Goal: Task Accomplishment & Management: Complete application form

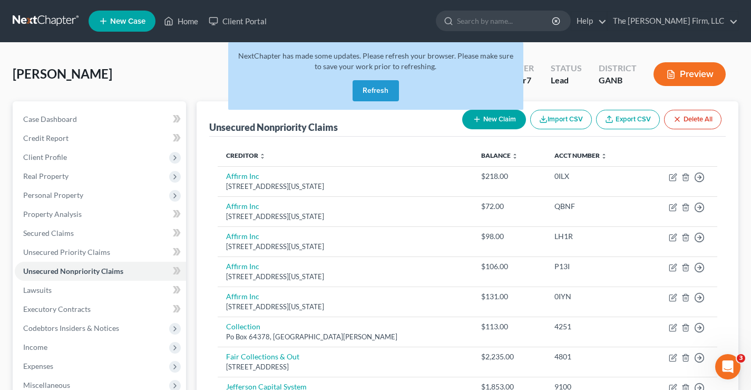
click at [149, 76] on div "Ross, Antoinette Upgraded Chapter Chapter 7 Status Lead District GANB Preview" at bounding box center [376, 78] width 726 height 46
click at [44, 17] on link at bounding box center [46, 21] width 67 height 19
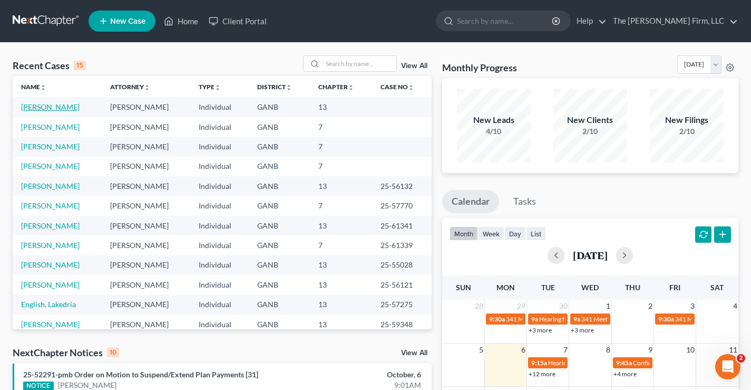
click at [33, 105] on link "[PERSON_NAME]" at bounding box center [50, 106] width 59 height 9
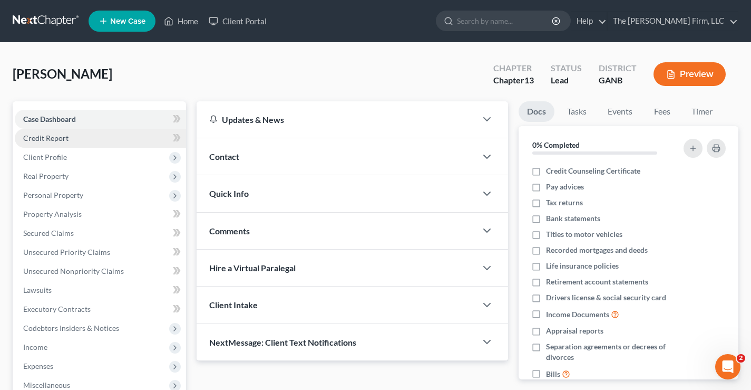
click at [31, 137] on span "Credit Report" at bounding box center [45, 137] width 45 height 9
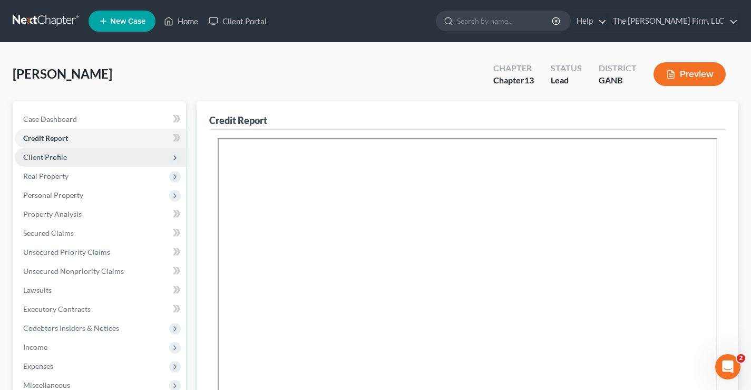
click at [60, 156] on span "Client Profile" at bounding box center [45, 156] width 44 height 9
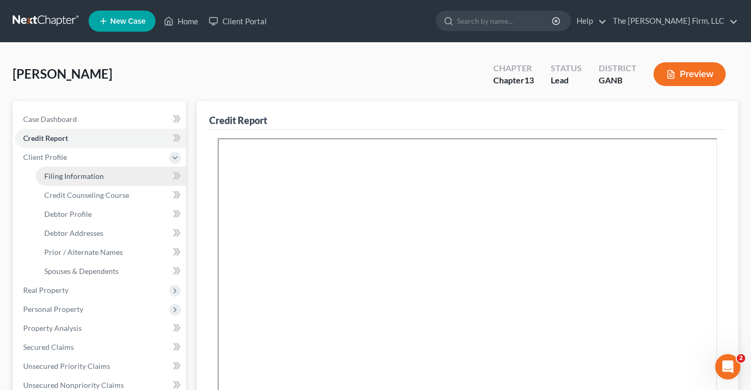
click at [56, 178] on span "Filing Information" at bounding box center [74, 175] width 60 height 9
select select "1"
select select "0"
select select "3"
select select "10"
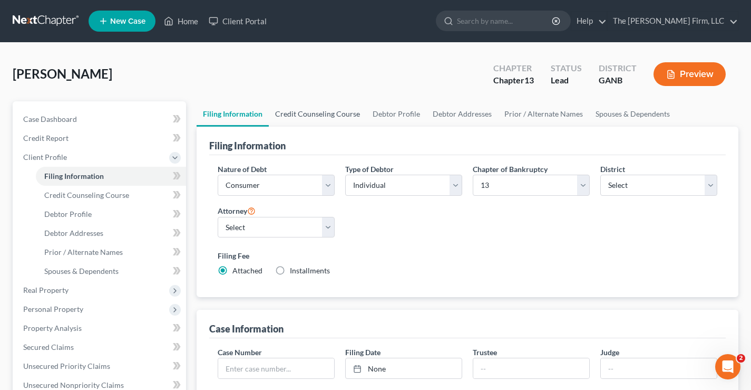
click at [308, 114] on link "Credit Counseling Course" at bounding box center [318, 113] width 98 height 25
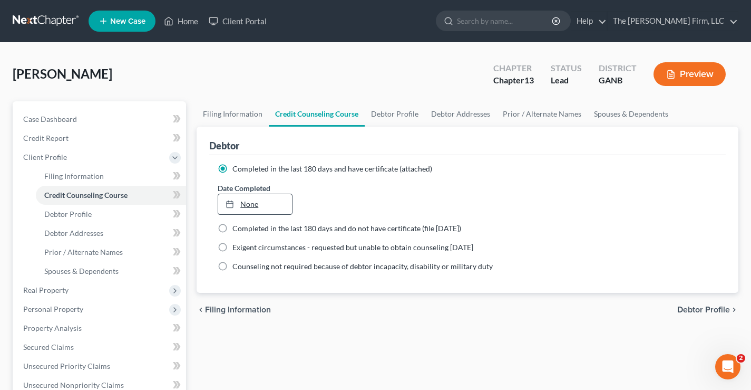
click at [253, 206] on link "None" at bounding box center [254, 204] width 73 height 20
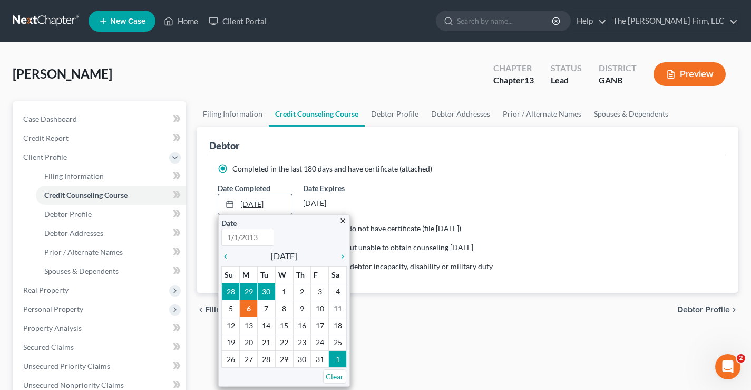
type input "10/6/2025"
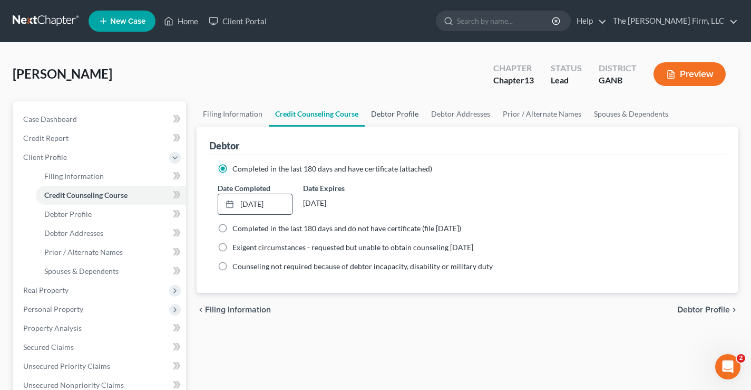
click at [399, 115] on link "Debtor Profile" at bounding box center [395, 113] width 60 height 25
select select "0"
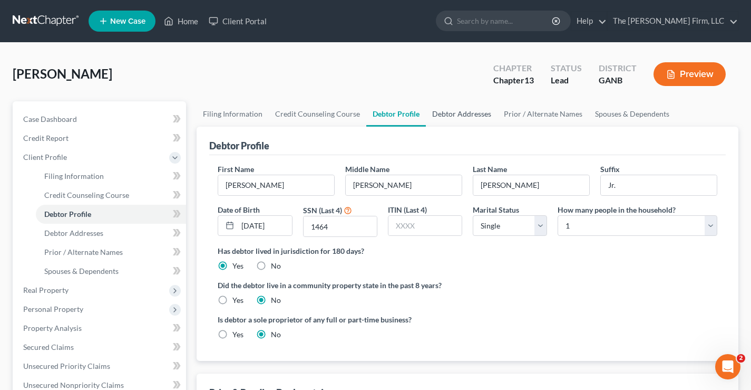
click at [470, 117] on link "Debtor Addresses" at bounding box center [462, 113] width 72 height 25
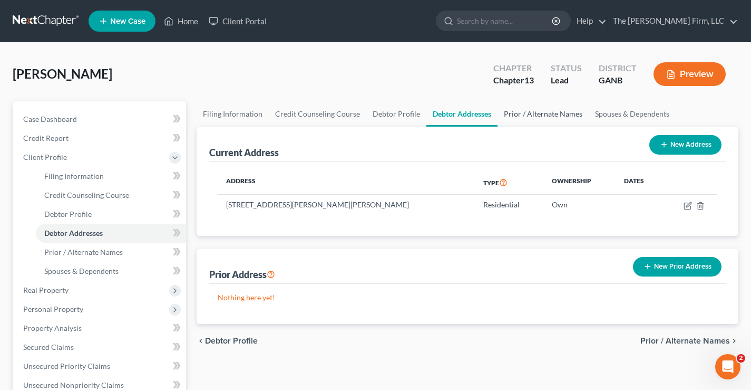
click at [533, 114] on link "Prior / Alternate Names" at bounding box center [543, 113] width 91 height 25
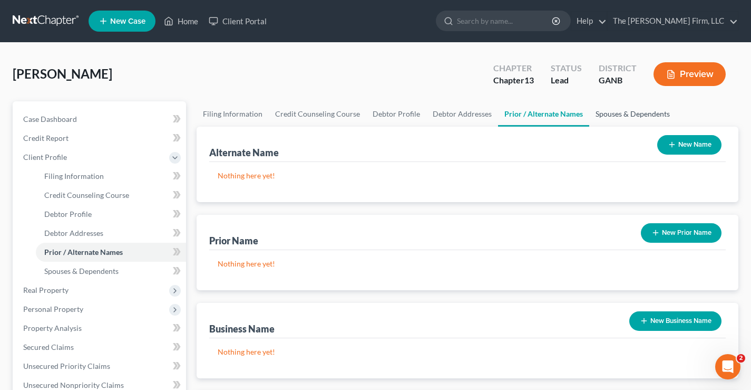
click at [614, 112] on link "Spouses & Dependents" at bounding box center [632, 113] width 87 height 25
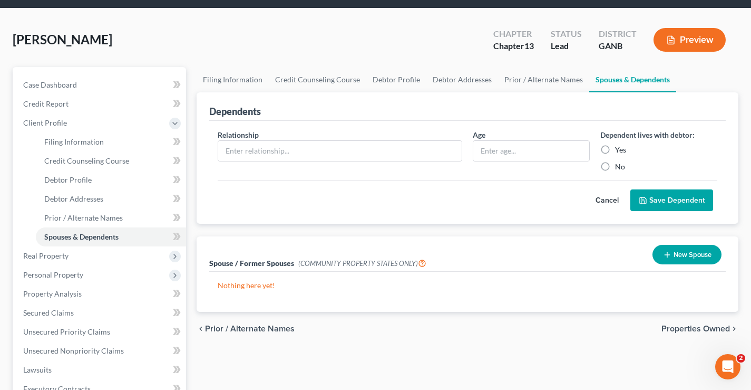
scroll to position [53, 0]
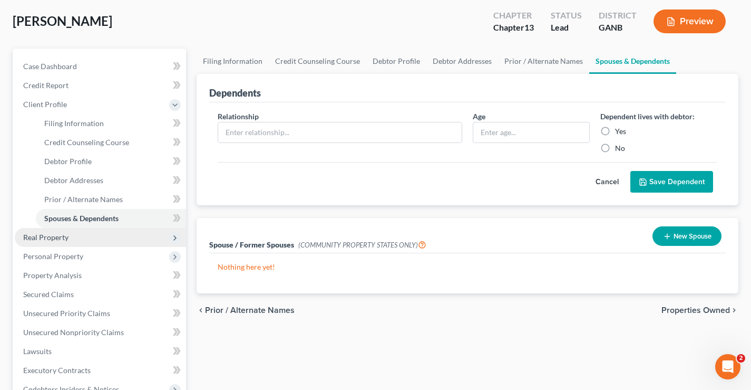
click at [49, 239] on span "Real Property" at bounding box center [45, 237] width 45 height 9
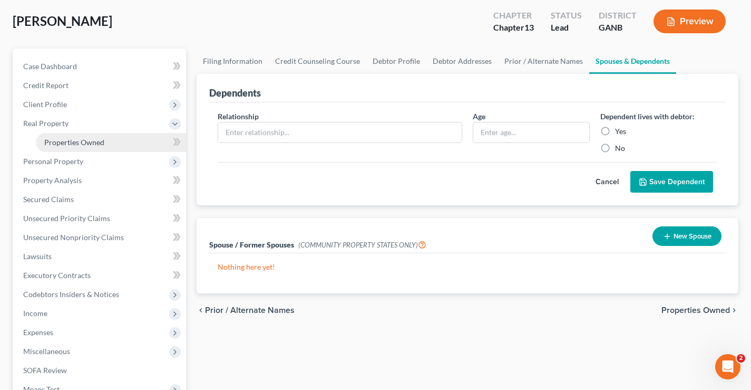
click at [66, 144] on span "Properties Owned" at bounding box center [74, 142] width 60 height 9
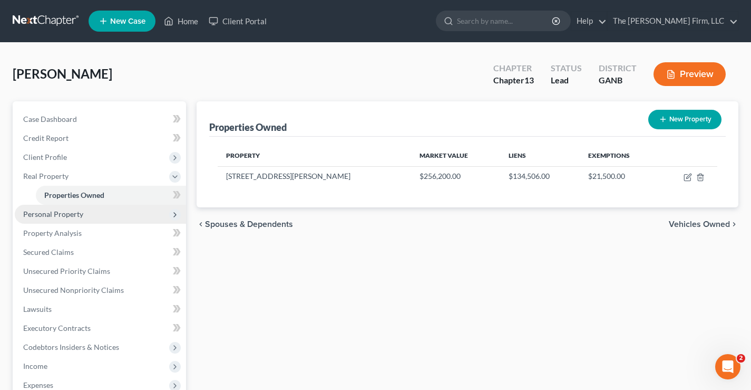
click at [57, 216] on span "Personal Property" at bounding box center [53, 213] width 60 height 9
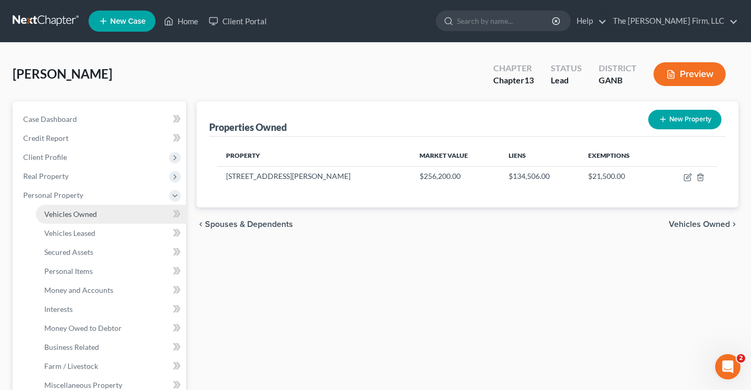
click at [67, 217] on span "Vehicles Owned" at bounding box center [70, 213] width 53 height 9
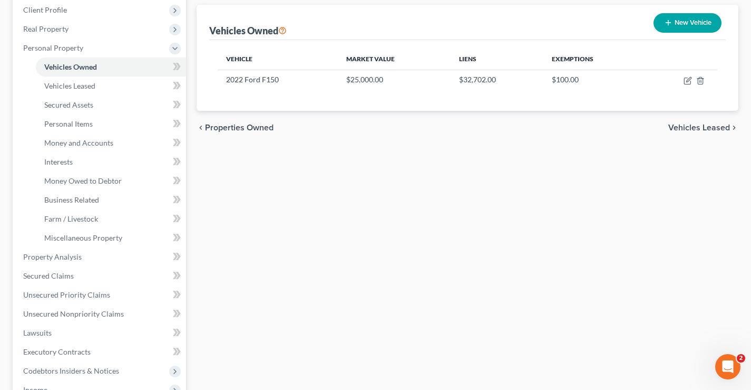
scroll to position [158, 0]
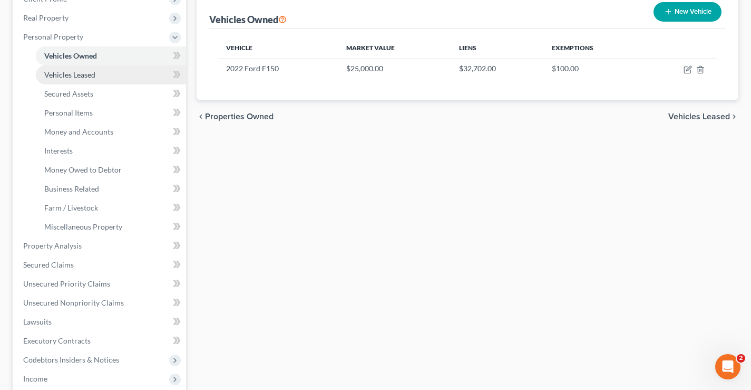
click at [70, 71] on span "Vehicles Leased" at bounding box center [69, 74] width 51 height 9
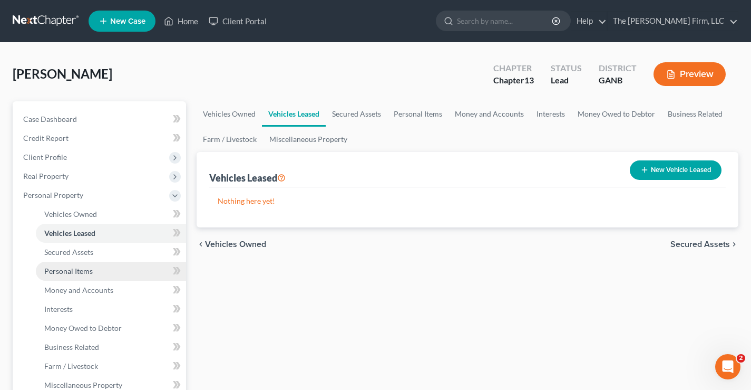
click at [40, 270] on link "Personal Items" at bounding box center [111, 271] width 150 height 19
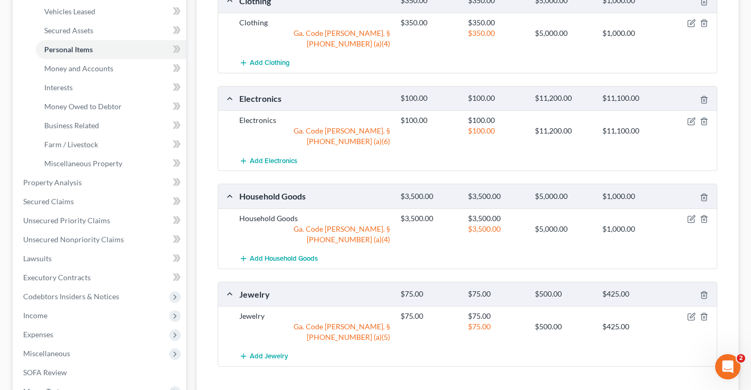
scroll to position [169, 0]
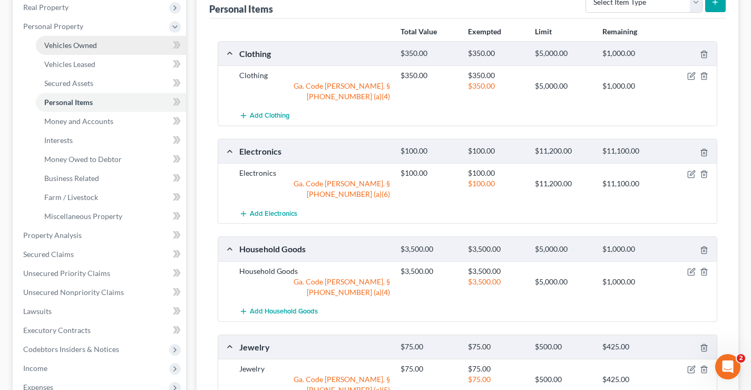
click at [62, 45] on span "Vehicles Owned" at bounding box center [70, 45] width 53 height 9
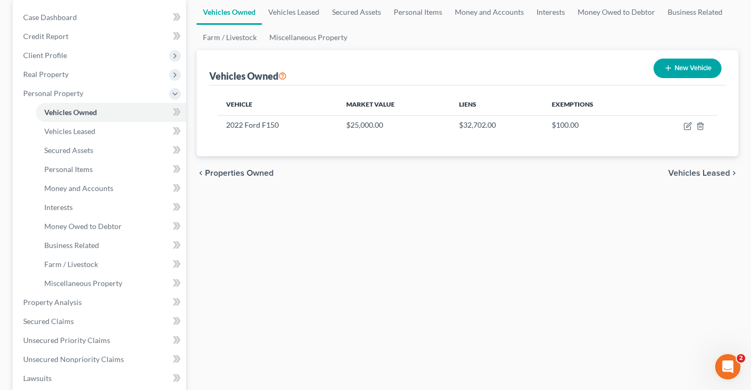
scroll to position [264, 0]
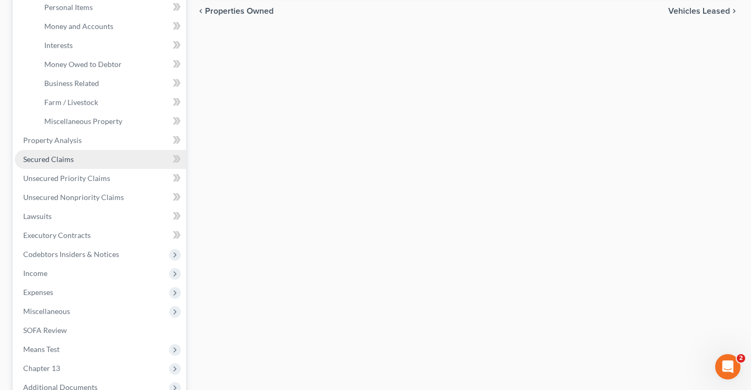
click at [43, 166] on link "Secured Claims" at bounding box center [100, 159] width 171 height 19
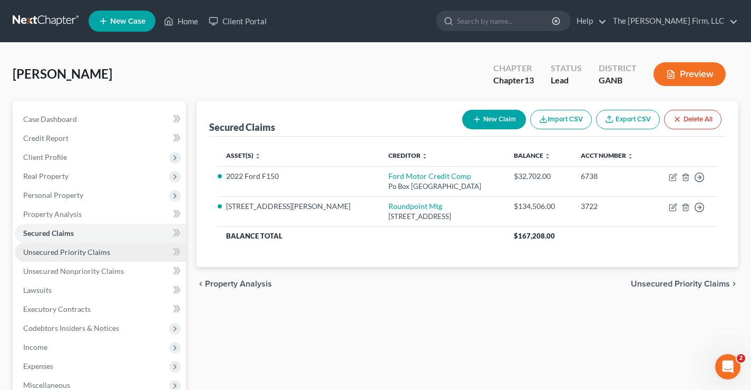
click at [61, 249] on span "Unsecured Priority Claims" at bounding box center [66, 251] width 87 height 9
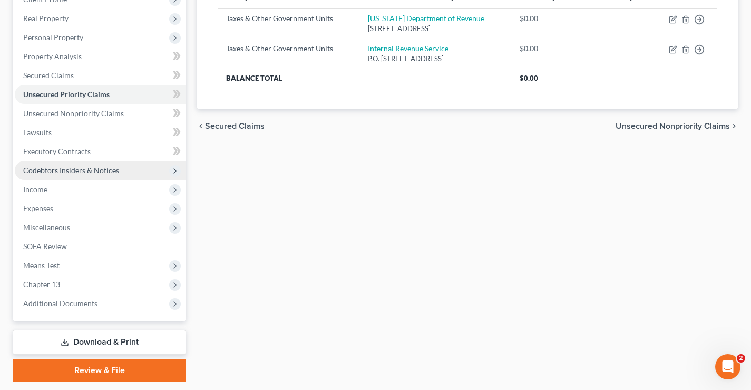
scroll to position [158, 0]
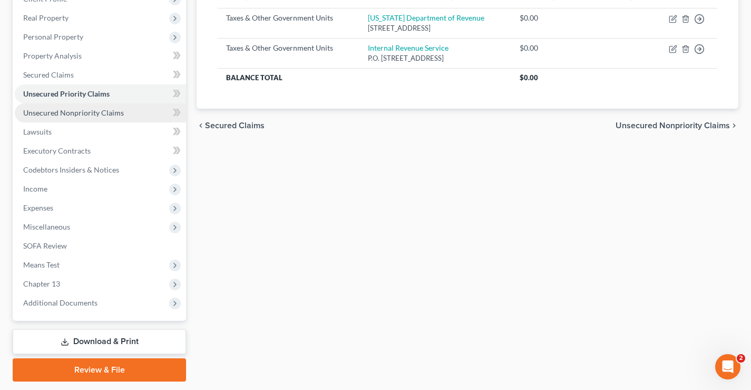
click at [63, 108] on span "Unsecured Nonpriority Claims" at bounding box center [73, 112] width 101 height 9
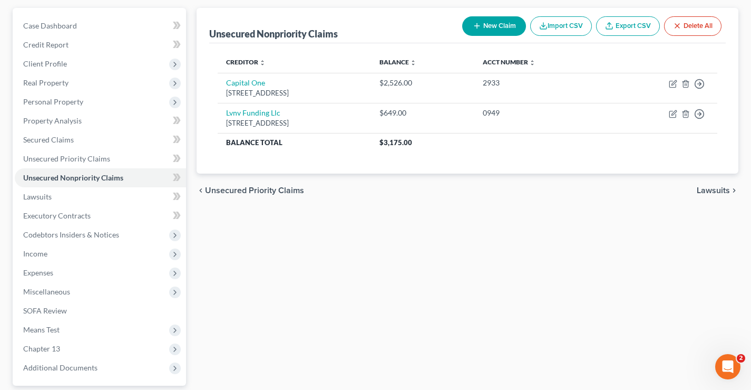
scroll to position [190, 0]
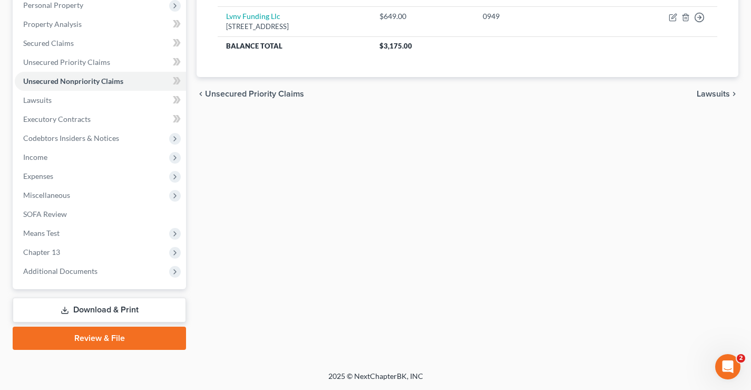
click at [12, 102] on div "Case Dashboard Payments Invoices Payments Payments Credit Report Client Profile" at bounding box center [99, 130] width 184 height 438
click at [32, 102] on span "Lawsuits" at bounding box center [37, 99] width 28 height 9
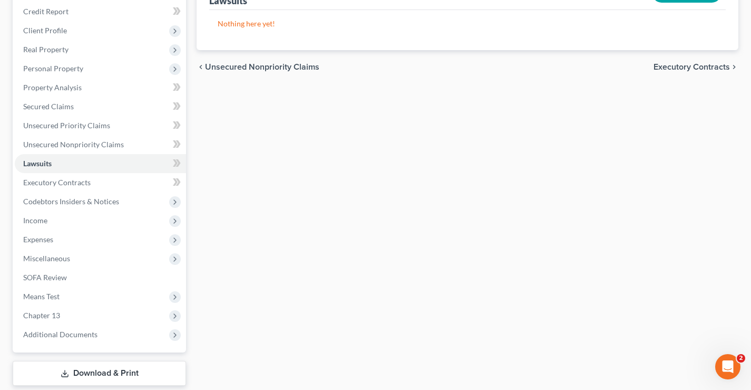
scroll to position [190, 0]
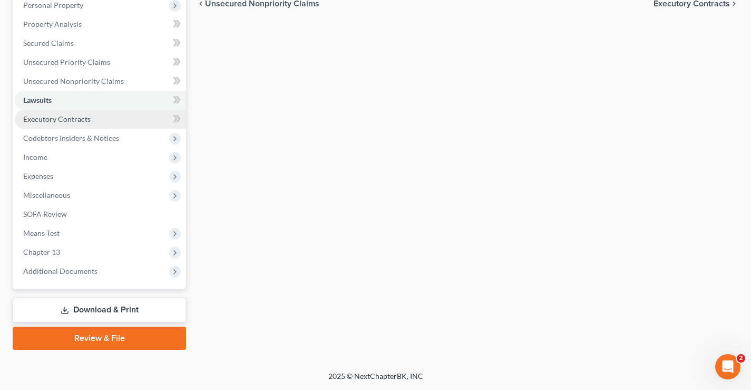
click at [17, 122] on link "Executory Contracts" at bounding box center [100, 119] width 171 height 19
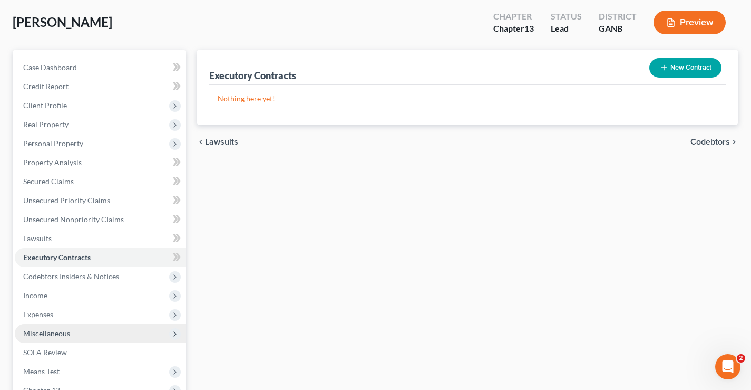
scroll to position [190, 0]
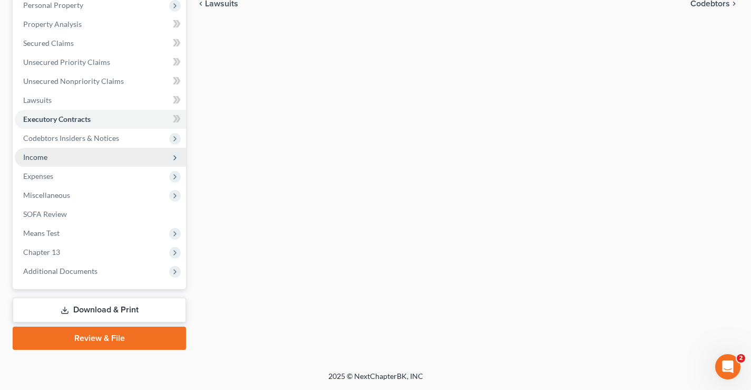
click at [44, 164] on span "Income" at bounding box center [100, 157] width 171 height 19
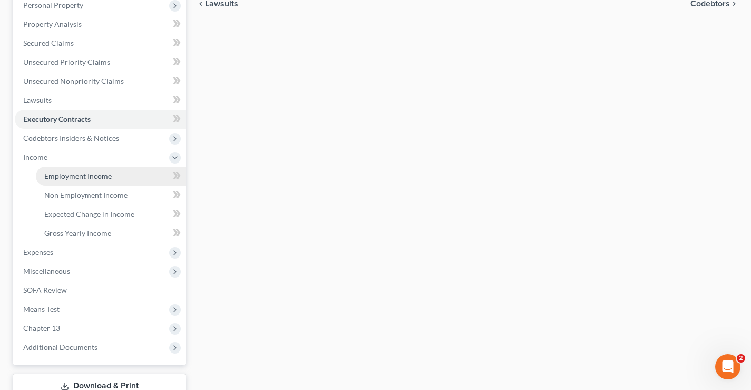
click at [78, 175] on span "Employment Income" at bounding box center [77, 175] width 67 height 9
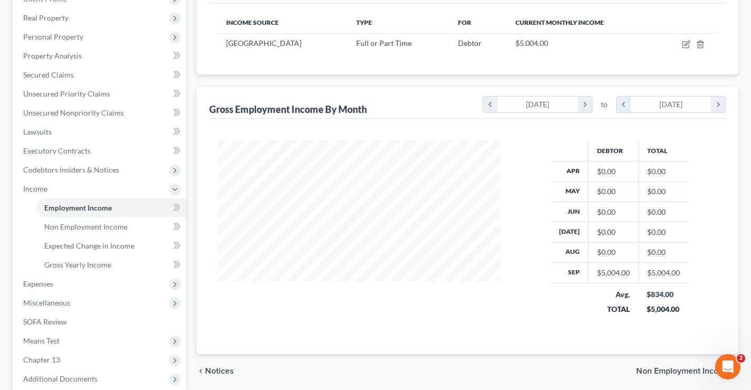
scroll to position [264, 0]
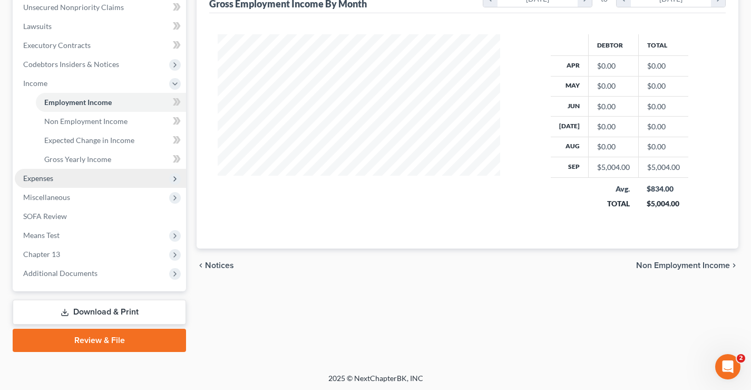
click at [45, 180] on span "Expenses" at bounding box center [38, 177] width 30 height 9
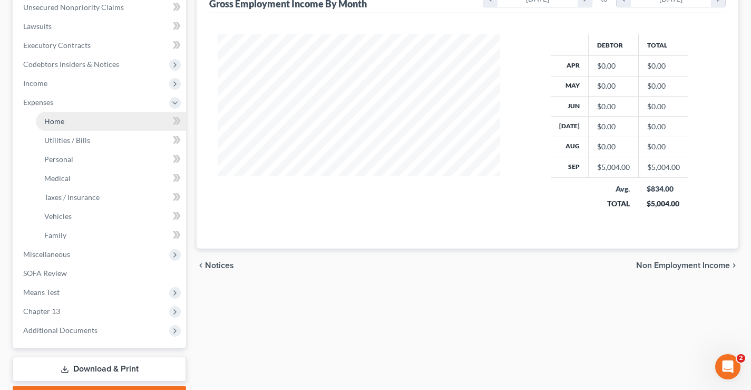
click at [57, 121] on span "Home" at bounding box center [54, 121] width 20 height 9
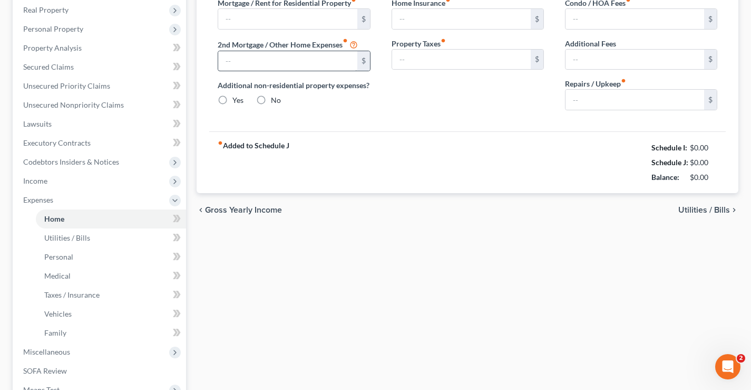
type input "913.00"
type input "0.00"
radio input "true"
type input "0.00"
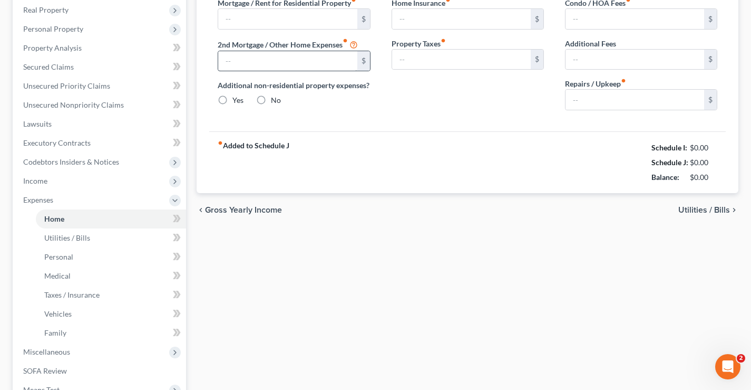
type input "0.00"
type input "100.00"
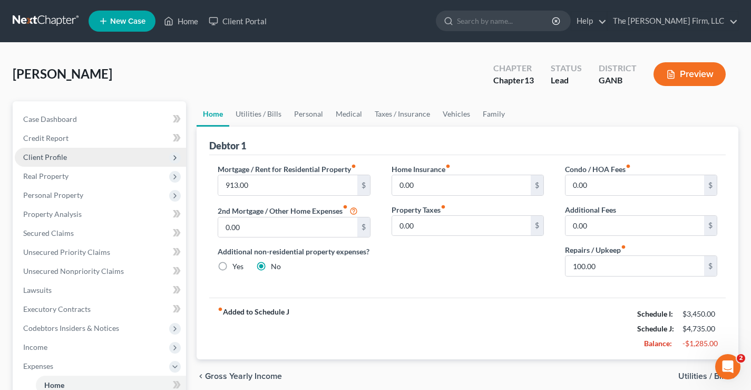
click at [46, 161] on span "Client Profile" at bounding box center [100, 157] width 171 height 19
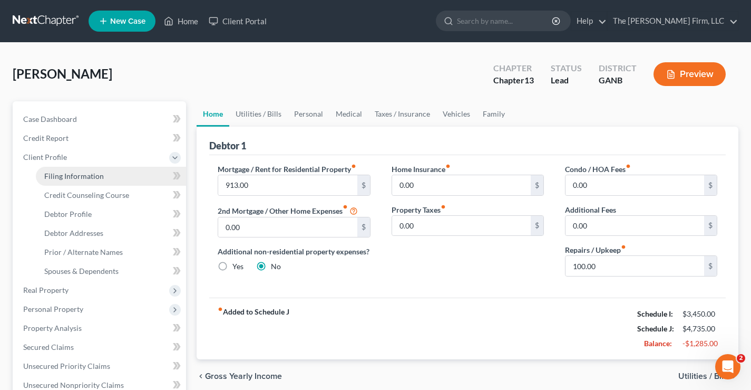
click at [101, 178] on span "Filing Information" at bounding box center [74, 175] width 60 height 9
select select "1"
select select "0"
select select "3"
select select "19"
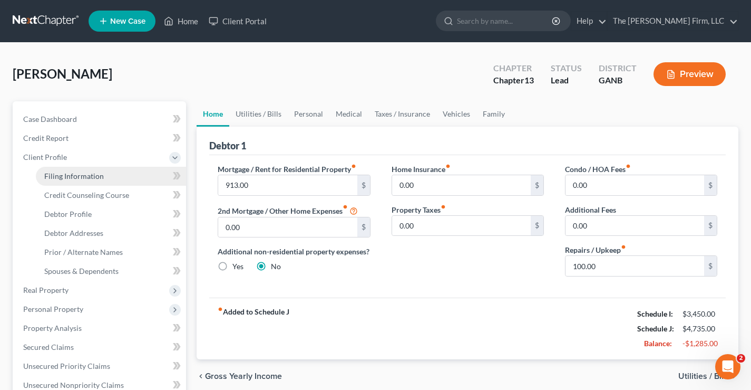
select select "0"
select select "10"
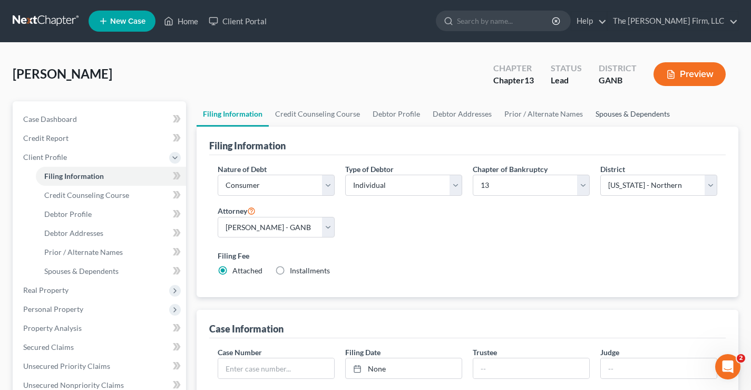
click at [629, 115] on link "Spouses & Dependents" at bounding box center [632, 113] width 87 height 25
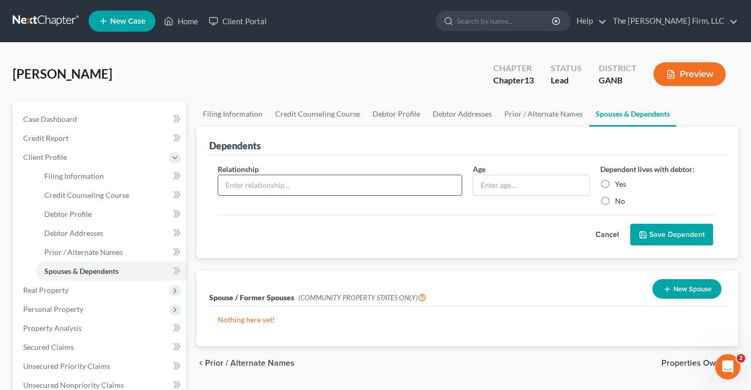
click at [245, 186] on input "text" at bounding box center [340, 185] width 244 height 20
type input "Son"
click at [498, 180] on input "text" at bounding box center [531, 185] width 116 height 20
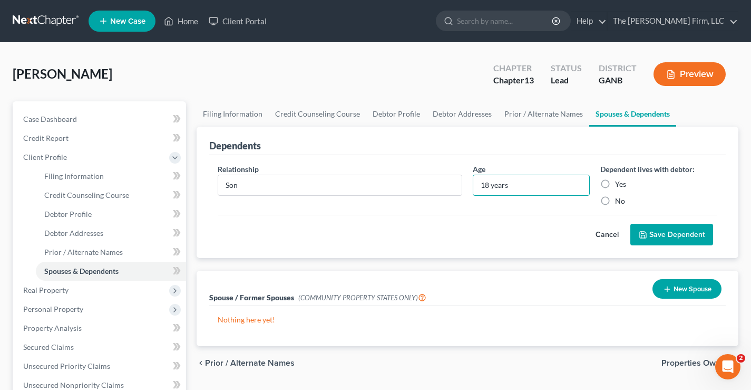
type input "18 years"
click at [615, 185] on label "Yes" at bounding box center [620, 184] width 11 height 11
click at [620, 185] on input "Yes" at bounding box center [623, 182] width 7 height 7
radio input "true"
click at [675, 235] on button "Save Dependent" at bounding box center [672, 235] width 83 height 22
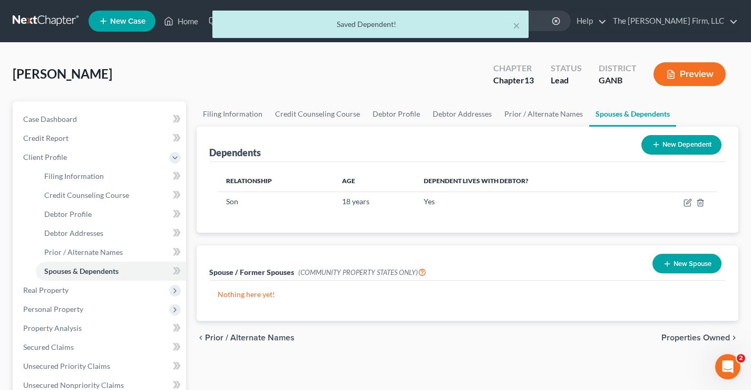
click at [693, 148] on button "New Dependent" at bounding box center [682, 145] width 80 height 20
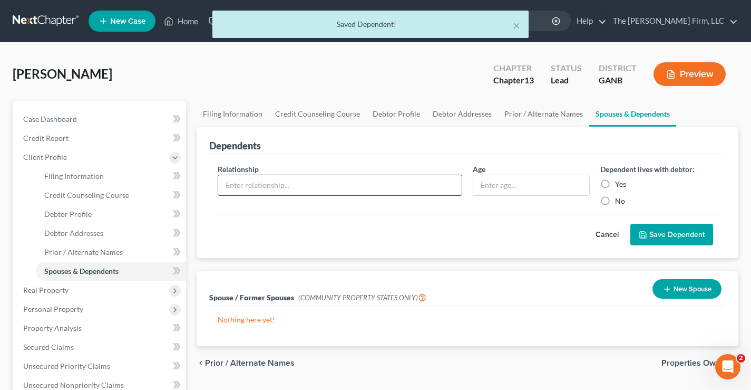
click at [225, 185] on input "text" at bounding box center [340, 185] width 244 height 20
type input "Daughter"
click at [501, 186] on input "text" at bounding box center [531, 185] width 116 height 20
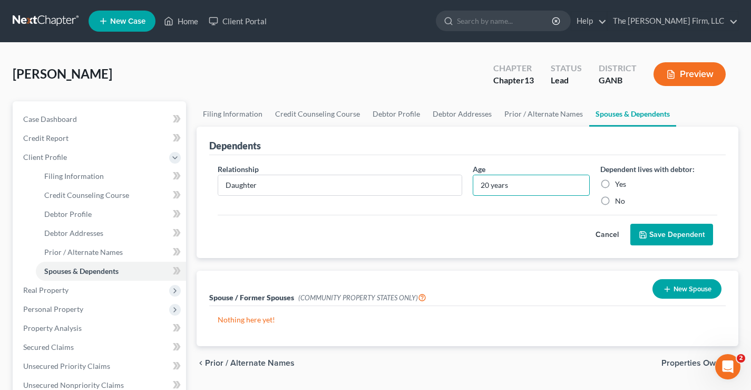
type input "20 years"
click at [615, 184] on label "Yes" at bounding box center [620, 184] width 11 height 11
click at [620, 184] on input "Yes" at bounding box center [623, 182] width 7 height 7
radio input "true"
click at [669, 233] on button "Save Dependent" at bounding box center [672, 235] width 83 height 22
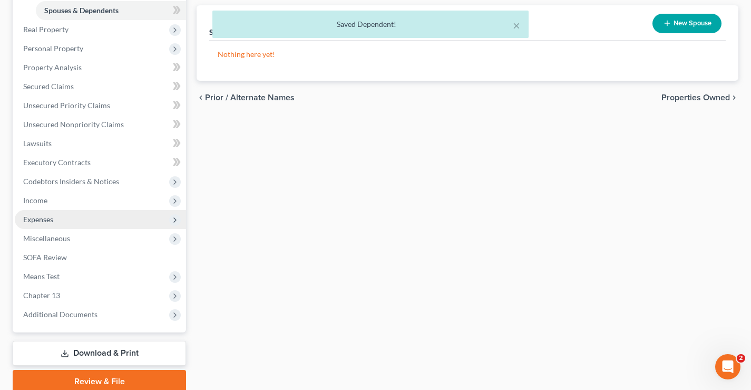
scroll to position [264, 0]
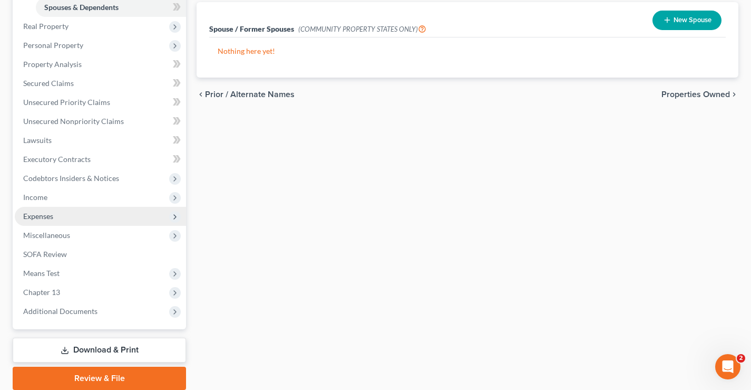
click at [26, 214] on span "Expenses" at bounding box center [38, 215] width 30 height 9
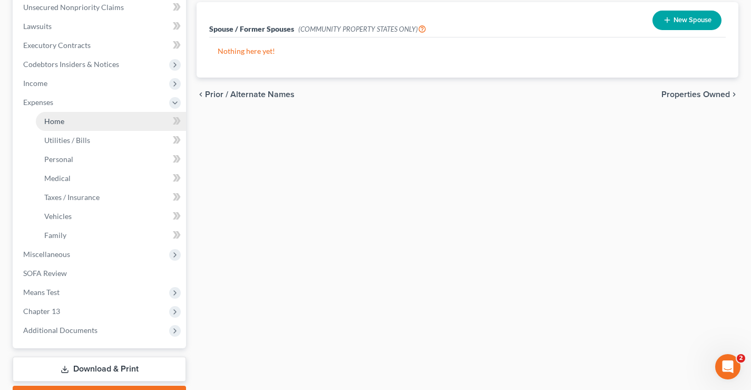
click at [59, 124] on span "Home" at bounding box center [54, 121] width 20 height 9
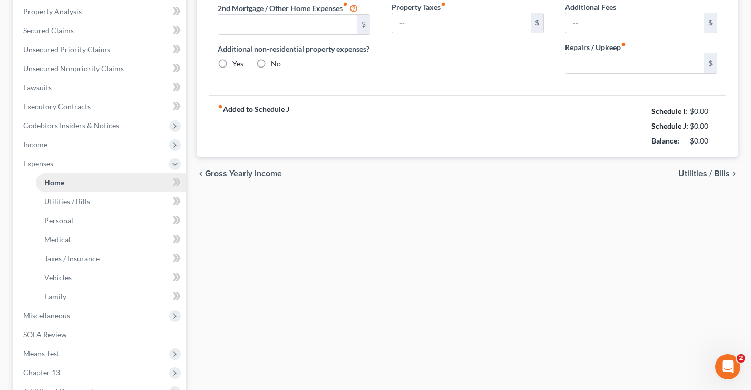
type input "913.00"
type input "0.00"
radio input "true"
type input "0.00"
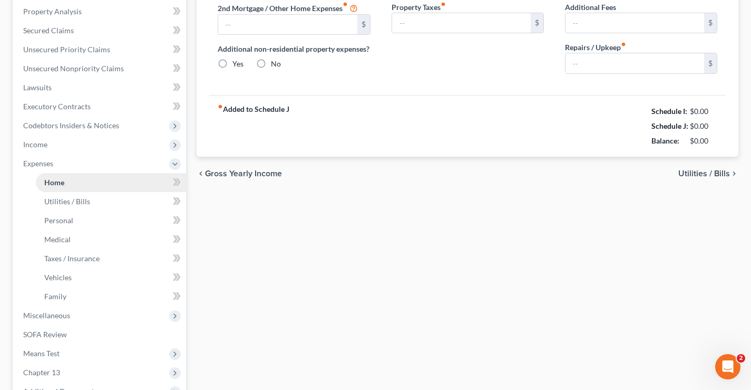
type input "0.00"
type input "100.00"
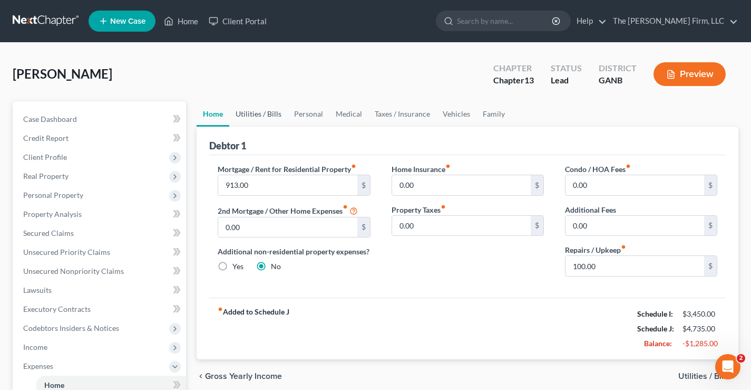
click at [253, 111] on link "Utilities / Bills" at bounding box center [258, 113] width 59 height 25
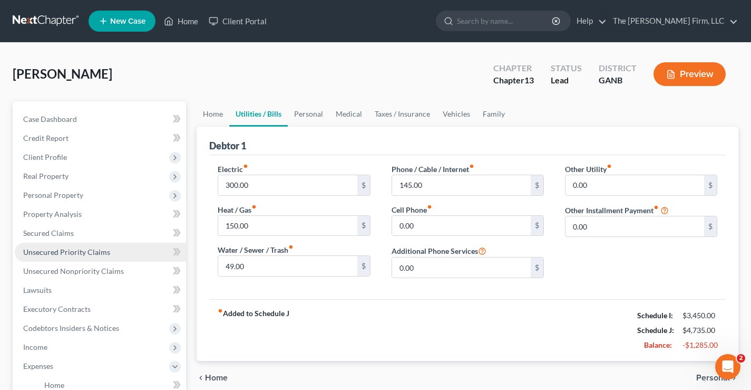
scroll to position [105, 0]
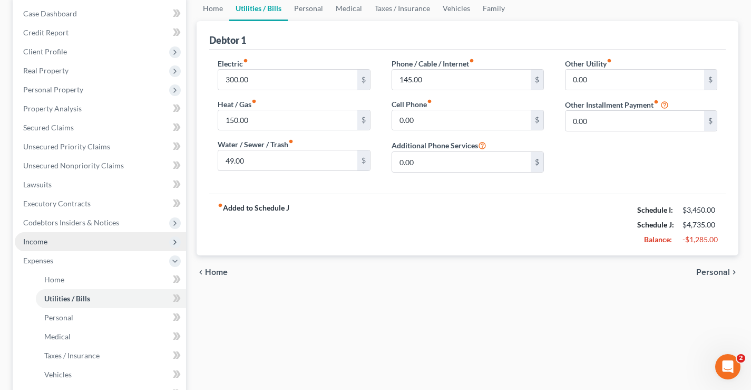
click at [43, 243] on span "Income" at bounding box center [35, 241] width 24 height 9
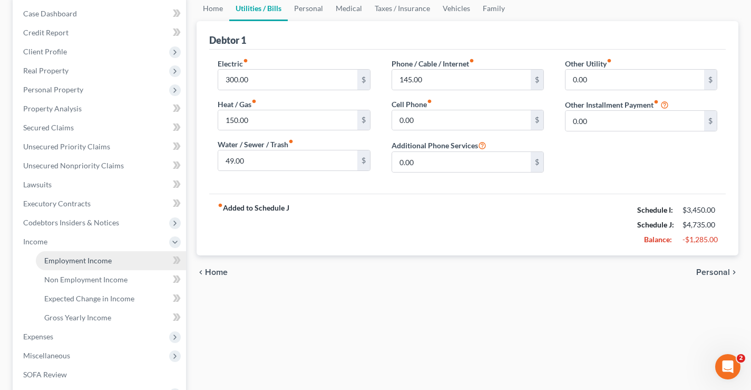
click at [66, 259] on span "Employment Income" at bounding box center [77, 260] width 67 height 9
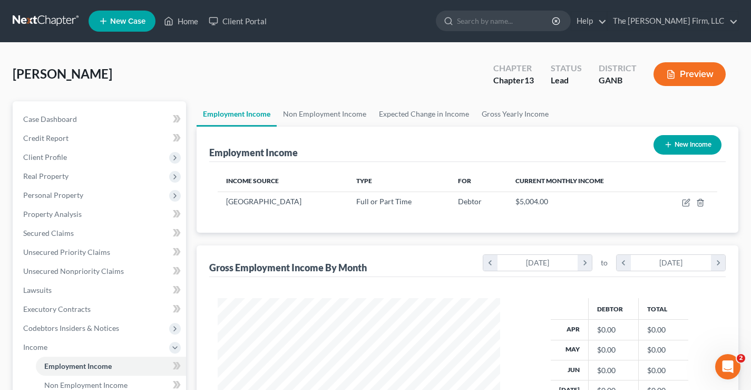
scroll to position [189, 304]
click at [330, 117] on link "Non Employment Income" at bounding box center [325, 113] width 96 height 25
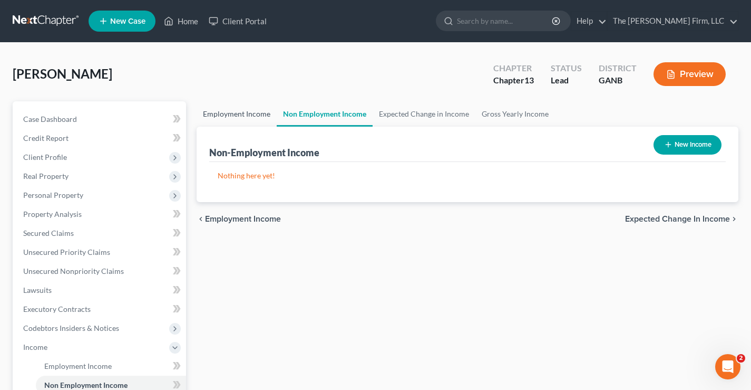
click at [244, 112] on link "Employment Income" at bounding box center [237, 113] width 80 height 25
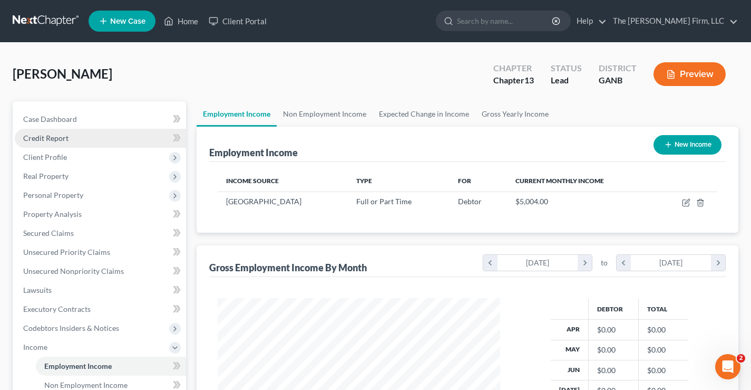
scroll to position [264, 0]
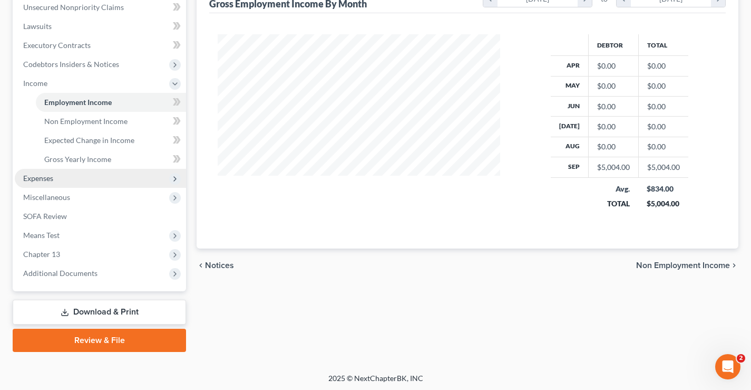
click at [34, 178] on span "Expenses" at bounding box center [38, 177] width 30 height 9
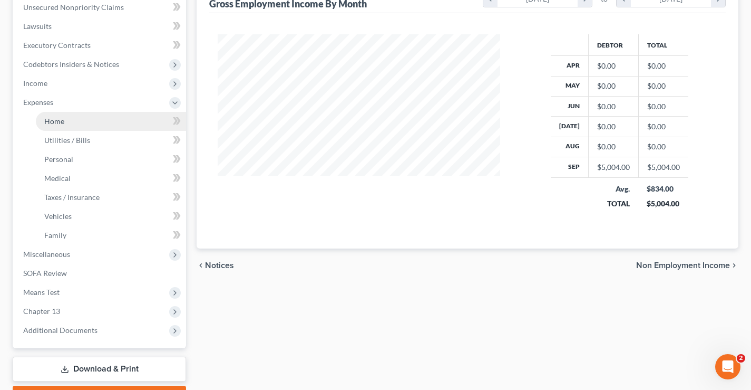
click at [53, 124] on span "Home" at bounding box center [54, 121] width 20 height 9
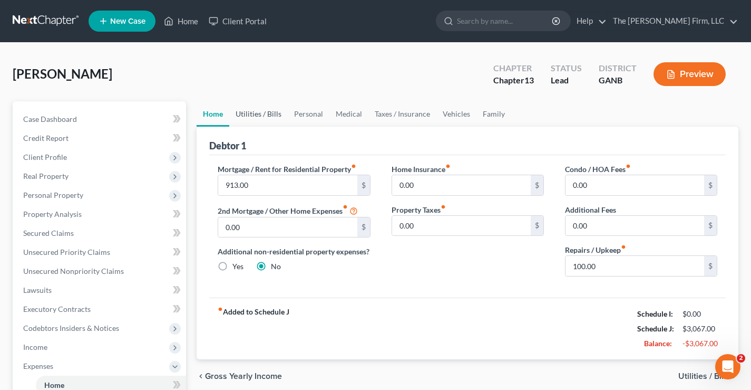
click at [259, 112] on link "Utilities / Bills" at bounding box center [258, 113] width 59 height 25
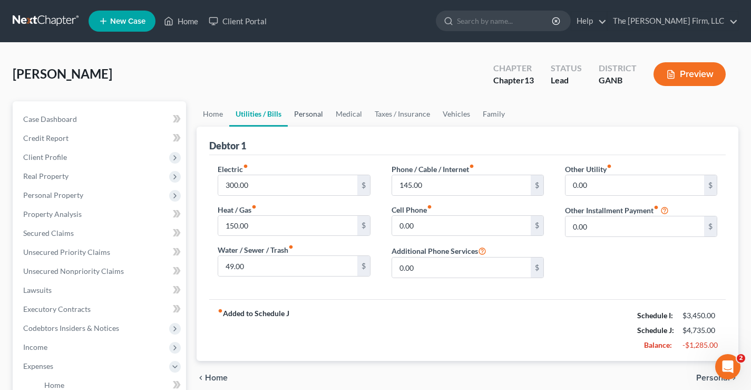
click at [311, 111] on link "Personal" at bounding box center [309, 113] width 42 height 25
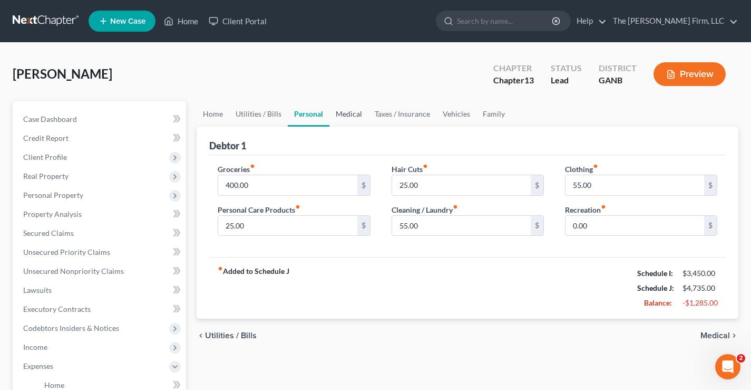
click at [343, 115] on link "Medical" at bounding box center [349, 113] width 39 height 25
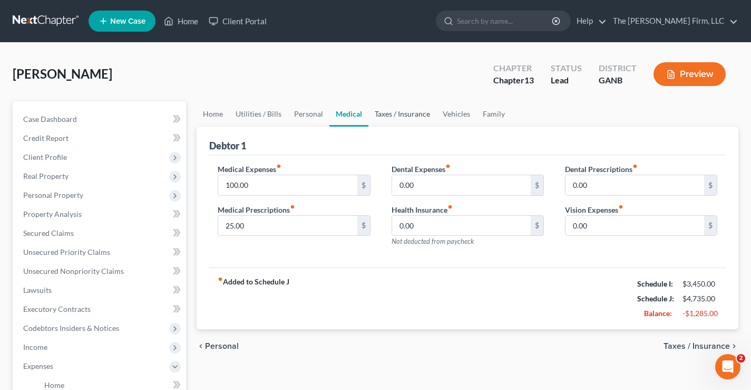
click at [400, 113] on link "Taxes / Insurance" at bounding box center [403, 113] width 68 height 25
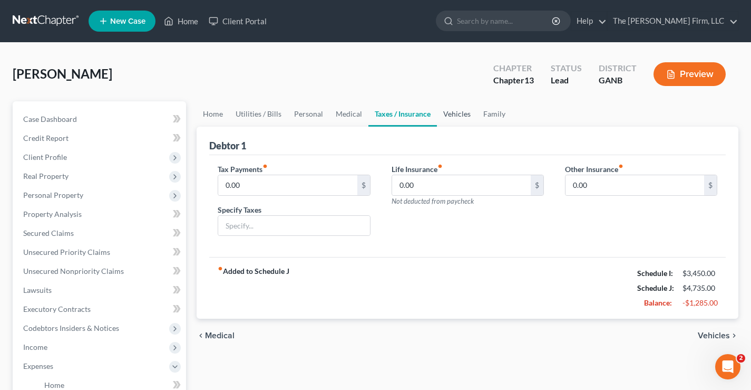
click at [451, 112] on link "Vehicles" at bounding box center [457, 113] width 40 height 25
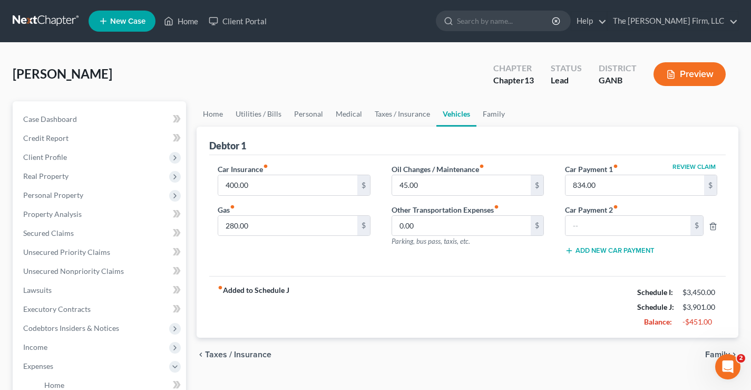
click at [389, 76] on div "Ward, Artis Upgraded Chapter Chapter 13 Status Lead District GANB Preview" at bounding box center [376, 78] width 726 height 46
click at [496, 113] on link "Family" at bounding box center [494, 113] width 35 height 25
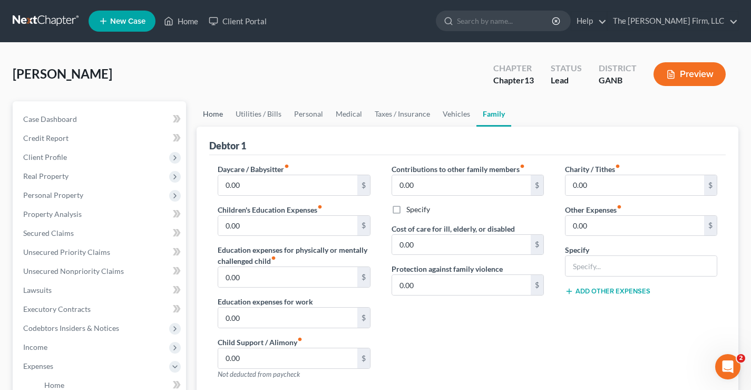
click at [209, 115] on link "Home" at bounding box center [213, 113] width 33 height 25
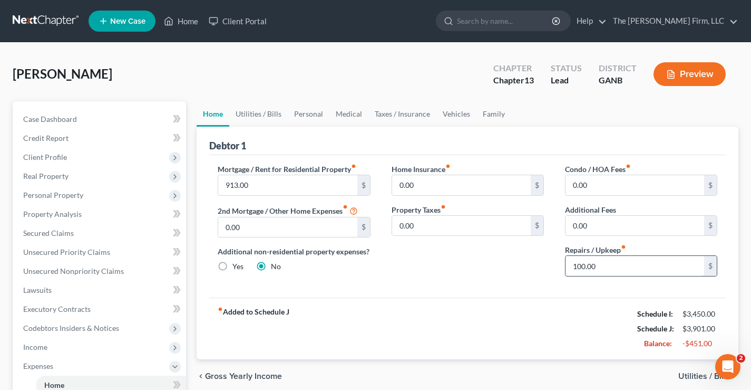
click at [604, 262] on input "100.00" at bounding box center [635, 266] width 139 height 20
click at [253, 114] on link "Utilities / Bills" at bounding box center [258, 113] width 59 height 25
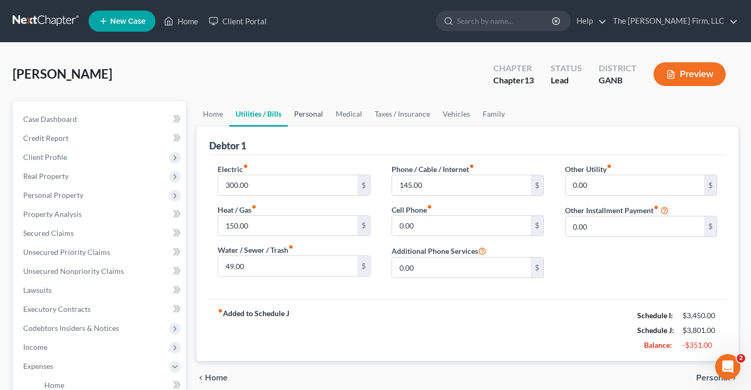
click at [311, 114] on link "Personal" at bounding box center [309, 113] width 42 height 25
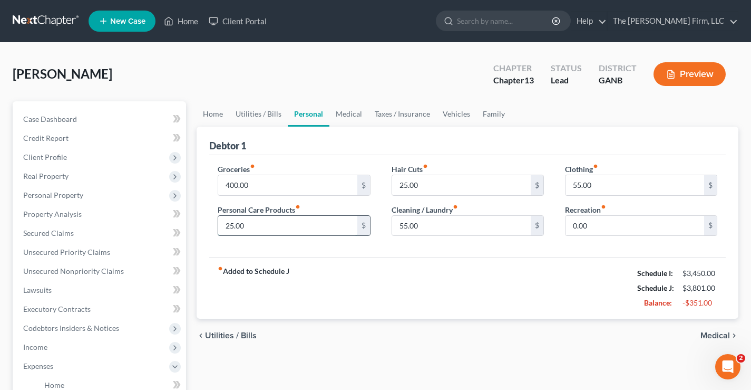
click at [278, 223] on input "25.00" at bounding box center [287, 226] width 139 height 20
click at [345, 115] on link "Medical" at bounding box center [349, 113] width 39 height 25
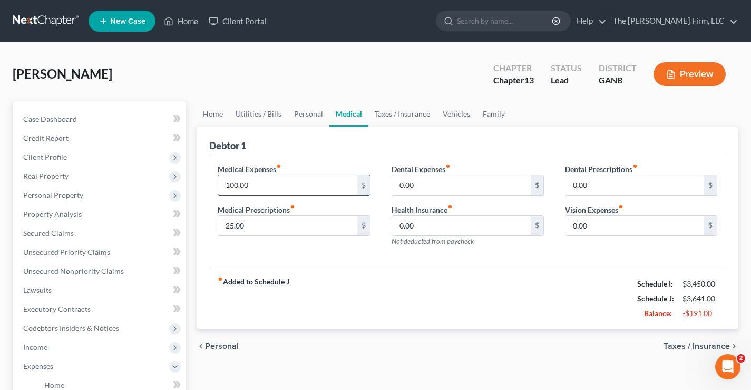
click at [305, 185] on input "100.00" at bounding box center [287, 185] width 139 height 20
click at [415, 88] on div "Ward, Artis Upgraded Chapter Chapter 13 Status Lead District GANB Preview" at bounding box center [376, 78] width 726 height 46
click at [248, 117] on link "Utilities / Bills" at bounding box center [258, 113] width 59 height 25
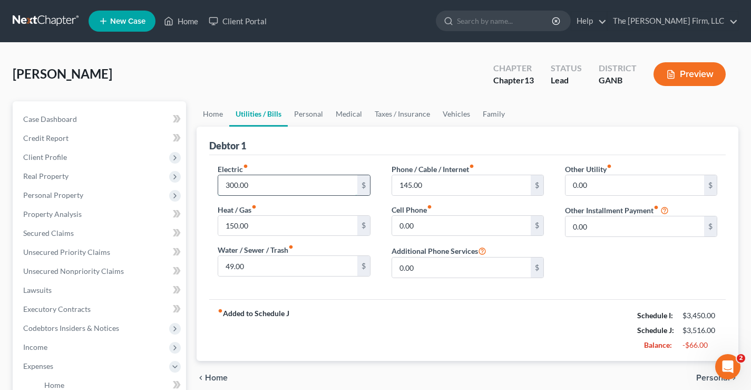
click at [259, 182] on input "300.00" at bounding box center [287, 185] width 139 height 20
type input "200"
click at [328, 97] on div "Ward, Artis Upgraded Chapter Chapter 13 Status Lead District GANB Preview" at bounding box center [376, 78] width 726 height 46
click at [289, 229] on input "150.00" at bounding box center [287, 226] width 139 height 20
type input "100"
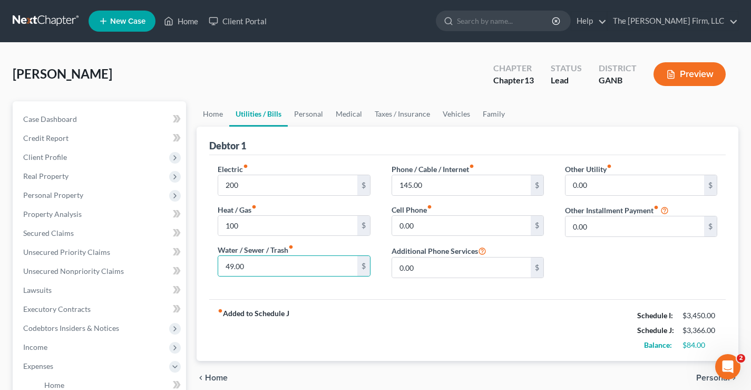
click at [387, 74] on div "Ward, Artis Upgraded Chapter Chapter 13 Status Lead District GANB Preview" at bounding box center [376, 78] width 726 height 46
click at [300, 110] on link "Personal" at bounding box center [309, 113] width 42 height 25
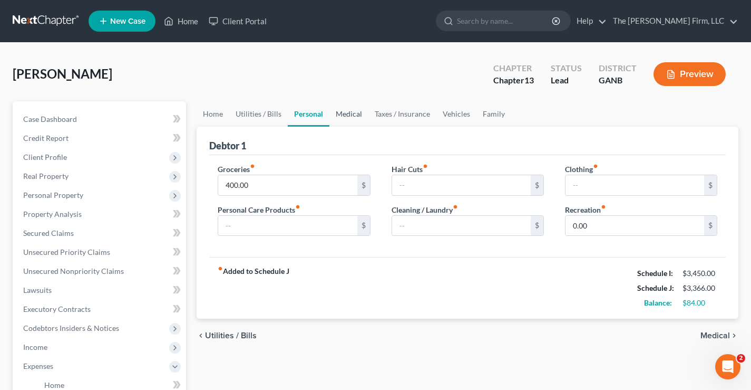
click at [356, 109] on link "Medical" at bounding box center [349, 113] width 39 height 25
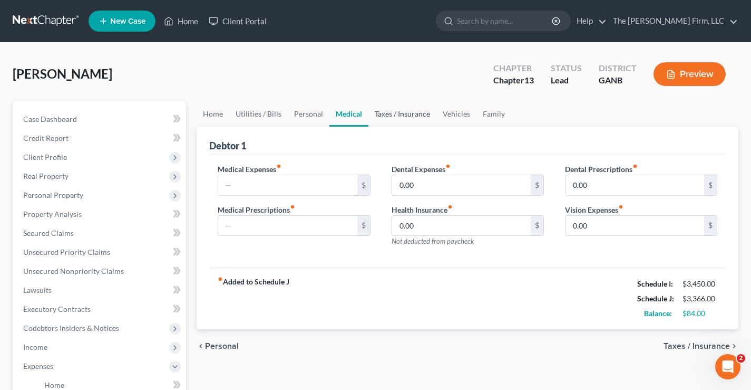
click at [392, 112] on link "Taxes / Insurance" at bounding box center [403, 113] width 68 height 25
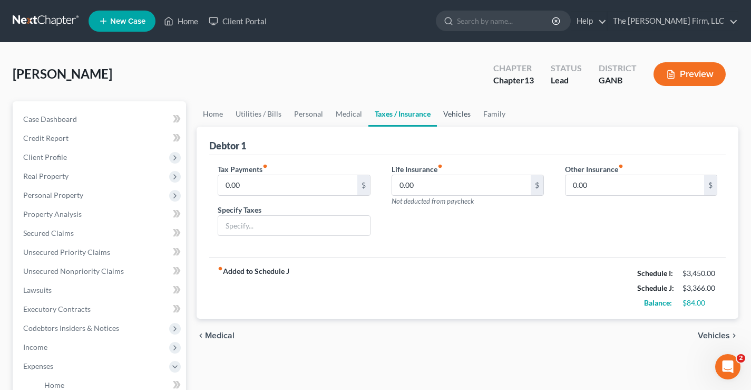
click at [455, 115] on link "Vehicles" at bounding box center [457, 113] width 40 height 25
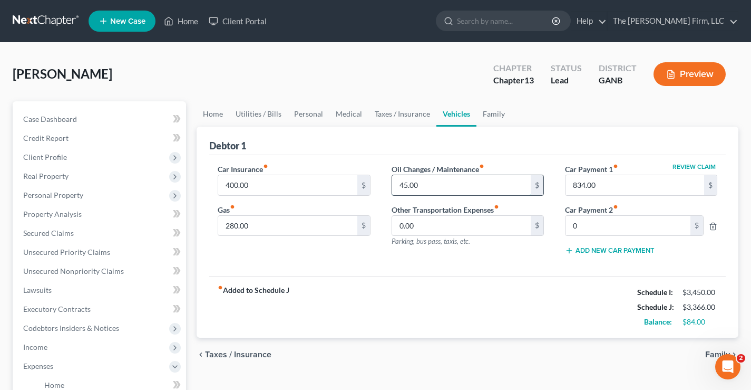
click at [456, 185] on input "45.00" at bounding box center [461, 185] width 139 height 20
click at [499, 120] on link "Family" at bounding box center [494, 113] width 35 height 25
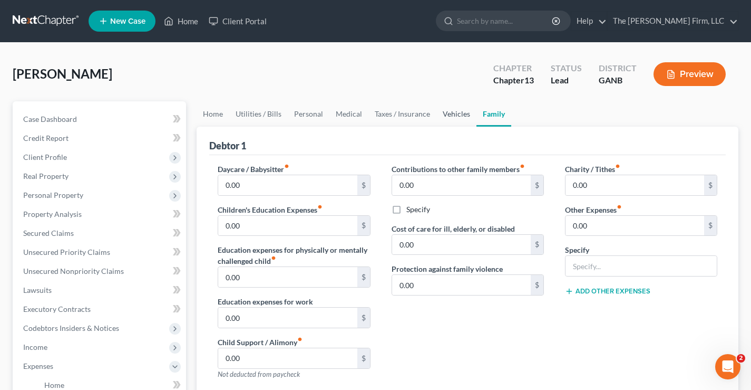
click at [453, 111] on link "Vehicles" at bounding box center [457, 113] width 40 height 25
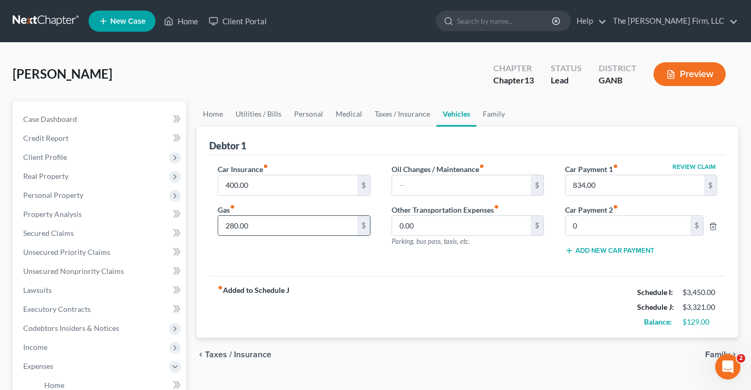
click at [275, 221] on input "280.00" at bounding box center [287, 226] width 139 height 20
type input "150"
click at [358, 78] on div "Ward, Artis Upgraded Chapter Chapter 13 Status Lead District GANB Preview" at bounding box center [376, 78] width 726 height 46
click at [401, 109] on link "Taxes / Insurance" at bounding box center [403, 113] width 68 height 25
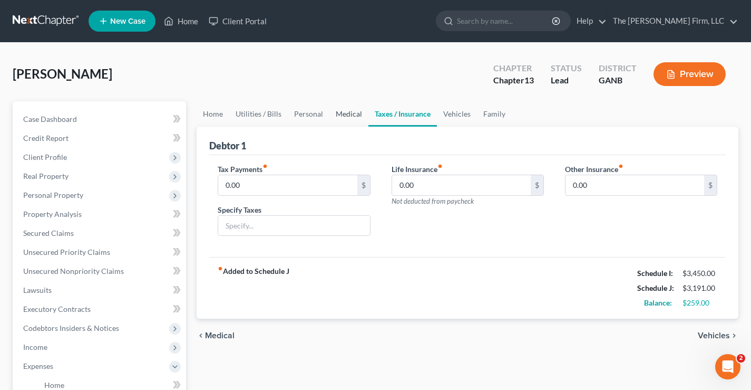
click at [345, 116] on link "Medical" at bounding box center [349, 113] width 39 height 25
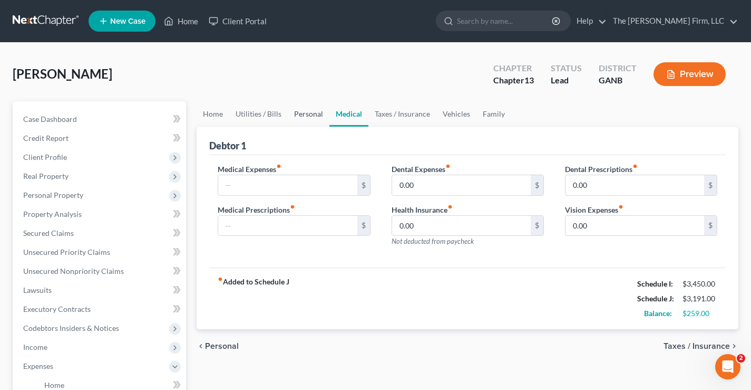
click at [291, 123] on link "Personal" at bounding box center [309, 113] width 42 height 25
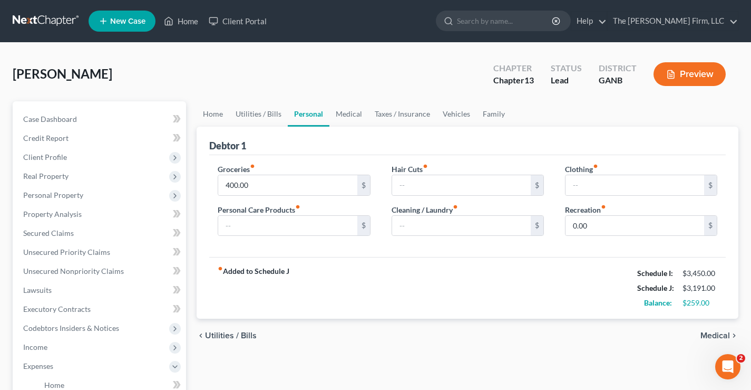
click at [247, 127] on div "Debtor 1" at bounding box center [467, 141] width 517 height 28
click at [269, 117] on link "Utilities / Bills" at bounding box center [258, 113] width 59 height 25
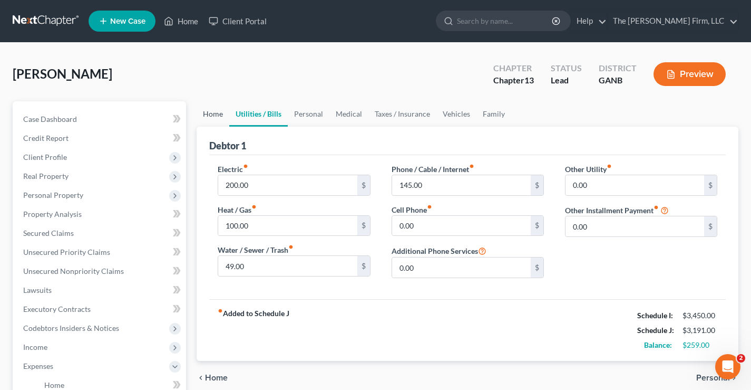
click at [219, 113] on link "Home" at bounding box center [213, 113] width 33 height 25
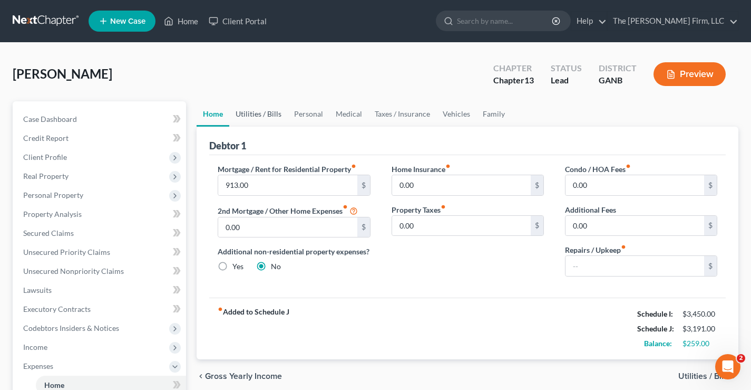
click at [259, 110] on link "Utilities / Bills" at bounding box center [258, 113] width 59 height 25
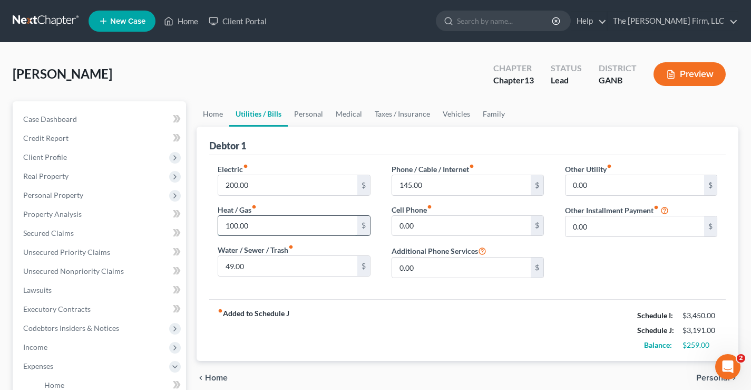
drag, startPoint x: 278, startPoint y: 227, endPoint x: 276, endPoint y: 220, distance: 7.2
click at [278, 226] on input "100.00" at bounding box center [287, 226] width 139 height 20
type input "75"
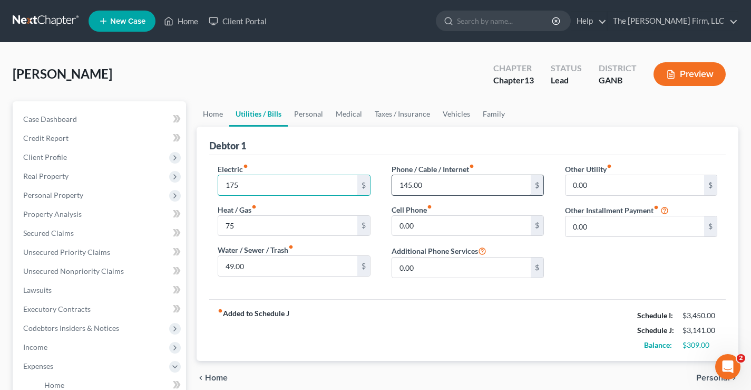
type input "175"
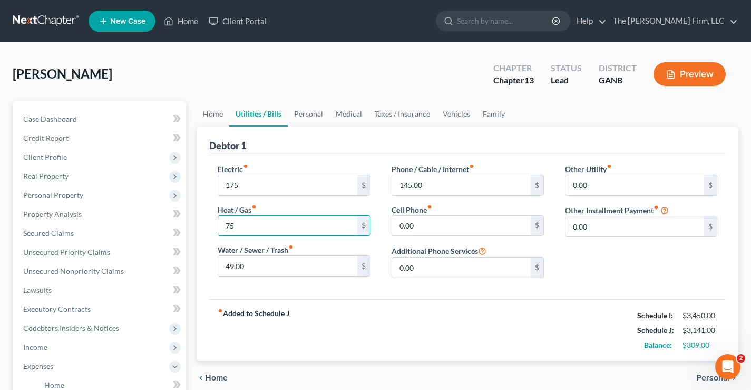
click at [303, 83] on div "Ward, Artis Upgraded Chapter Chapter 13 Status Lead District GANB Preview" at bounding box center [376, 78] width 726 height 46
click at [313, 112] on link "Personal" at bounding box center [309, 113] width 42 height 25
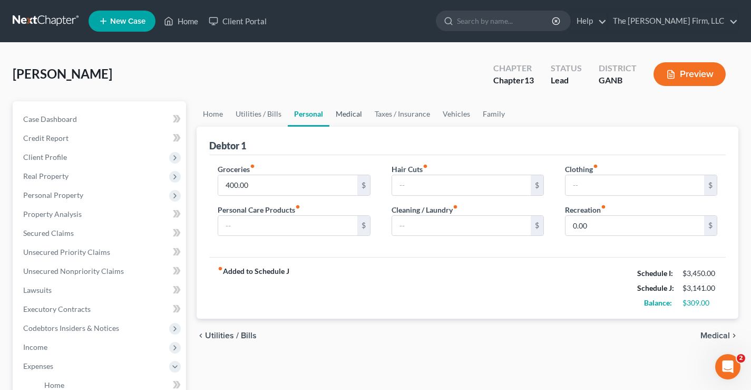
click at [345, 117] on link "Medical" at bounding box center [349, 113] width 39 height 25
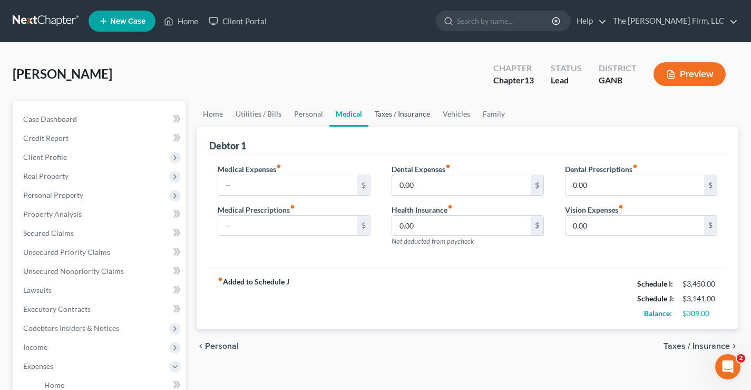
click at [405, 118] on link "Taxes / Insurance" at bounding box center [403, 113] width 68 height 25
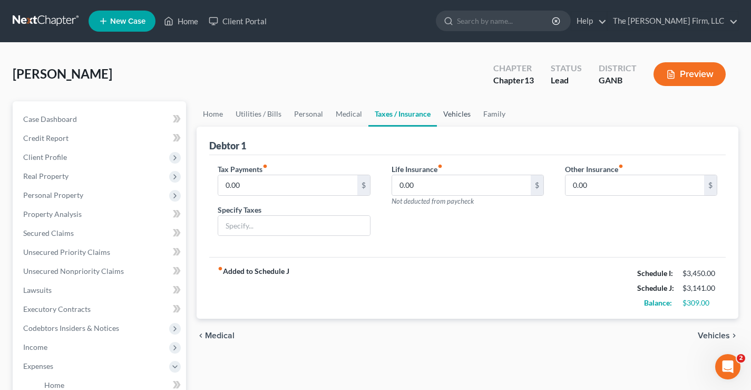
click at [453, 117] on link "Vehicles" at bounding box center [457, 113] width 40 height 25
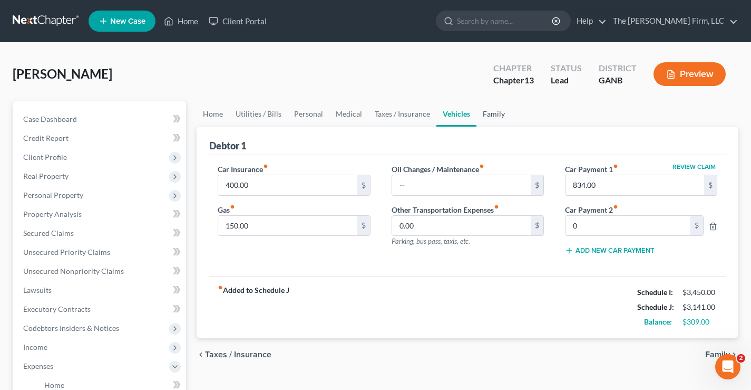
click at [494, 113] on link "Family" at bounding box center [494, 113] width 35 height 25
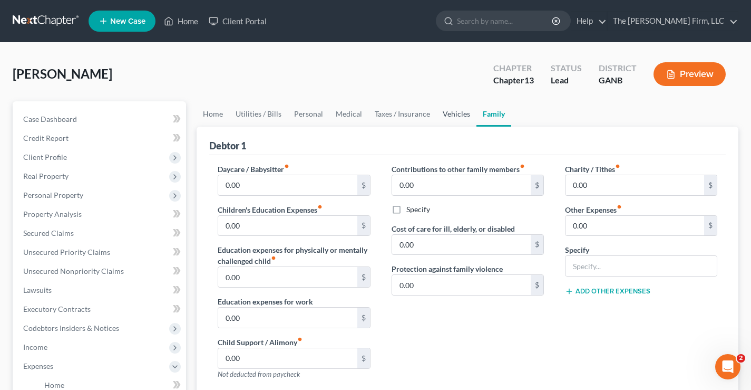
click at [451, 112] on link "Vehicles" at bounding box center [457, 113] width 40 height 25
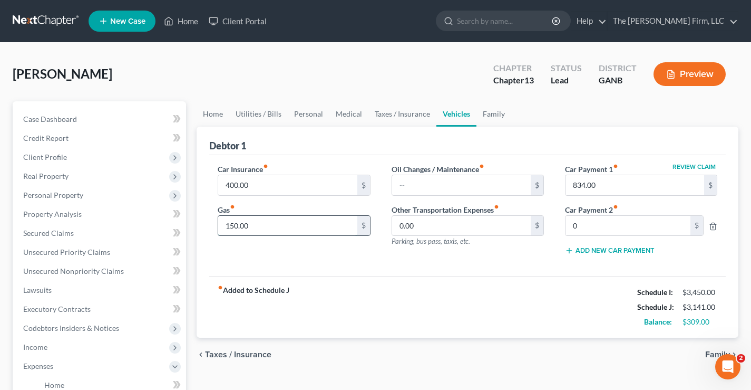
click at [265, 225] on input "150.00" at bounding box center [287, 226] width 139 height 20
type input "100"
click at [334, 81] on div "Ward, Artis Upgraded Chapter Chapter 13 Status Lead District GANB Preview" at bounding box center [376, 78] width 726 height 46
click at [415, 115] on link "Taxes / Insurance" at bounding box center [403, 113] width 68 height 25
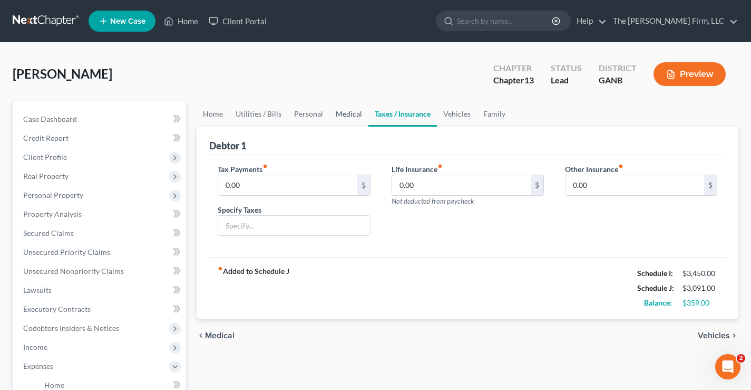
click at [345, 115] on link "Medical" at bounding box center [349, 113] width 39 height 25
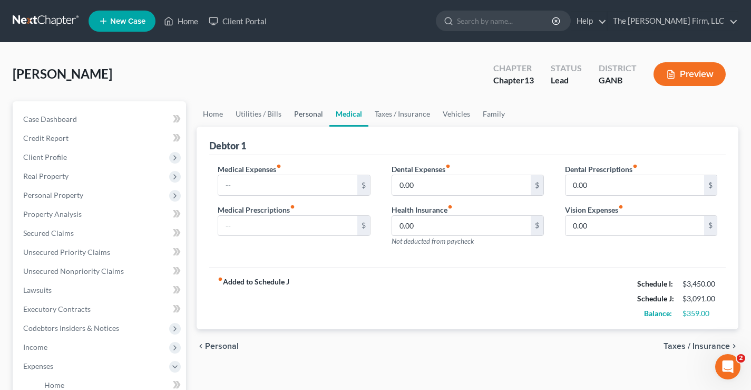
click at [306, 113] on link "Personal" at bounding box center [309, 113] width 42 height 25
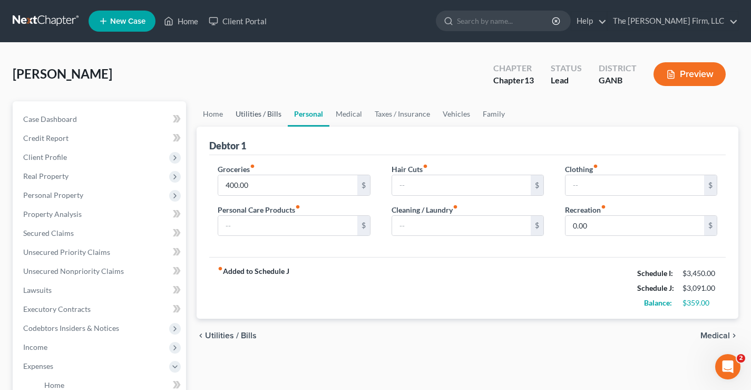
click at [259, 116] on link "Utilities / Bills" at bounding box center [258, 113] width 59 height 25
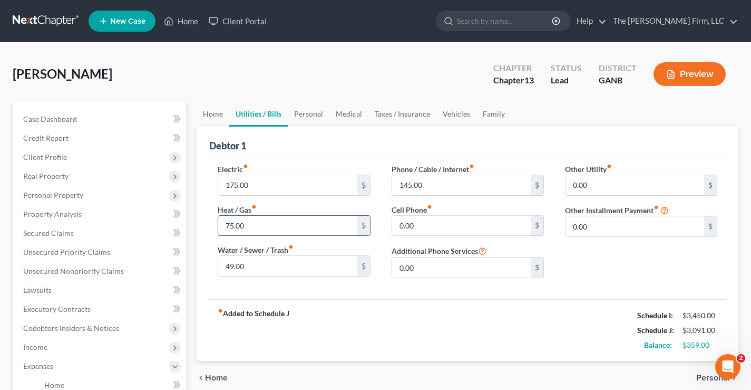
click at [264, 220] on input "75.00" at bounding box center [287, 226] width 139 height 20
click at [267, 80] on div "Ward, Artis Upgraded Chapter Chapter 13 Status Lead District GANB Preview" at bounding box center [376, 78] width 726 height 46
drag, startPoint x: 34, startPoint y: 177, endPoint x: 48, endPoint y: 177, distance: 13.7
click at [35, 177] on span "Real Property" at bounding box center [45, 175] width 45 height 9
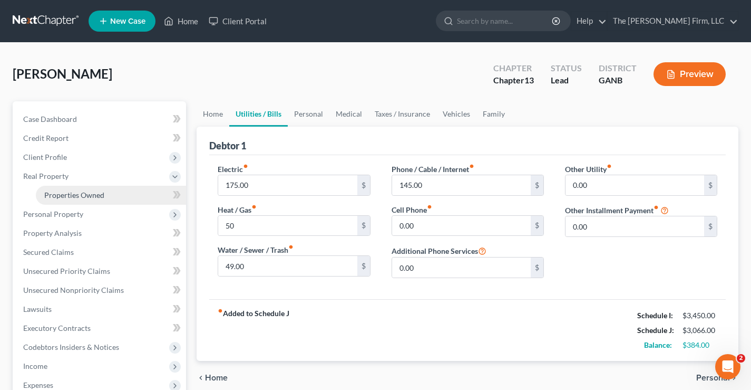
click at [86, 194] on span "Properties Owned" at bounding box center [74, 194] width 60 height 9
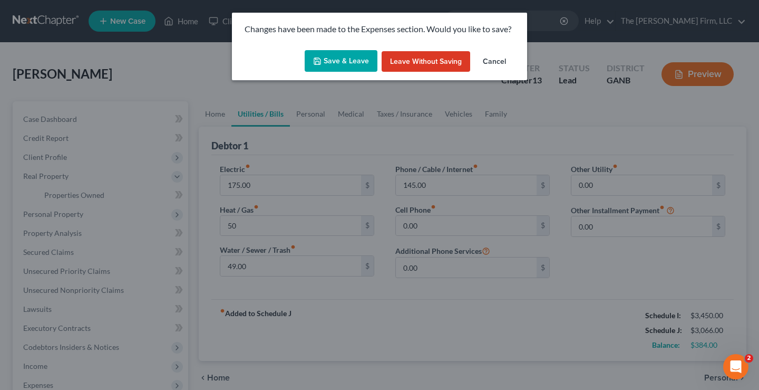
click at [341, 62] on button "Save & Leave" at bounding box center [341, 61] width 73 height 22
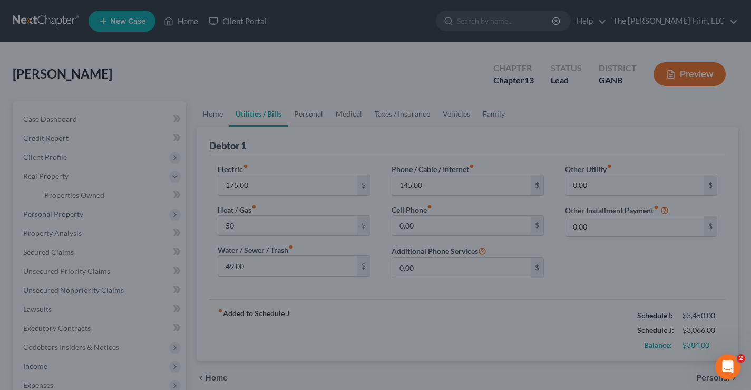
type input "50.00"
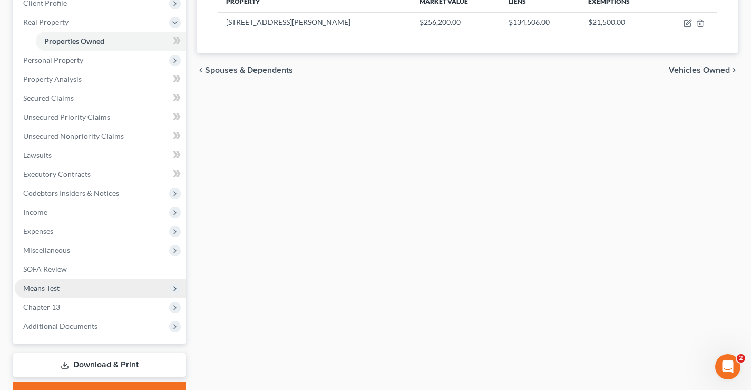
scroll to position [158, 0]
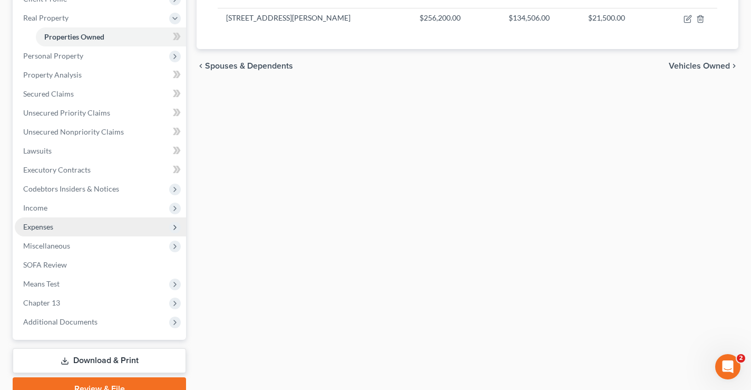
click at [52, 230] on span "Expenses" at bounding box center [38, 226] width 30 height 9
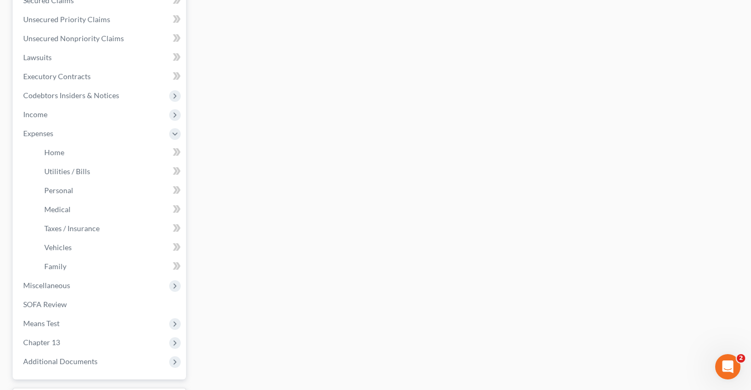
scroll to position [316, 0]
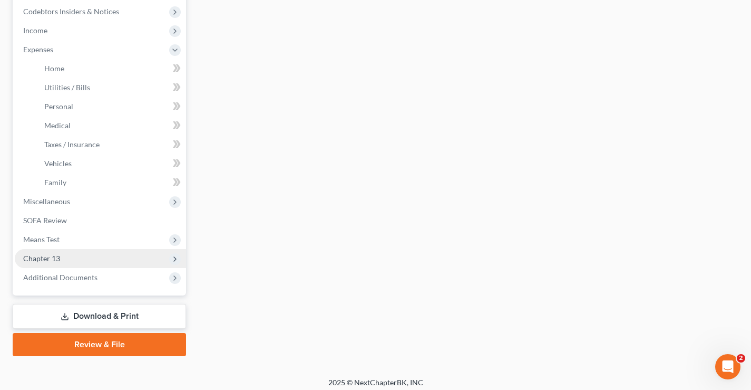
click at [49, 259] on span "Chapter 13" at bounding box center [41, 258] width 37 height 9
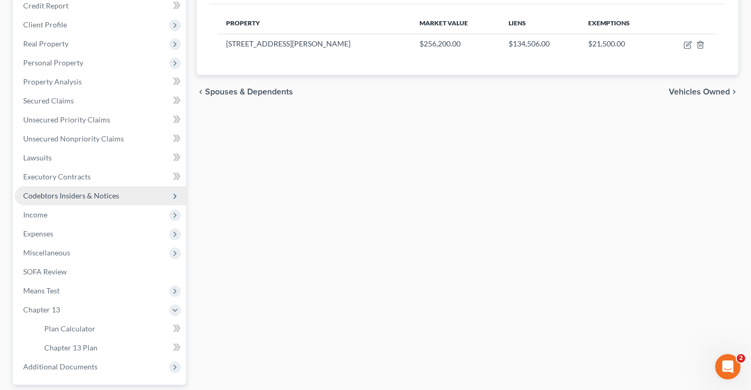
scroll to position [228, 0]
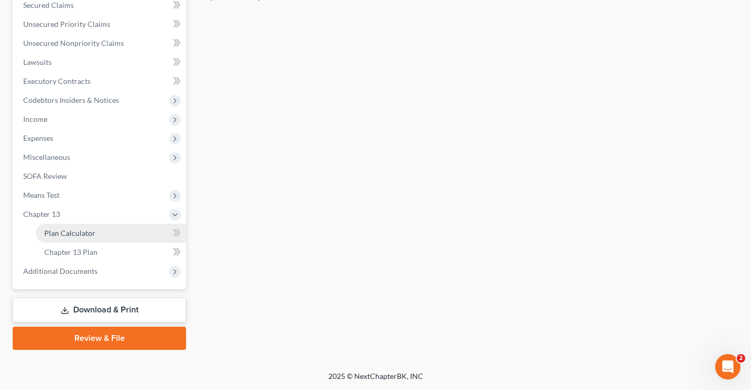
click at [63, 234] on span "Plan Calculator" at bounding box center [69, 232] width 51 height 9
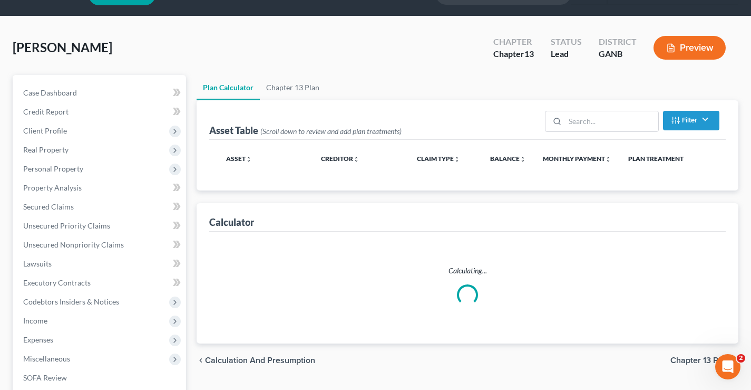
select select "59"
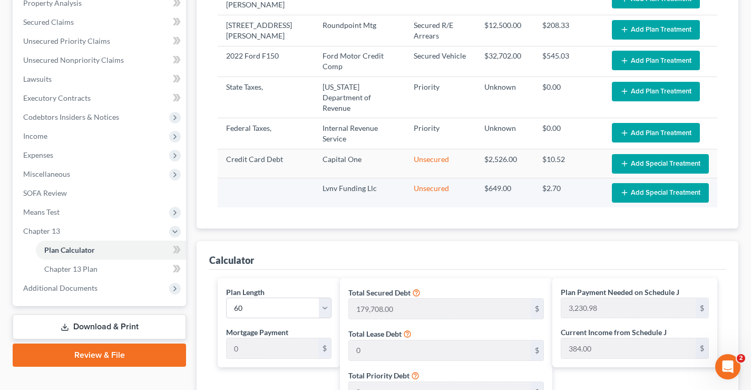
scroll to position [53, 0]
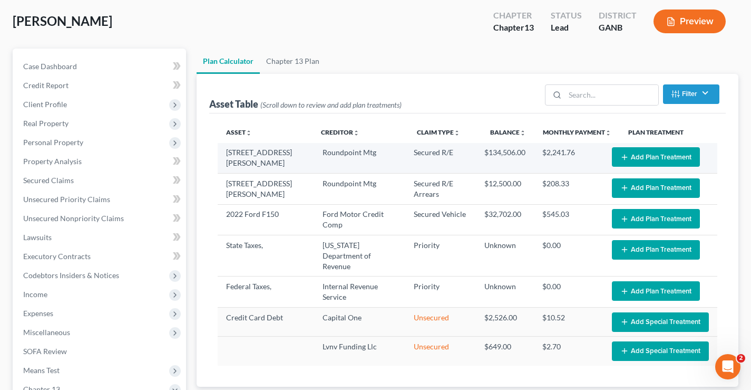
click at [698, 163] on button "Add Plan Treatment" at bounding box center [656, 157] width 88 height 20
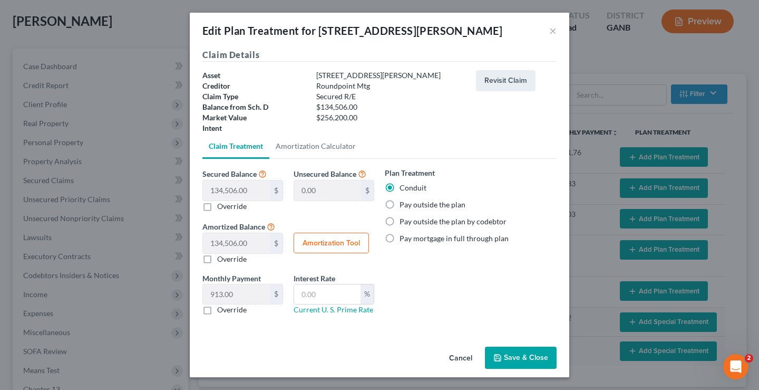
click at [400, 202] on label "Pay outside the plan" at bounding box center [433, 204] width 66 height 11
click at [404, 202] on input "Pay outside the plan" at bounding box center [407, 202] width 7 height 7
radio input "true"
click at [531, 356] on button "Save & Close" at bounding box center [521, 357] width 72 height 22
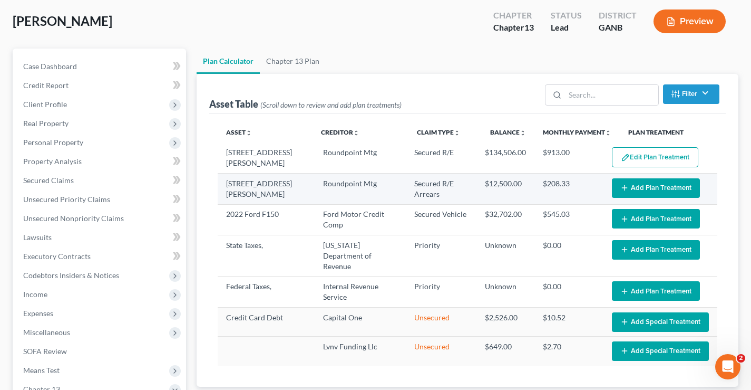
select select "59"
click at [648, 189] on button "Add Plan Treatment" at bounding box center [656, 188] width 88 height 20
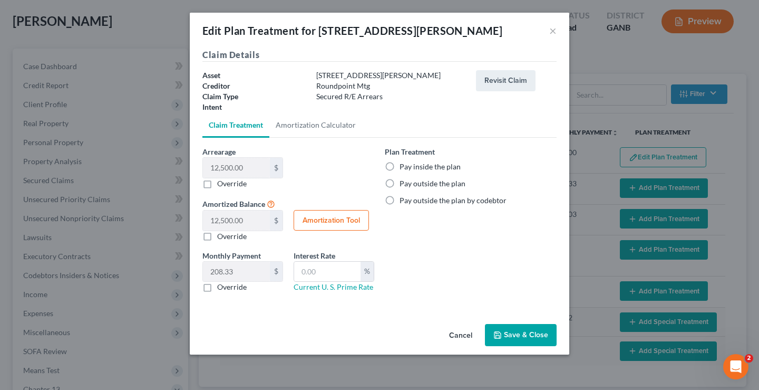
click at [400, 166] on label "Pay inside the plan" at bounding box center [430, 166] width 61 height 11
click at [404, 166] on input "Pay inside the plan" at bounding box center [407, 164] width 7 height 7
radio input "true"
click at [537, 339] on button "Save & Close" at bounding box center [521, 335] width 72 height 22
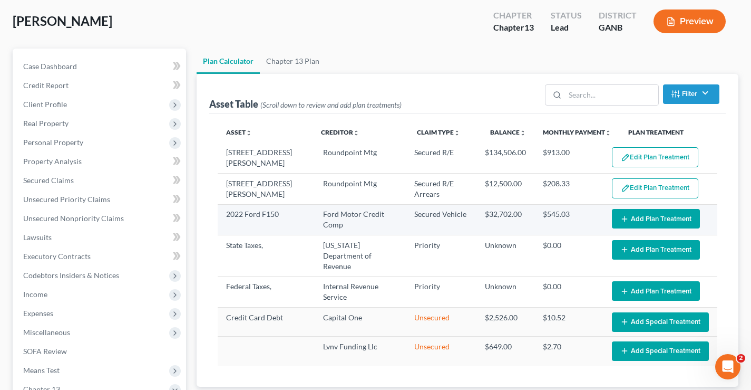
select select "59"
click at [649, 215] on button "Add Plan Treatment" at bounding box center [656, 219] width 88 height 20
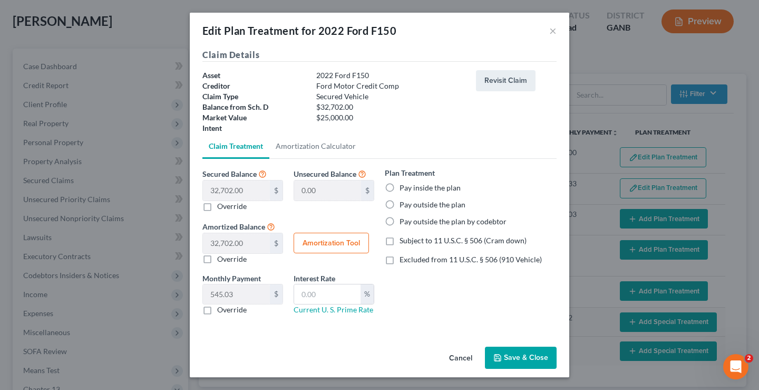
click at [400, 204] on label "Pay outside the plan" at bounding box center [433, 204] width 66 height 11
click at [404, 204] on input "Pay outside the plan" at bounding box center [407, 202] width 7 height 7
radio input "true"
click at [532, 357] on button "Save & Close" at bounding box center [521, 357] width 72 height 22
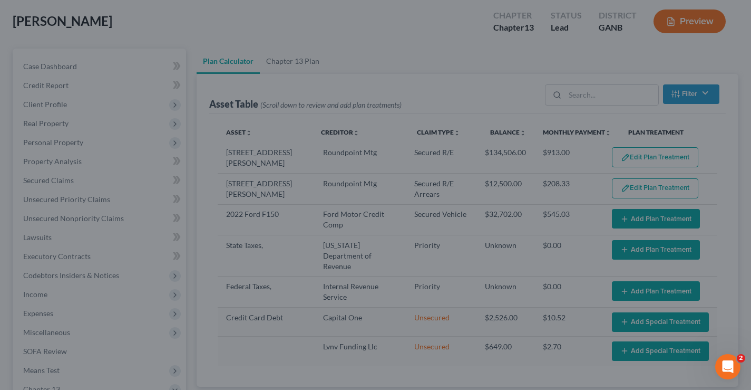
select select "59"
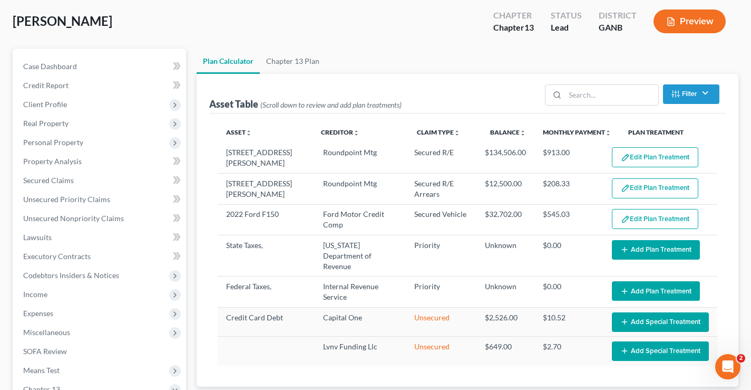
click at [667, 252] on button "Add Plan Treatment" at bounding box center [656, 250] width 88 height 20
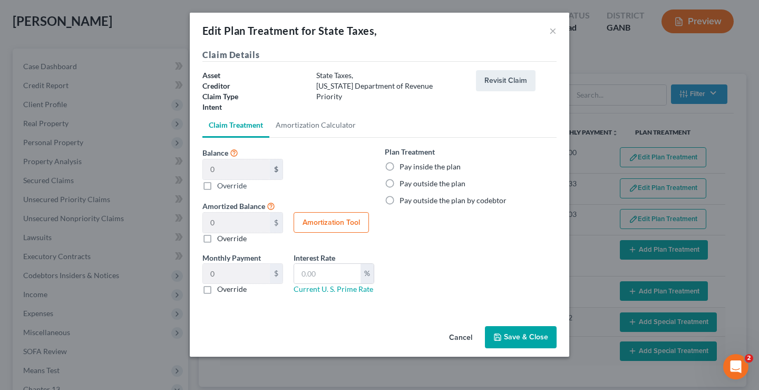
click at [400, 168] on label "Pay inside the plan" at bounding box center [430, 166] width 61 height 11
click at [404, 168] on input "Pay inside the plan" at bounding box center [407, 164] width 7 height 7
radio input "true"
click at [526, 342] on button "Save & Close" at bounding box center [521, 337] width 72 height 22
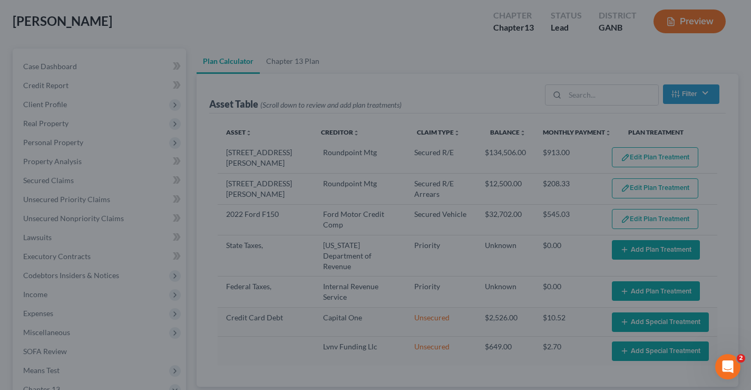
select select "59"
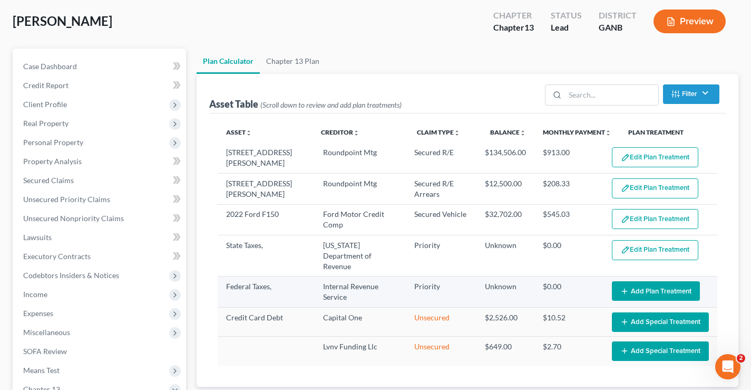
click at [672, 284] on button "Add Plan Treatment" at bounding box center [656, 291] width 88 height 20
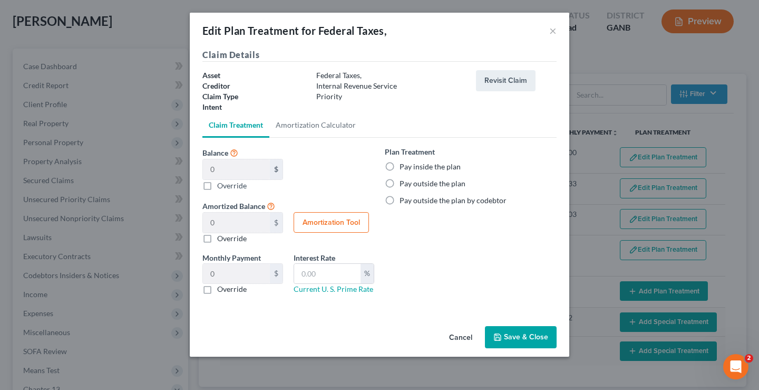
click at [400, 165] on label "Pay inside the plan" at bounding box center [430, 166] width 61 height 11
click at [404, 165] on input "Pay inside the plan" at bounding box center [407, 164] width 7 height 7
radio input "true"
click at [531, 340] on button "Save & Close" at bounding box center [521, 337] width 72 height 22
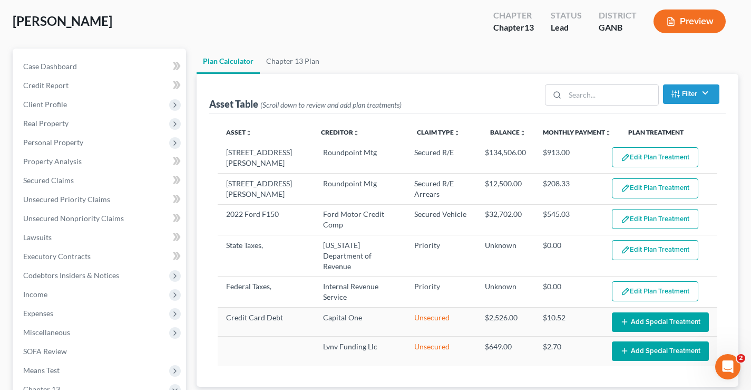
select select "59"
click at [36, 217] on span "Unsecured Nonpriority Claims" at bounding box center [73, 218] width 101 height 9
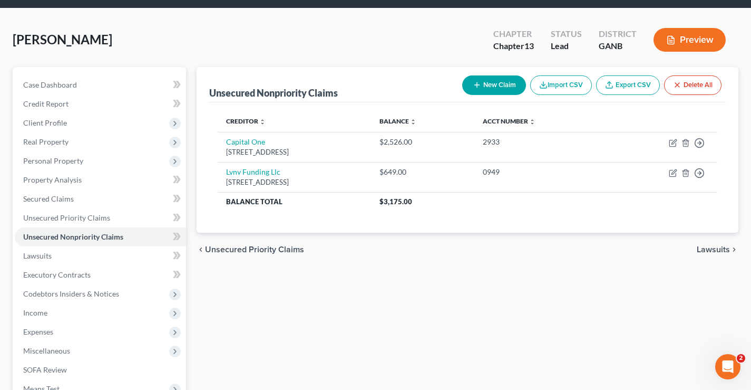
scroll to position [190, 0]
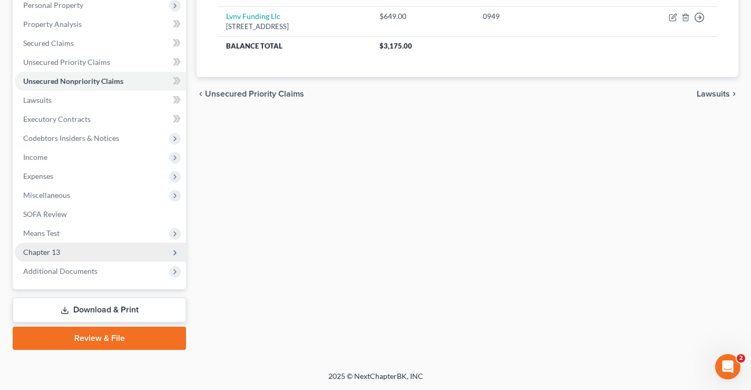
click at [41, 247] on span "Chapter 13" at bounding box center [41, 251] width 37 height 9
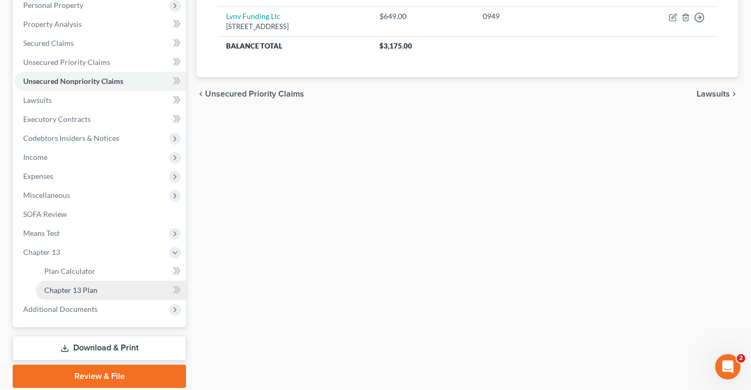
click at [50, 291] on span "Chapter 13 Plan" at bounding box center [70, 289] width 53 height 9
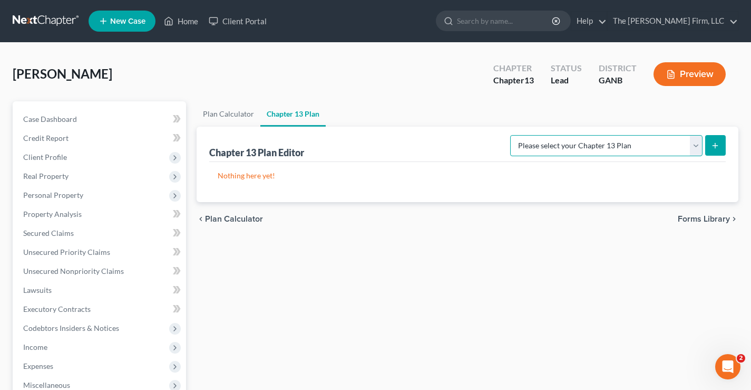
drag, startPoint x: 695, startPoint y: 142, endPoint x: 695, endPoint y: 148, distance: 6.3
click at [695, 143] on select "Please select your Chapter 13 Plan National Form Plan - Official Form 113 North…" at bounding box center [606, 145] width 192 height 21
select select "2"
click at [511, 135] on select "Please select your Chapter 13 Plan National Form Plan - Official Form 113 North…" at bounding box center [606, 145] width 192 height 21
click at [720, 147] on button "submit" at bounding box center [715, 145] width 21 height 21
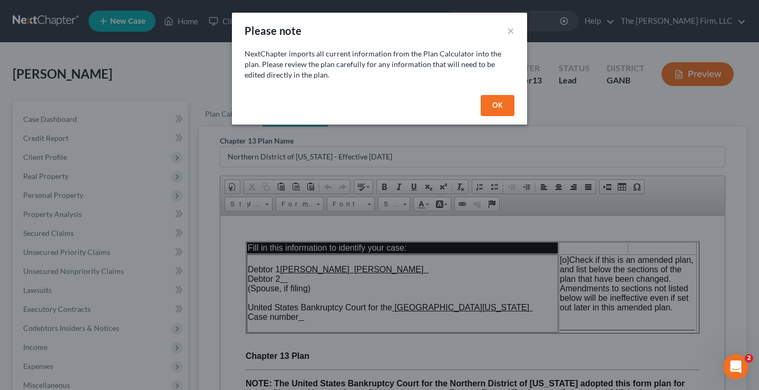
click at [492, 103] on button "OK" at bounding box center [498, 105] width 34 height 21
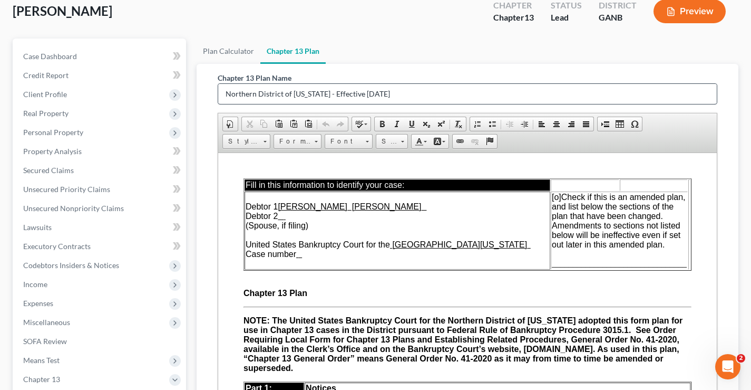
scroll to position [211, 0]
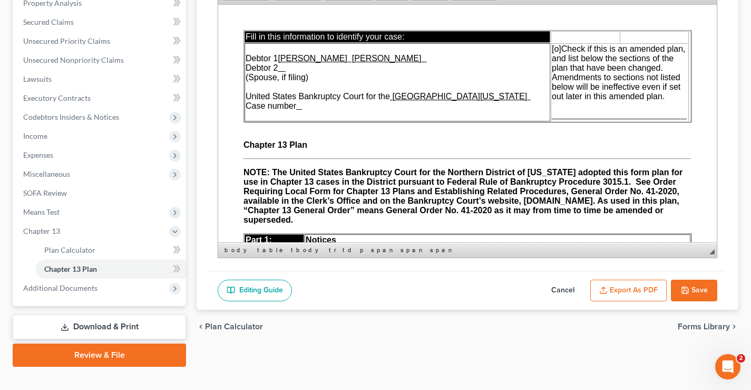
click at [304, 106] on td "Debtor 1 Artis Ray Ward Debtor 2 (Spouse, if filing) United States Bankruptcy C…" at bounding box center [398, 82] width 306 height 78
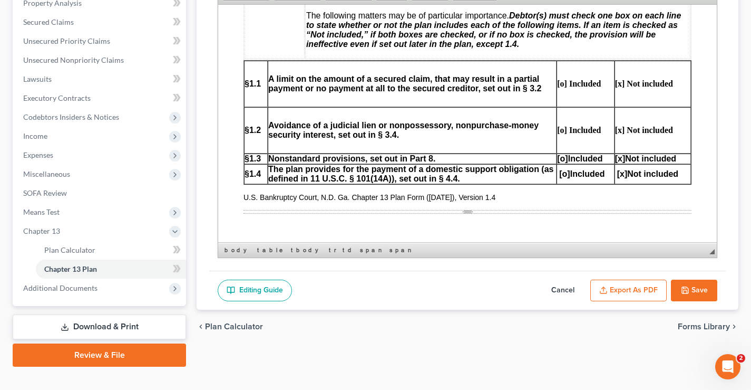
scroll to position [527, 0]
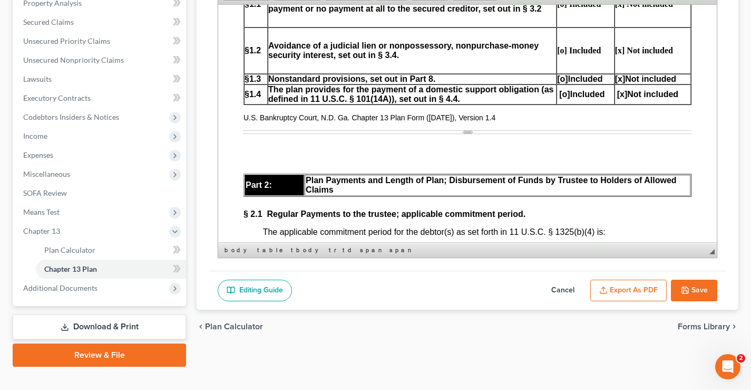
click at [561, 291] on button "Cancel" at bounding box center [563, 290] width 46 height 22
select select "2"
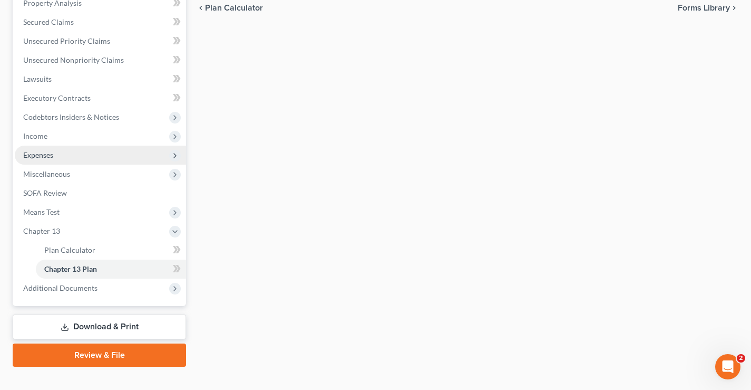
click at [36, 156] on span "Expenses" at bounding box center [38, 154] width 30 height 9
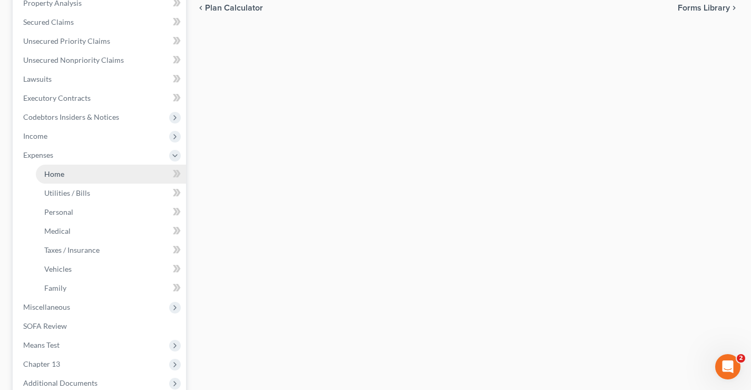
click at [62, 176] on span "Home" at bounding box center [54, 173] width 20 height 9
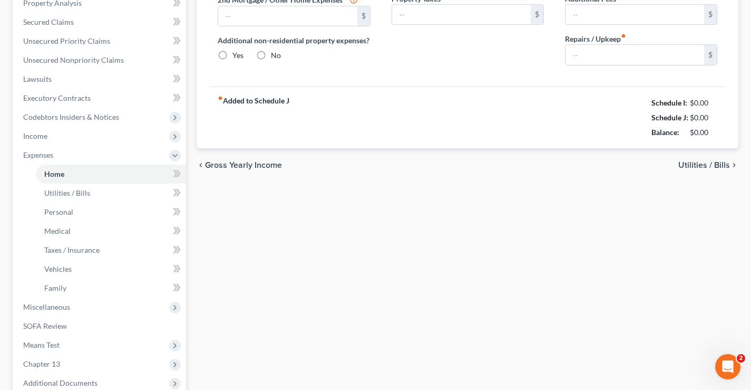
type input "913.00"
type input "0.00"
radio input "true"
type input "0.00"
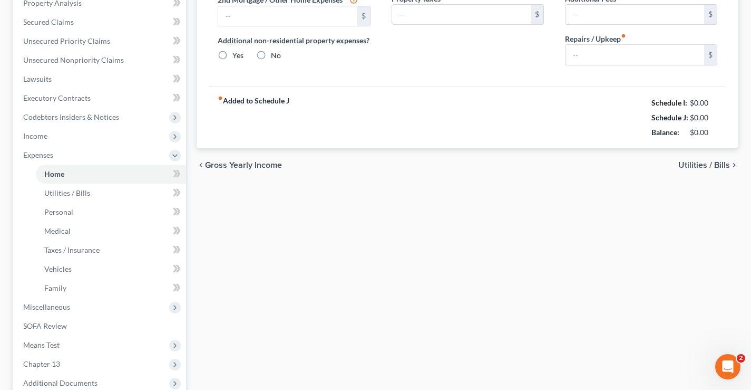
type input "0.00"
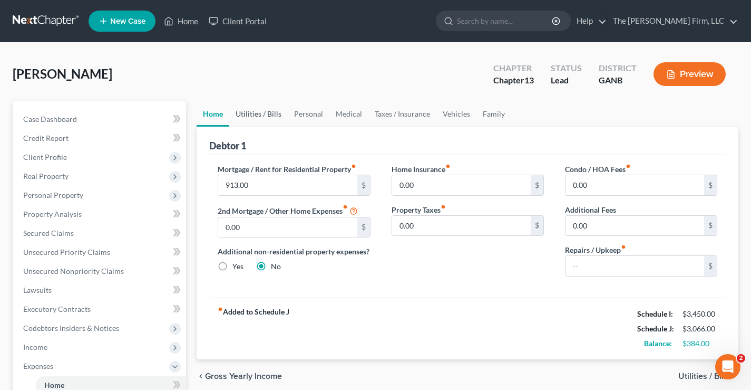
click at [263, 114] on link "Utilities / Bills" at bounding box center [258, 113] width 59 height 25
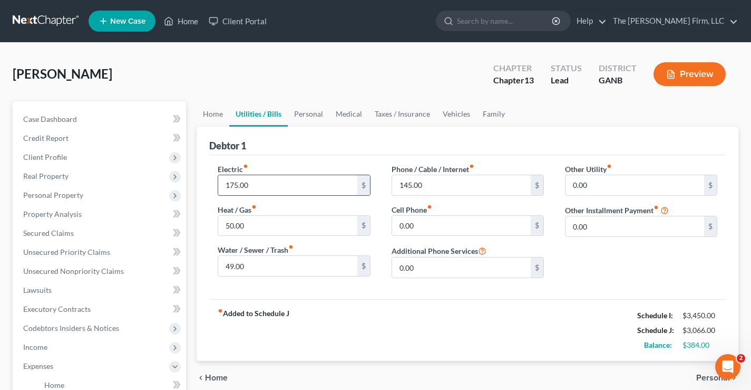
drag, startPoint x: 255, startPoint y: 182, endPoint x: 533, endPoint y: 1, distance: 331.4
click at [255, 182] on input "175.00" at bounding box center [287, 185] width 139 height 20
type input "184"
click at [366, 64] on div "Ward, Artis Upgraded Chapter Chapter 13 Status Lead District GANB Preview" at bounding box center [376, 78] width 726 height 46
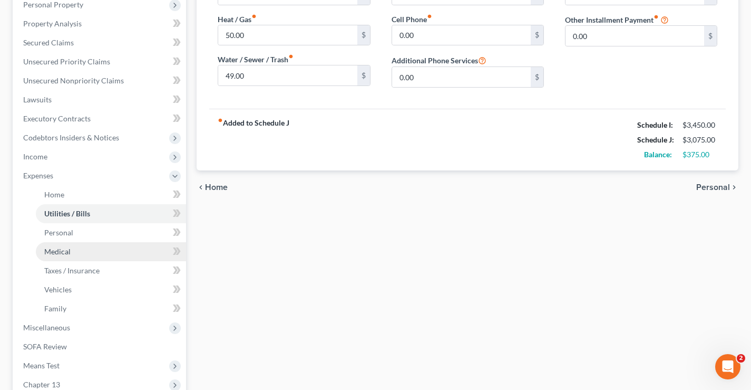
scroll to position [264, 0]
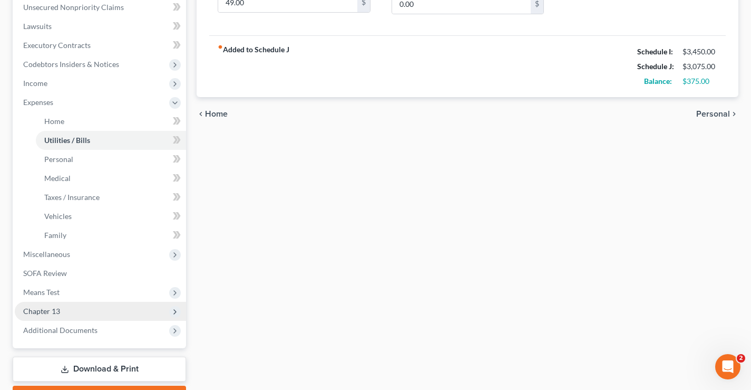
drag, startPoint x: 37, startPoint y: 308, endPoint x: 27, endPoint y: 308, distance: 10.0
click at [36, 308] on span "Chapter 13" at bounding box center [41, 310] width 37 height 9
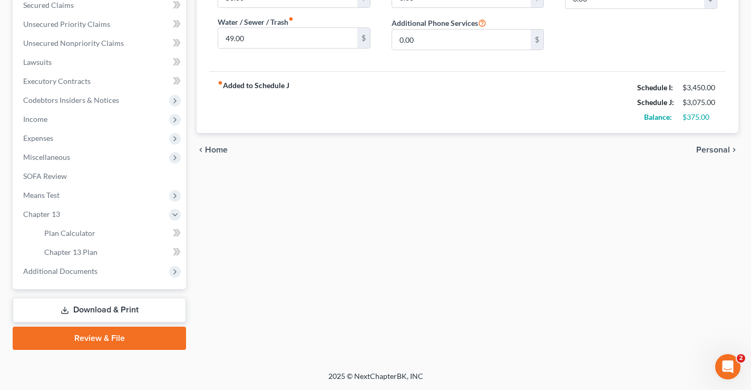
scroll to position [228, 0]
click at [75, 252] on span "Chapter 13 Plan" at bounding box center [70, 251] width 53 height 9
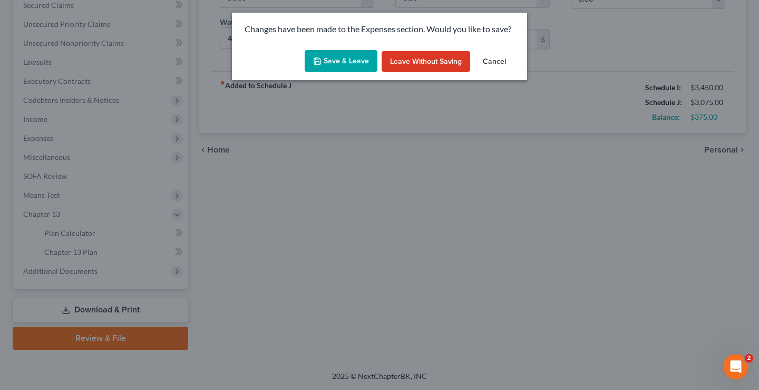
click at [334, 55] on button "Save & Leave" at bounding box center [341, 61] width 73 height 22
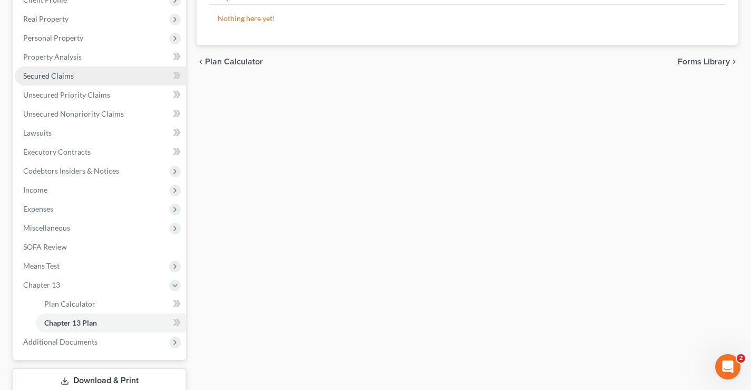
scroll to position [228, 0]
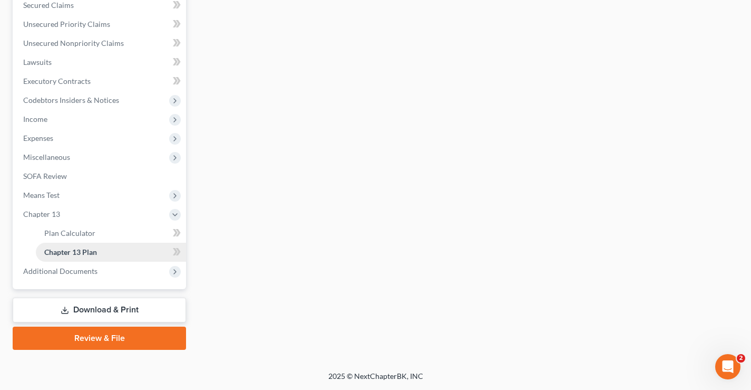
click at [75, 252] on span "Chapter 13 Plan" at bounding box center [70, 251] width 53 height 9
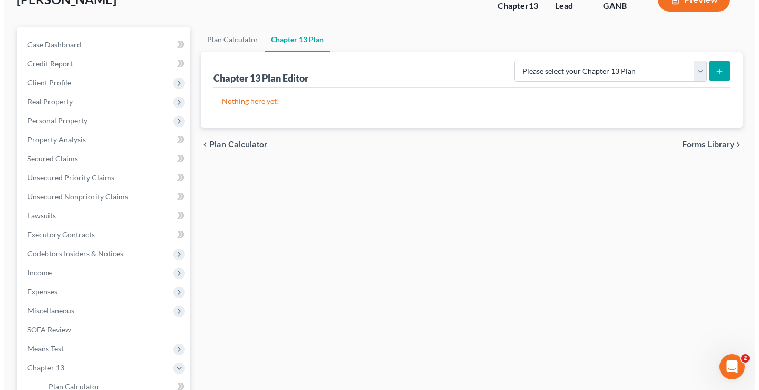
scroll to position [0, 0]
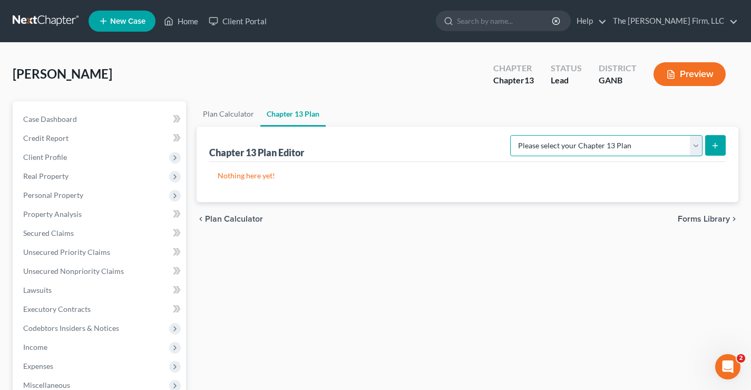
click at [694, 145] on select "Please select your Chapter 13 Plan National Form Plan - Official Form 113 North…" at bounding box center [606, 145] width 192 height 21
select select "2"
click at [511, 135] on select "Please select your Chapter 13 Plan National Form Plan - Official Form 113 North…" at bounding box center [606, 145] width 192 height 21
click at [714, 148] on icon "submit" at bounding box center [715, 145] width 8 height 8
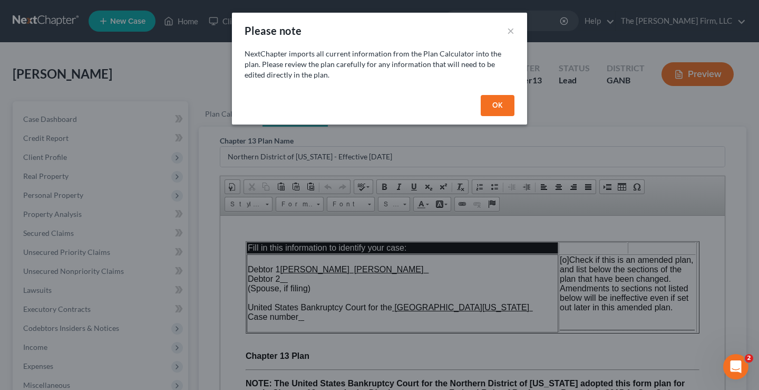
click at [500, 100] on button "OK" at bounding box center [498, 105] width 34 height 21
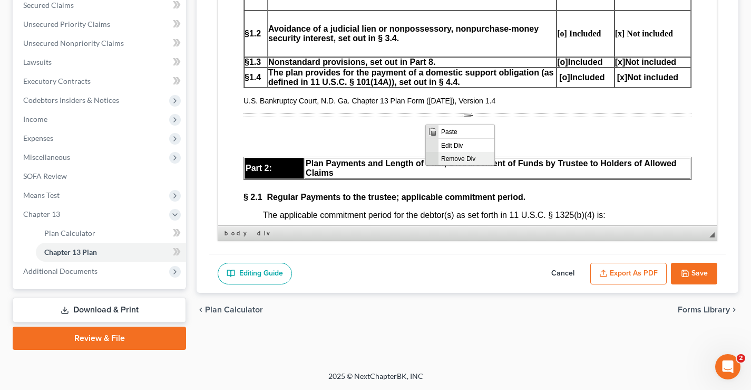
click at [462, 156] on span "Remove Div" at bounding box center [467, 157] width 56 height 13
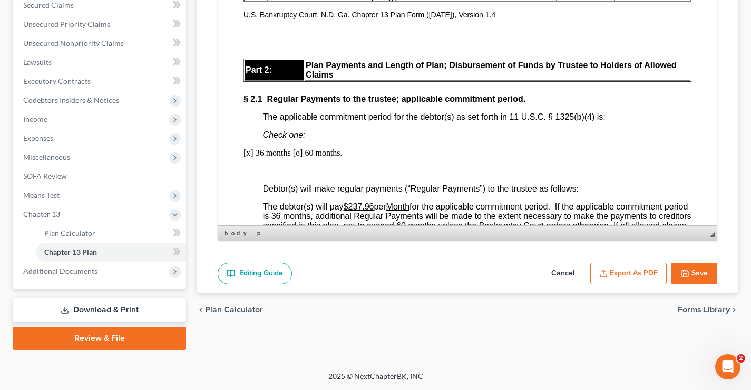
scroll to position [475, 0]
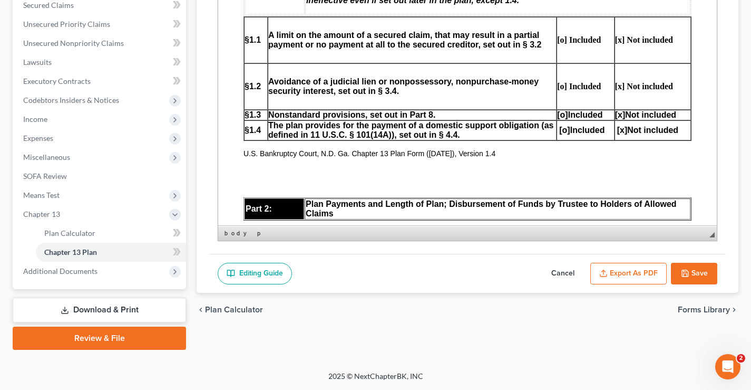
click at [287, 133] on td "The plan provides for the payment of a domestic support obligation (as defined …" at bounding box center [412, 130] width 289 height 20
click at [616, 117] on span "[x]" at bounding box center [620, 114] width 11 height 9
click at [615, 113] on span "[x]" at bounding box center [620, 114] width 11 height 9
click at [557, 113] on span "[o]" at bounding box center [562, 114] width 11 height 9
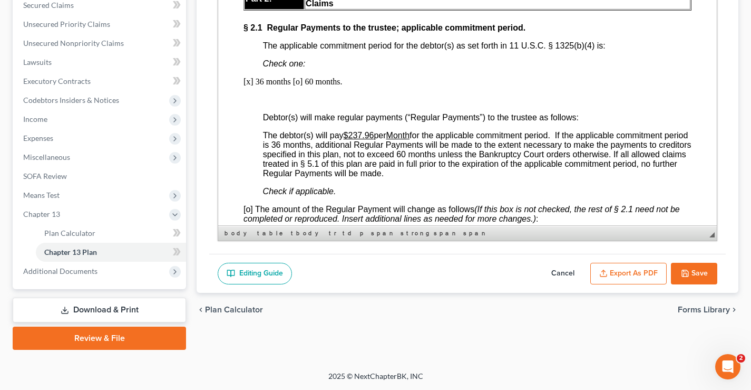
scroll to position [738, 0]
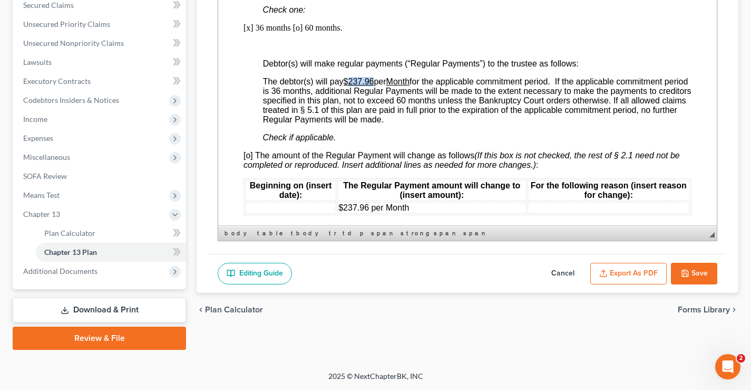
drag, startPoint x: 351, startPoint y: 81, endPoint x: 372, endPoint y: 75, distance: 21.9
click at [372, 80] on u "$237.96" at bounding box center [359, 81] width 31 height 9
drag, startPoint x: 359, startPoint y: 79, endPoint x: 417, endPoint y: 81, distance: 58.0
click at [417, 81] on span "The debtor(s) will pay $375.00 per Month for the applicable commitment period. …" at bounding box center [477, 100] width 429 height 47
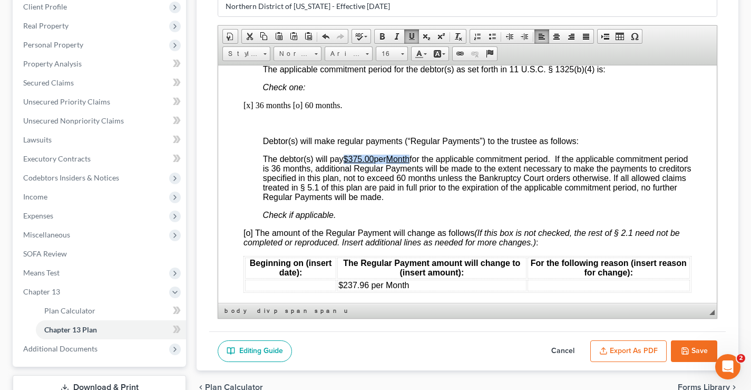
scroll to position [138, 0]
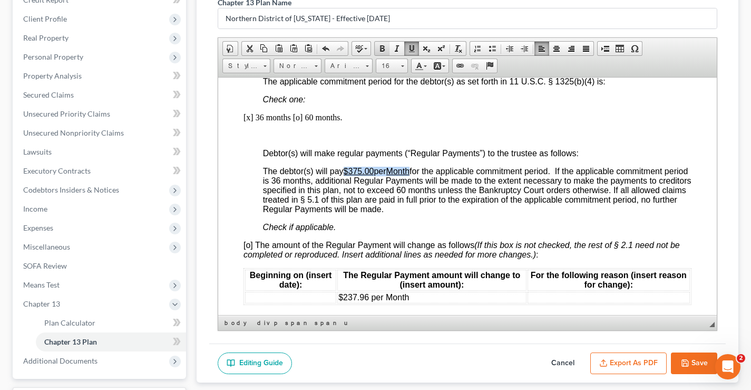
drag, startPoint x: 381, startPoint y: 50, endPoint x: 181, endPoint y: 71, distance: 200.9
click at [381, 50] on span at bounding box center [382, 48] width 8 height 8
click at [264, 148] on span "Debtor(s) will make regular payments (“Regular Payments”) to the trustee as fol…" at bounding box center [421, 152] width 316 height 9
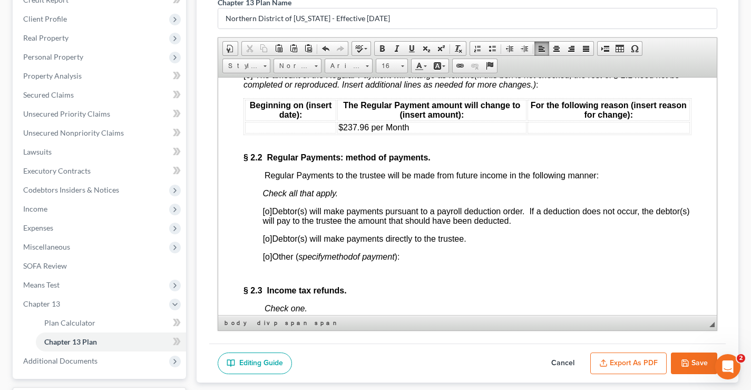
scroll to position [844, 0]
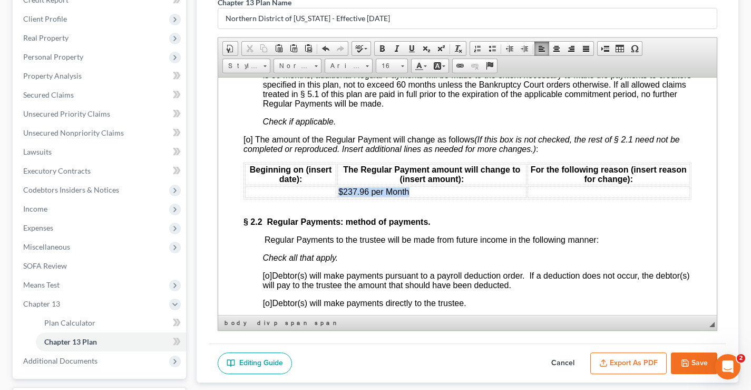
drag, startPoint x: 394, startPoint y: 190, endPoint x: 338, endPoint y: 190, distance: 55.9
click at [338, 190] on td "$237.96 per Month" at bounding box center [431, 192] width 189 height 12
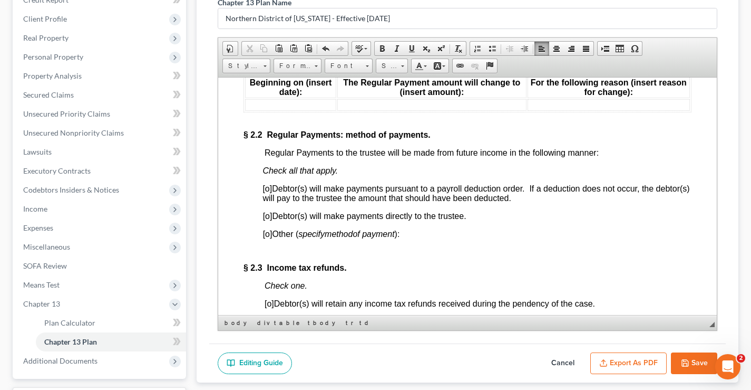
scroll to position [949, 0]
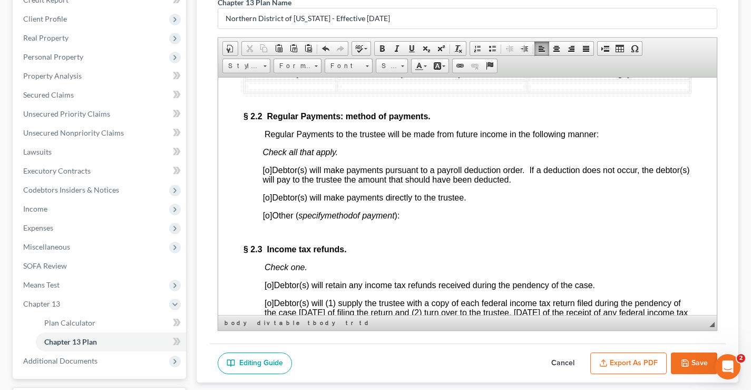
click at [268, 170] on span "[o]" at bounding box center [267, 169] width 9 height 9
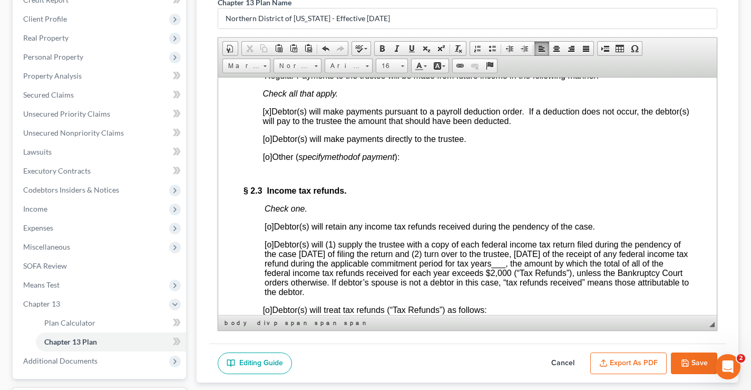
scroll to position [1055, 0]
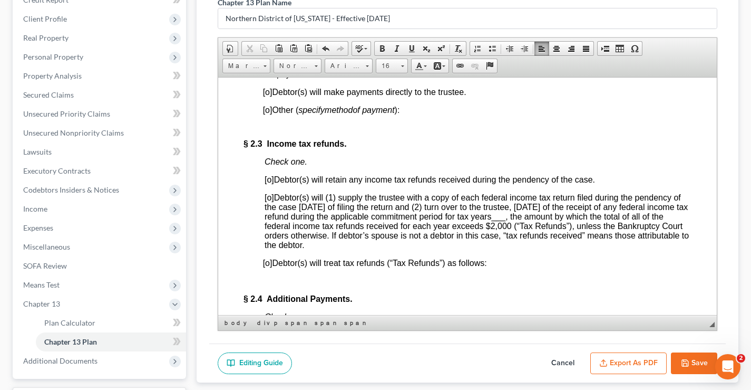
click at [271, 183] on span "[o]" at bounding box center [269, 179] width 9 height 9
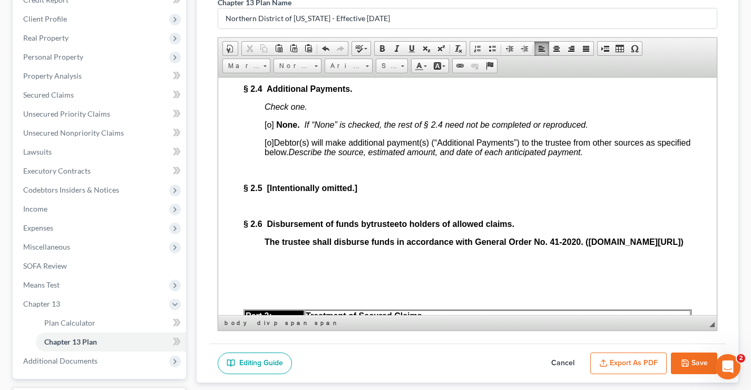
scroll to position [1265, 0]
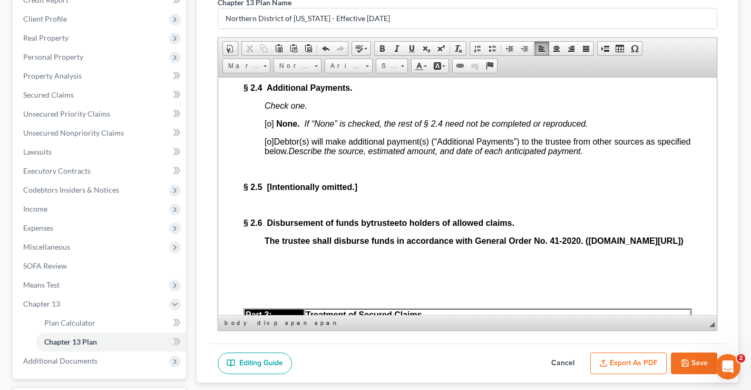
click at [270, 127] on span "[o]" at bounding box center [269, 123] width 9 height 9
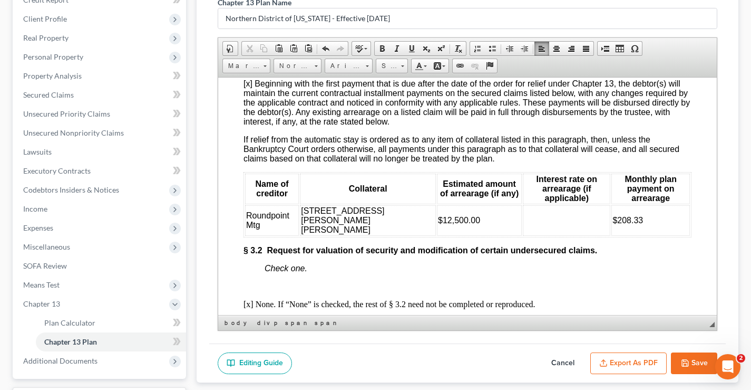
scroll to position [1635, 0]
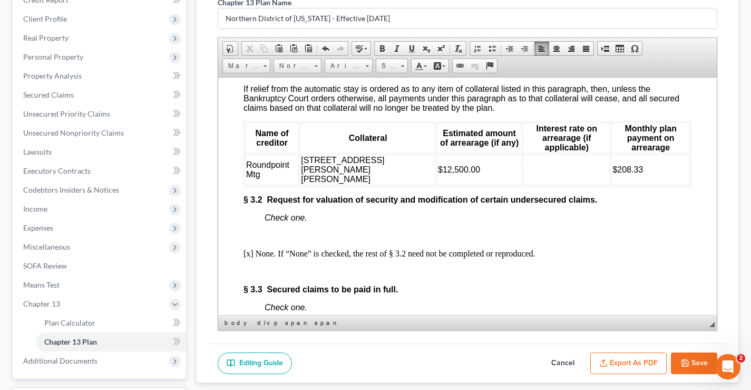
click at [523, 182] on td at bounding box center [567, 169] width 88 height 31
drag, startPoint x: 624, startPoint y: 185, endPoint x: 597, endPoint y: 187, distance: 26.4
click at [612, 185] on td "$208.33" at bounding box center [651, 169] width 79 height 31
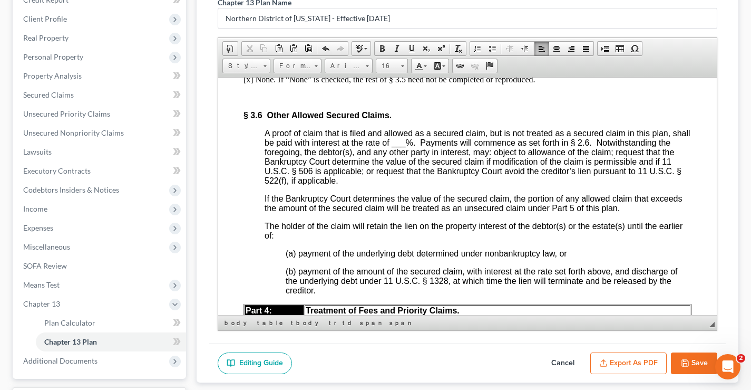
scroll to position [2004, 0]
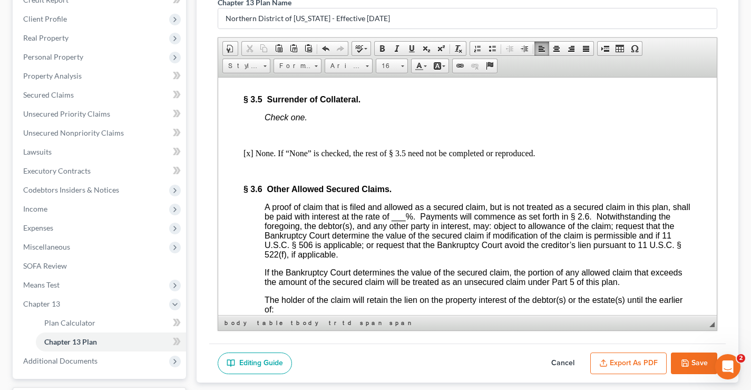
click at [406, 220] on span "___" at bounding box center [399, 215] width 14 height 9
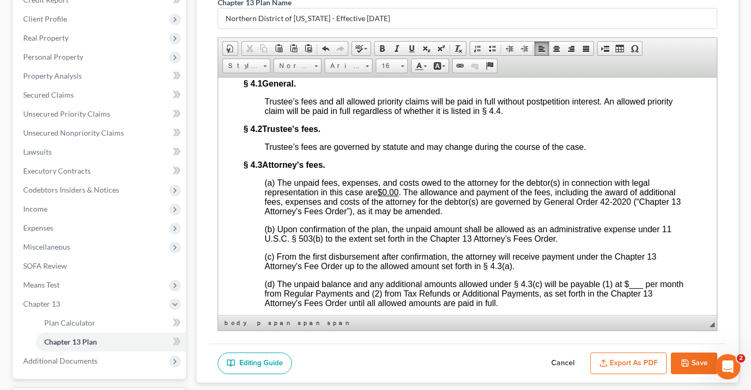
scroll to position [2373, 0]
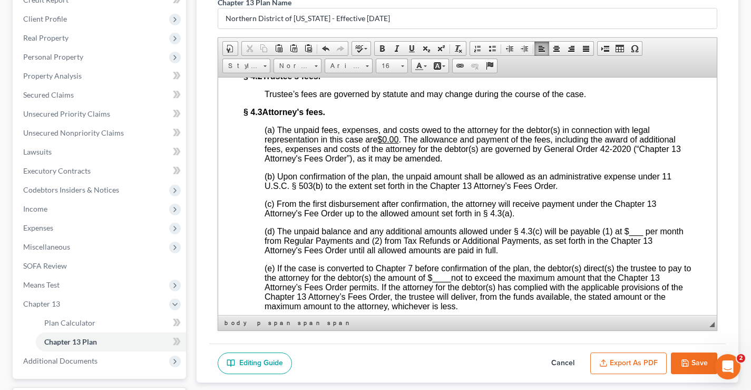
click at [383, 143] on u "$0.00" at bounding box center [388, 138] width 21 height 9
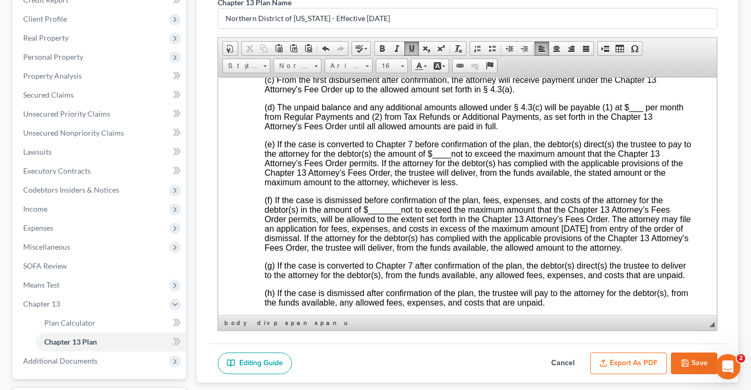
scroll to position [2478, 0]
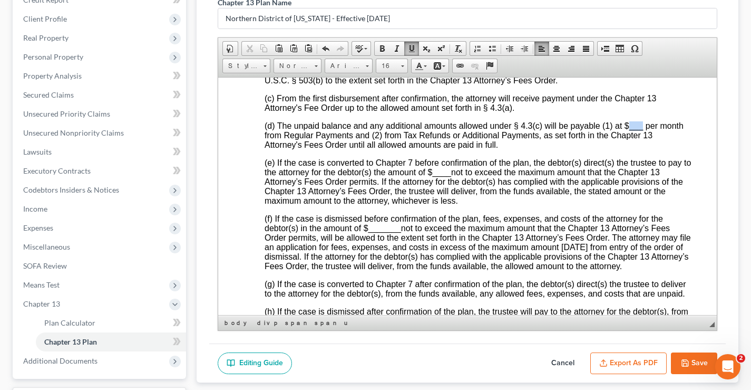
drag, startPoint x: 629, startPoint y: 150, endPoint x: 641, endPoint y: 150, distance: 12.1
click at [641, 130] on span "___" at bounding box center [637, 125] width 14 height 9
drag, startPoint x: 625, startPoint y: 147, endPoint x: 654, endPoint y: 147, distance: 29.5
click at [654, 147] on span "(d) The unpaid balance and any additional amounts allowed under § 4.3(c) will b…" at bounding box center [472, 135] width 414 height 28
click at [410, 51] on span at bounding box center [412, 48] width 8 height 8
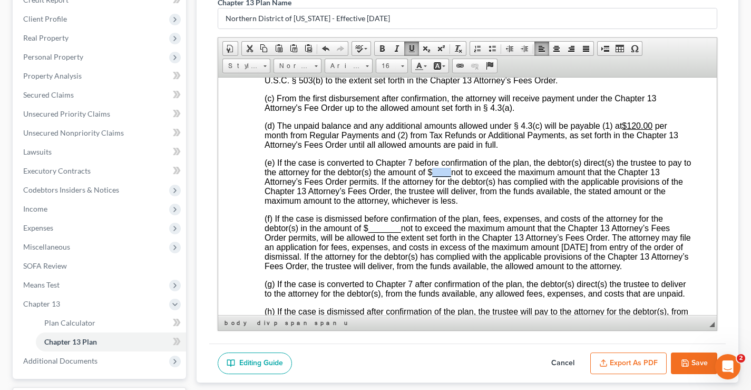
drag, startPoint x: 443, startPoint y: 196, endPoint x: 460, endPoint y: 194, distance: 16.9
click at [451, 176] on span "____" at bounding box center [441, 171] width 19 height 9
drag, startPoint x: 368, startPoint y: 254, endPoint x: 400, endPoint y: 239, distance: 35.7
click at [400, 232] on span "_______" at bounding box center [385, 227] width 33 height 9
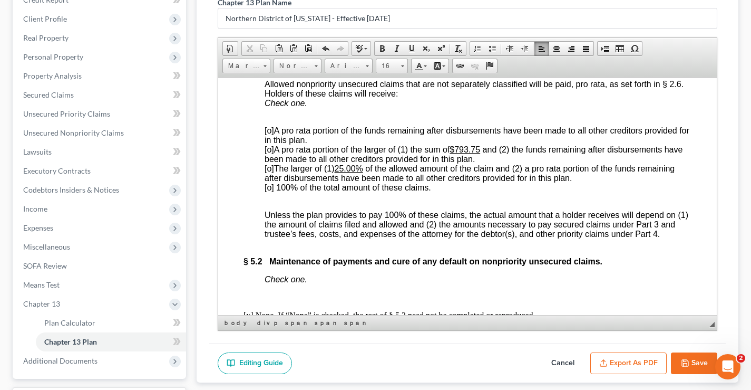
scroll to position [2900, 0]
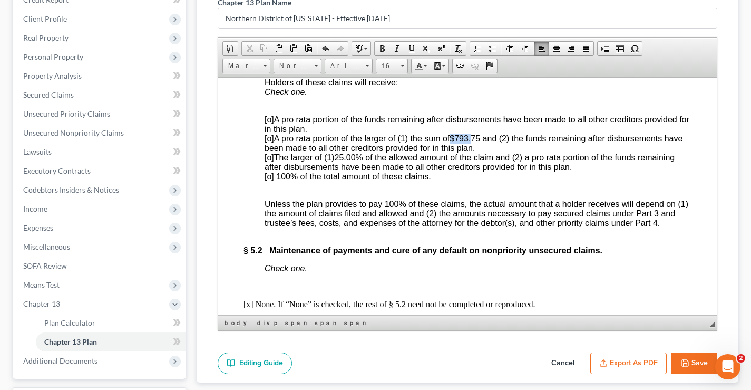
drag, startPoint x: 455, startPoint y: 180, endPoint x: 475, endPoint y: 180, distance: 19.5
click at [475, 142] on u "$793.75" at bounding box center [465, 137] width 31 height 9
click at [463, 142] on u "$793.75" at bounding box center [465, 137] width 31 height 9
drag, startPoint x: 458, startPoint y: 180, endPoint x: 484, endPoint y: 181, distance: 25.8
click at [480, 142] on u "$793.75" at bounding box center [465, 137] width 31 height 9
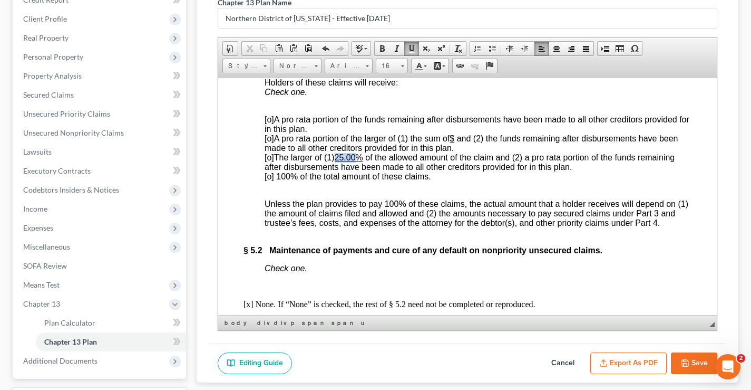
drag, startPoint x: 340, startPoint y: 199, endPoint x: 358, endPoint y: 198, distance: 18.5
click at [358, 161] on u "25.00%" at bounding box center [349, 156] width 28 height 9
click at [269, 180] on span "[o] 100% of the total amount of these claims." at bounding box center [348, 175] width 167 height 9
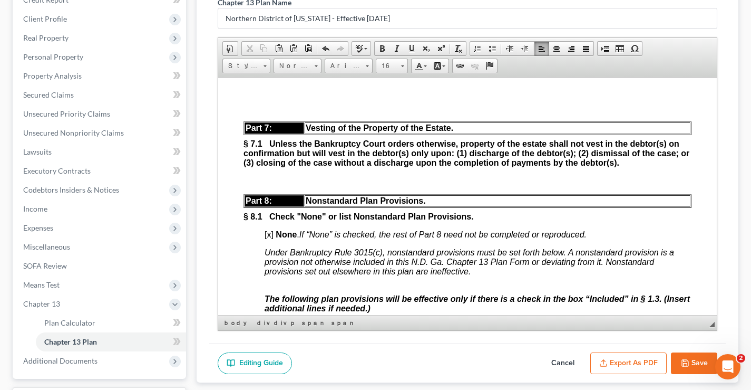
scroll to position [3480, 0]
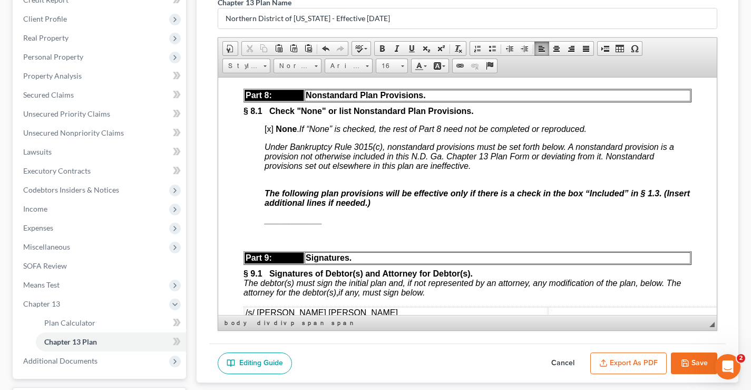
drag, startPoint x: 270, startPoint y: 171, endPoint x: 264, endPoint y: 152, distance: 20.0
click at [271, 133] on span "[x]" at bounding box center [269, 128] width 9 height 9
drag, startPoint x: 267, startPoint y: 263, endPoint x: 340, endPoint y: 263, distance: 72.2
click at [340, 224] on p "______________" at bounding box center [478, 220] width 427 height 8
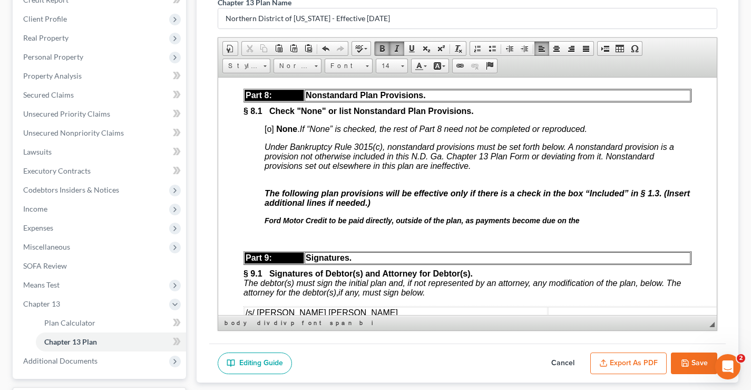
drag, startPoint x: 581, startPoint y: 262, endPoint x: 262, endPoint y: 263, distance: 318.5
click at [395, 49] on span at bounding box center [397, 48] width 8 height 8
drag, startPoint x: 379, startPoint y: 49, endPoint x: 260, endPoint y: 160, distance: 162.3
click at [379, 49] on span at bounding box center [382, 48] width 8 height 8
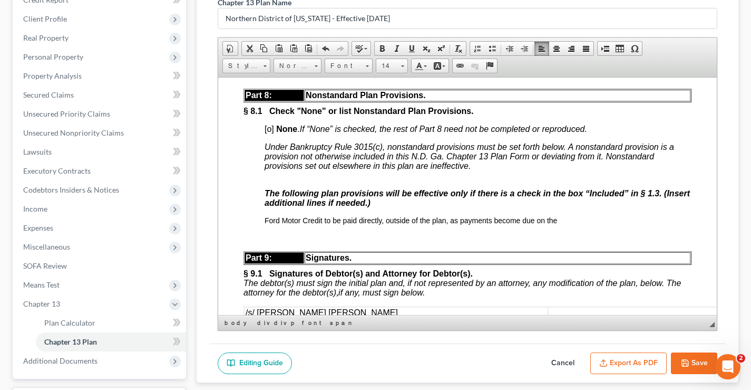
click at [572, 224] on p "Ford Motor Credit to be paid directly, outside of the plan, as payments become …" at bounding box center [478, 220] width 427 height 8
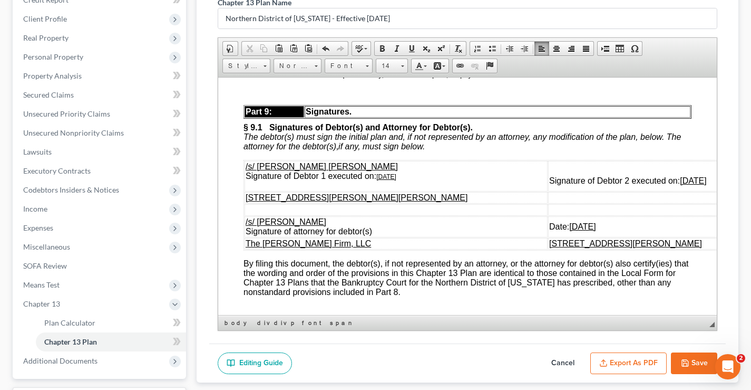
scroll to position [3691, 0]
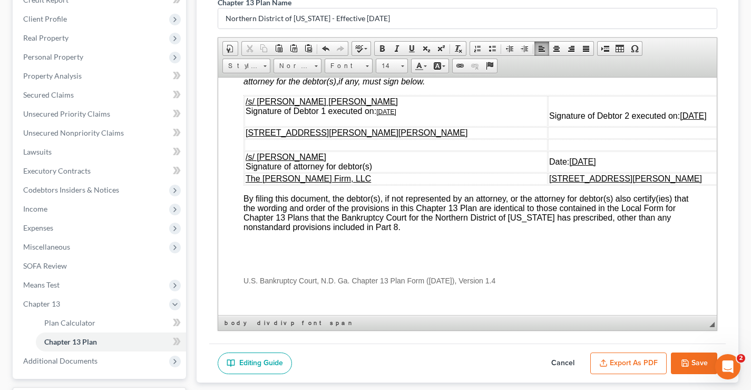
drag, startPoint x: 622, startPoint y: 159, endPoint x: 666, endPoint y: 158, distance: 43.8
click at [666, 126] on td "Signature of Debtor 2 executed on: 10/06/2025" at bounding box center [656, 110] width 216 height 31
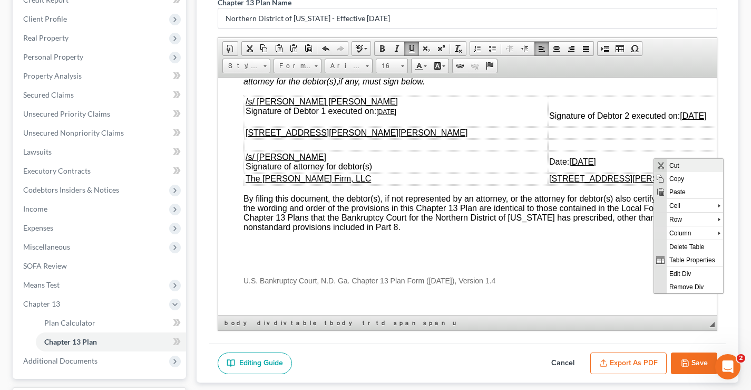
click at [677, 166] on span "Cut" at bounding box center [695, 164] width 56 height 13
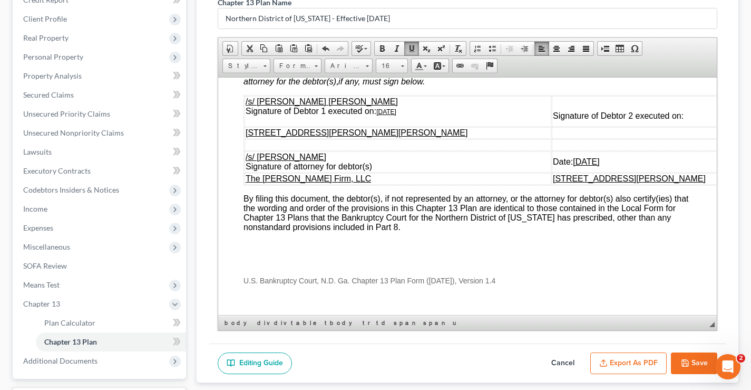
drag, startPoint x: 379, startPoint y: 153, endPoint x: 410, endPoint y: 155, distance: 31.2
click at [397, 115] on u "[DATE]" at bounding box center [386, 111] width 20 height 7
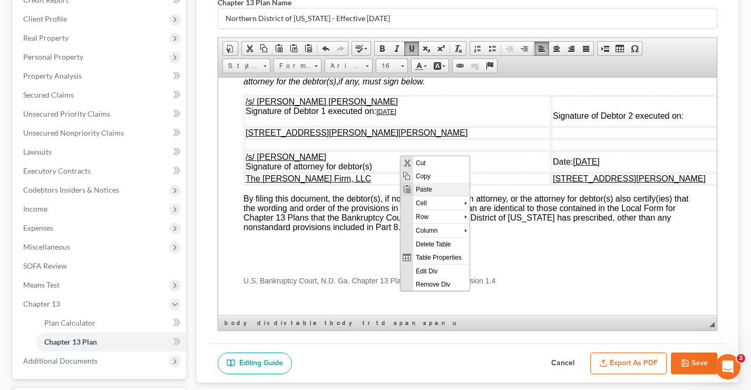
click at [419, 187] on span "Paste" at bounding box center [441, 188] width 56 height 13
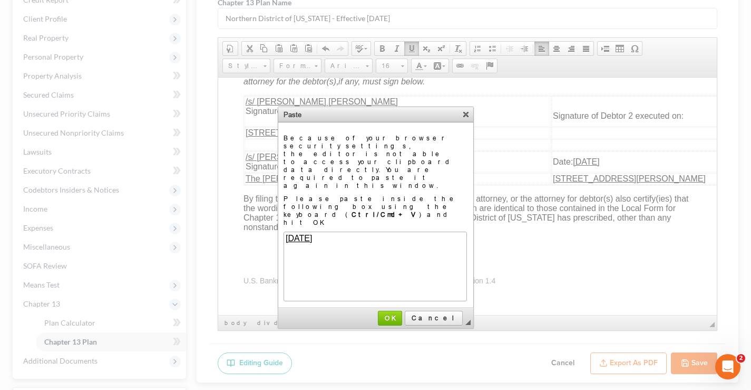
scroll to position [0, 0]
click at [401, 314] on span "OK" at bounding box center [390, 318] width 22 height 8
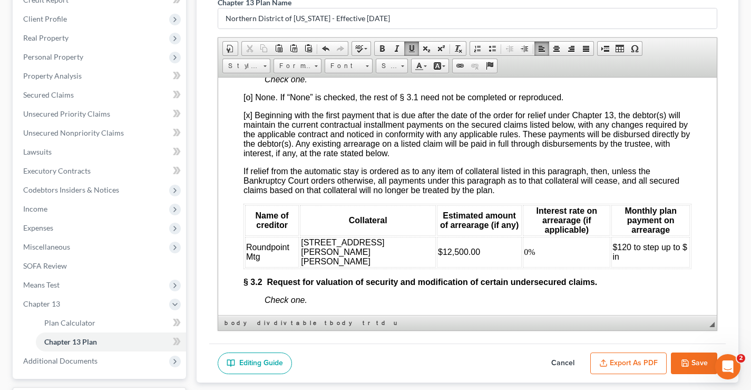
scroll to position [1623, 0]
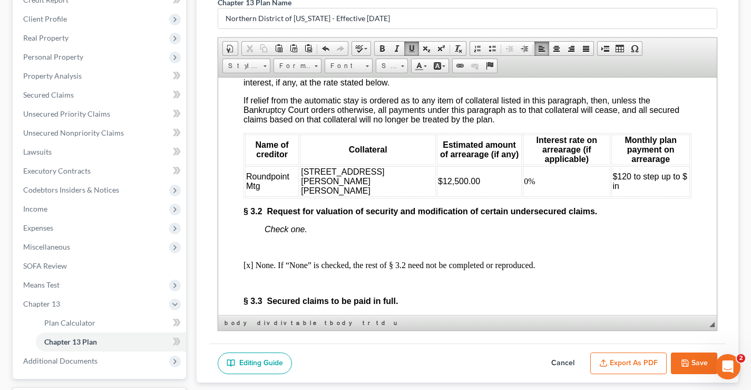
click at [677, 190] on span "$120 to step up to $ in" at bounding box center [650, 180] width 74 height 18
drag, startPoint x: 667, startPoint y: 193, endPoint x: 962, endPoint y: 270, distance: 305.3
click at [667, 190] on span "$120 to step up to $ in May 2029" at bounding box center [650, 180] width 74 height 18
click at [613, 190] on span "$120 to step up to $ in May 2029" at bounding box center [650, 180] width 74 height 18
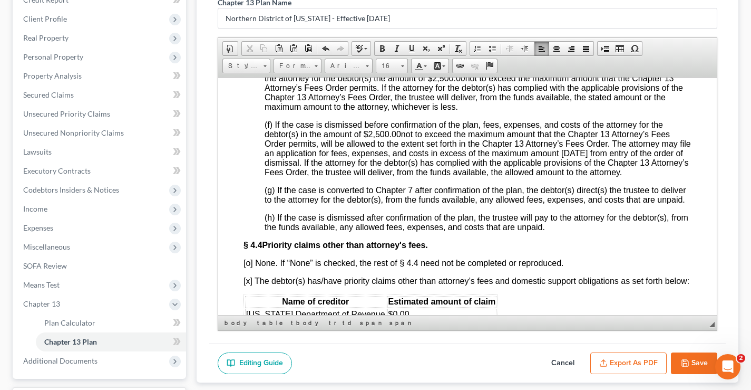
scroll to position [2519, 0]
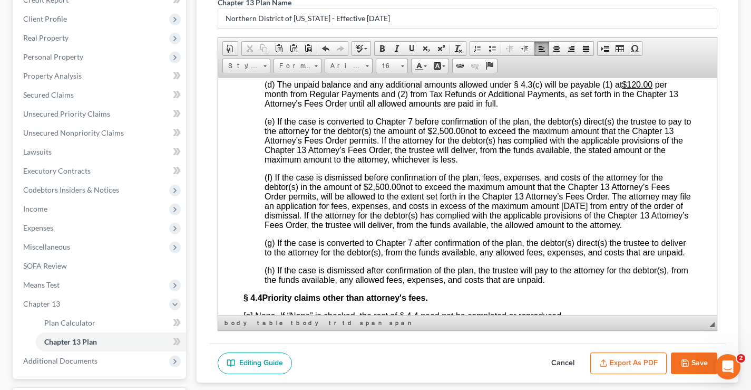
click at [639, 89] on span "120.00" at bounding box center [640, 84] width 26 height 9
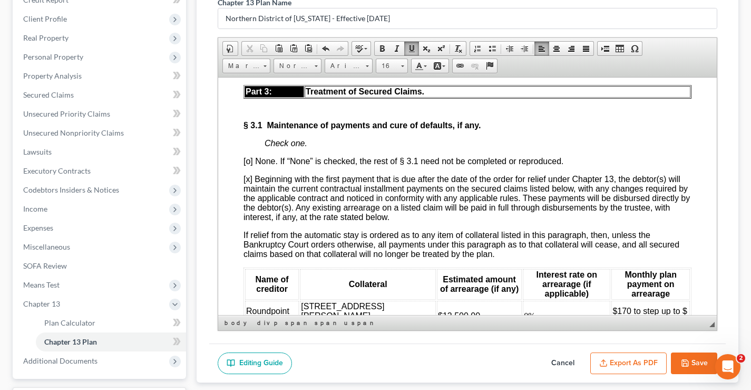
scroll to position [1699, 0]
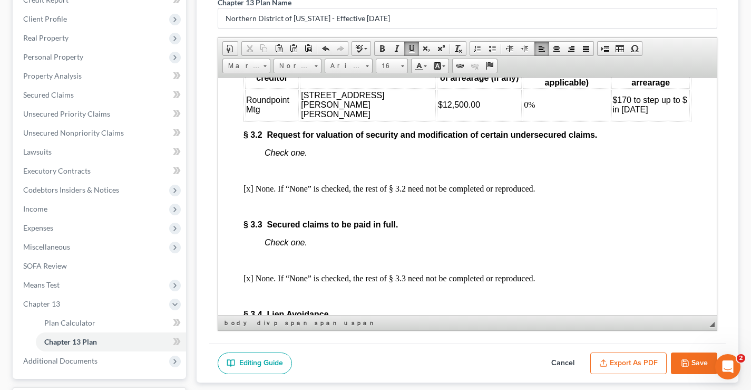
click at [631, 113] on span "$170 to step up to $ in May 2029" at bounding box center [650, 104] width 74 height 18
click at [668, 113] on span "$170 to step up to $ in May 2028" at bounding box center [650, 104] width 74 height 18
click at [685, 363] on icon "button" at bounding box center [685, 363] width 8 height 8
select select "2"
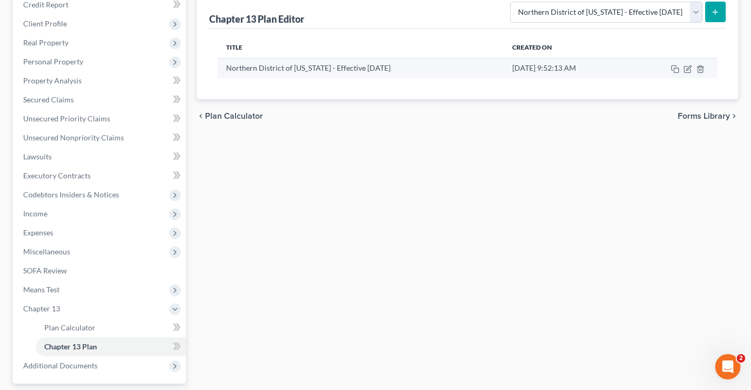
scroll to position [0, 0]
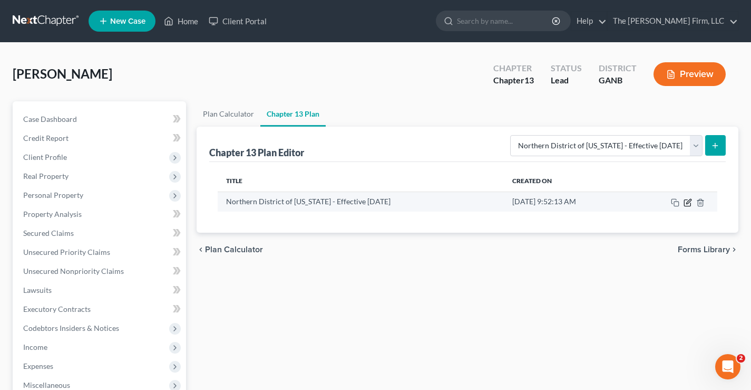
click at [688, 206] on icon "button" at bounding box center [687, 202] width 6 height 6
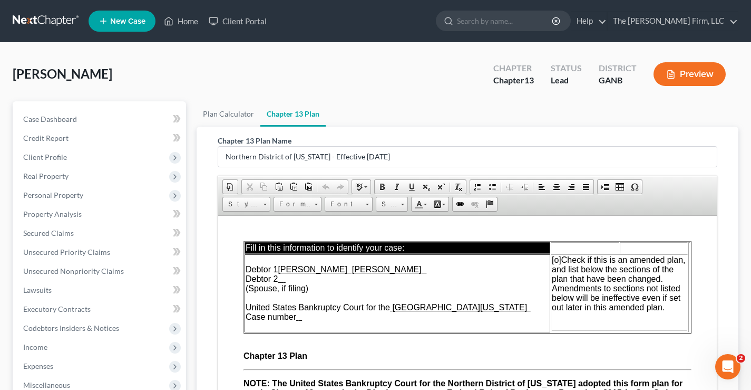
drag, startPoint x: 306, startPoint y: 316, endPoint x: 345, endPoint y: 296, distance: 43.6
click at [307, 316] on td "Debtor 1 Artis Ray Ward Debtor 2 (Spouse, if filing) United States Bankruptcy C…" at bounding box center [398, 293] width 306 height 78
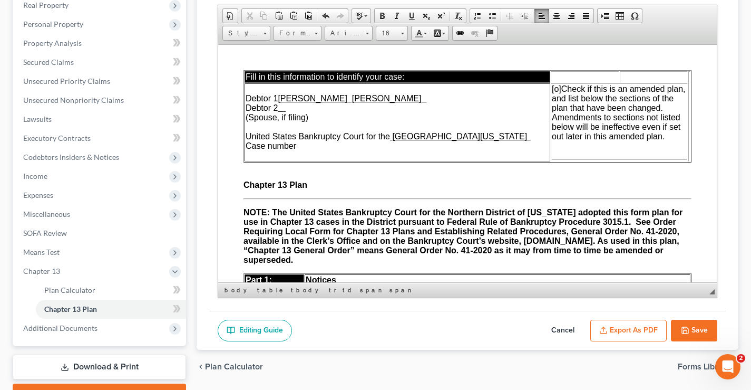
scroll to position [173, 0]
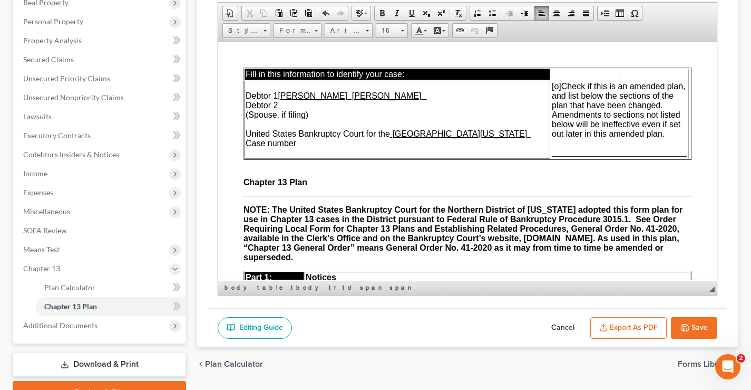
click at [630, 331] on button "Export as PDF" at bounding box center [629, 328] width 76 height 22
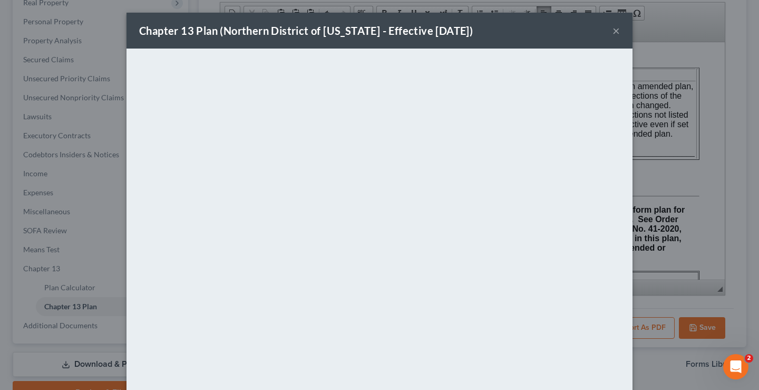
click at [614, 31] on button "×" at bounding box center [616, 30] width 7 height 13
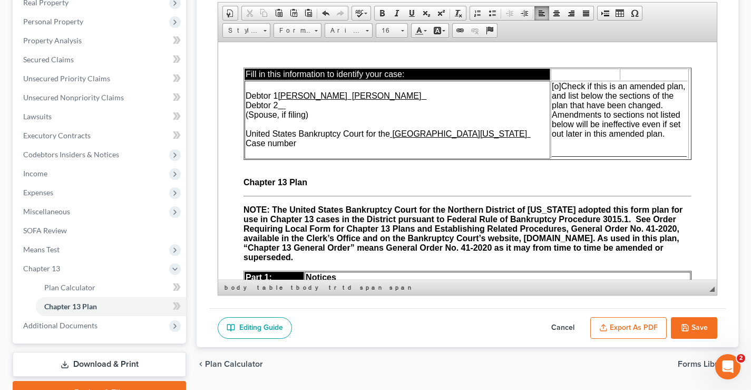
click at [296, 105] on td "Debtor 1 Artis Ray Ward Debtor 2 (Spouse, if filing) United States Bankruptcy C…" at bounding box center [398, 119] width 306 height 78
drag, startPoint x: 351, startPoint y: 95, endPoint x: 366, endPoint y: 94, distance: 15.3
click at [351, 95] on u "Artis Ray Ward" at bounding box center [349, 95] width 143 height 9
click at [690, 329] on button "Save" at bounding box center [694, 328] width 46 height 22
select select "2"
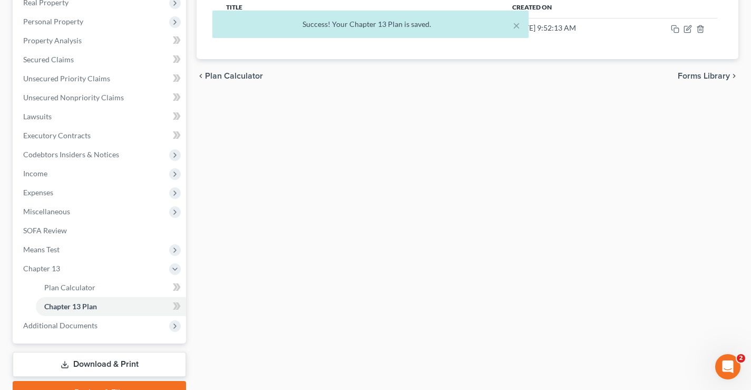
click at [686, 28] on div "× Success! Your Chapter 13 Plan is saved." at bounding box center [370, 27] width 751 height 33
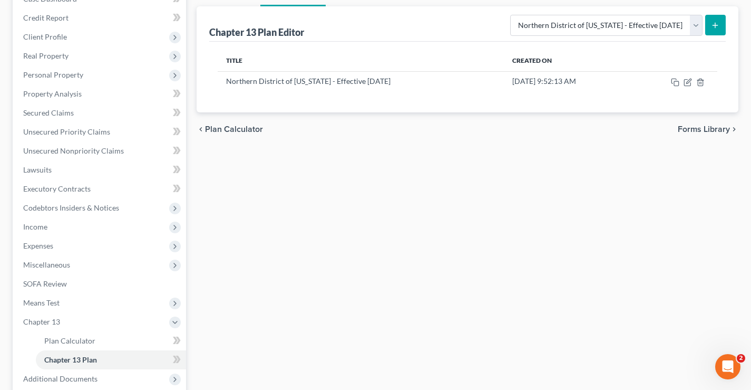
scroll to position [15, 0]
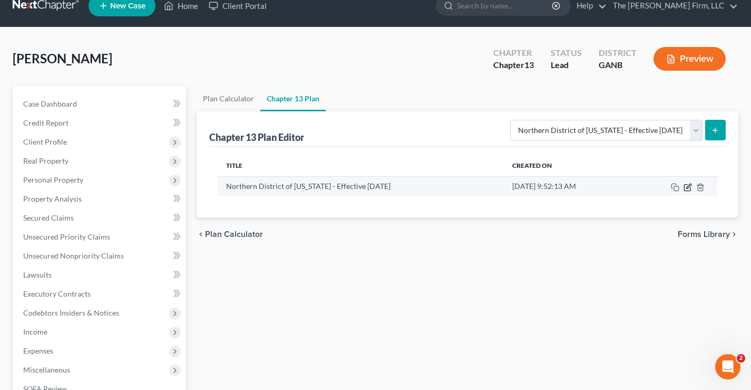
click at [686, 187] on icon "button" at bounding box center [688, 187] width 8 height 8
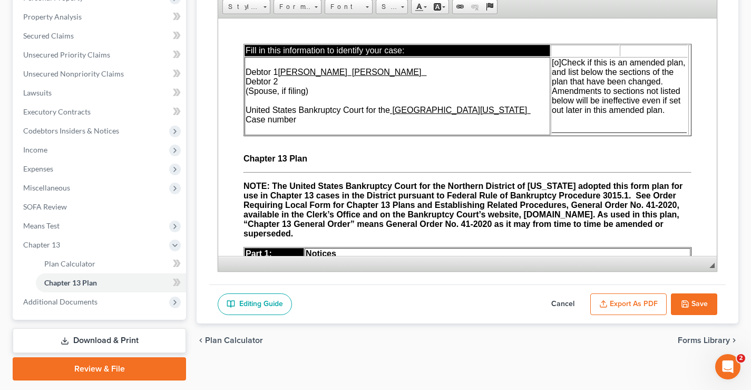
scroll to position [228, 0]
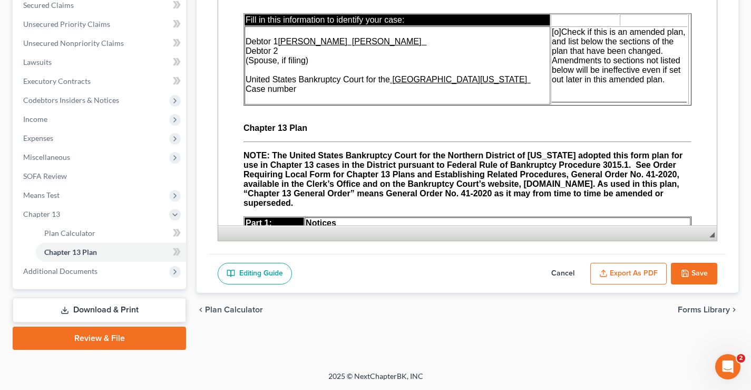
click at [637, 272] on button "Export as PDF" at bounding box center [629, 274] width 76 height 22
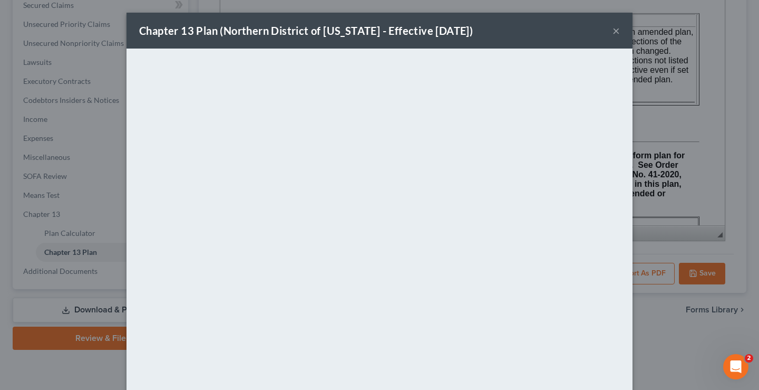
click at [613, 32] on button "×" at bounding box center [616, 30] width 7 height 13
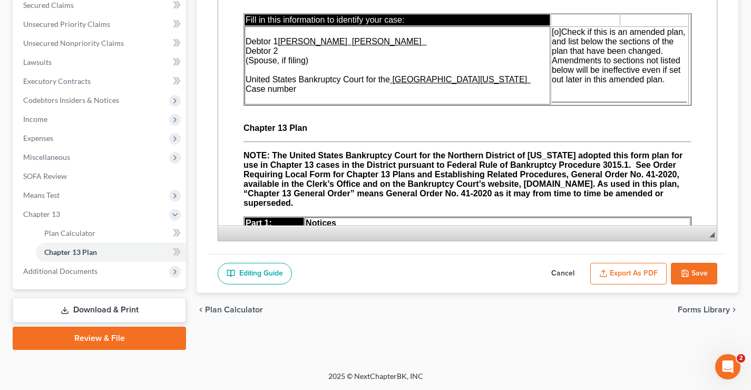
click at [693, 272] on button "Save" at bounding box center [694, 274] width 46 height 22
select select "2"
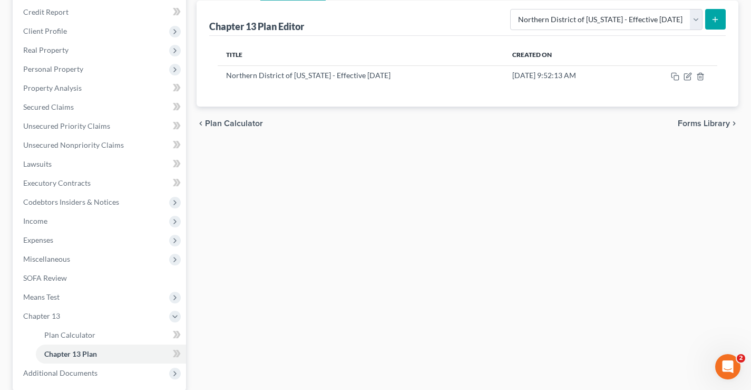
scroll to position [53, 0]
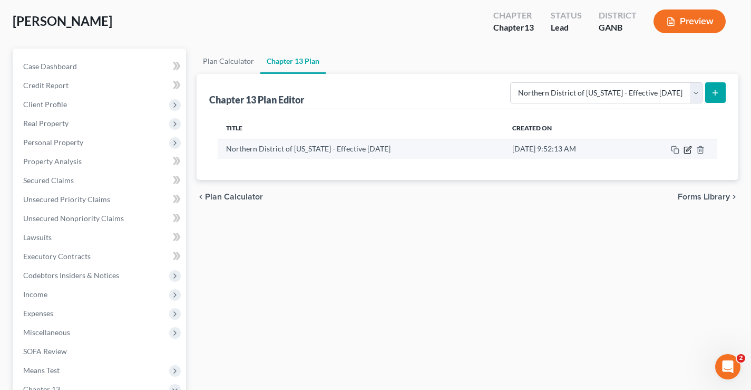
click at [688, 150] on icon "button" at bounding box center [688, 150] width 8 height 8
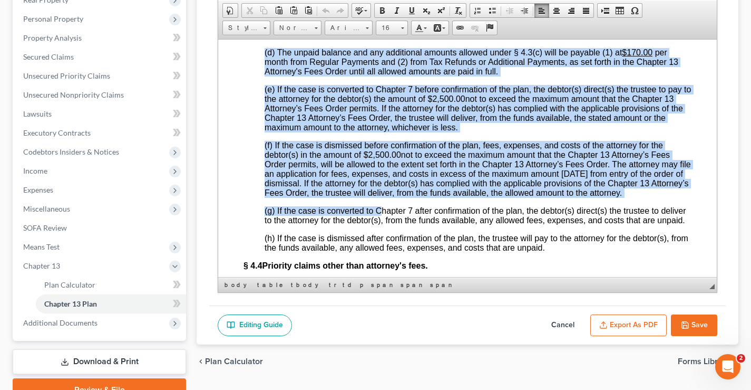
scroll to position [2566, 0]
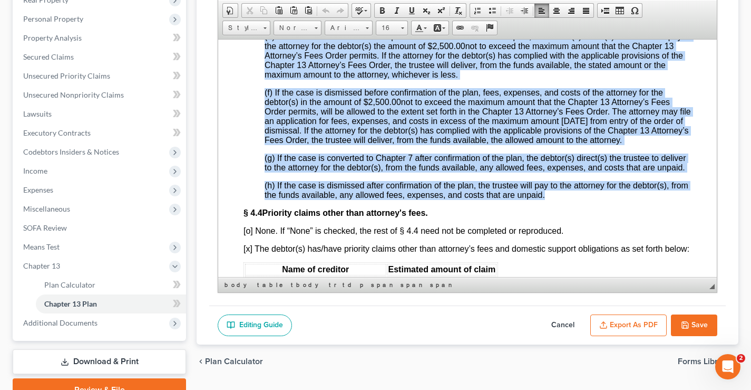
drag, startPoint x: 264, startPoint y: 79, endPoint x: 576, endPoint y: 227, distance: 345.0
click at [576, 199] on div "§ 4.2 Trustee's fees. Trustee’s fees are governed by statute and may change dur…" at bounding box center [468, 20] width 448 height 360
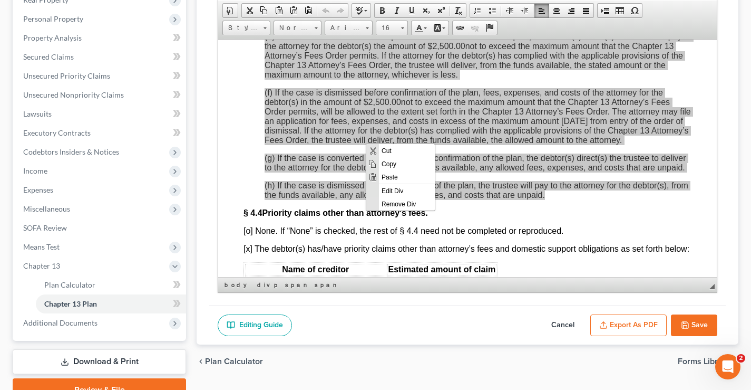
scroll to position [0, 0]
click at [393, 165] on span "Copy" at bounding box center [407, 163] width 56 height 13
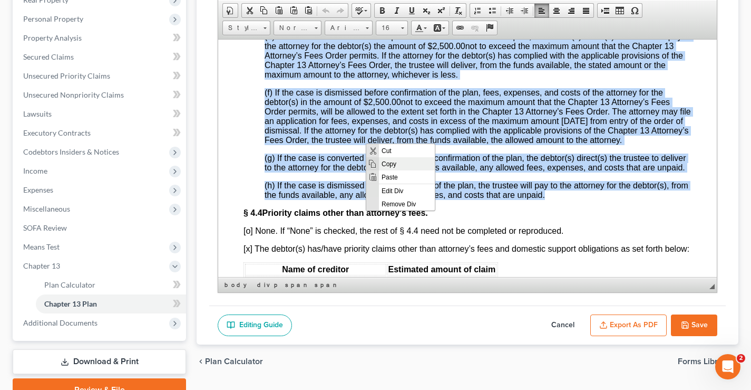
copy div "(a) The unpaid fees, expenses, and costs owed to the attorney for the debtor(s)…"
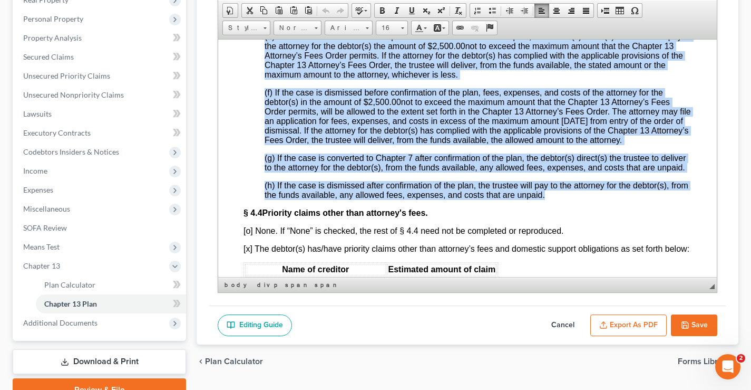
scroll to position [2530, 0]
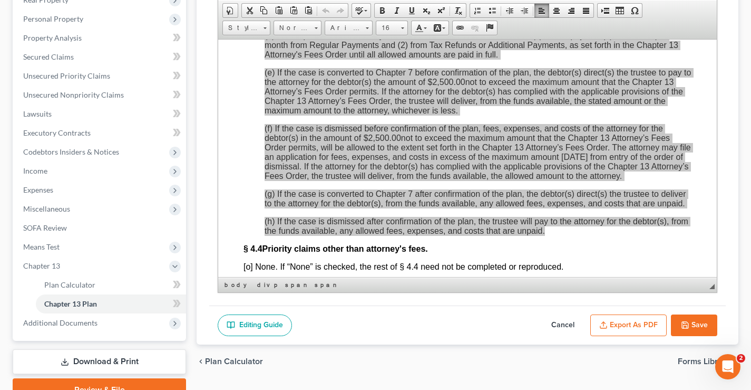
click at [694, 325] on button "Save" at bounding box center [694, 325] width 46 height 22
select select "2"
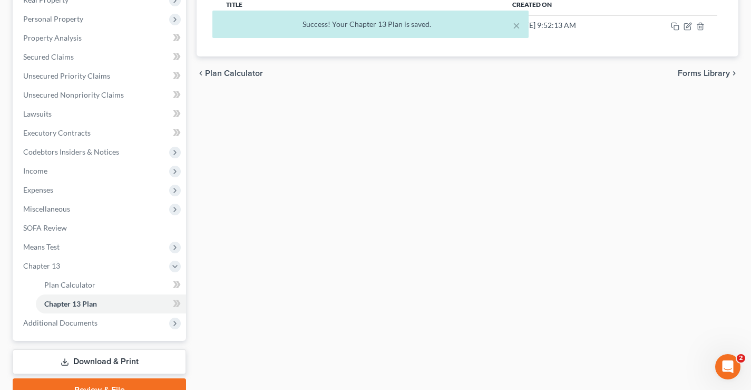
scroll to position [0, 0]
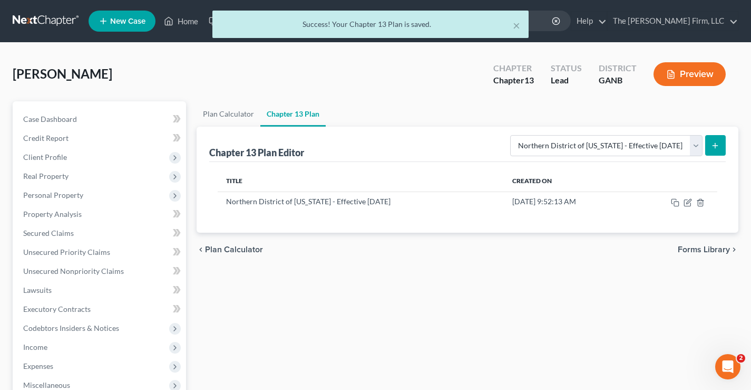
click at [733, 23] on div "× Success! Your Chapter 13 Plan is saved." at bounding box center [370, 27] width 751 height 33
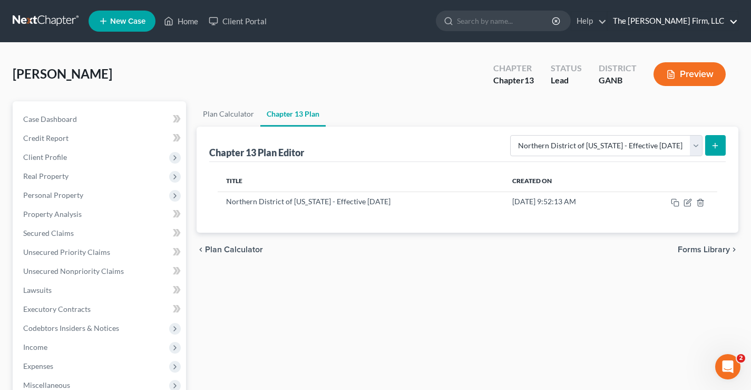
click at [717, 18] on link "The Brannen Firm, LLC" at bounding box center [673, 21] width 130 height 19
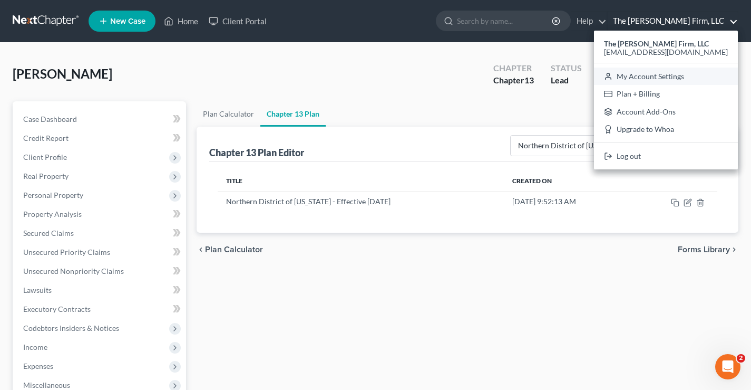
click at [697, 79] on link "My Account Settings" at bounding box center [666, 76] width 144 height 18
select select "19"
select select "24"
select select "10"
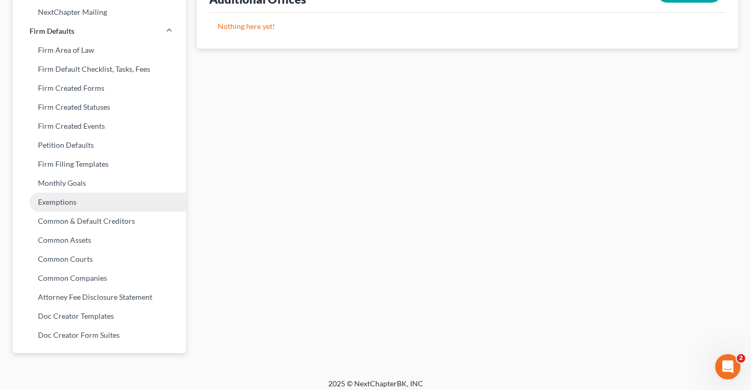
scroll to position [391, 0]
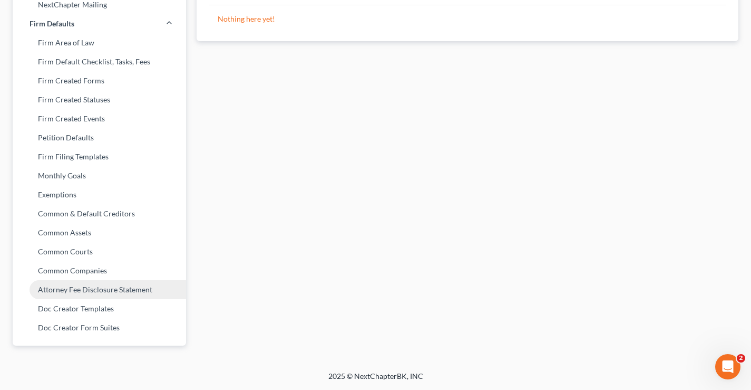
click at [69, 287] on link "Attorney Fee Disclosure Statement" at bounding box center [99, 289] width 173 height 19
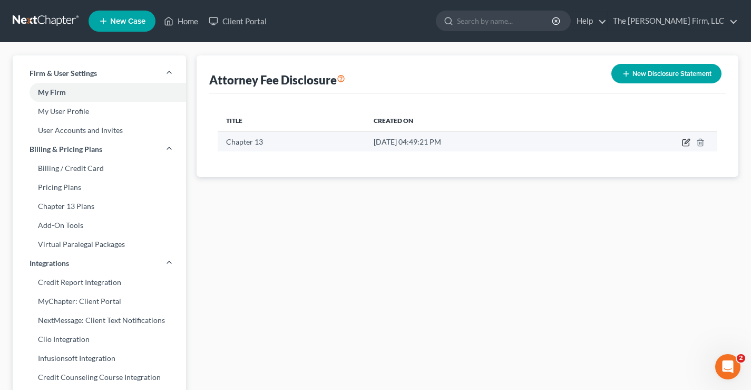
click at [686, 141] on icon "button" at bounding box center [686, 142] width 8 height 8
select select "19"
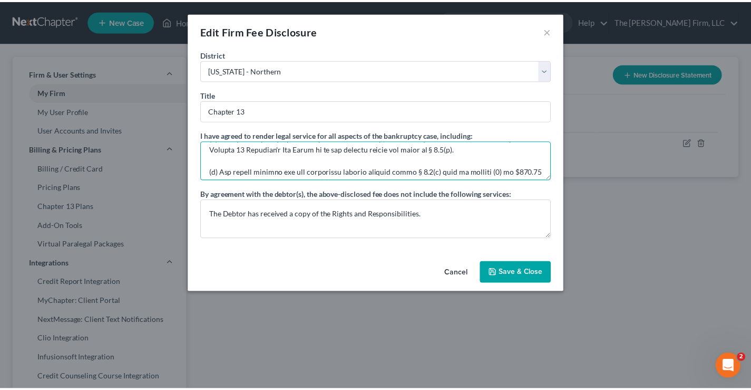
scroll to position [127, 0]
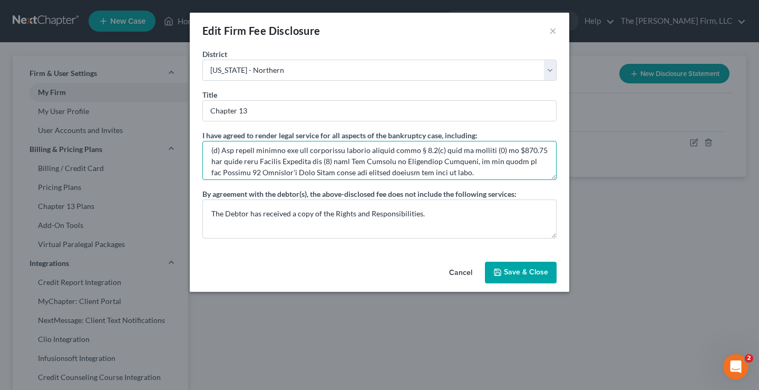
click at [225, 161] on textarea at bounding box center [379, 160] width 354 height 39
type textarea "(a) The unpaid fees, expenses, and costs owed to the attorney for the debtor(s)…"
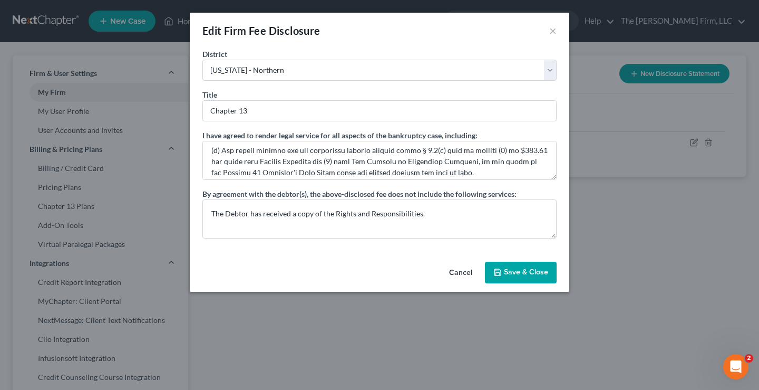
click at [532, 275] on button "Save & Close" at bounding box center [521, 273] width 72 height 22
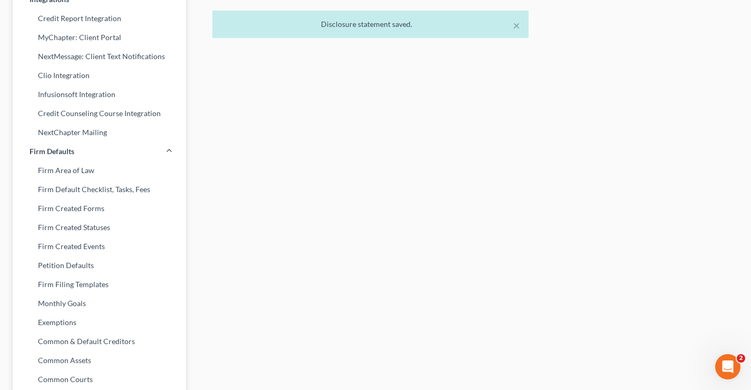
scroll to position [0, 0]
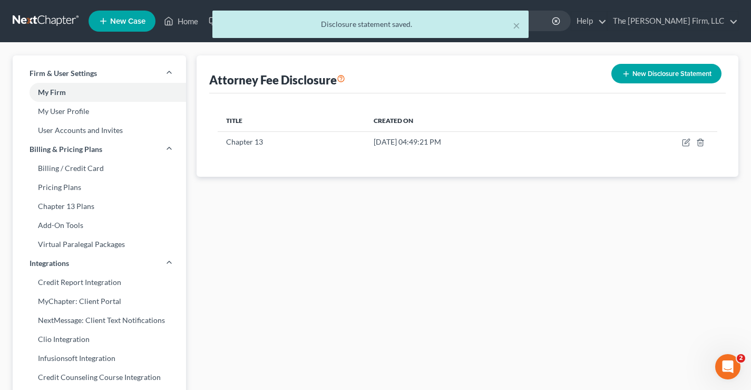
click at [37, 16] on div "× Disclosure statement saved." at bounding box center [370, 27] width 751 height 33
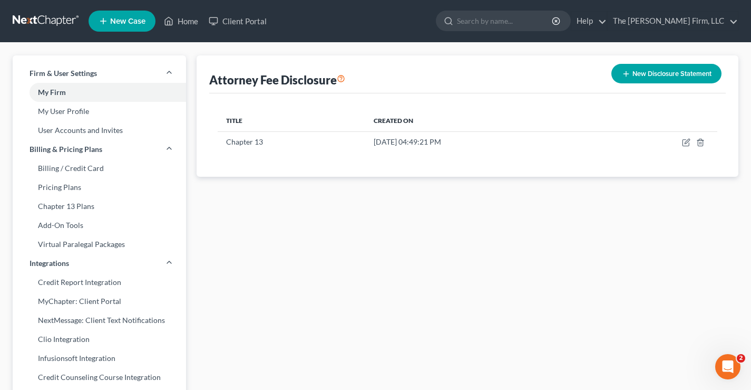
click at [38, 21] on link at bounding box center [46, 21] width 67 height 19
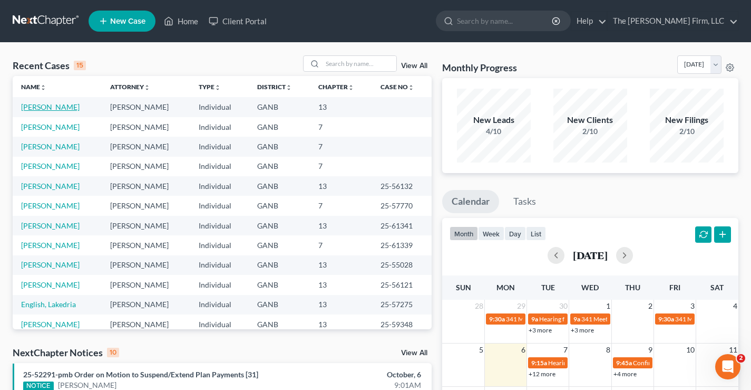
click at [40, 111] on link "[PERSON_NAME]" at bounding box center [50, 106] width 59 height 9
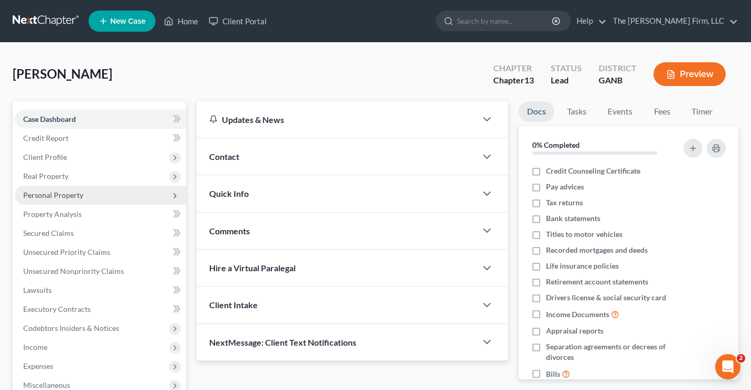
scroll to position [190, 0]
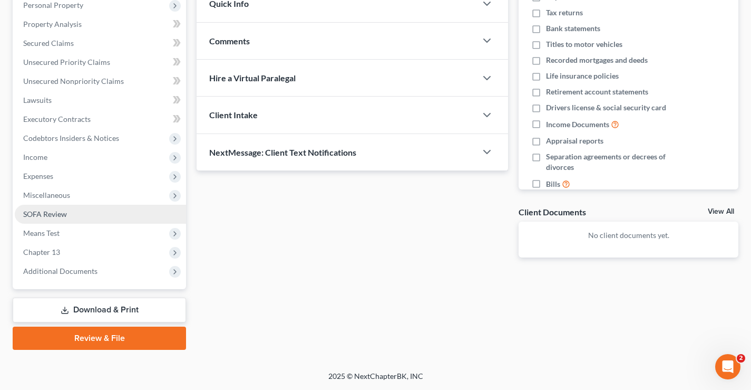
click at [42, 211] on span "SOFA Review" at bounding box center [45, 213] width 44 height 9
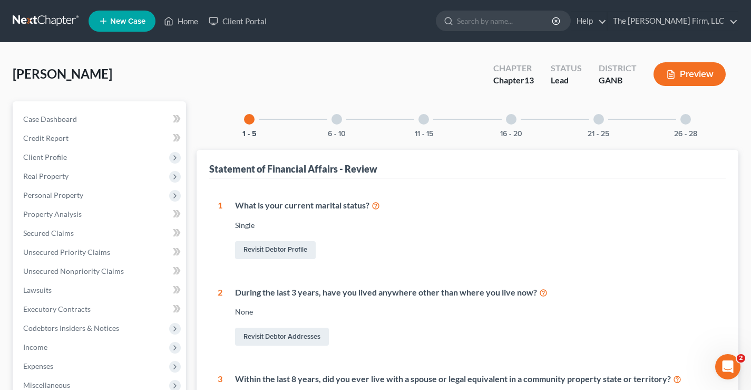
click at [514, 122] on div at bounding box center [511, 119] width 11 height 11
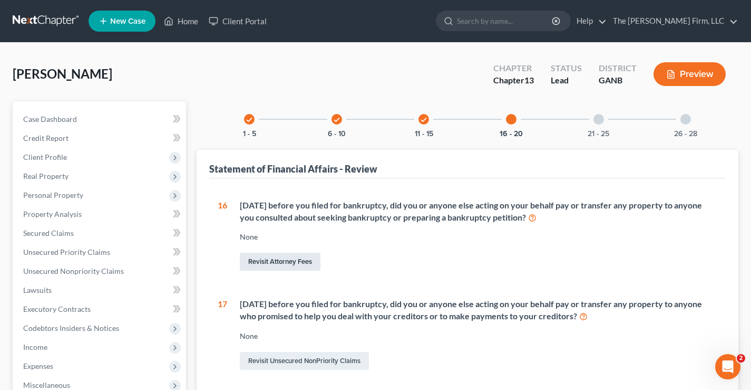
click at [273, 265] on link "Revisit Attorney Fees" at bounding box center [280, 262] width 81 height 18
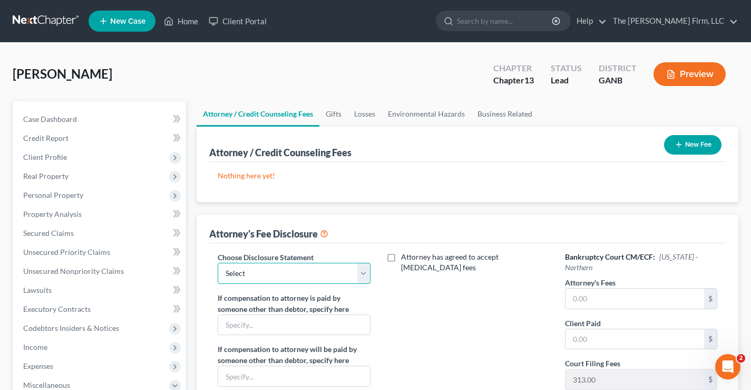
click at [342, 276] on select "Select Chapter 13" at bounding box center [294, 273] width 152 height 21
select select "0"
click at [218, 263] on select "Select Chapter 13" at bounding box center [294, 273] width 152 height 21
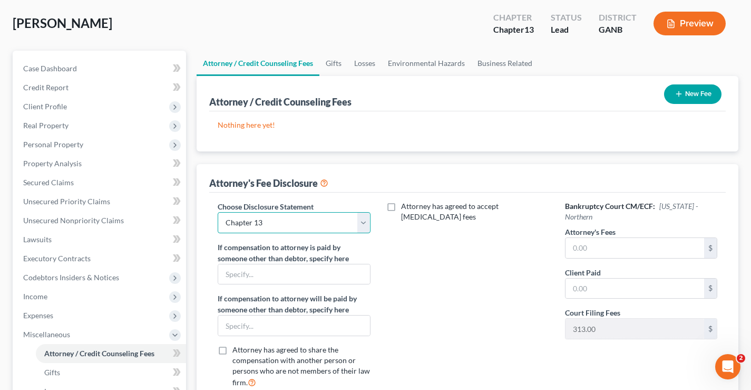
scroll to position [105, 0]
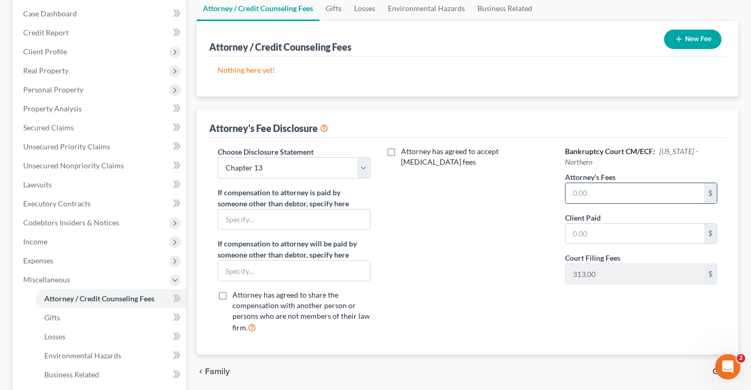
click at [587, 194] on input "text" at bounding box center [635, 193] width 139 height 20
type input "4,950"
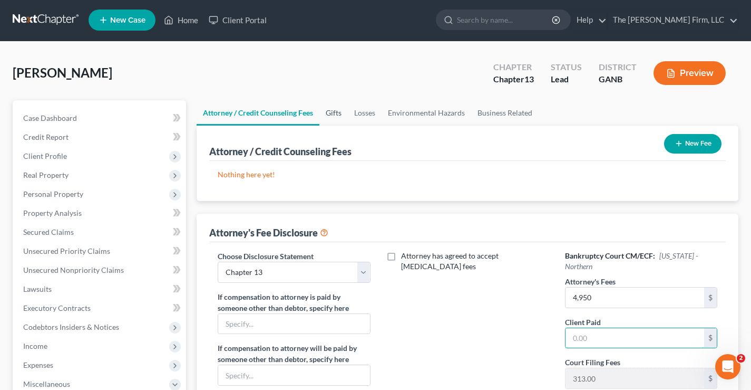
scroll to position [0, 0]
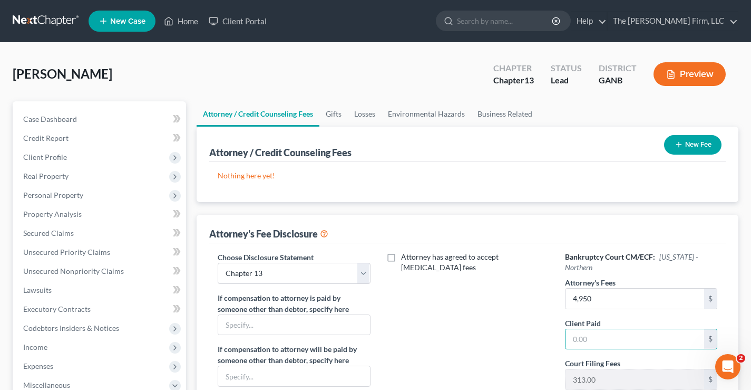
click at [700, 151] on button "New Fee" at bounding box center [692, 145] width 57 height 20
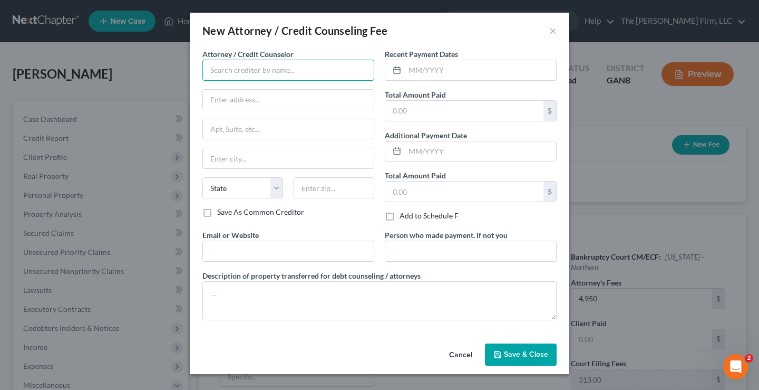
click at [224, 67] on input "text" at bounding box center [288, 70] width 172 height 21
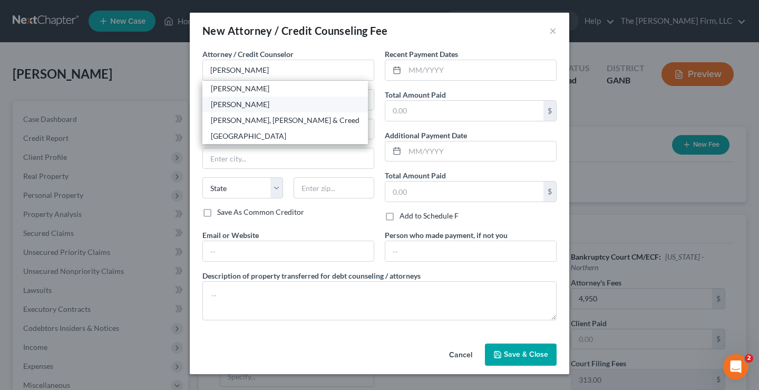
click at [262, 102] on div "Joseph Chad Brannen" at bounding box center [285, 104] width 149 height 11
type input "Joseph Chad Brannen"
type input "7147 Jonesboro Rd. Suite G"
type input "[PERSON_NAME]"
select select "10"
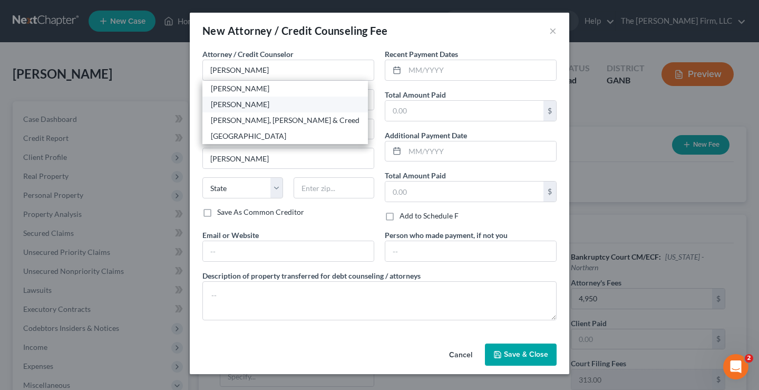
type input "30260"
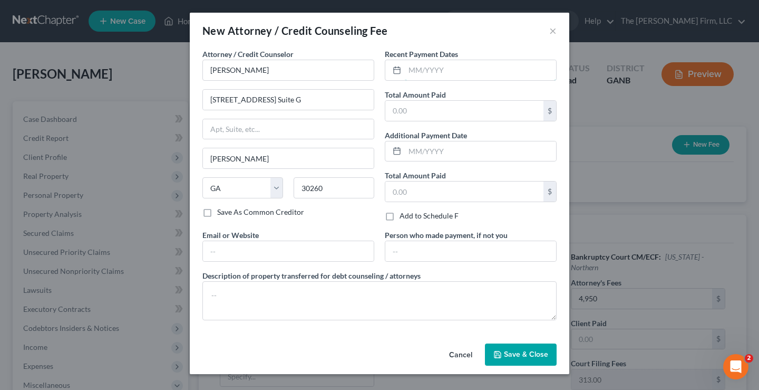
drag, startPoint x: 485, startPoint y: 67, endPoint x: 531, endPoint y: 30, distance: 59.6
click at [485, 67] on input "text" at bounding box center [480, 70] width 151 height 20
type input "10/02/2025"
click at [426, 113] on input "text" at bounding box center [464, 111] width 158 height 20
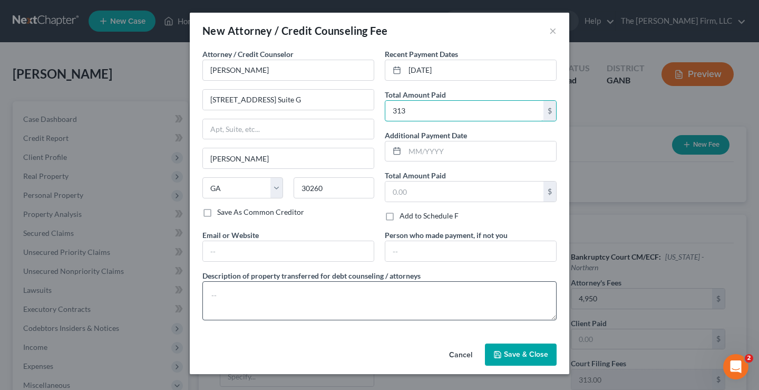
type input "313"
click at [241, 289] on textarea at bounding box center [379, 300] width 354 height 39
type textarea "$313 FF"
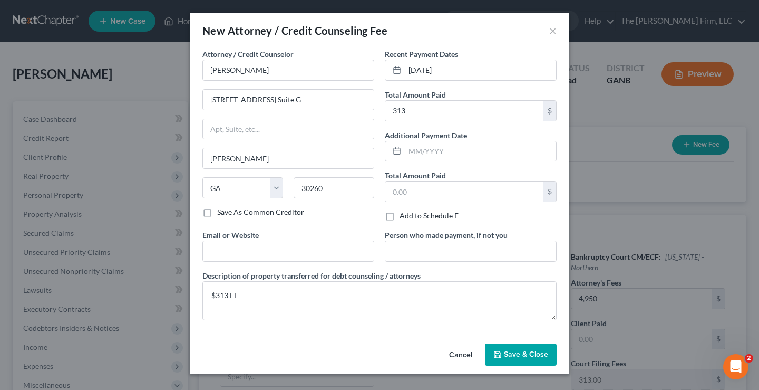
click at [517, 352] on span "Save & Close" at bounding box center [526, 354] width 44 height 9
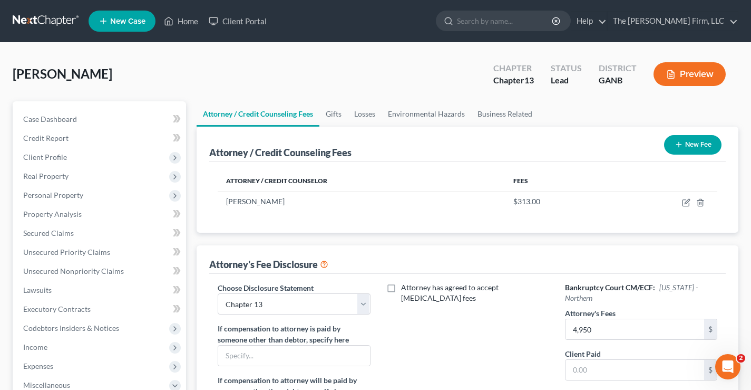
click at [694, 149] on button "New Fee" at bounding box center [692, 145] width 57 height 20
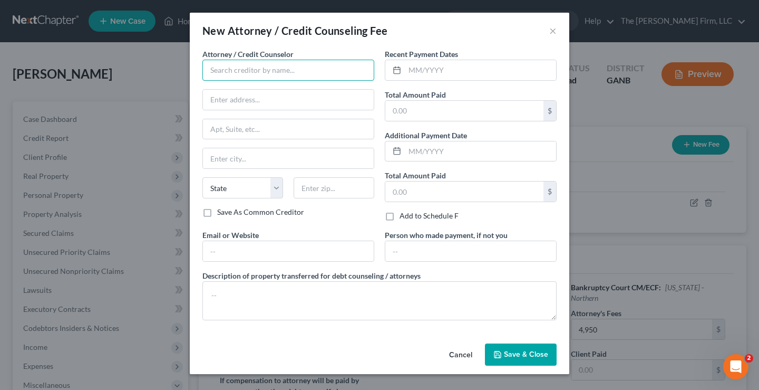
click at [227, 66] on input "text" at bounding box center [288, 70] width 172 height 21
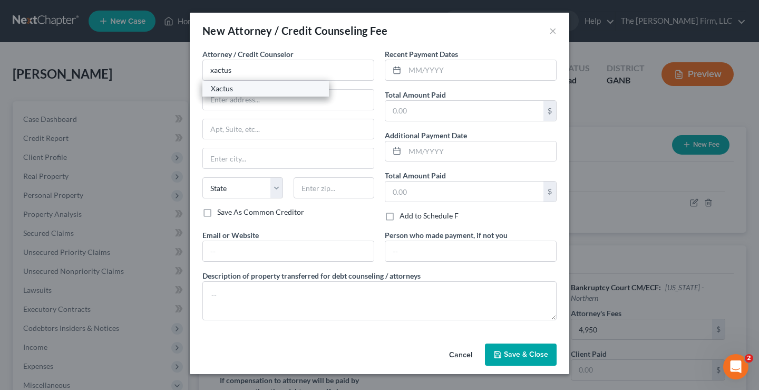
click at [254, 89] on div "Xactus" at bounding box center [266, 88] width 110 height 11
type input "Xactus"
type input "370 Reed Rd Ste 100"
type input "Broomall"
select select "39"
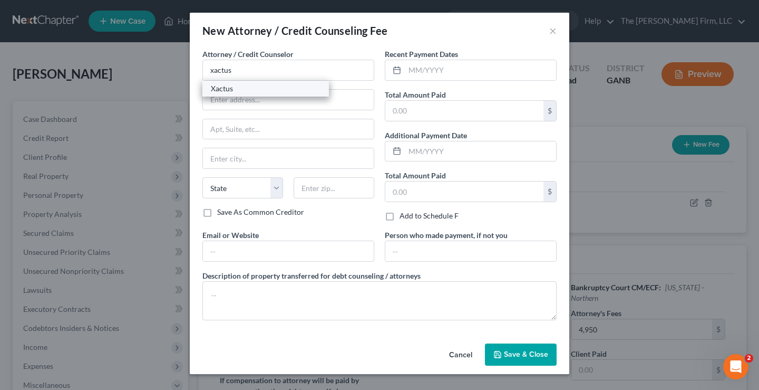
type input "19008"
click at [482, 67] on input "text" at bounding box center [480, 70] width 151 height 20
type input "10/02/2025"
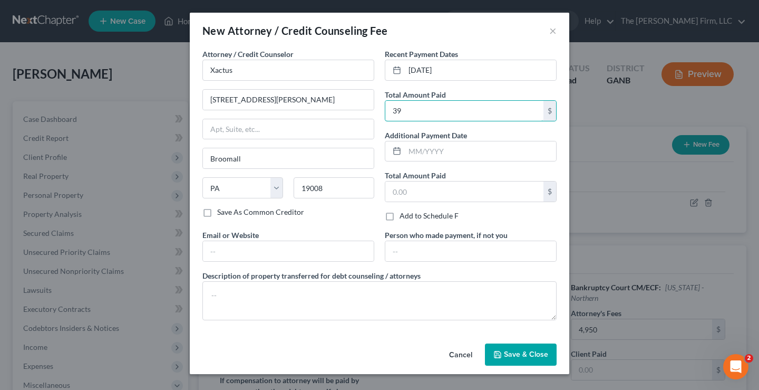
type input "39"
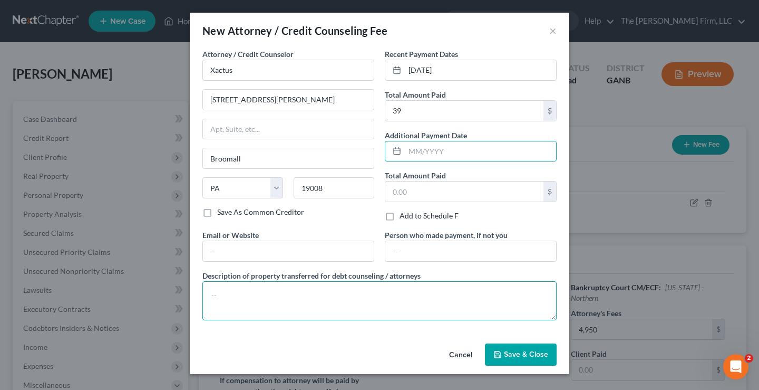
click at [268, 295] on textarea at bounding box center [379, 300] width 354 height 39
type textarea "$39 credit reports"
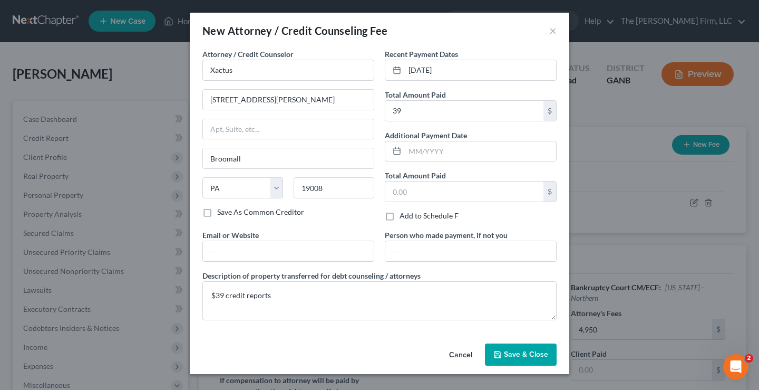
click at [505, 352] on span "Save & Close" at bounding box center [526, 354] width 44 height 9
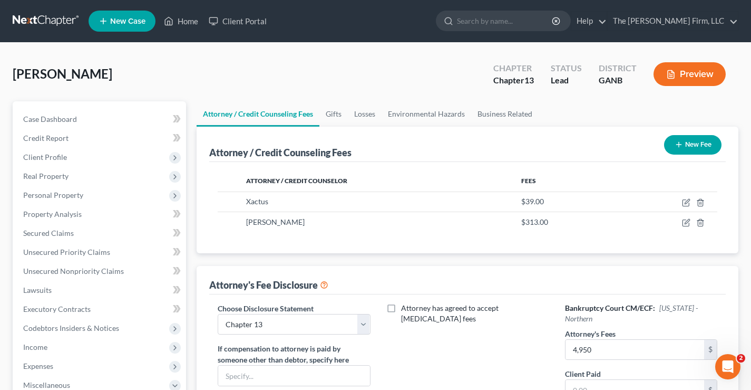
click at [702, 143] on button "New Fee" at bounding box center [692, 145] width 57 height 20
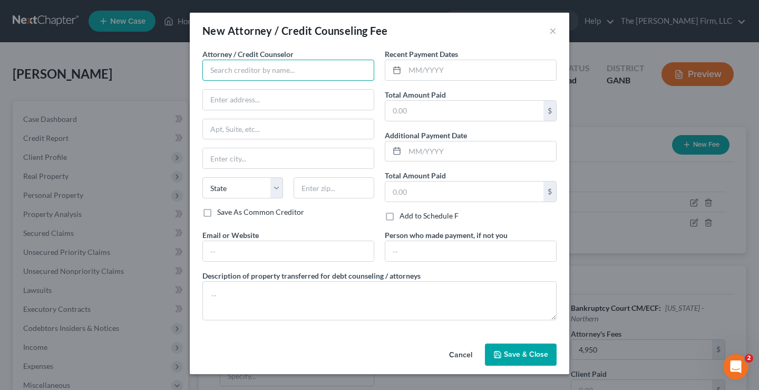
click at [281, 70] on input "text" at bounding box center [288, 70] width 172 height 21
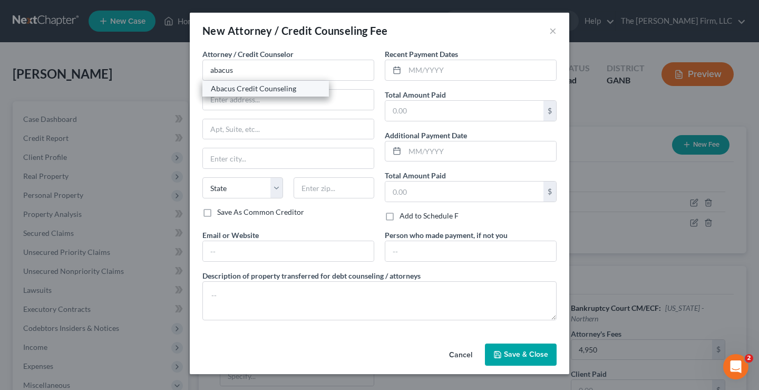
click at [258, 95] on div "Abacus Credit Counseling" at bounding box center [265, 89] width 127 height 16
type input "Abacus Credit Counseling"
type input "17337 Ventura Blvd"
type input "Encino"
select select "4"
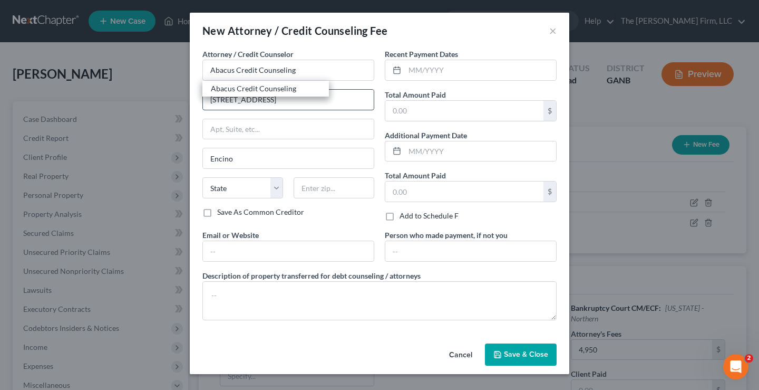
type input "91316"
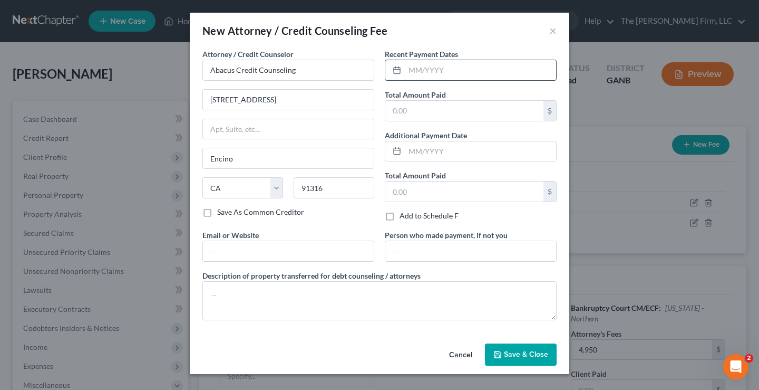
click at [474, 66] on input "text" at bounding box center [480, 70] width 151 height 20
type input "10/02/2025"
type input "25"
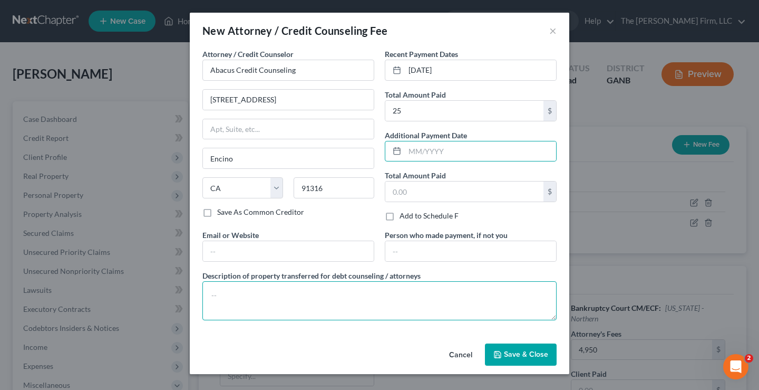
click at [249, 289] on textarea at bounding box center [379, 300] width 354 height 39
type textarea "$25 CCC"
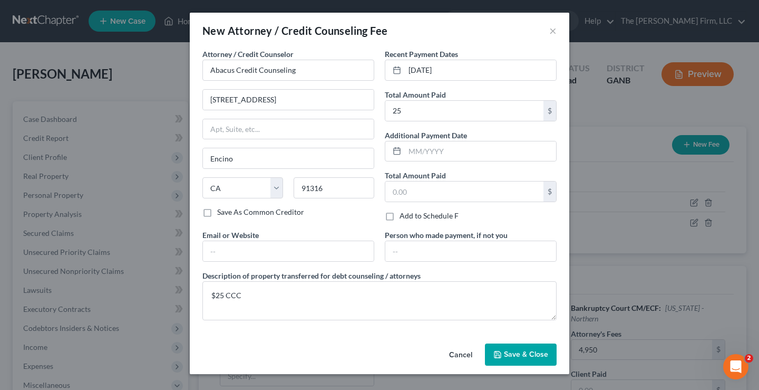
click at [507, 356] on span "Save & Close" at bounding box center [526, 354] width 44 height 9
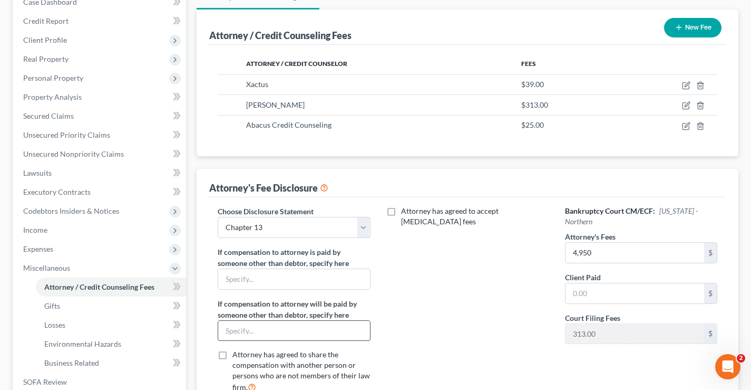
scroll to position [264, 0]
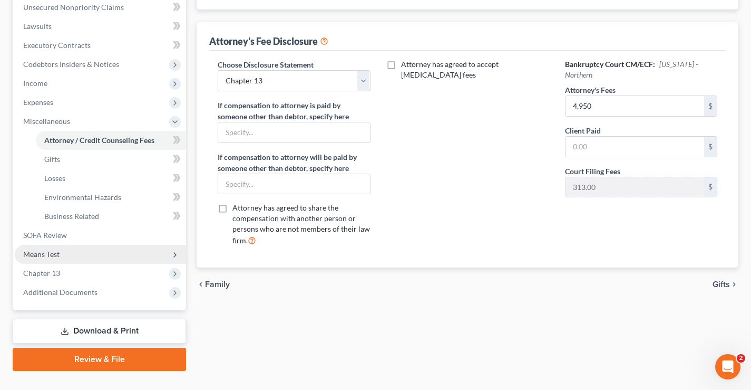
click at [49, 253] on span "Means Test" at bounding box center [41, 253] width 36 height 9
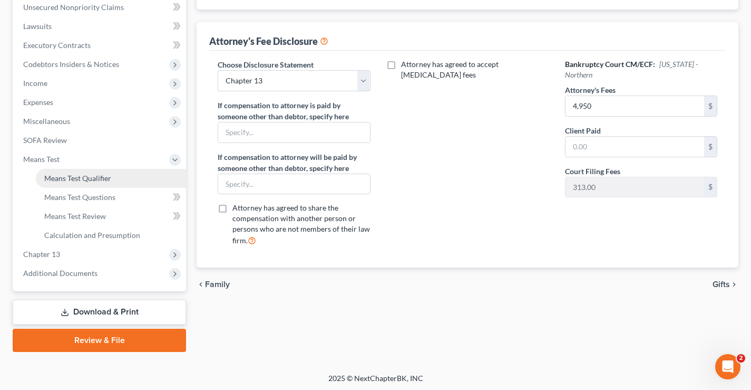
click at [89, 181] on span "Means Test Qualifier" at bounding box center [77, 177] width 67 height 9
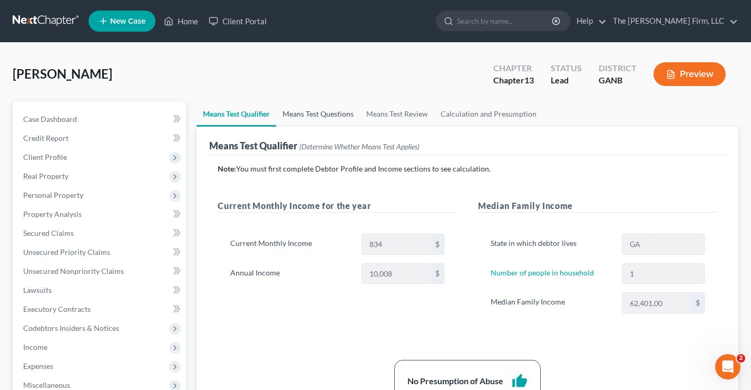
click at [298, 114] on link "Means Test Questions" at bounding box center [318, 113] width 84 height 25
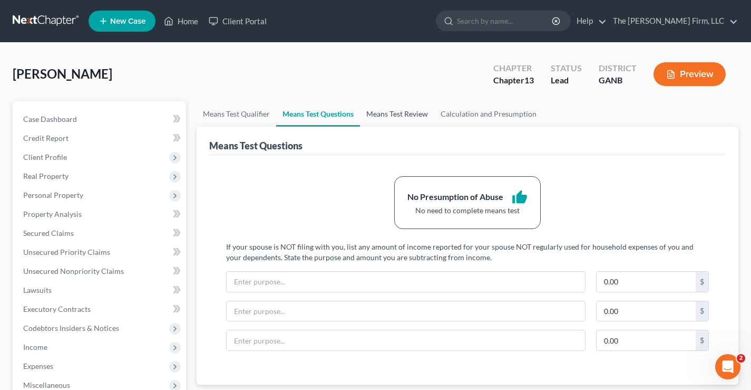
click at [418, 113] on link "Means Test Review" at bounding box center [397, 113] width 74 height 25
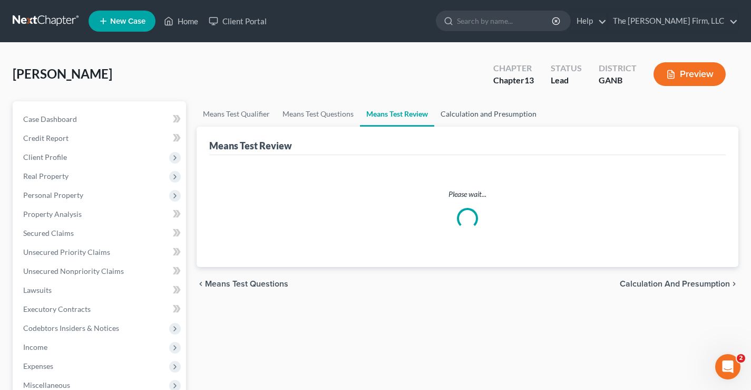
click at [510, 111] on link "Calculation and Presumption" at bounding box center [488, 113] width 109 height 25
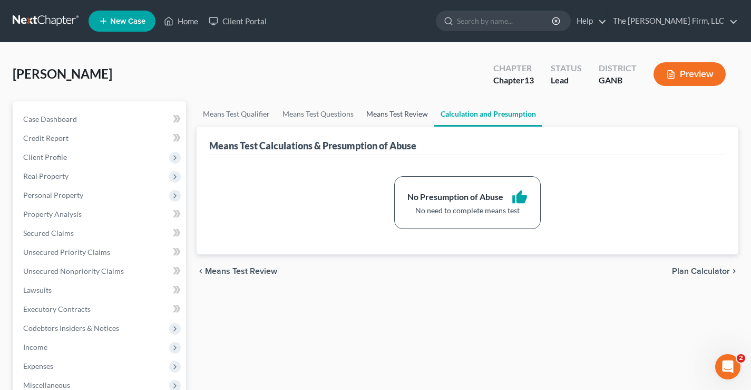
click at [400, 117] on link "Means Test Review" at bounding box center [397, 113] width 74 height 25
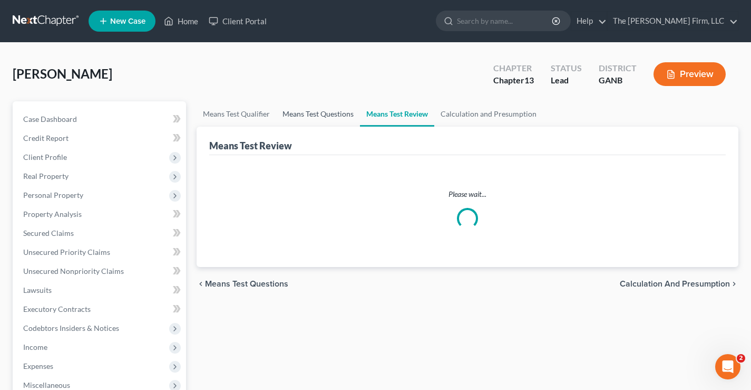
click at [308, 115] on link "Means Test Questions" at bounding box center [318, 113] width 84 height 25
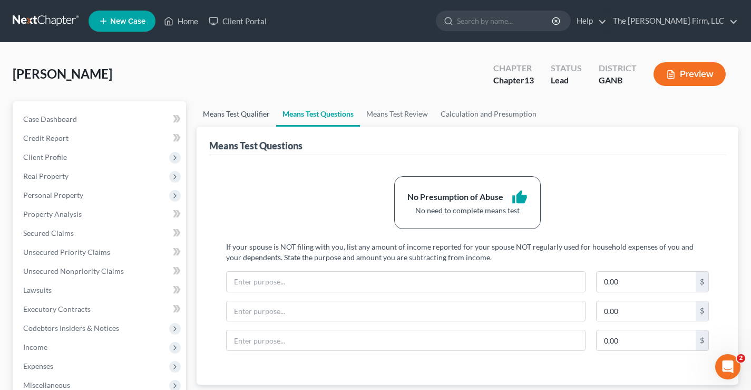
click at [245, 118] on link "Means Test Qualifier" at bounding box center [237, 113] width 80 height 25
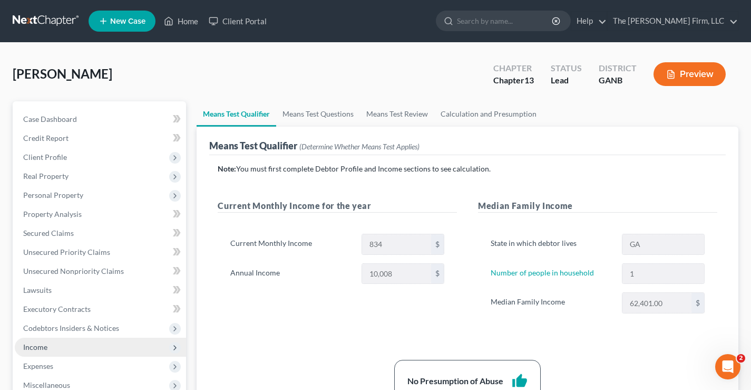
click at [41, 348] on span "Income" at bounding box center [35, 346] width 24 height 9
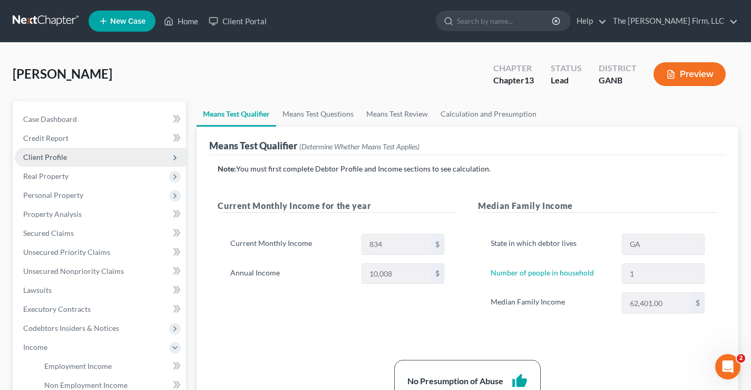
click at [49, 150] on span "Client Profile" at bounding box center [100, 157] width 171 height 19
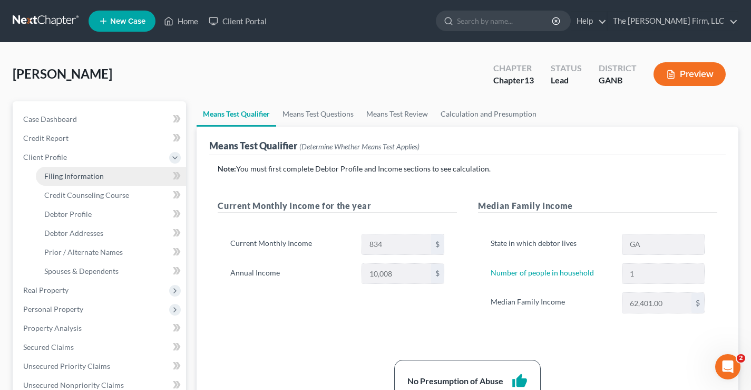
click at [61, 175] on span "Filing Information" at bounding box center [74, 175] width 60 height 9
select select "1"
select select "0"
select select "3"
select select "19"
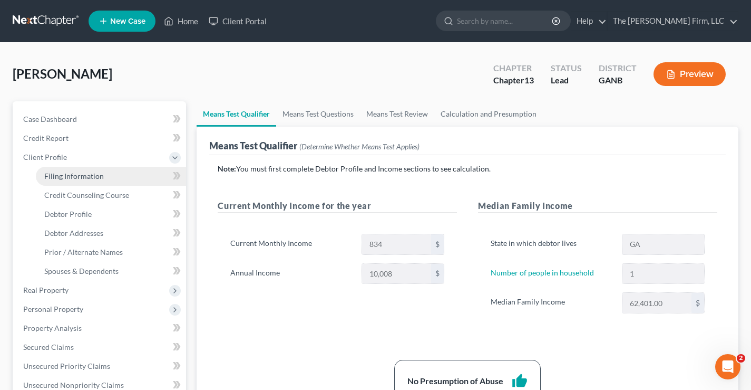
select select "10"
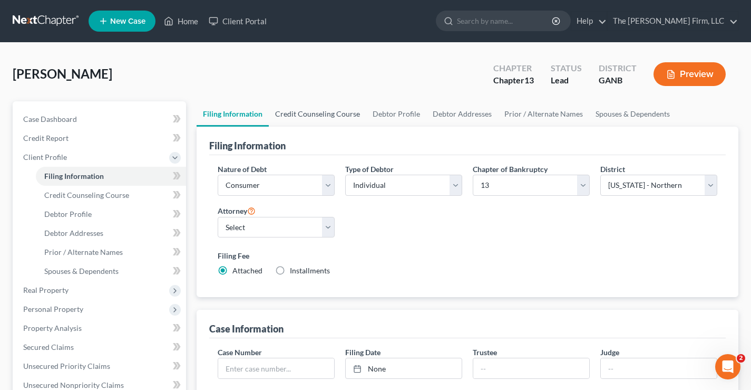
click at [316, 113] on link "Credit Counseling Course" at bounding box center [318, 113] width 98 height 25
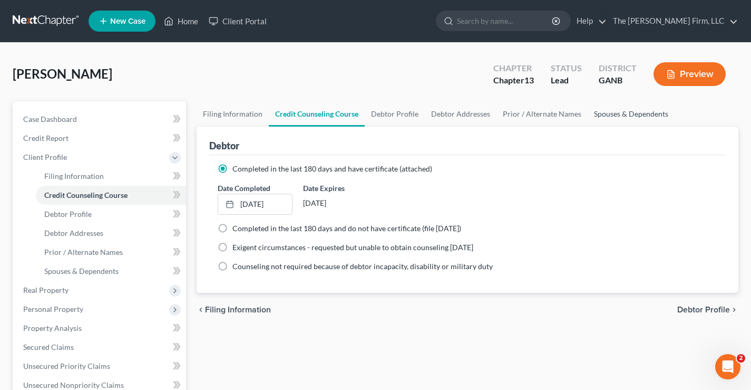
click at [611, 110] on link "Spouses & Dependents" at bounding box center [631, 113] width 87 height 25
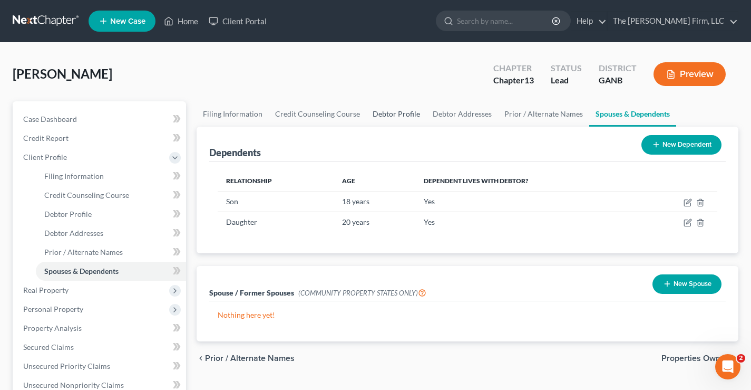
click at [397, 112] on link "Debtor Profile" at bounding box center [396, 113] width 60 height 25
select select "0"
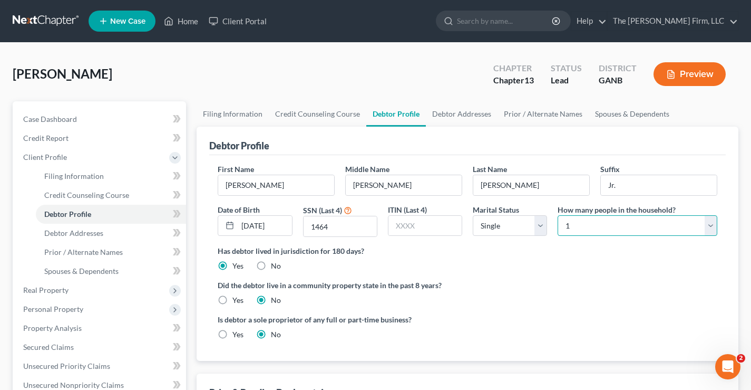
click at [605, 222] on select "Select 1 2 3 4 5 6 7 8 9 10 11 12 13 14 15 16 17 18 19 20" at bounding box center [638, 225] width 160 height 21
select select "2"
click at [558, 215] on select "Select 1 2 3 4 5 6 7 8 9 10 11 12 13 14 15 16 17 18 19 20" at bounding box center [638, 225] width 160 height 21
click at [596, 294] on div "Did the debtor live in a community property state in the past 8 years? Yes No" at bounding box center [468, 292] width 500 height 26
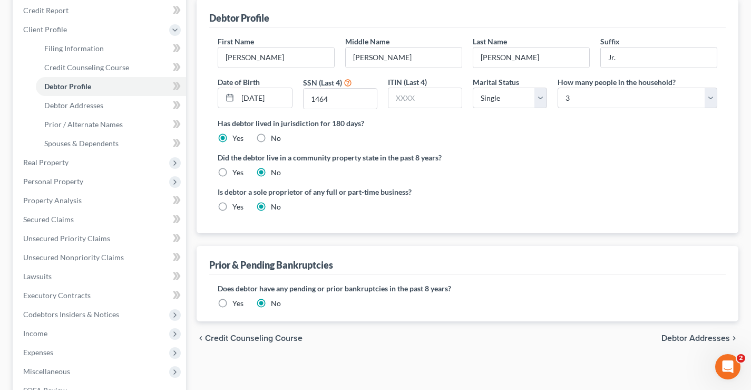
scroll to position [264, 0]
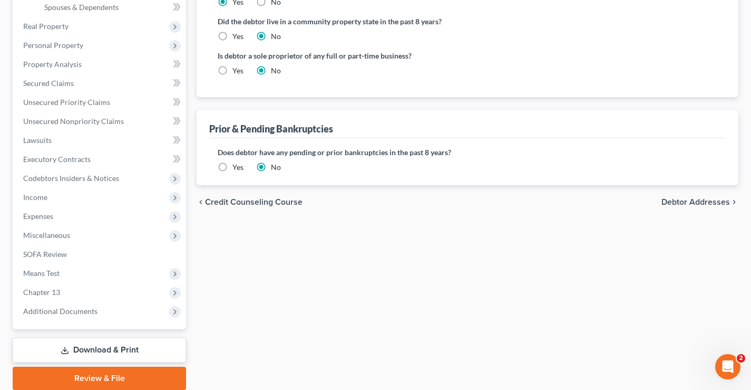
click at [699, 201] on span "Debtor Addresses" at bounding box center [696, 202] width 69 height 8
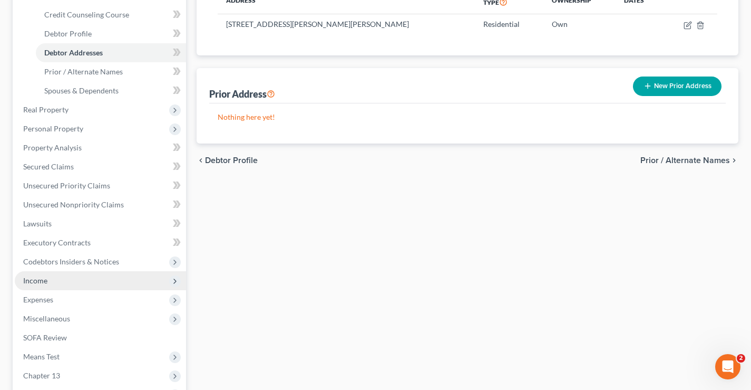
scroll to position [264, 0]
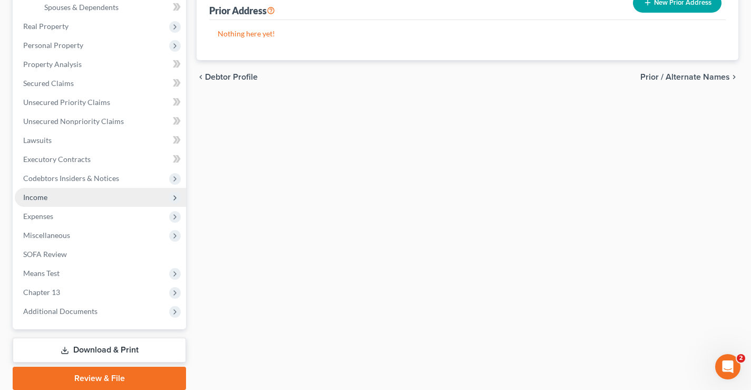
click at [28, 201] on span "Income" at bounding box center [100, 197] width 171 height 19
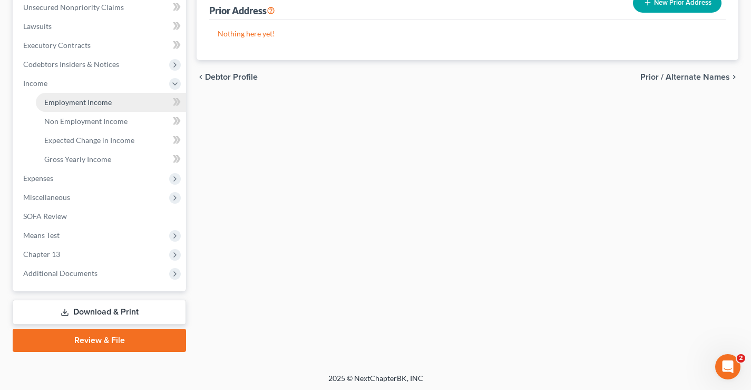
click at [79, 104] on span "Employment Income" at bounding box center [77, 102] width 67 height 9
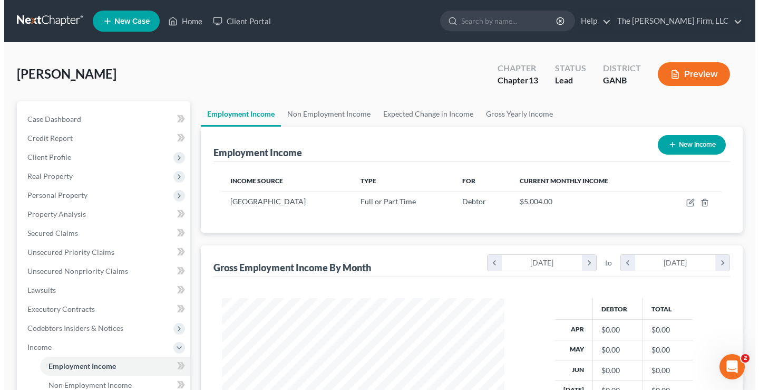
scroll to position [189, 304]
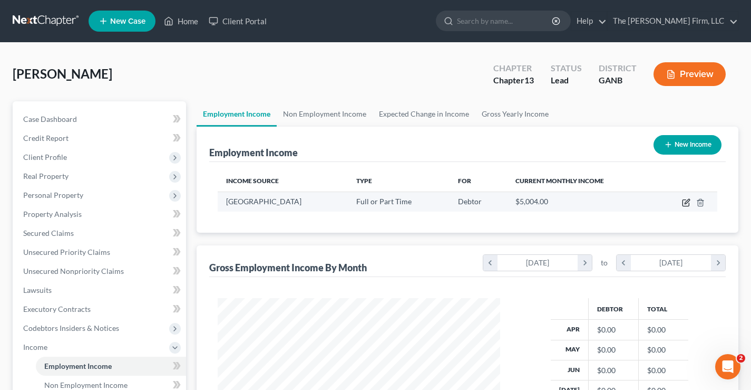
click at [686, 202] on icon "button" at bounding box center [686, 202] width 8 height 8
select select "0"
select select "10"
select select "0"
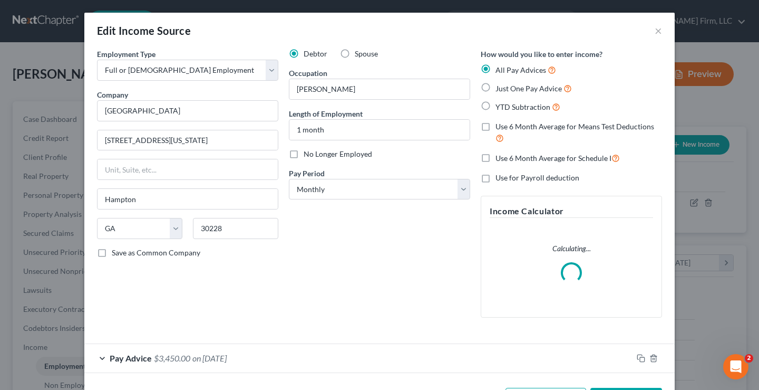
scroll to position [189, 307]
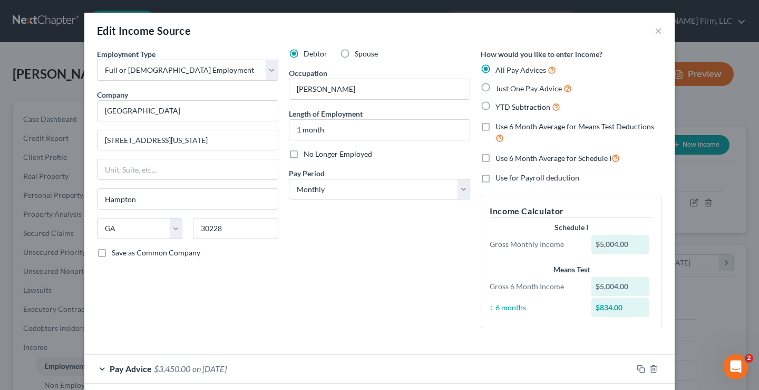
click at [496, 89] on label "Just One Pay Advice" at bounding box center [534, 88] width 76 height 12
click at [500, 89] on input "Just One Pay Advice" at bounding box center [503, 85] width 7 height 7
radio input "true"
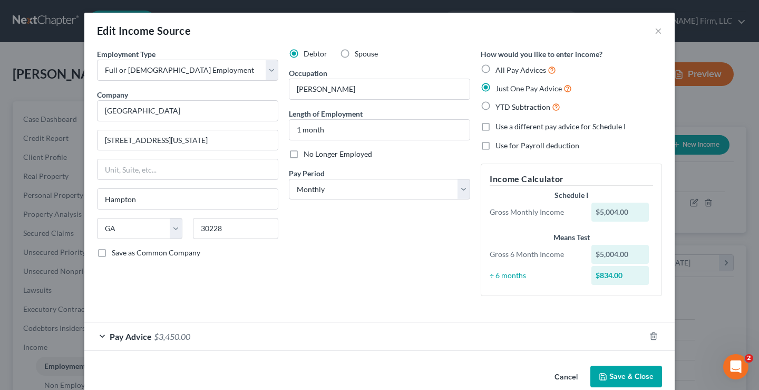
scroll to position [18, 0]
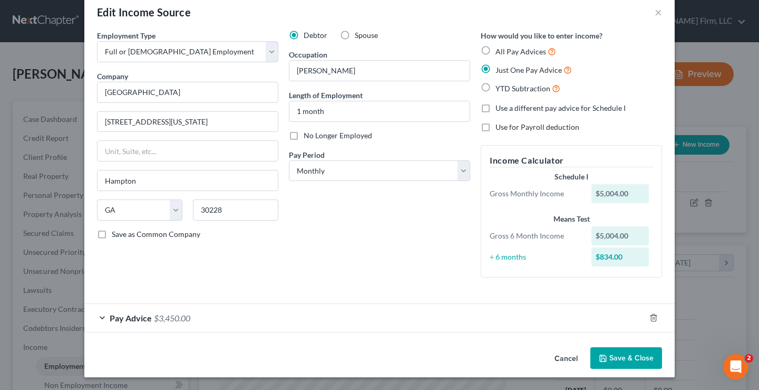
click at [622, 359] on button "Save & Close" at bounding box center [627, 358] width 72 height 22
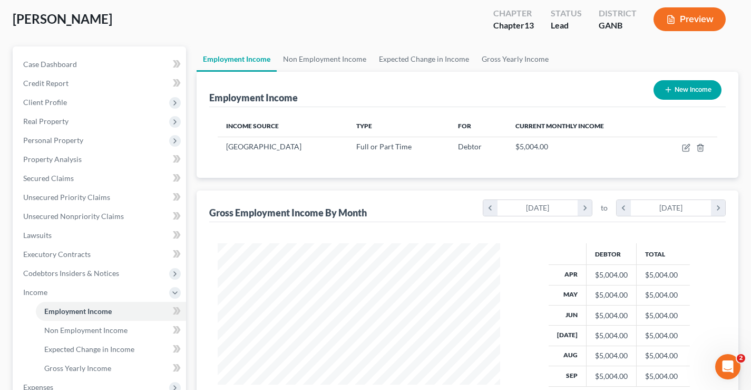
scroll to position [266, 0]
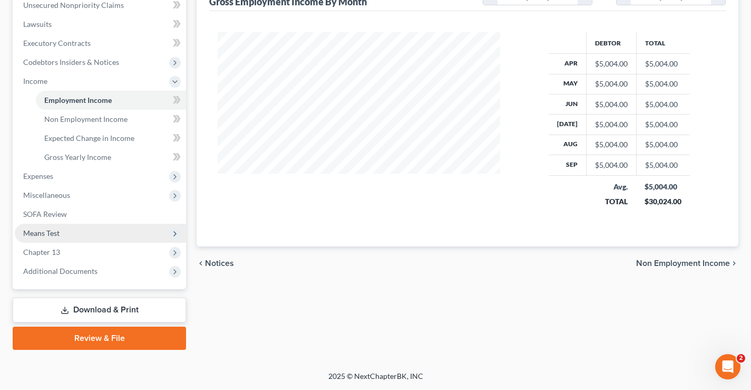
click at [39, 234] on span "Means Test" at bounding box center [41, 232] width 36 height 9
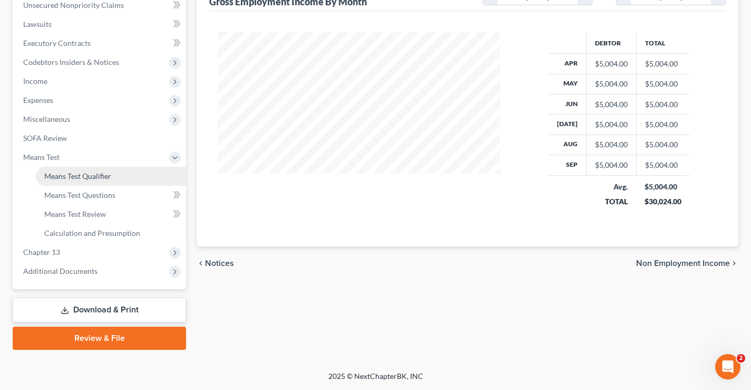
click at [87, 176] on span "Means Test Qualifier" at bounding box center [77, 175] width 67 height 9
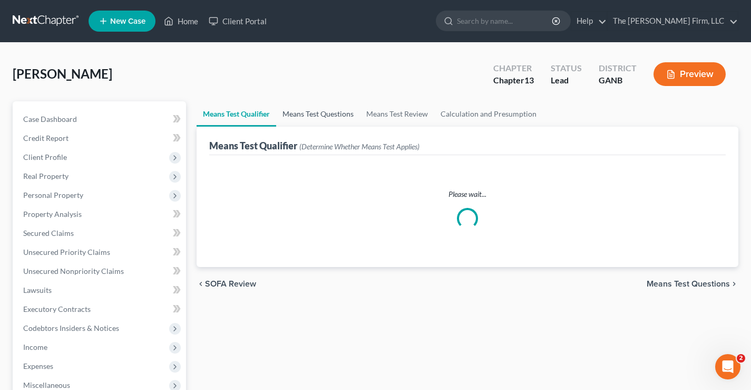
click at [330, 113] on link "Means Test Questions" at bounding box center [318, 113] width 84 height 25
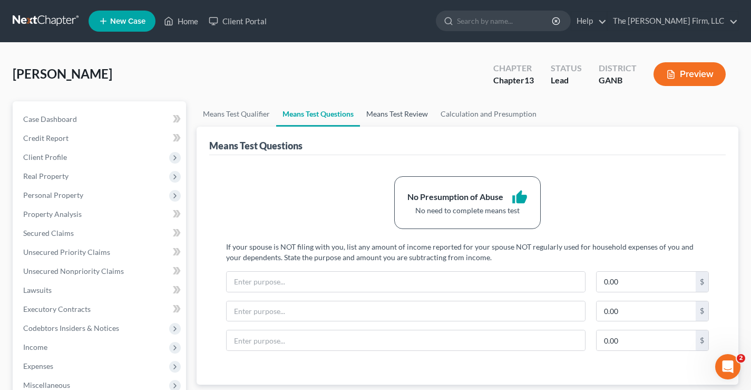
click at [401, 110] on link "Means Test Review" at bounding box center [397, 113] width 74 height 25
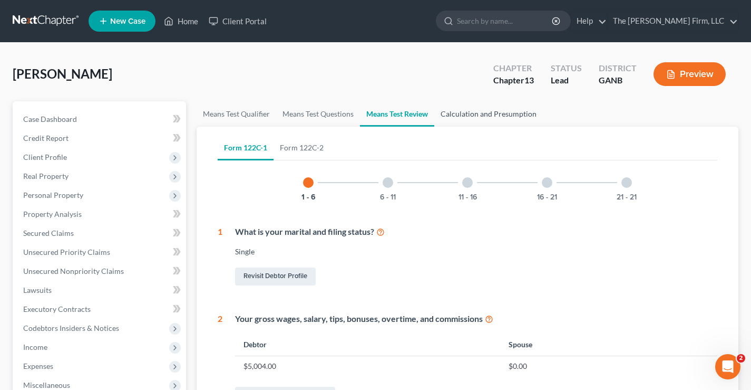
click at [499, 115] on link "Calculation and Presumption" at bounding box center [488, 113] width 109 height 25
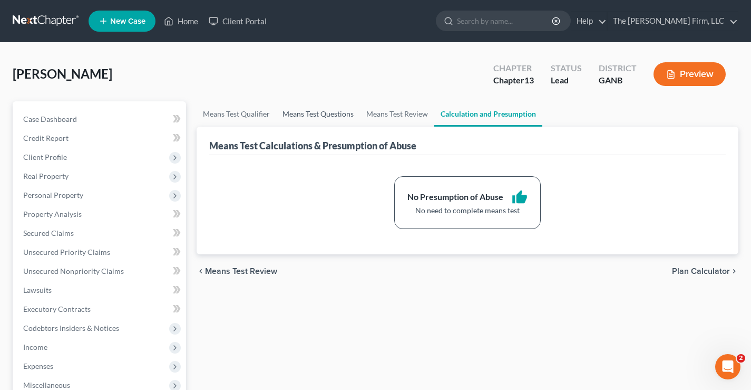
click at [298, 114] on link "Means Test Questions" at bounding box center [318, 113] width 84 height 25
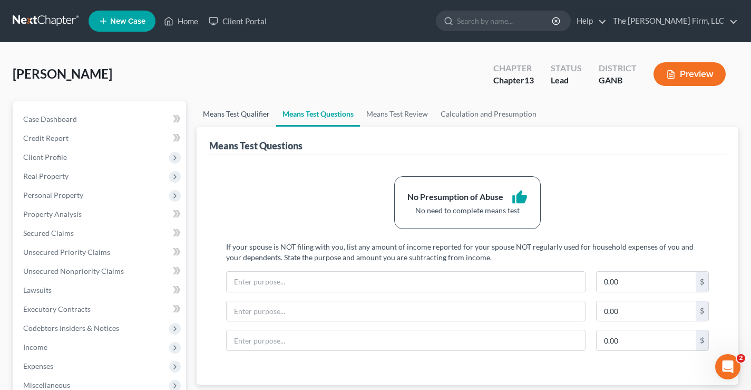
click at [249, 112] on link "Means Test Qualifier" at bounding box center [237, 113] width 80 height 25
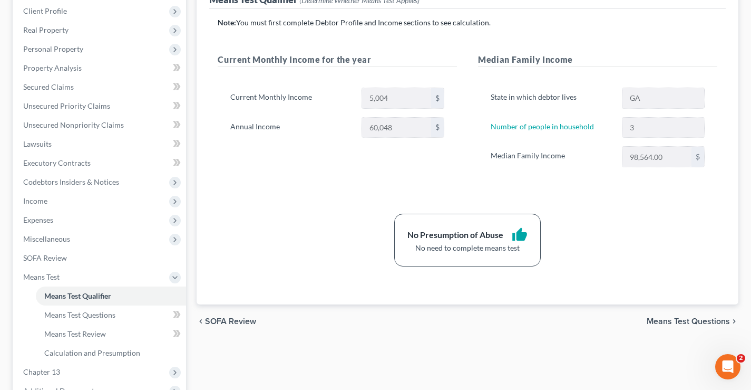
scroll to position [53, 0]
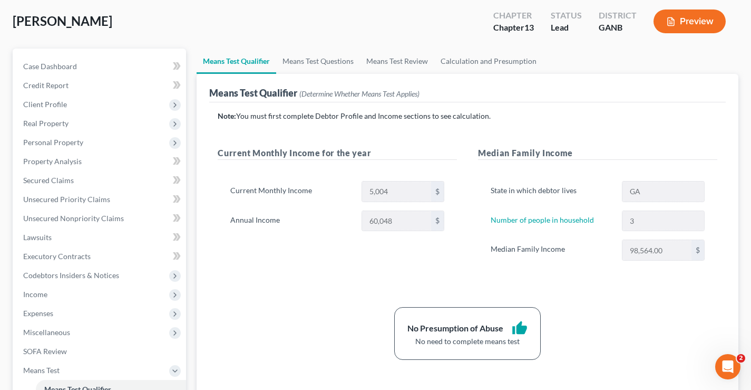
click at [351, 221] on div "Annual Income 60,048 $" at bounding box center [337, 220] width 225 height 21
click at [602, 253] on div "Median Family Income 98,564.00 $" at bounding box center [598, 249] width 225 height 21
click at [279, 274] on div "Current Monthly Income for the year Current Monthly Income 5,004 $ Annual Incom…" at bounding box center [337, 214] width 260 height 135
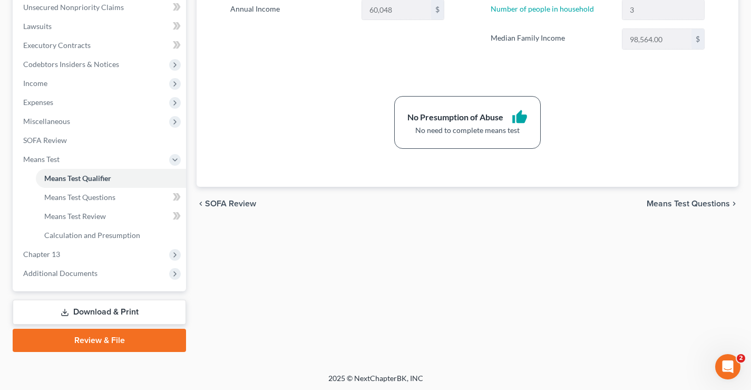
click at [300, 280] on div "Means Test Qualifier Means Test Questions Means Test Review Calculation and Pre…" at bounding box center [467, 95] width 553 height 514
click at [70, 80] on span "Income" at bounding box center [100, 83] width 171 height 19
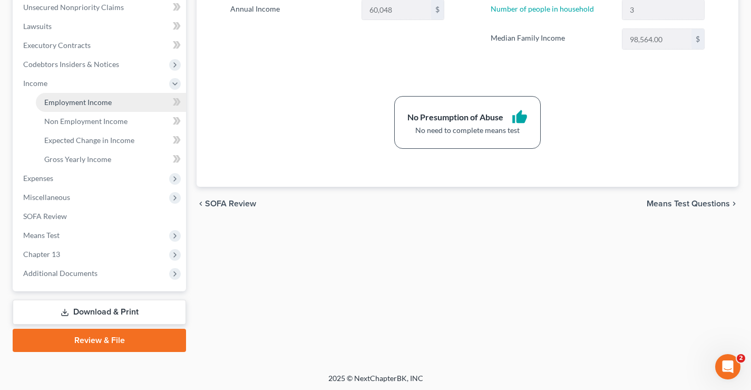
click at [73, 105] on span "Employment Income" at bounding box center [77, 102] width 67 height 9
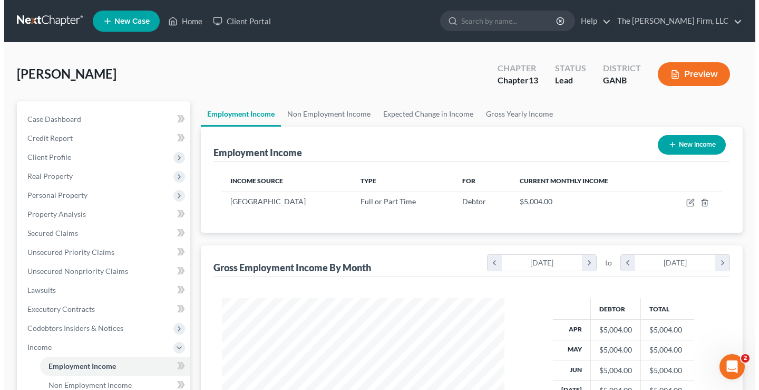
scroll to position [189, 304]
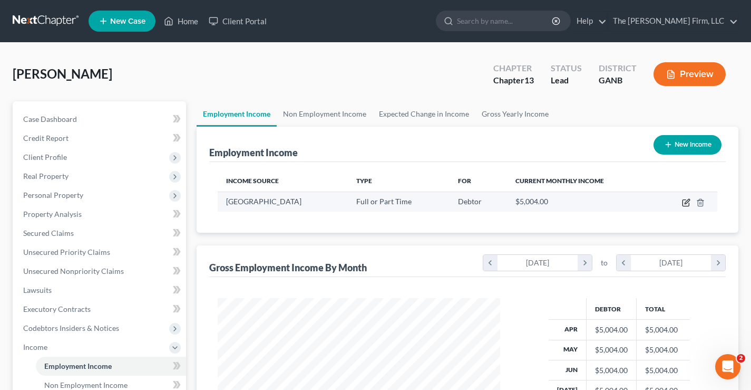
click at [685, 203] on icon "button" at bounding box center [686, 202] width 8 height 8
select select "0"
select select "10"
select select "0"
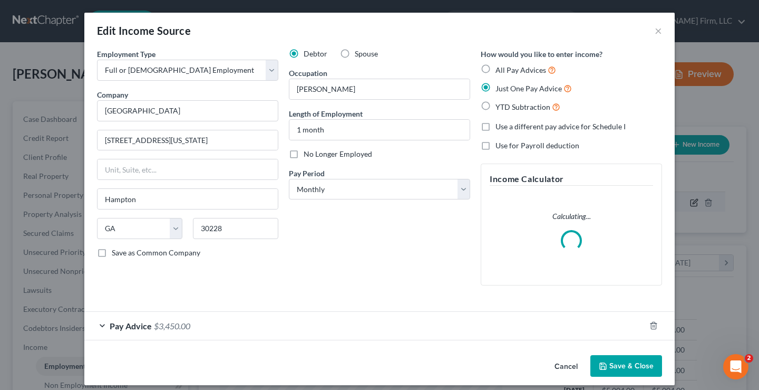
scroll to position [189, 307]
click at [129, 330] on span "Pay Advice" at bounding box center [131, 326] width 42 height 10
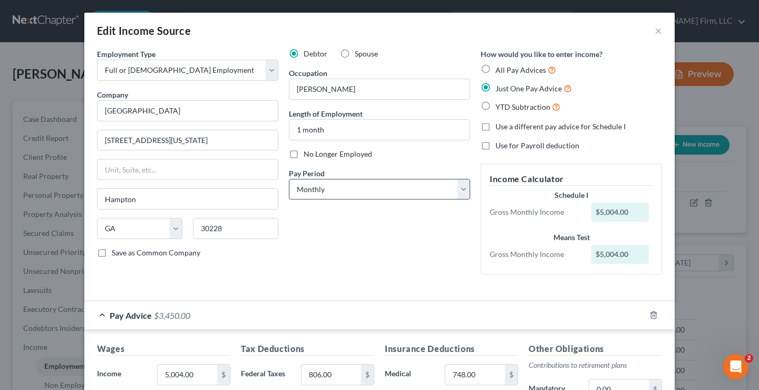
scroll to position [211, 0]
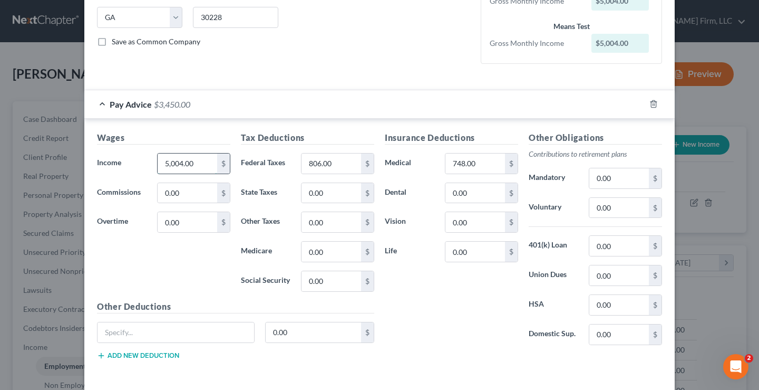
click at [192, 164] on input "5,004.00" at bounding box center [188, 163] width 60 height 20
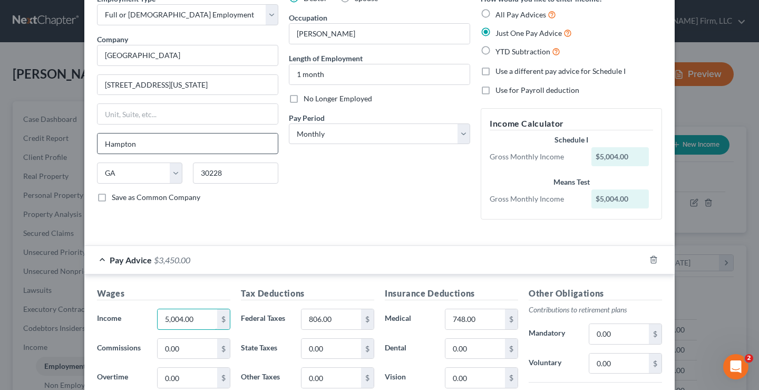
scroll to position [158, 0]
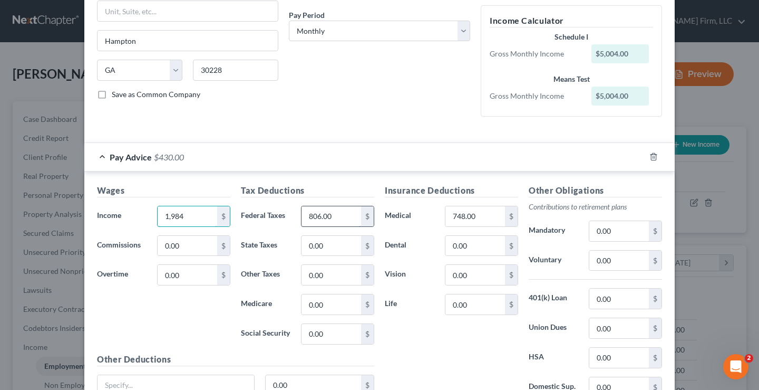
type input "1,984"
click at [336, 218] on input "806.00" at bounding box center [332, 216] width 60 height 20
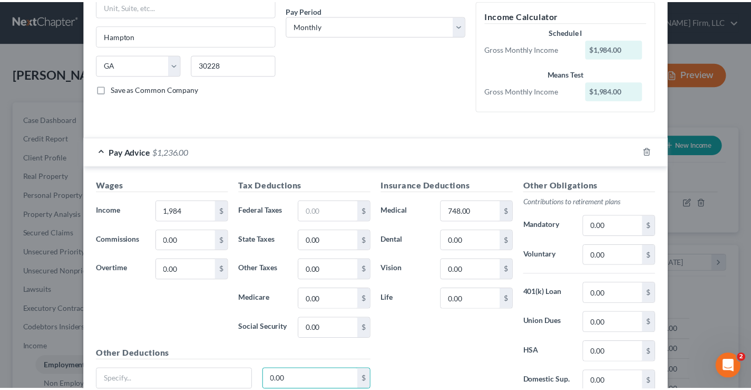
scroll to position [255, 0]
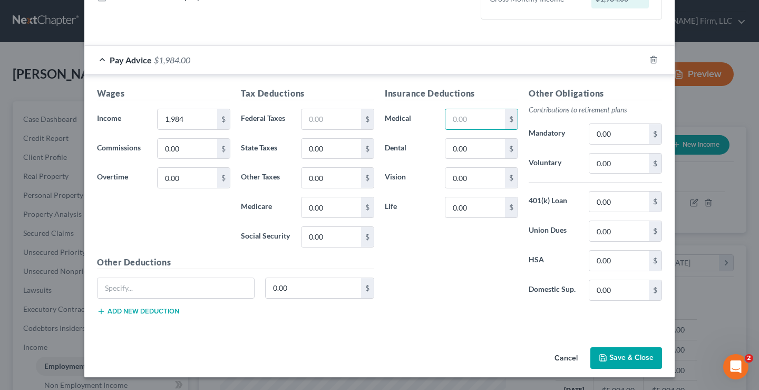
click at [637, 363] on button "Save & Close" at bounding box center [627, 358] width 72 height 22
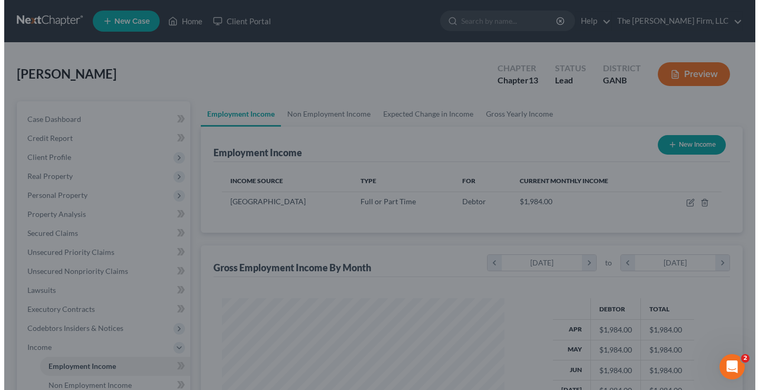
scroll to position [527076, 526961]
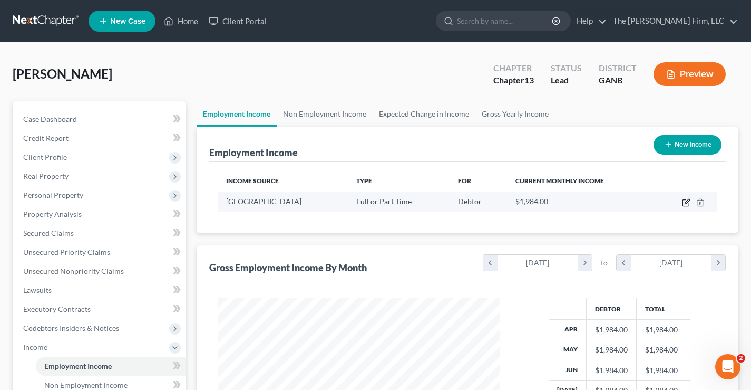
click at [690, 206] on icon "button" at bounding box center [686, 202] width 8 height 8
select select "0"
select select "10"
select select "0"
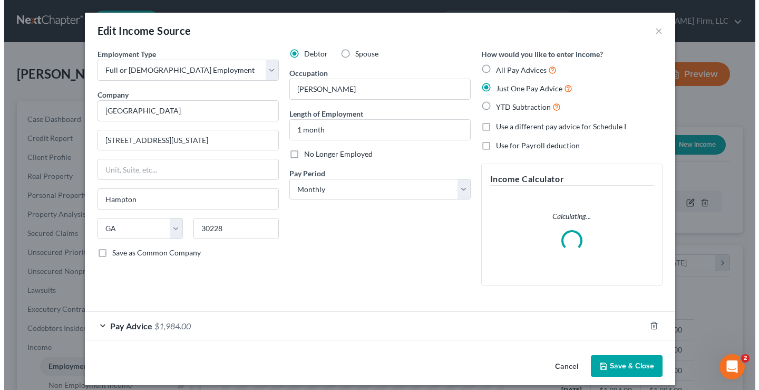
scroll to position [189, 307]
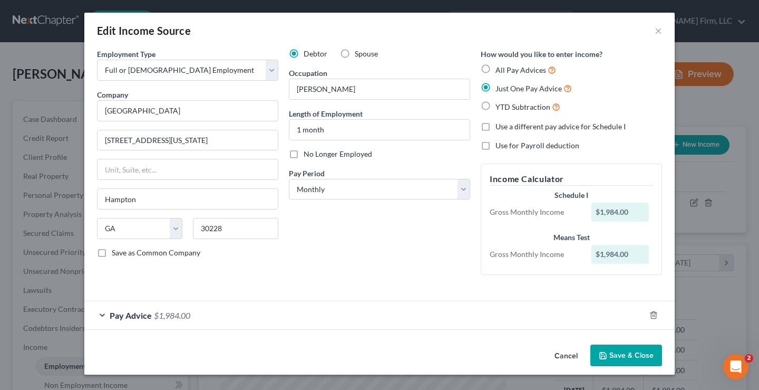
click at [496, 127] on label "Use a different pay advice for Schedule I" at bounding box center [561, 126] width 130 height 11
click at [500, 127] on input "Use a different pay advice for Schedule I" at bounding box center [503, 124] width 7 height 7
checkbox input "true"
click at [547, 356] on button "Add Schedule I Income" at bounding box center [533, 355] width 105 height 22
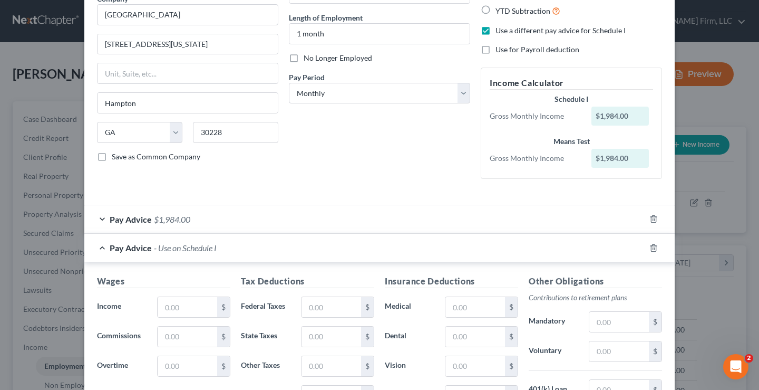
scroll to position [264, 0]
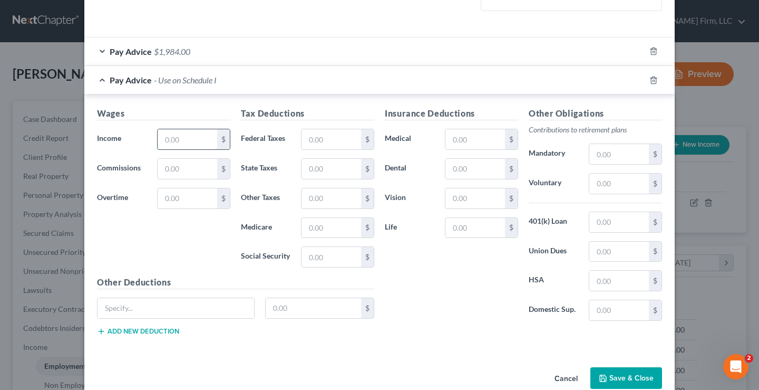
click at [159, 136] on input "text" at bounding box center [188, 139] width 60 height 20
type input "5,004"
click at [325, 147] on input "text" at bounding box center [332, 139] width 60 height 20
type input "806"
drag, startPoint x: 455, startPoint y: 140, endPoint x: 432, endPoint y: 131, distance: 24.4
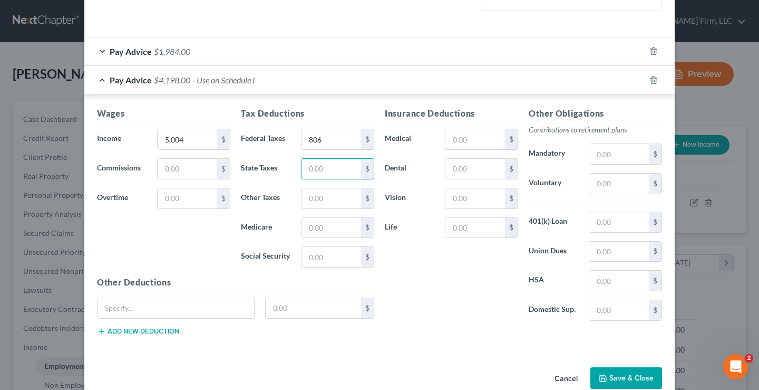
click at [455, 140] on input "text" at bounding box center [476, 139] width 60 height 20
type input "748"
click at [434, 270] on div "Insurance Deductions Medical 748 $ Dental $ Vision $ Life $" at bounding box center [452, 218] width 144 height 222
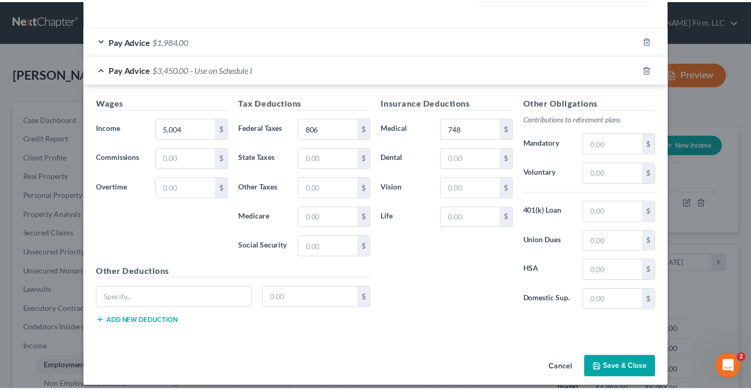
scroll to position [284, 0]
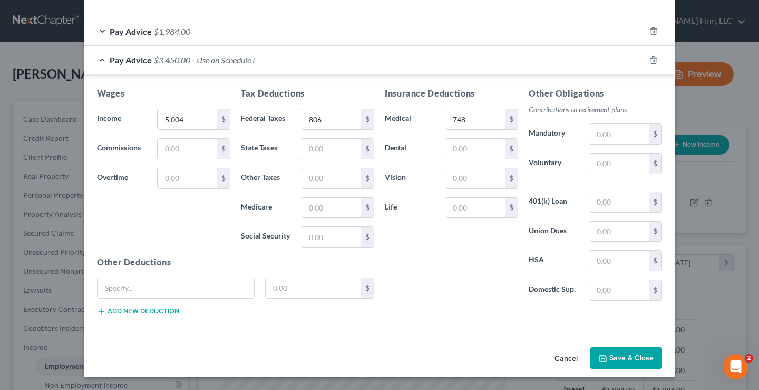
click at [628, 359] on button "Save & Close" at bounding box center [627, 358] width 72 height 22
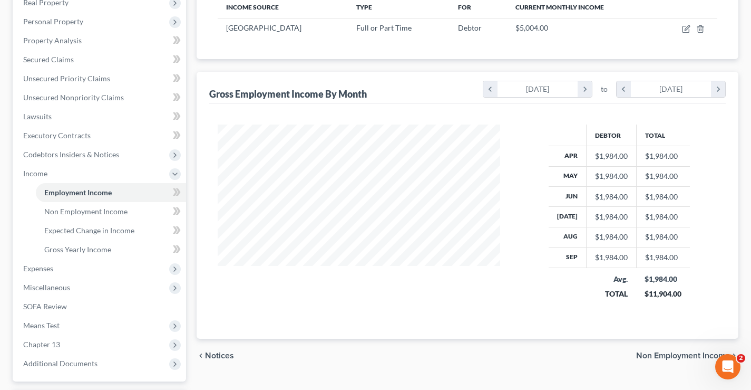
scroll to position [264, 0]
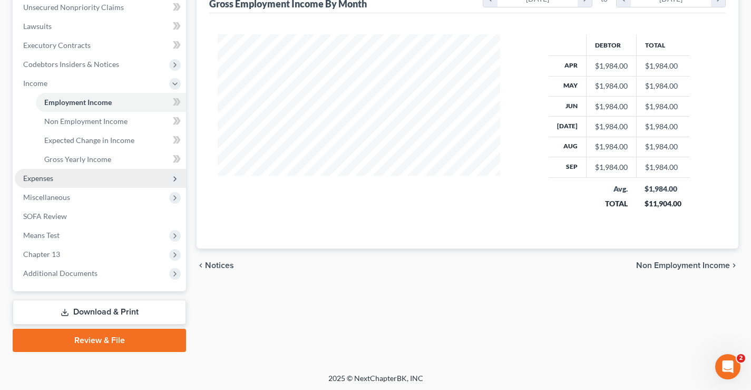
click at [44, 180] on span "Expenses" at bounding box center [38, 177] width 30 height 9
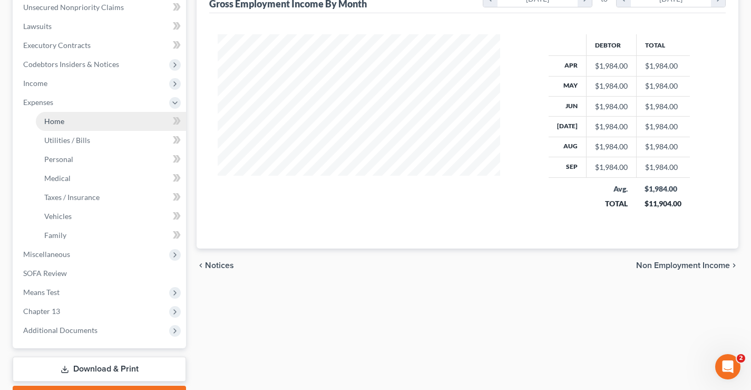
drag, startPoint x: 64, startPoint y: 122, endPoint x: 73, endPoint y: 121, distance: 9.0
click at [64, 122] on link "Home" at bounding box center [111, 121] width 150 height 19
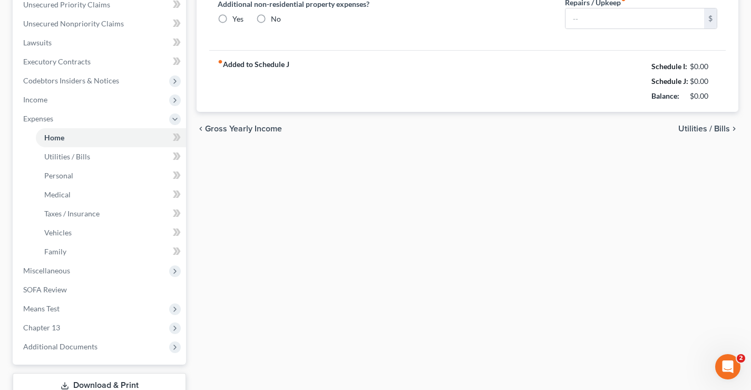
type input "913.00"
type input "0.00"
radio input "true"
type input "0.00"
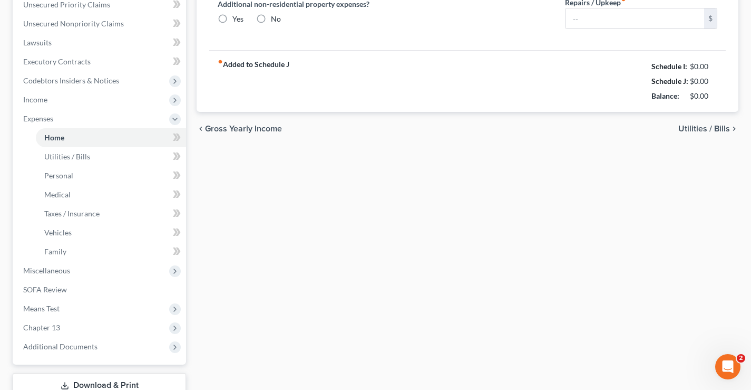
type input "0.00"
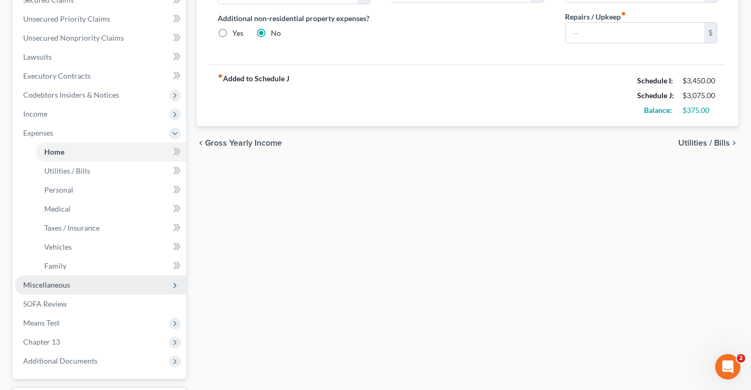
scroll to position [323, 0]
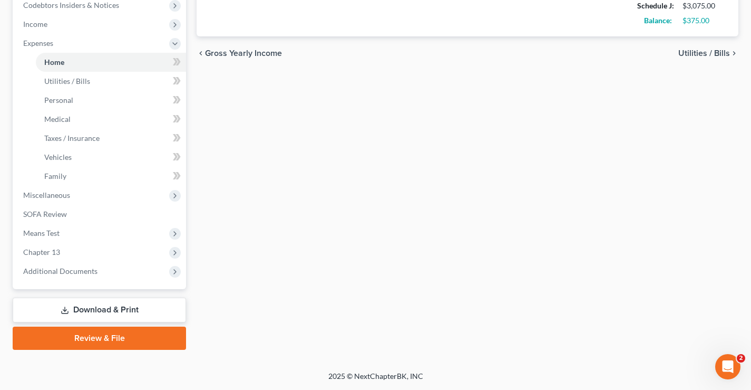
click at [107, 314] on link "Download & Print" at bounding box center [99, 309] width 173 height 25
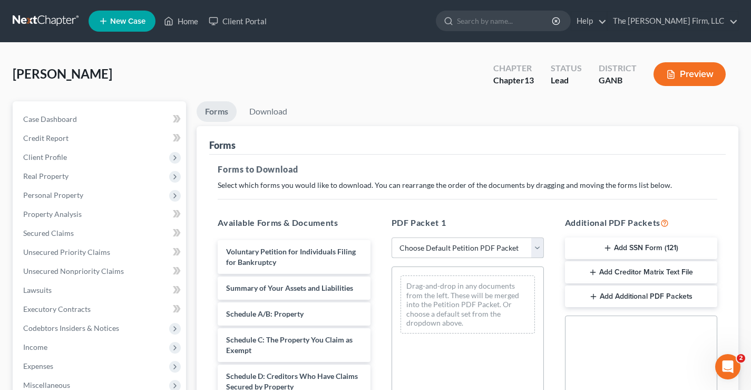
click at [537, 248] on select "Choose Default Petition PDF Packet Complete Bankruptcy Petition (all forms and …" at bounding box center [468, 247] width 152 height 21
select select "0"
click at [392, 237] on select "Choose Default Petition PDF Packet Complete Bankruptcy Petition (all forms and …" at bounding box center [468, 247] width 152 height 21
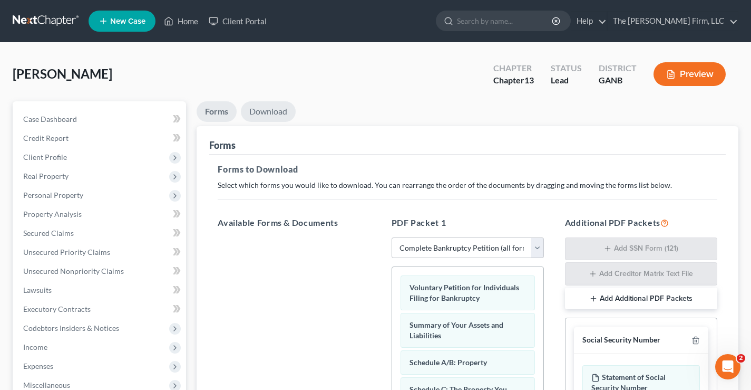
click at [274, 115] on link "Download" at bounding box center [268, 111] width 55 height 21
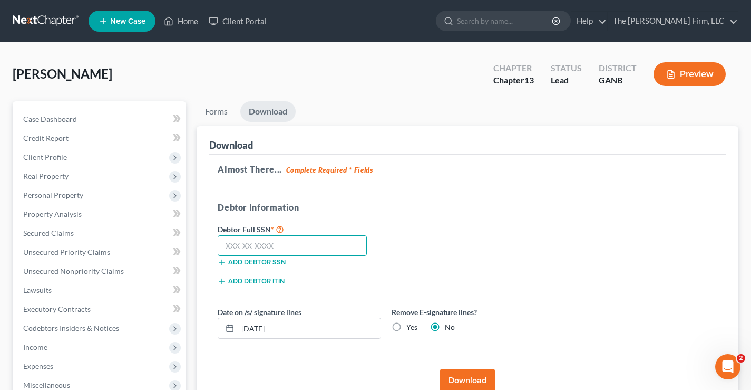
drag, startPoint x: 236, startPoint y: 247, endPoint x: 236, endPoint y: 236, distance: 11.1
click at [236, 246] on input "text" at bounding box center [292, 245] width 149 height 21
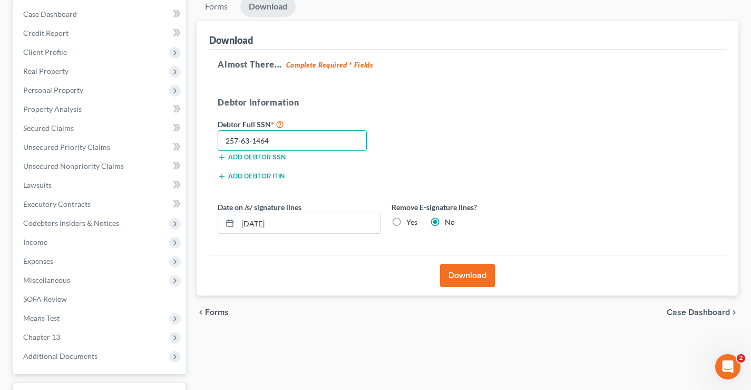
scroll to position [105, 0]
type input "257-63-1464"
click at [259, 222] on input "[DATE]" at bounding box center [309, 222] width 143 height 20
type input "10/02/2025"
click at [470, 274] on button "Download" at bounding box center [467, 274] width 55 height 23
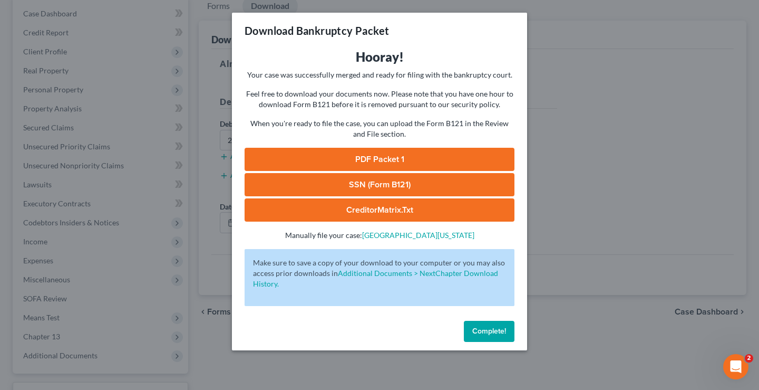
click at [375, 185] on link "SSN (Form B121)" at bounding box center [380, 184] width 270 height 23
click at [401, 153] on link "PDF Packet 1" at bounding box center [380, 159] width 270 height 23
drag, startPoint x: 488, startPoint y: 332, endPoint x: 469, endPoint y: 326, distance: 20.0
click at [486, 332] on span "Complete!" at bounding box center [489, 330] width 34 height 9
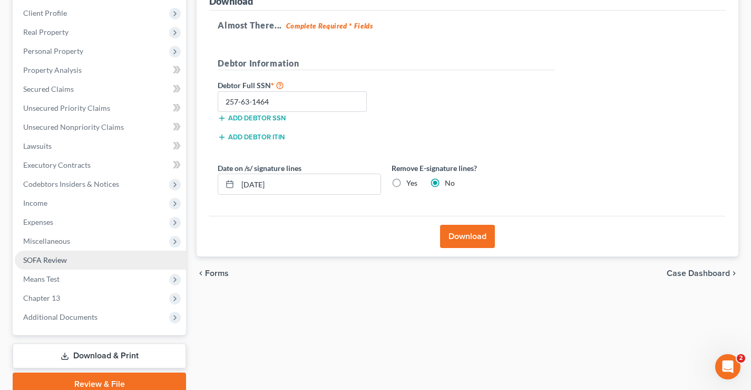
scroll to position [190, 0]
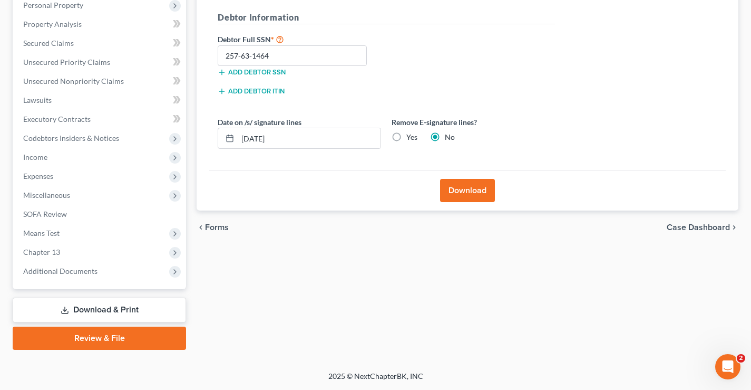
click at [83, 339] on link "Review & File" at bounding box center [99, 337] width 173 height 23
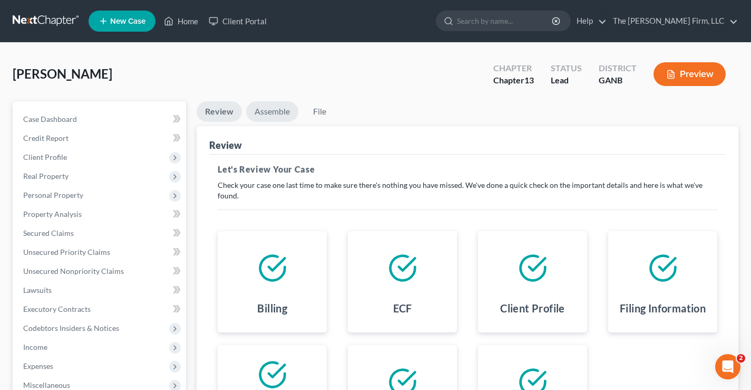
click at [278, 110] on link "Assemble" at bounding box center [272, 111] width 52 height 21
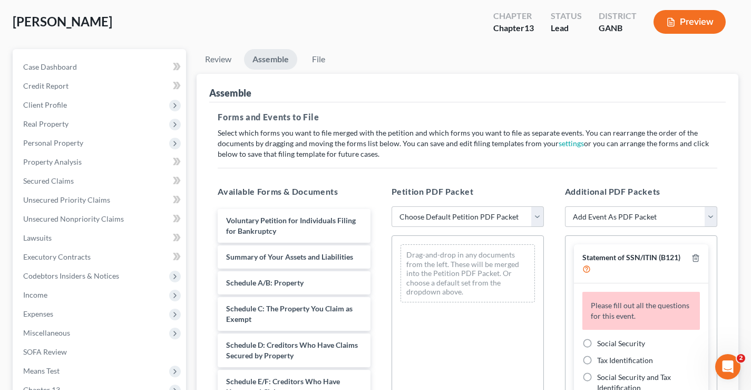
scroll to position [158, 0]
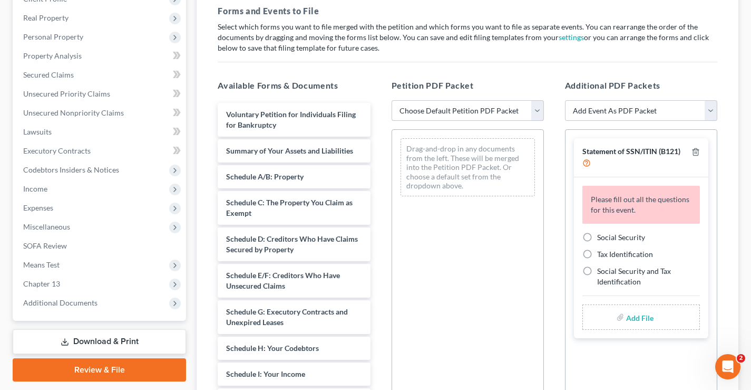
drag, startPoint x: 535, startPoint y: 109, endPoint x: 527, endPoint y: 109, distance: 7.4
click at [535, 109] on select "Choose Default Petition PDF Packet Complete Bankruptcy Petition (all forms and …" at bounding box center [468, 110] width 152 height 21
select select "0"
click at [392, 100] on select "Choose Default Petition PDF Packet Complete Bankruptcy Petition (all forms and …" at bounding box center [468, 110] width 152 height 21
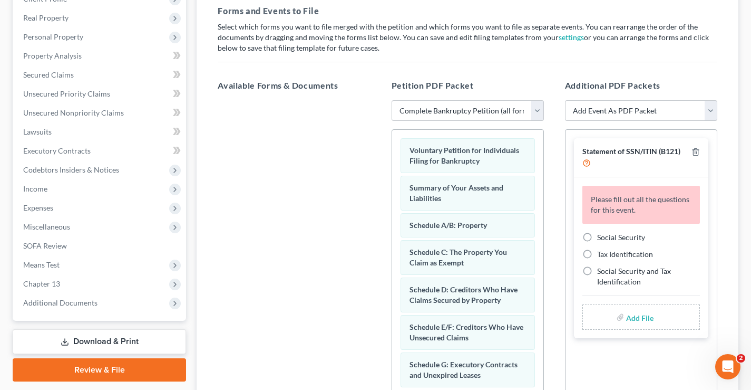
click at [597, 236] on label "Social Security" at bounding box center [621, 237] width 48 height 11
click at [602, 236] on input "Social Security" at bounding box center [605, 235] width 7 height 7
radio input "true"
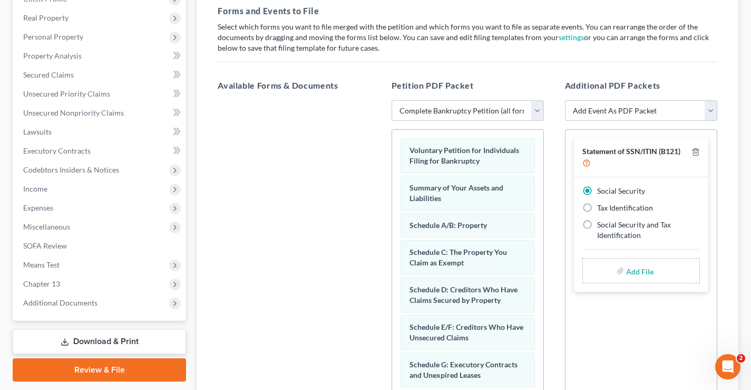
click at [653, 272] on label "Add File" at bounding box center [641, 272] width 30 height 19
click at [641, 272] on input "file" at bounding box center [638, 270] width 25 height 19
type input "C:\fakepath\Statement re SSN.pdf"
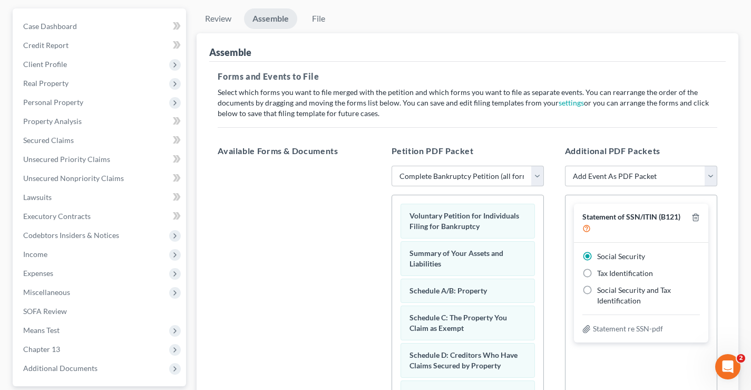
scroll to position [0, 0]
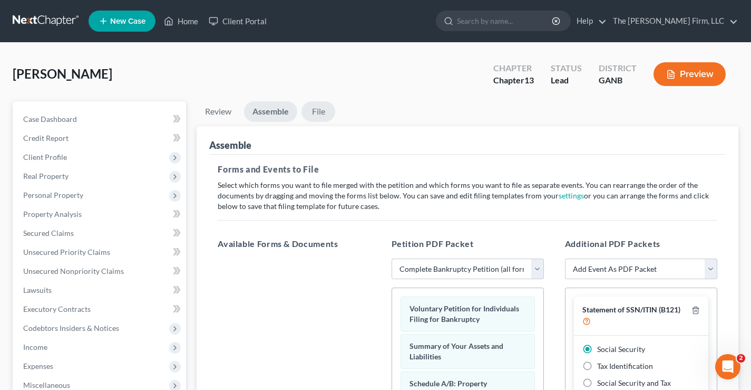
click at [328, 111] on link "File" at bounding box center [319, 111] width 34 height 21
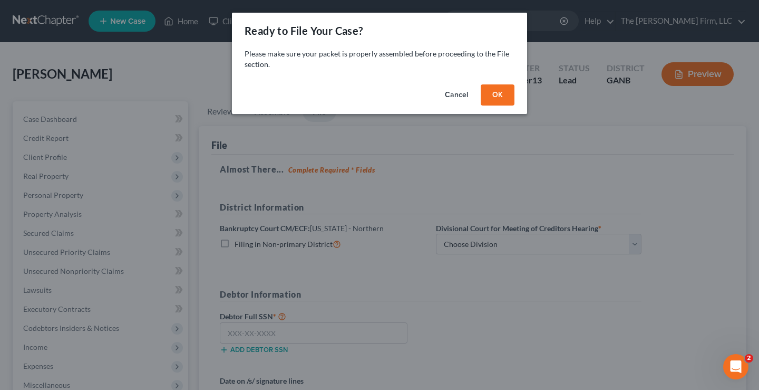
click at [494, 92] on button "OK" at bounding box center [498, 94] width 34 height 21
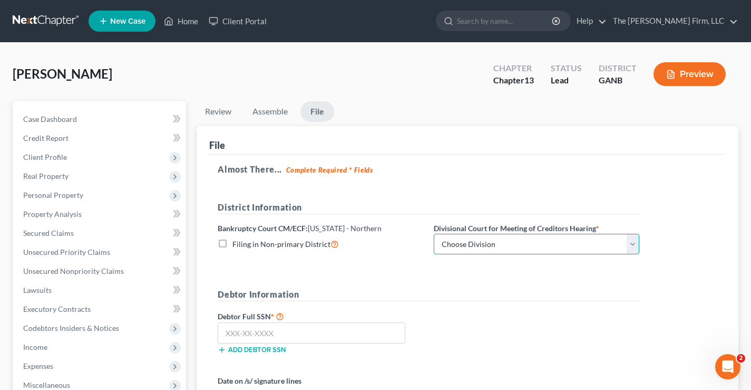
click at [491, 244] on select "Choose Division [GEOGRAPHIC_DATA] [GEOGRAPHIC_DATA] [GEOGRAPHIC_DATA] [GEOGRAPH…" at bounding box center [537, 244] width 206 height 21
select select "0"
click at [434, 234] on select "Choose Division [GEOGRAPHIC_DATA] [GEOGRAPHIC_DATA] [GEOGRAPHIC_DATA] [GEOGRAPH…" at bounding box center [537, 244] width 206 height 21
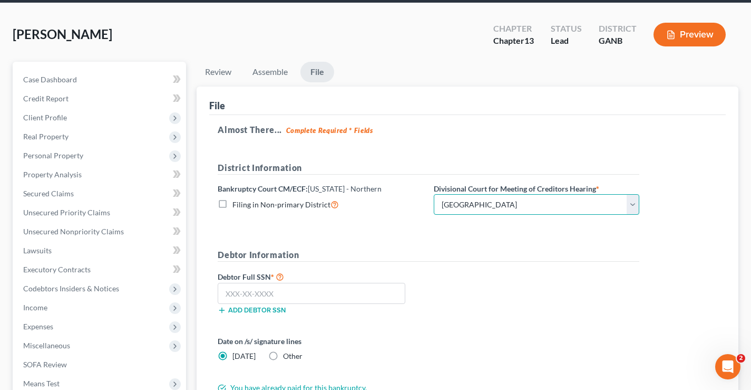
scroll to position [105, 0]
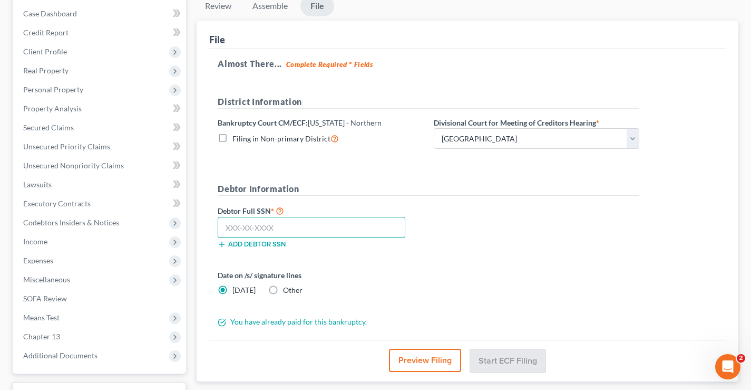
click at [229, 227] on input "text" at bounding box center [312, 227] width 188 height 21
type input "257-63-1464"
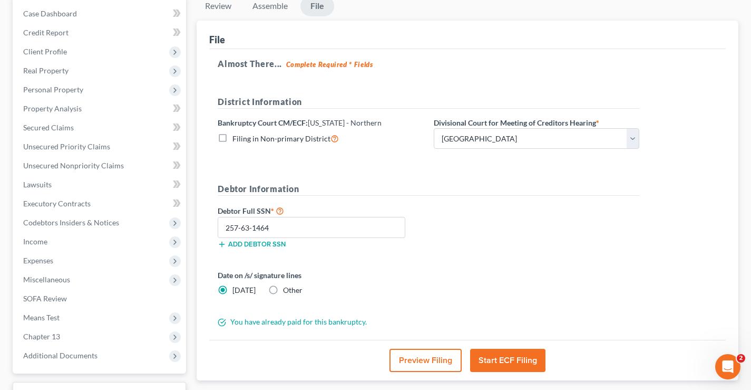
click at [283, 291] on label "Other" at bounding box center [293, 290] width 20 height 11
click at [287, 291] on input "Other" at bounding box center [290, 288] width 7 height 7
radio input "true"
radio input "false"
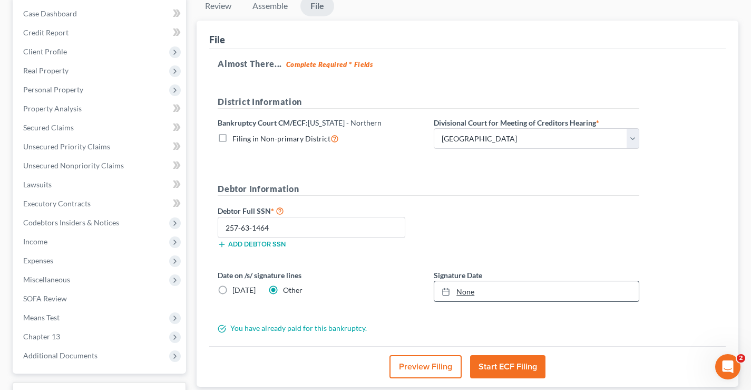
click at [475, 294] on link "None" at bounding box center [536, 291] width 205 height 20
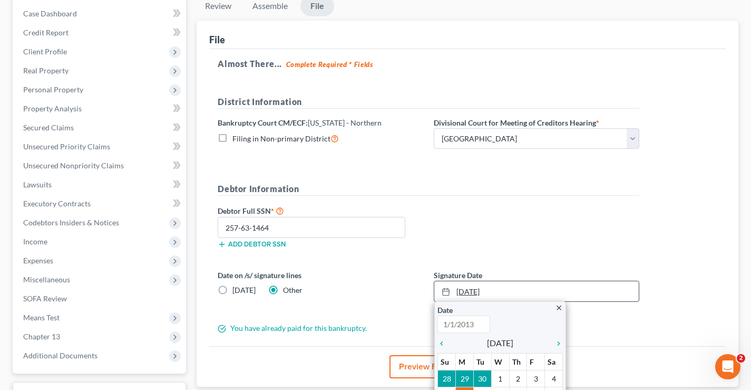
type input "10/6/2025"
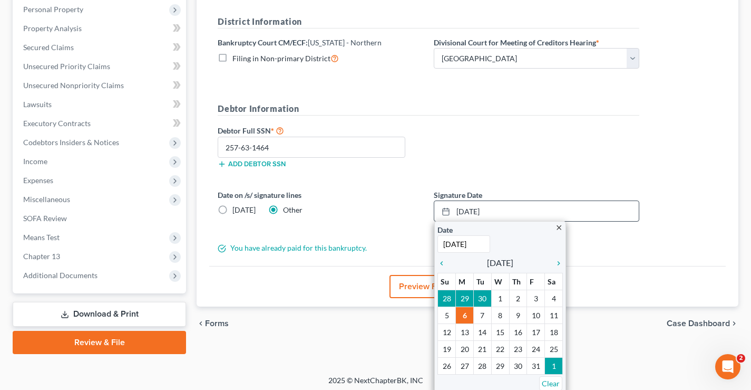
scroll to position [190, 0]
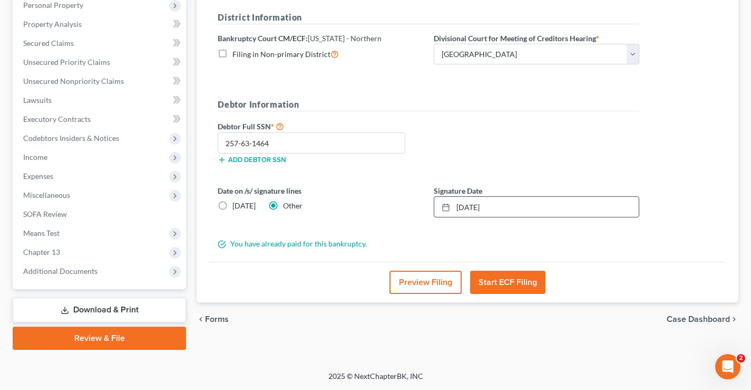
click at [525, 282] on button "Start ECF Filing" at bounding box center [507, 281] width 75 height 23
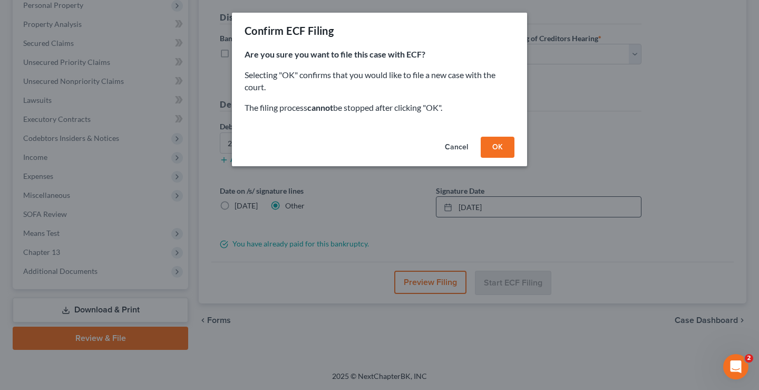
click at [496, 149] on button "OK" at bounding box center [498, 147] width 34 height 21
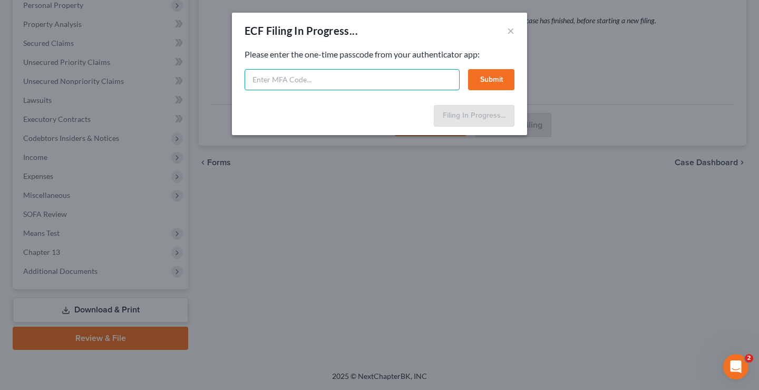
click at [253, 79] on input "text" at bounding box center [352, 79] width 215 height 21
paste input "307125"
type input "307125"
click at [491, 75] on button "Submit" at bounding box center [491, 79] width 46 height 21
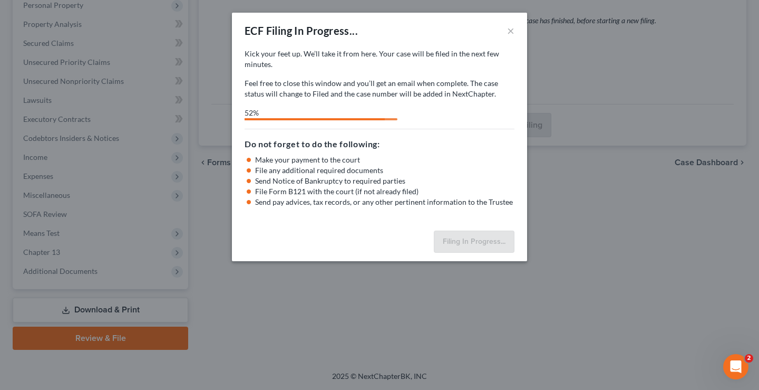
select select "0"
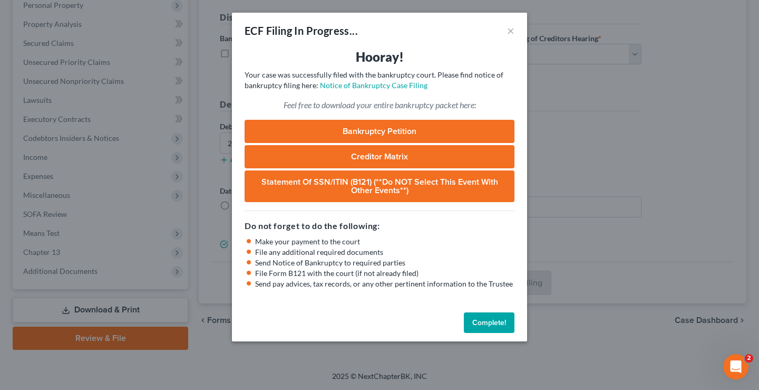
click at [491, 326] on button "Complete!" at bounding box center [489, 322] width 51 height 21
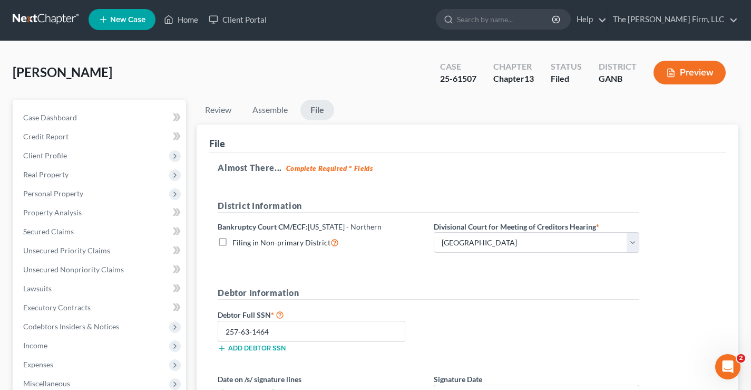
scroll to position [0, 0]
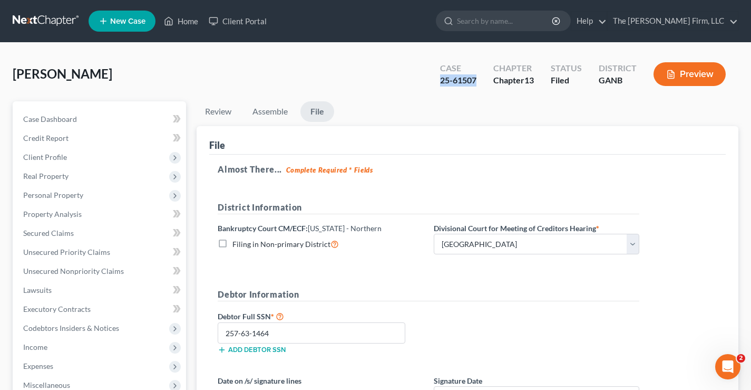
drag, startPoint x: 438, startPoint y: 80, endPoint x: 477, endPoint y: 80, distance: 39.0
click at [477, 80] on div "Case 25-61507" at bounding box center [458, 75] width 53 height 31
copy div "25-61507"
click at [41, 18] on link at bounding box center [46, 21] width 67 height 19
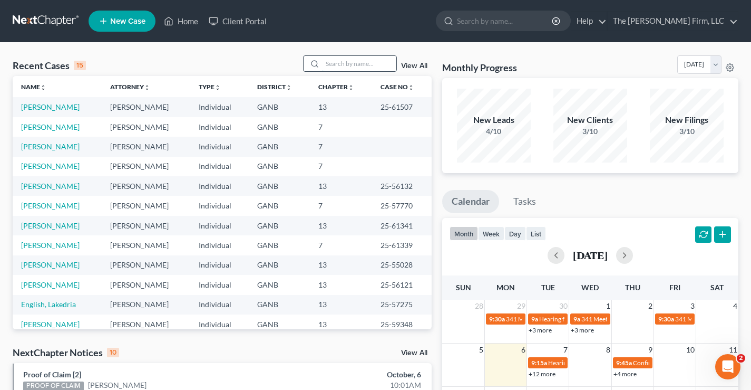
drag, startPoint x: 330, startPoint y: 64, endPoint x: 346, endPoint y: 58, distance: 16.8
click at [331, 64] on input "search" at bounding box center [360, 63] width 74 height 15
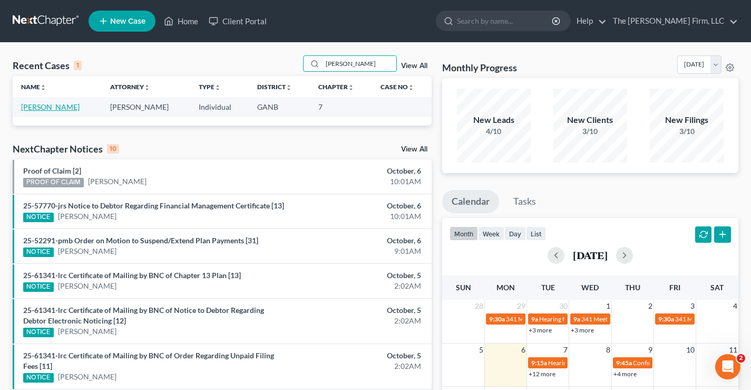
type input "carter"
click at [62, 106] on link "Carter, Sandra" at bounding box center [50, 106] width 59 height 9
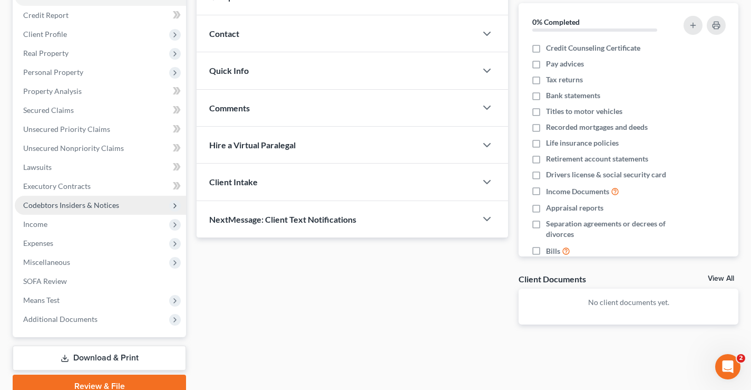
scroll to position [171, 0]
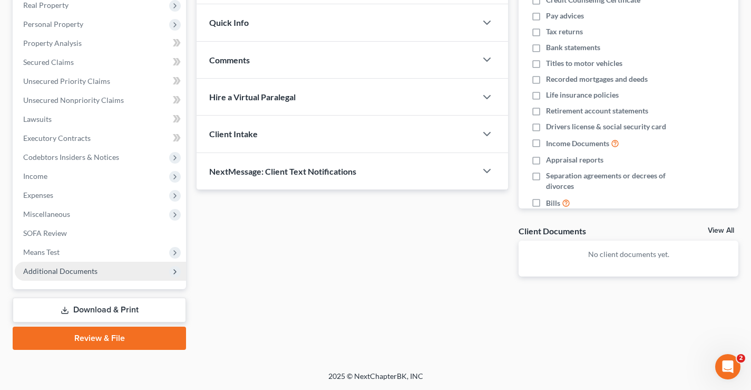
click at [75, 272] on span "Additional Documents" at bounding box center [60, 270] width 74 height 9
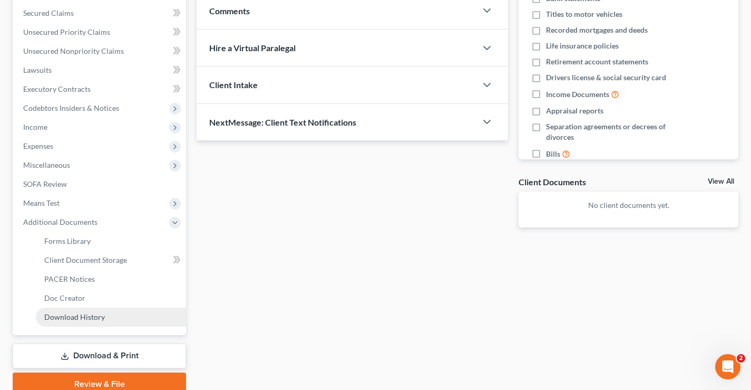
scroll to position [266, 0]
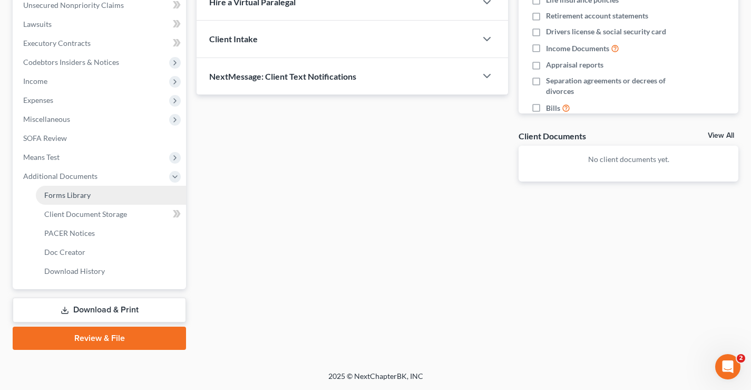
click at [74, 197] on span "Forms Library" at bounding box center [67, 194] width 46 height 9
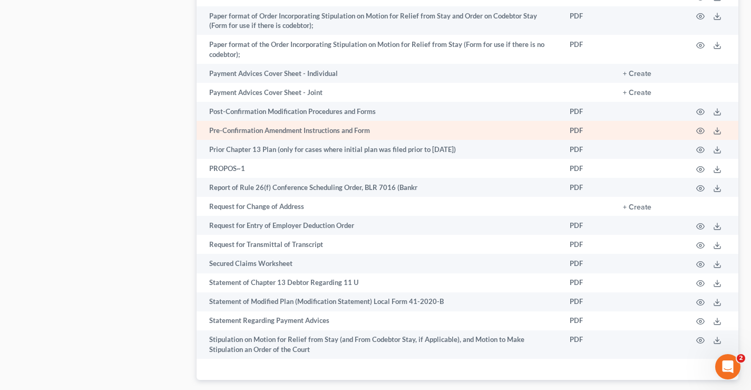
scroll to position [949, 0]
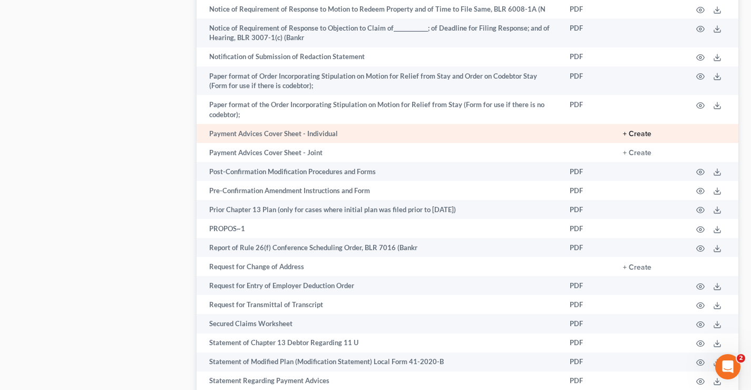
click at [636, 136] on button "+ Create" at bounding box center [637, 133] width 28 height 7
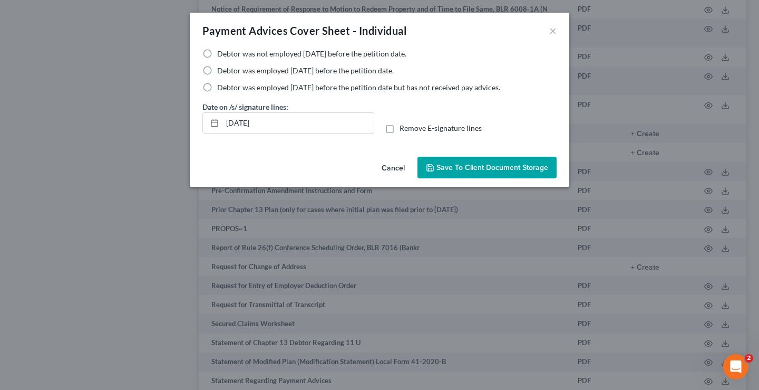
click at [217, 53] on label "Debtor was not employed within 60 days before the petition date." at bounding box center [311, 54] width 189 height 11
click at [221, 53] on input "Debtor was not employed within 60 days before the petition date." at bounding box center [224, 52] width 7 height 7
radio input "true"
click at [502, 167] on span "Save to Client Document Storage" at bounding box center [493, 167] width 112 height 9
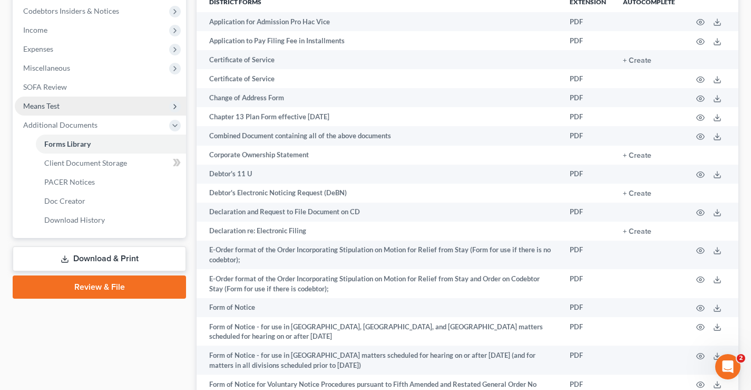
scroll to position [316, 0]
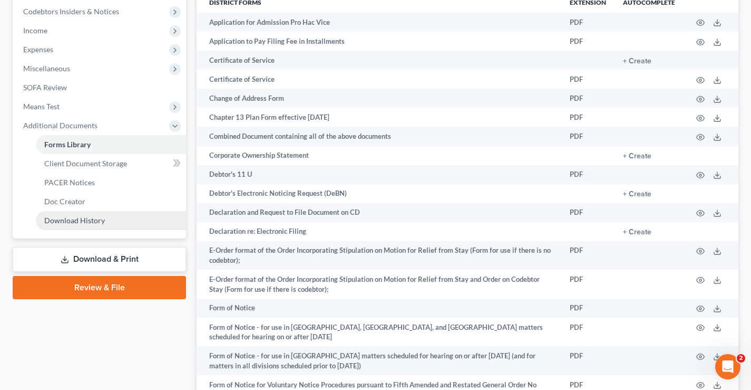
click at [86, 219] on span "Download History" at bounding box center [74, 220] width 61 height 9
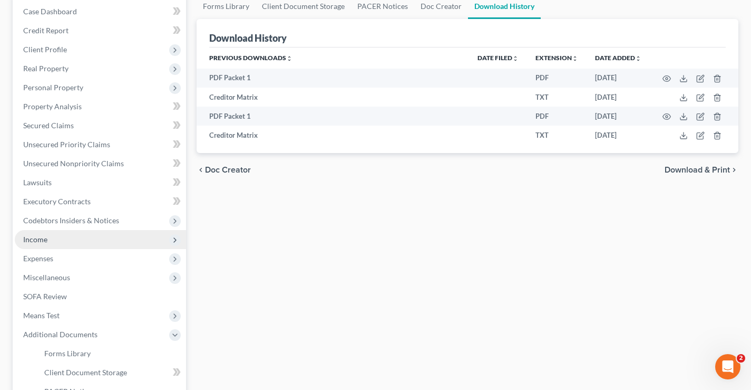
scroll to position [264, 0]
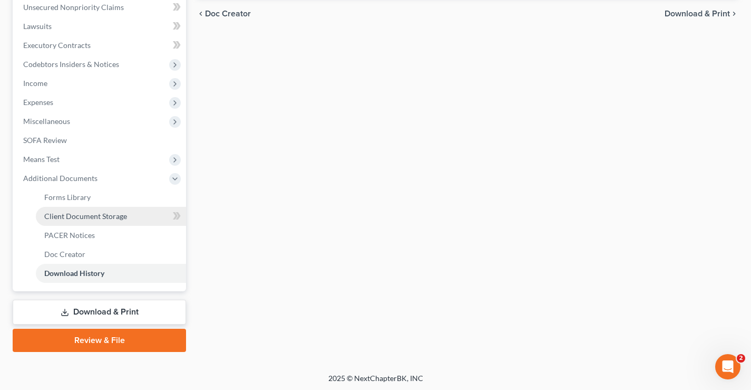
click at [82, 218] on span "Client Document Storage" at bounding box center [85, 215] width 83 height 9
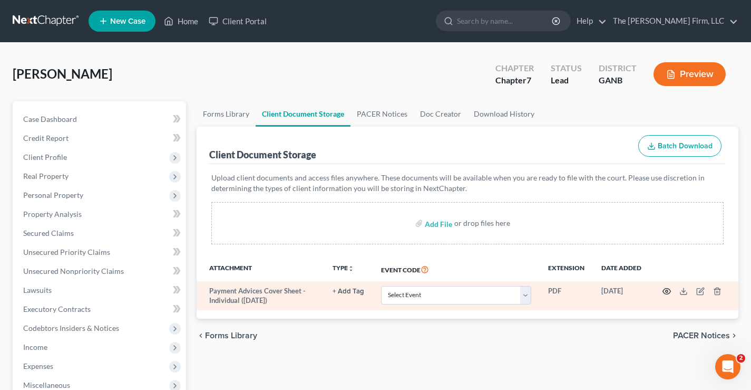
click at [668, 293] on icon "button" at bounding box center [667, 291] width 8 height 8
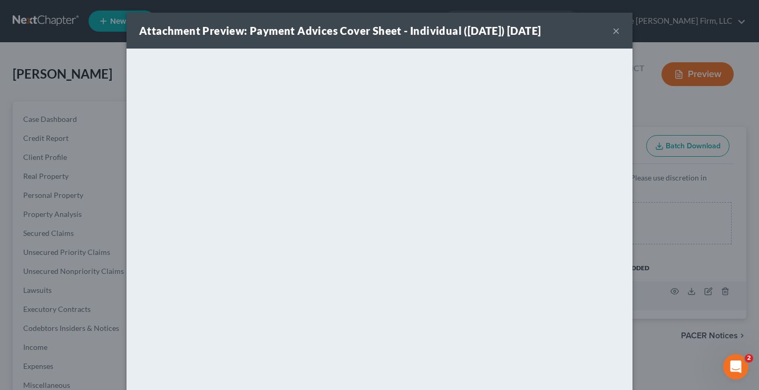
click at [613, 31] on button "×" at bounding box center [616, 30] width 7 height 13
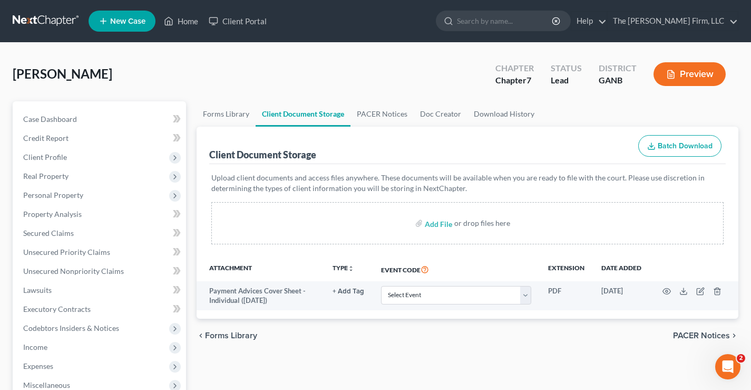
click at [228, 67] on div "[PERSON_NAME] Upgraded Chapter Chapter 7 Status Lead District GANB Preview" at bounding box center [376, 78] width 726 height 46
click at [305, 64] on div "[PERSON_NAME] Upgraded Chapter Chapter 7 Status Lead District GANB Preview" at bounding box center [376, 78] width 726 height 46
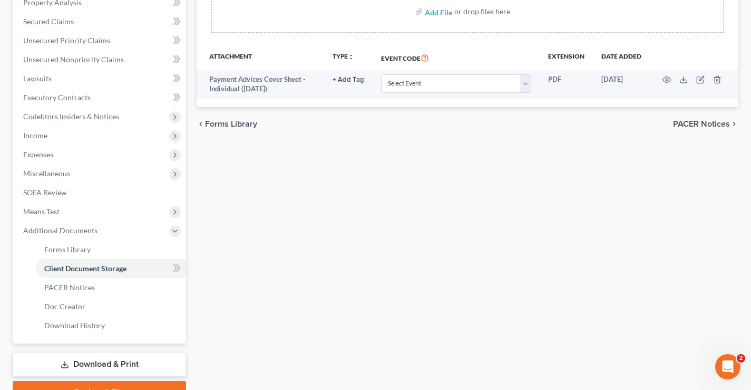
scroll to position [266, 0]
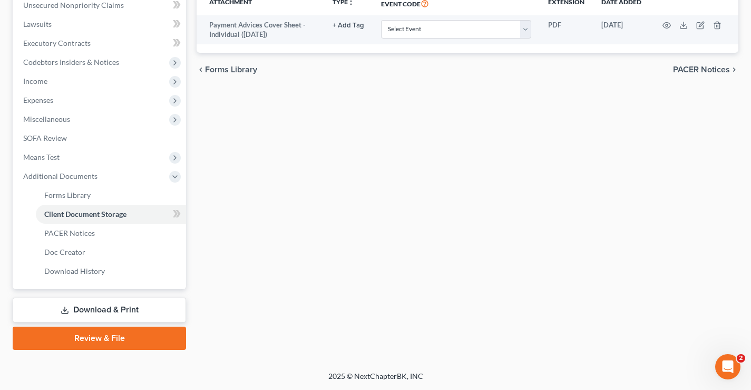
click at [84, 337] on link "Review & File" at bounding box center [99, 337] width 173 height 23
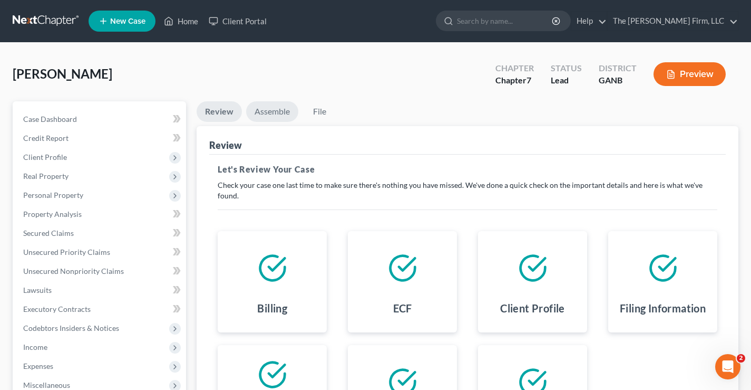
click at [285, 114] on link "Assemble" at bounding box center [272, 111] width 52 height 21
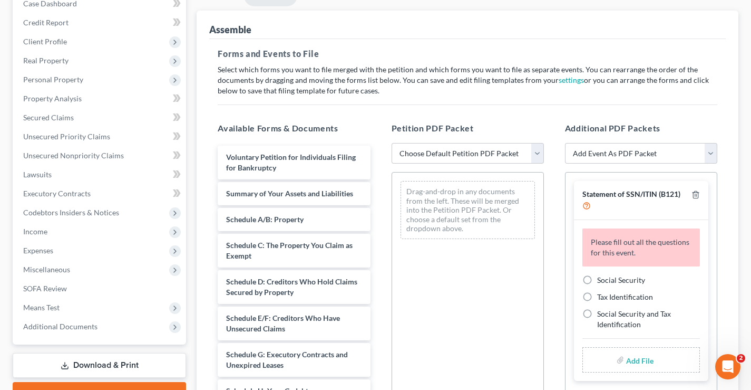
scroll to position [211, 0]
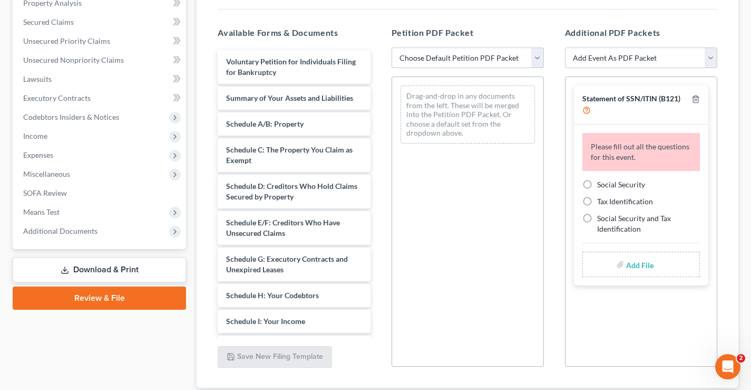
click at [539, 60] on select "Choose Default Petition PDF Packet Complete Bankruptcy Petition (all forms and …" at bounding box center [468, 57] width 152 height 21
select select "0"
click at [392, 47] on select "Choose Default Petition PDF Packet Complete Bankruptcy Petition (all forms and …" at bounding box center [468, 57] width 152 height 21
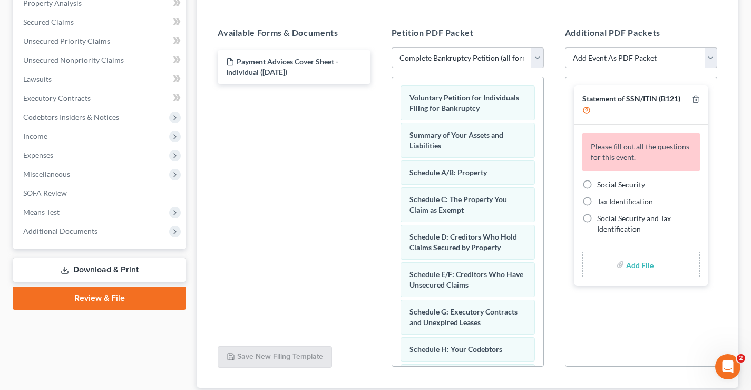
click at [597, 185] on label "Social Security" at bounding box center [621, 184] width 48 height 11
click at [602, 185] on input "Social Security" at bounding box center [605, 182] width 7 height 7
radio input "true"
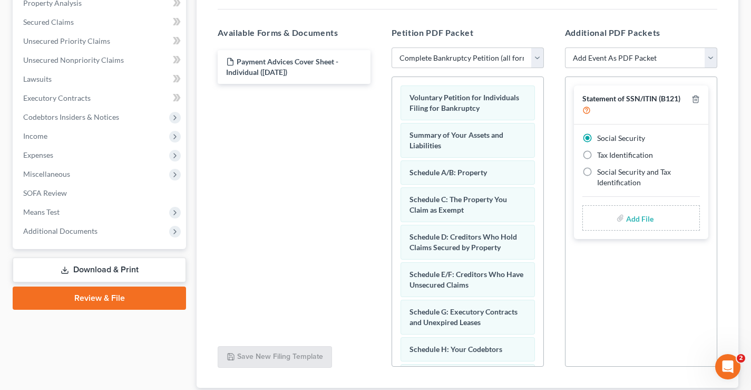
click at [637, 221] on input "file" at bounding box center [638, 217] width 25 height 19
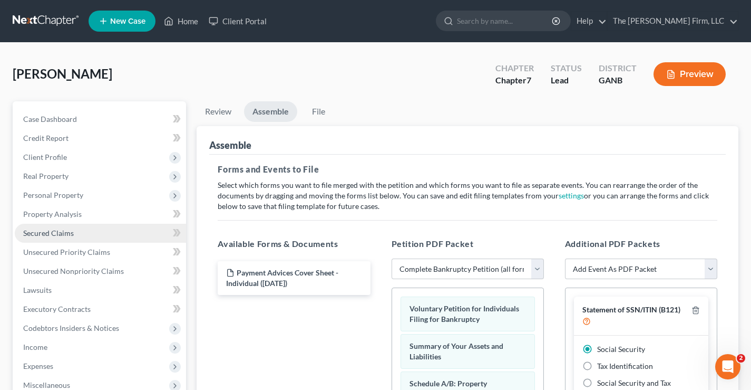
click at [34, 233] on span "Secured Claims" at bounding box center [48, 232] width 51 height 9
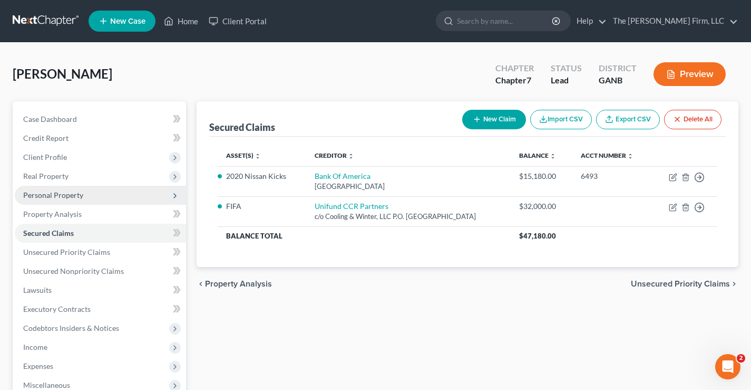
scroll to position [171, 0]
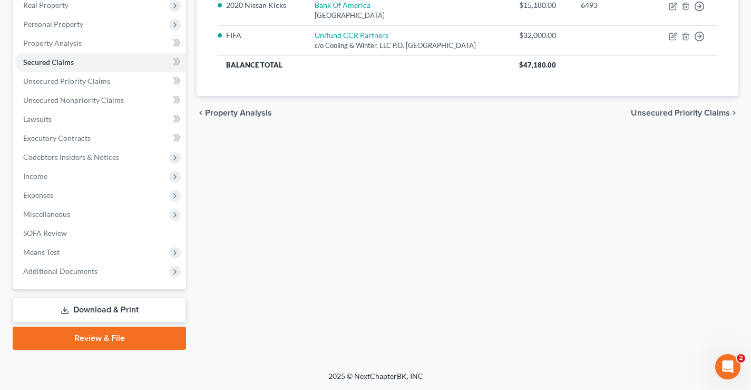
click at [103, 339] on link "Review & File" at bounding box center [99, 337] width 173 height 23
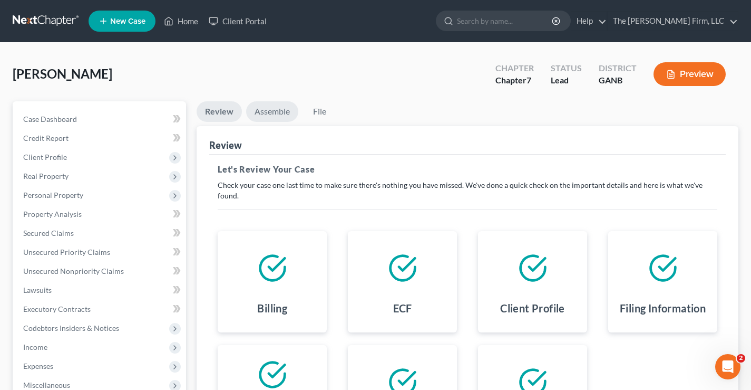
click at [265, 110] on link "Assemble" at bounding box center [272, 111] width 52 height 21
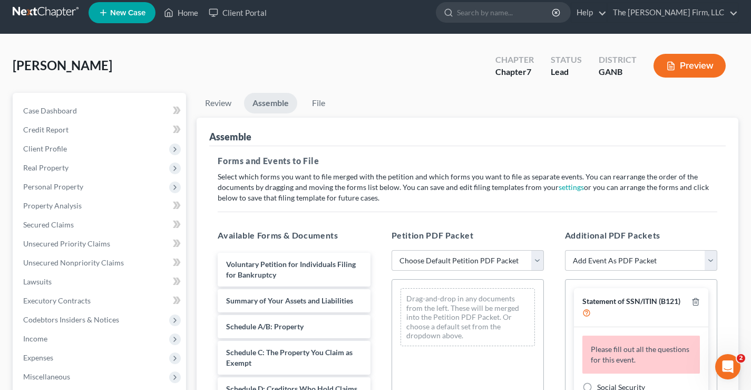
scroll to position [211, 0]
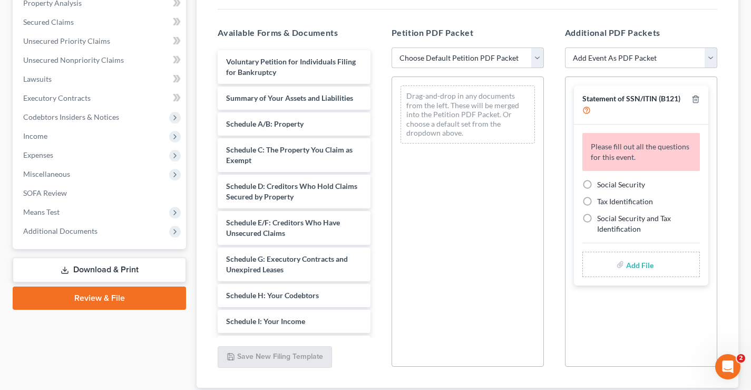
click at [539, 53] on select "Choose Default Petition PDF Packet Complete Bankruptcy Petition (all forms and …" at bounding box center [468, 57] width 152 height 21
select select "0"
click at [392, 47] on select "Choose Default Petition PDF Packet Complete Bankruptcy Petition (all forms and …" at bounding box center [468, 57] width 152 height 21
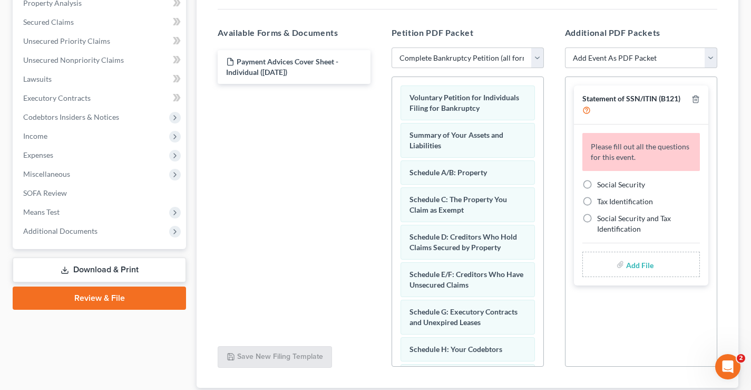
click at [597, 182] on label "Social Security" at bounding box center [621, 184] width 48 height 11
click at [602, 182] on input "Social Security" at bounding box center [605, 182] width 7 height 7
radio input "true"
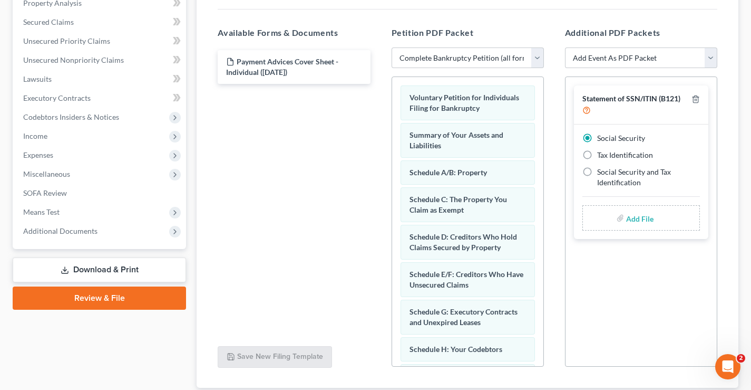
click at [647, 220] on input "file" at bounding box center [638, 217] width 25 height 19
type input "C:\fakepath\Statement re SSN.pdf"
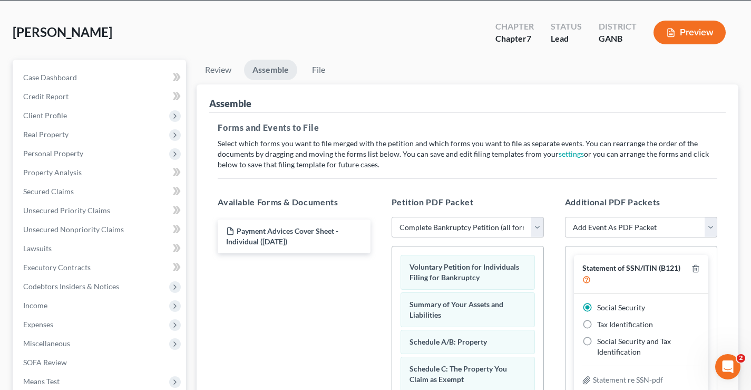
scroll to position [0, 0]
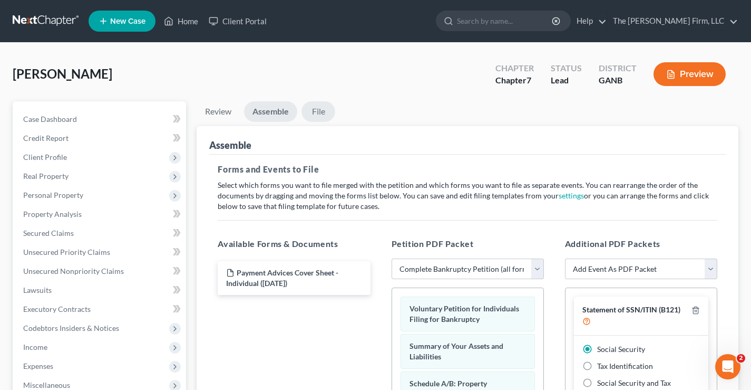
click at [320, 111] on link "File" at bounding box center [319, 111] width 34 height 21
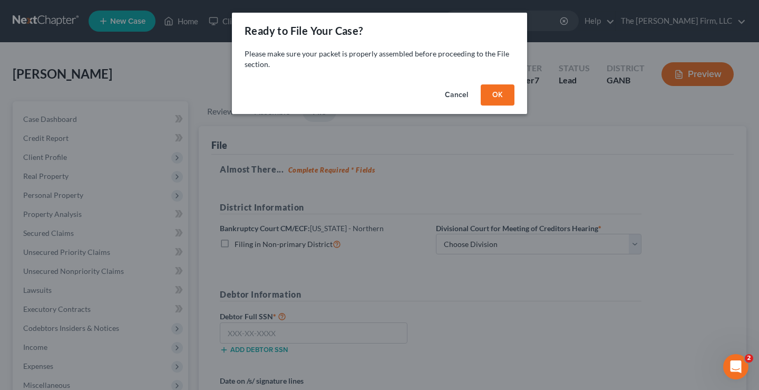
click at [492, 89] on button "OK" at bounding box center [498, 94] width 34 height 21
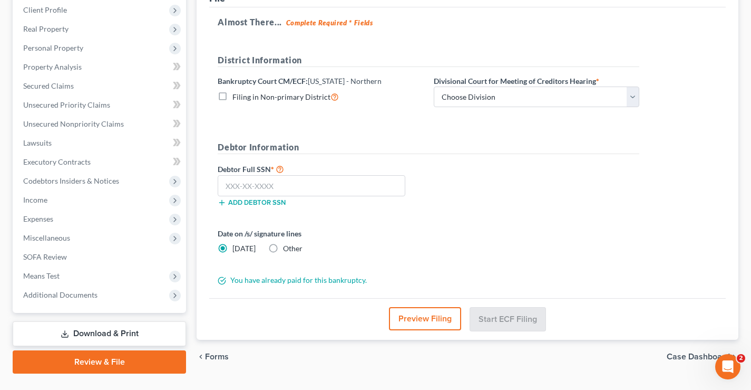
scroll to position [158, 0]
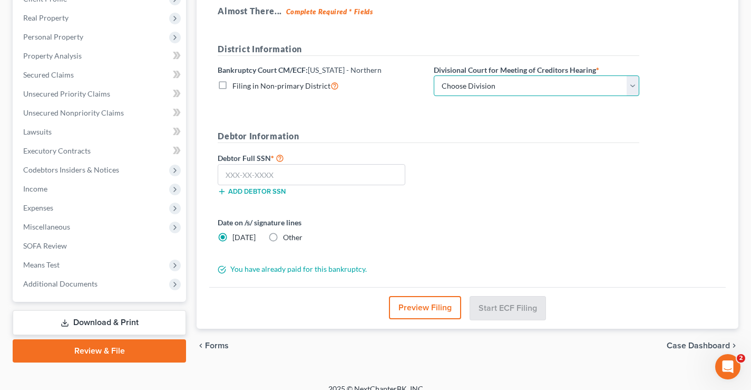
click at [636, 88] on select "Choose Division [GEOGRAPHIC_DATA] [GEOGRAPHIC_DATA] [GEOGRAPHIC_DATA] [GEOGRAPH…" at bounding box center [537, 85] width 206 height 21
click at [443, 42] on div "Almost There... Complete Required * Fields District Information Bankruptcy Cour…" at bounding box center [467, 141] width 517 height 291
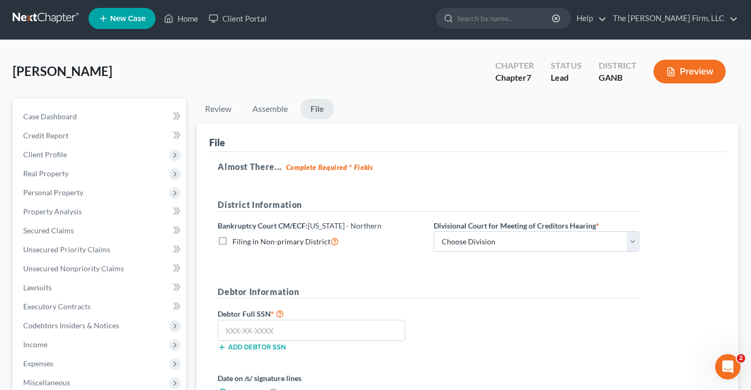
scroll to position [0, 0]
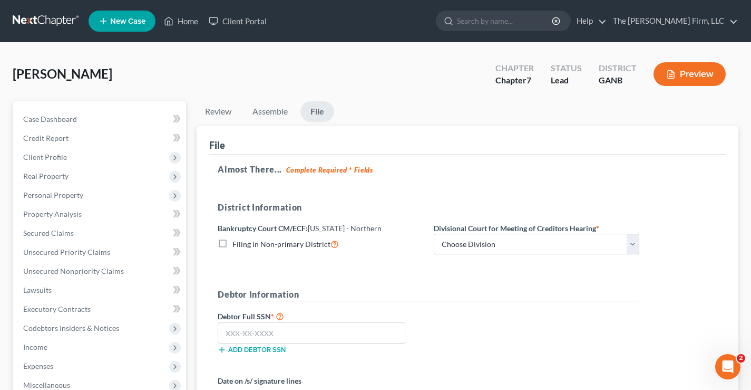
click at [36, 22] on link at bounding box center [46, 21] width 67 height 19
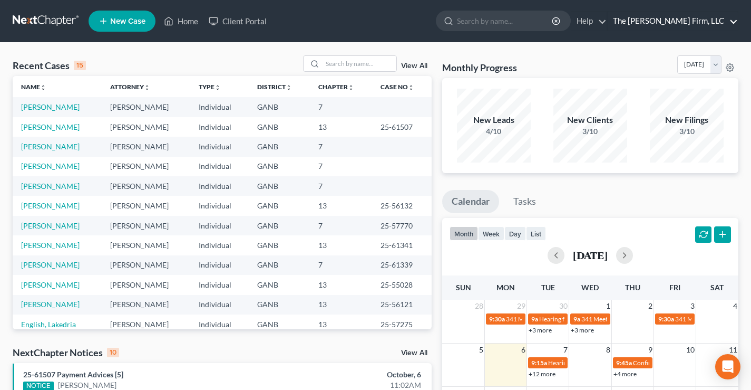
click at [730, 22] on link "The [PERSON_NAME] Firm, LLC" at bounding box center [673, 21] width 130 height 19
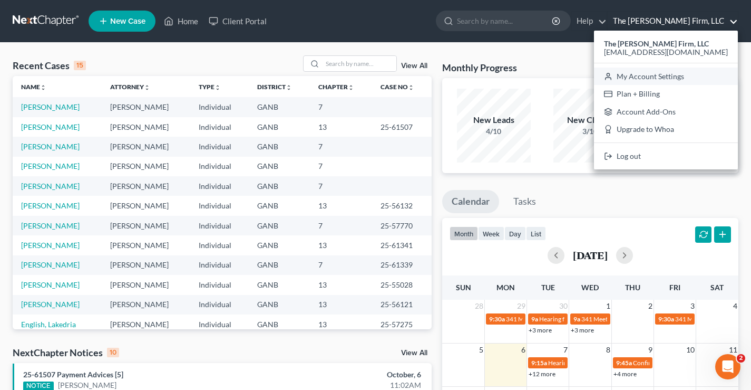
click at [689, 80] on link "My Account Settings" at bounding box center [666, 76] width 144 height 18
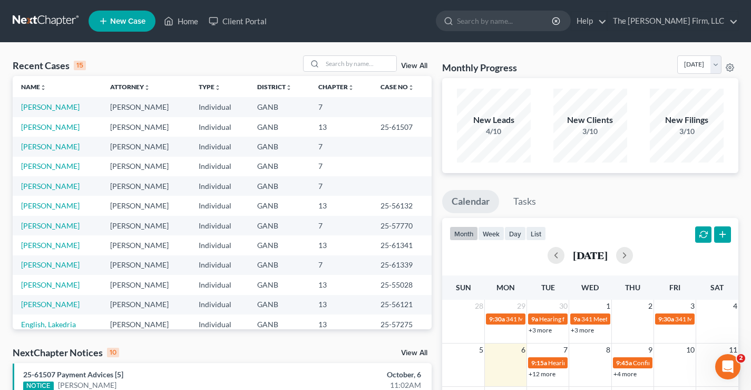
select select "24"
select select "10"
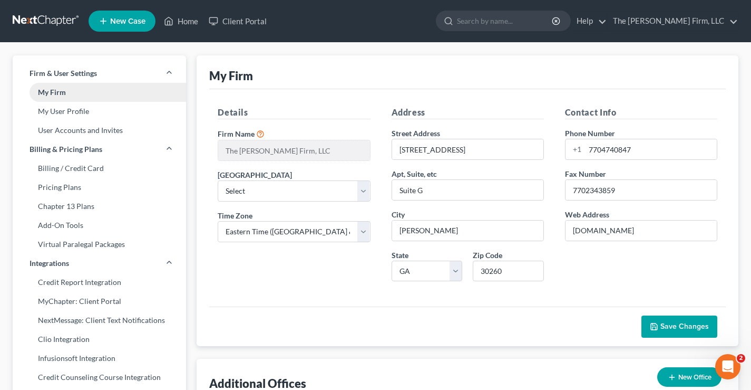
click at [95, 93] on link "My Firm" at bounding box center [99, 92] width 173 height 19
click at [82, 113] on link "My User Profile" at bounding box center [99, 111] width 173 height 19
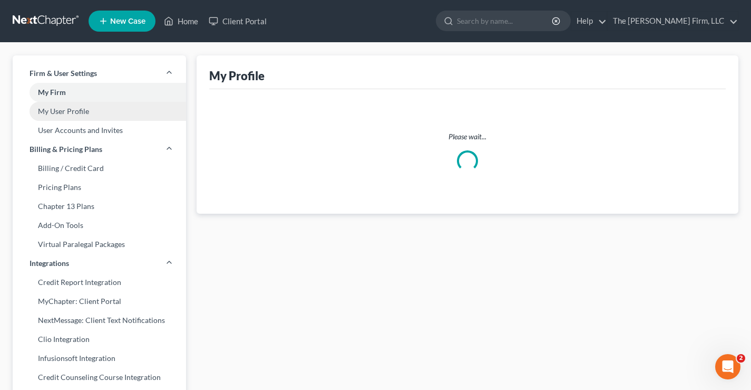
select select "10"
select select "19"
select select "paralegal"
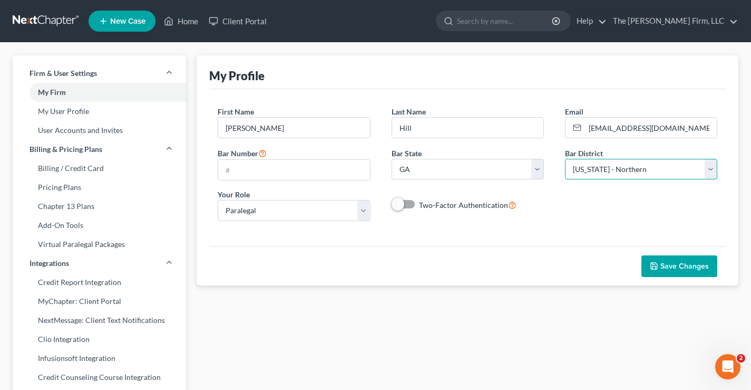
click at [712, 170] on select "Select [US_STATE] - [GEOGRAPHIC_DATA] [US_STATE] - [GEOGRAPHIC_DATA][US_STATE] …" at bounding box center [641, 169] width 152 height 21
select select "18"
click at [565, 159] on select "Select [US_STATE] - [GEOGRAPHIC_DATA] [US_STATE] - [GEOGRAPHIC_DATA][US_STATE] …" at bounding box center [641, 169] width 152 height 21
click at [686, 266] on span "Save Changes" at bounding box center [685, 266] width 49 height 9
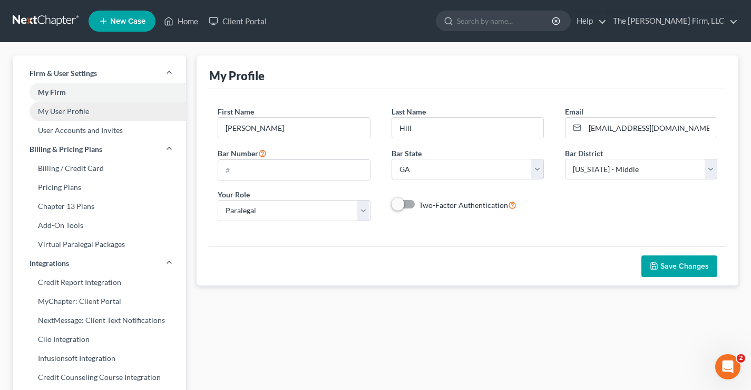
click at [71, 115] on link "My User Profile" at bounding box center [99, 111] width 173 height 19
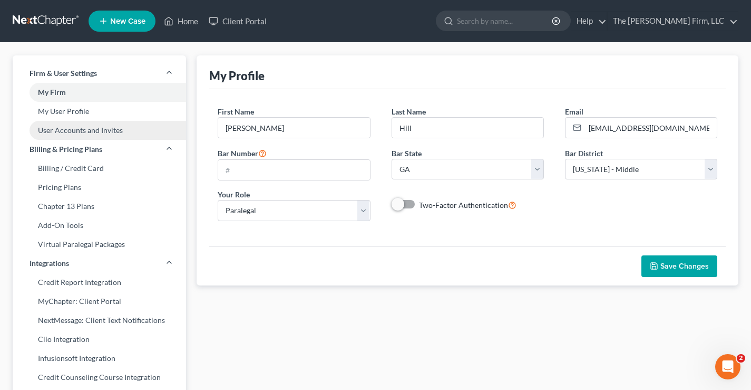
click at [53, 126] on link "User Accounts and Invites" at bounding box center [99, 130] width 173 height 19
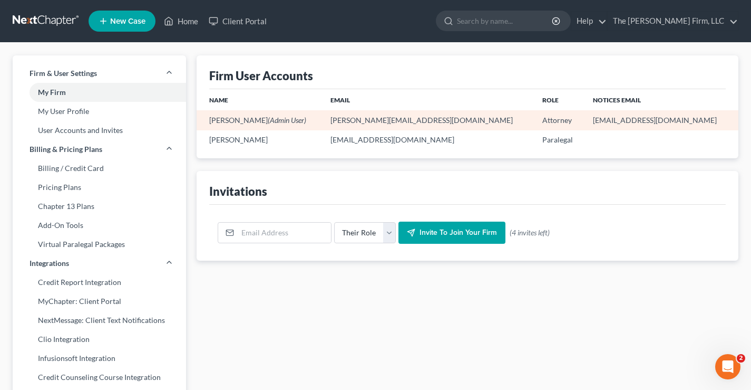
click at [425, 121] on td "[PERSON_NAME][EMAIL_ADDRESS][DOMAIN_NAME]" at bounding box center [428, 120] width 212 height 20
click at [411, 119] on td "[PERSON_NAME][EMAIL_ADDRESS][DOMAIN_NAME]" at bounding box center [428, 120] width 212 height 20
click at [363, 121] on td "[PERSON_NAME][EMAIL_ADDRESS][DOMAIN_NAME]" at bounding box center [428, 120] width 212 height 20
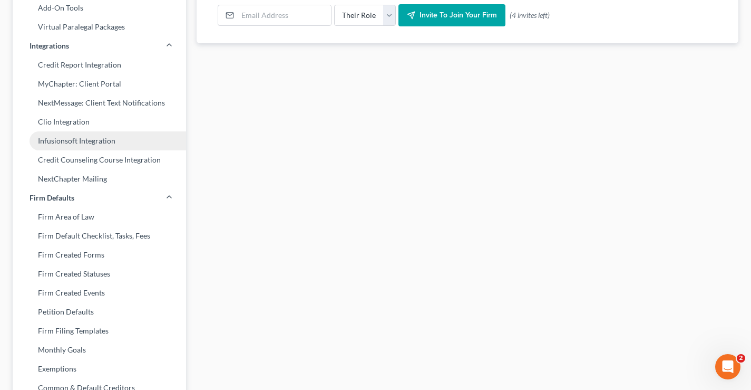
scroll to position [391, 0]
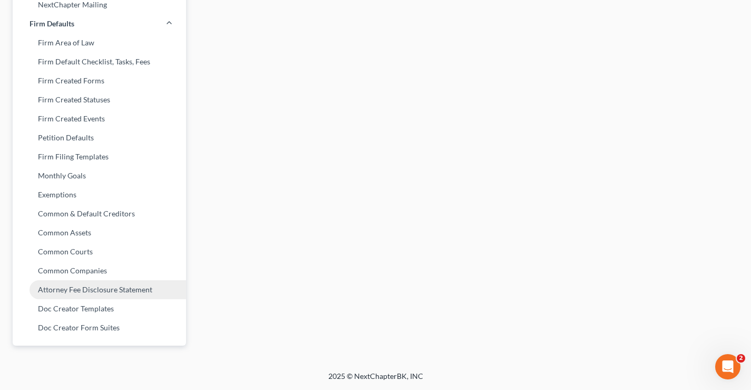
click at [61, 292] on link "Attorney Fee Disclosure Statement" at bounding box center [99, 289] width 173 height 19
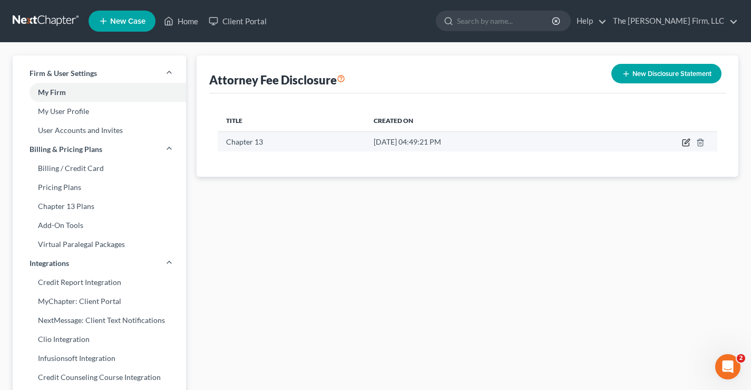
click at [685, 142] on icon "button" at bounding box center [686, 142] width 8 height 8
select select "19"
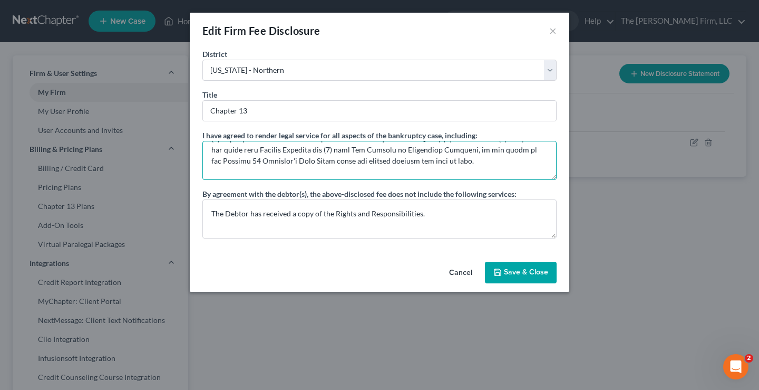
scroll to position [148, 0]
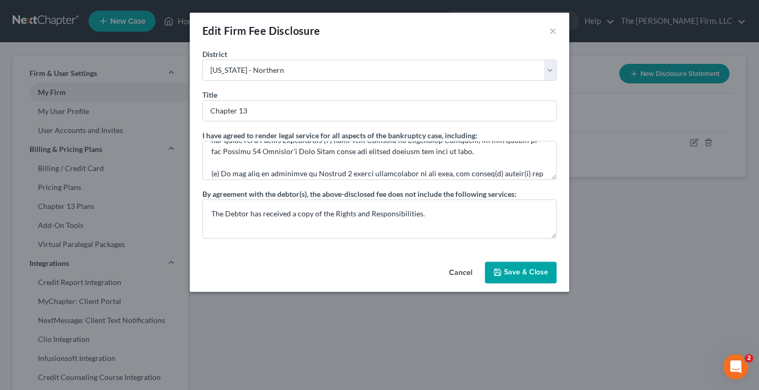
click at [462, 272] on button "Cancel" at bounding box center [461, 273] width 40 height 21
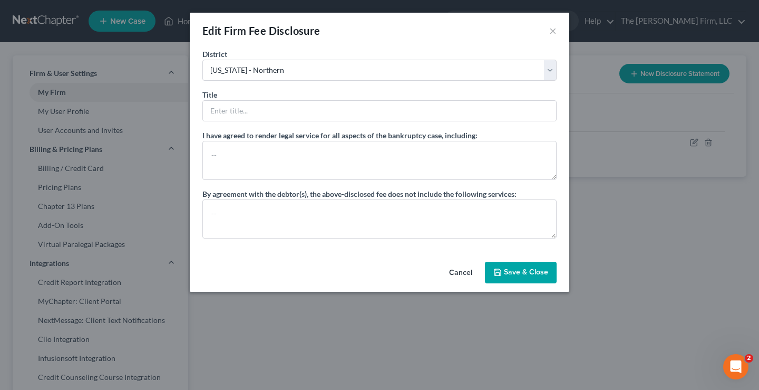
select select "?"
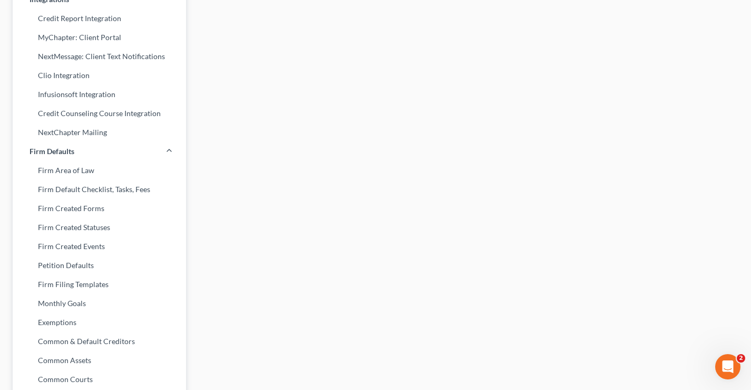
scroll to position [0, 0]
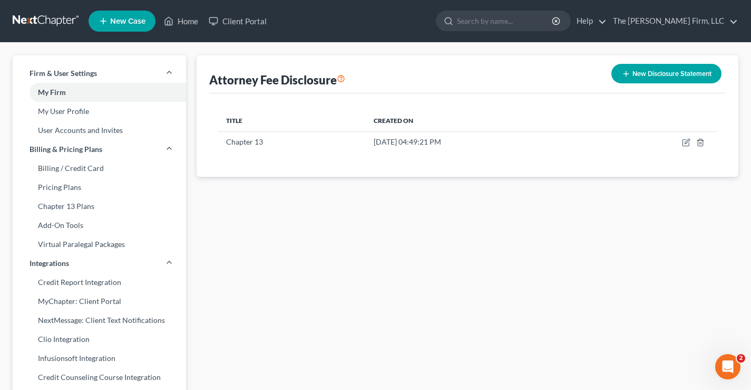
click at [54, 17] on link at bounding box center [46, 21] width 67 height 19
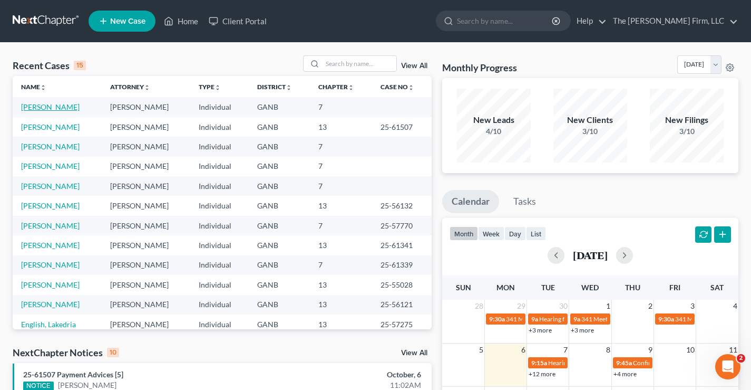
click at [51, 106] on link "[PERSON_NAME]" at bounding box center [50, 106] width 59 height 9
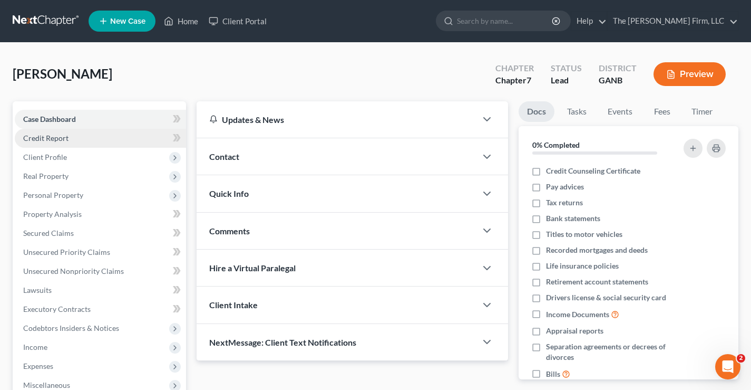
click at [59, 137] on span "Credit Report" at bounding box center [45, 137] width 45 height 9
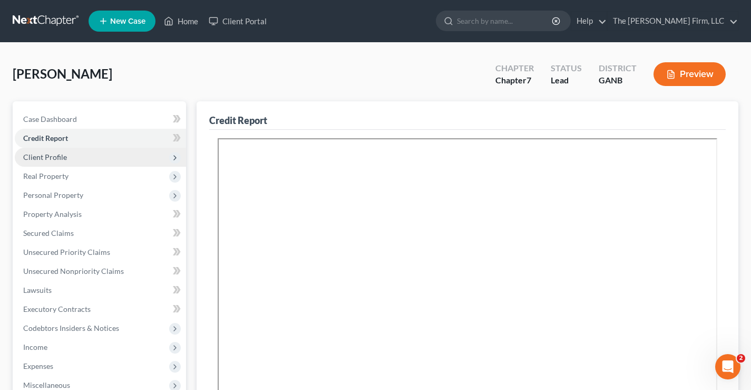
click at [64, 153] on span "Client Profile" at bounding box center [45, 156] width 44 height 9
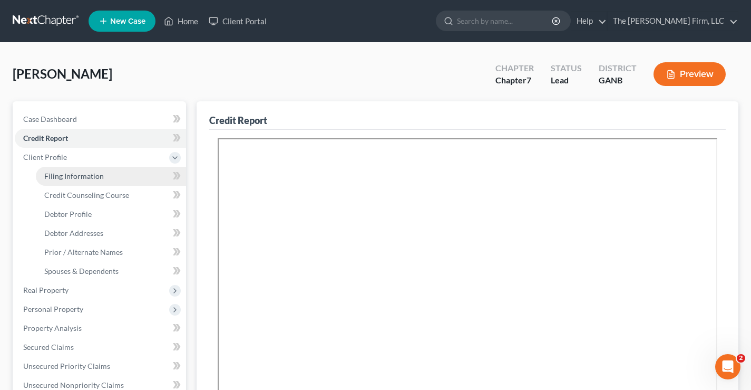
click at [58, 172] on span "Filing Information" at bounding box center [74, 175] width 60 height 9
select select "1"
select select "0"
select select "19"
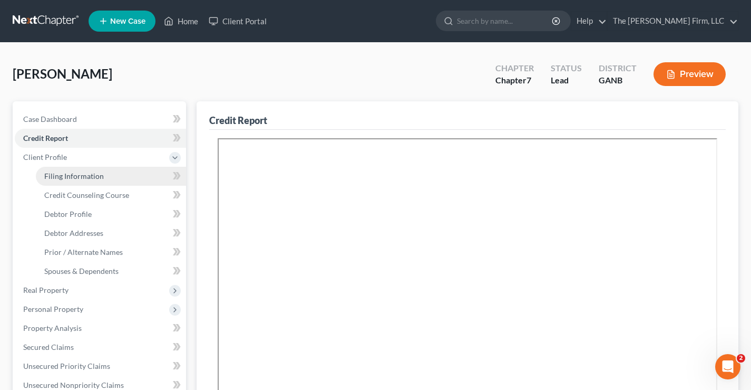
select select "10"
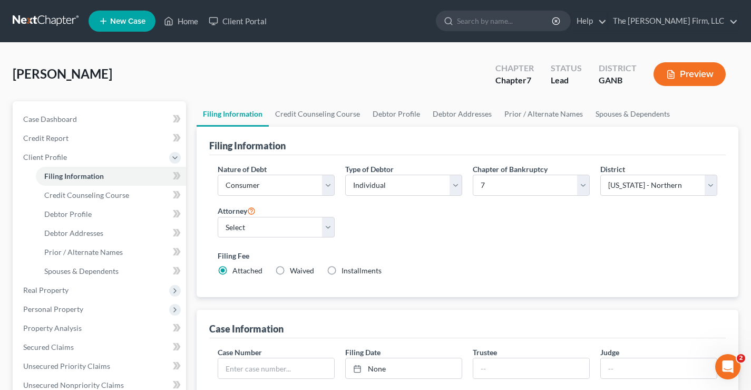
click at [385, 226] on div "Nature of Debt Select Business Consumer Other Nature of Business Select Clearin…" at bounding box center [467, 223] width 510 height 121
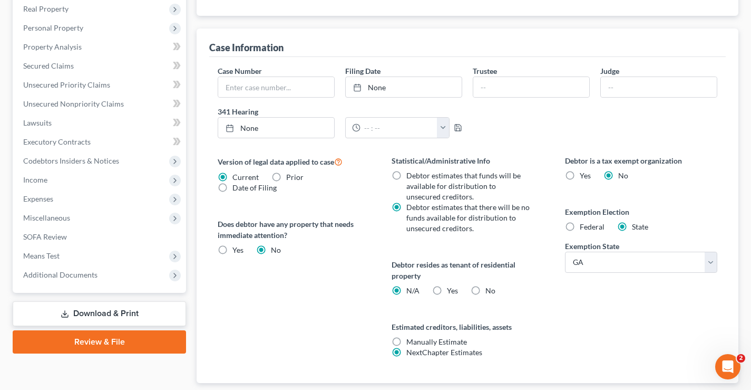
scroll to position [348, 0]
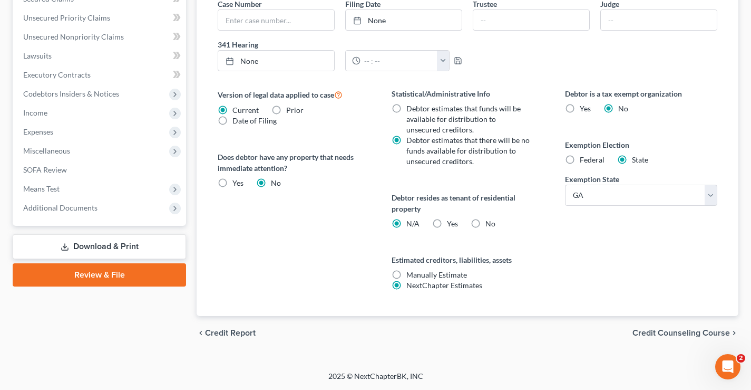
click at [109, 276] on link "Review & File" at bounding box center [99, 274] width 173 height 23
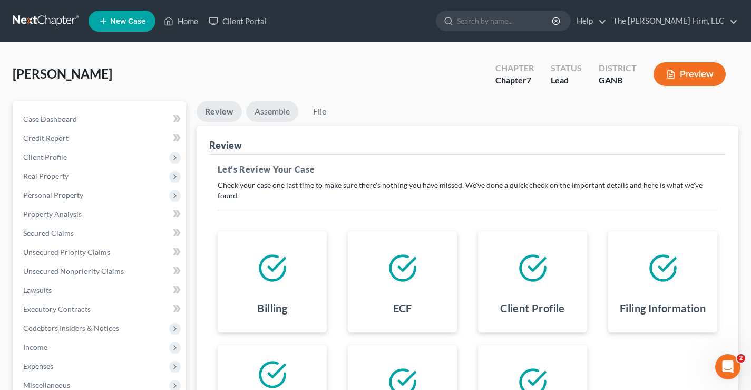
click at [270, 113] on link "Assemble" at bounding box center [272, 111] width 52 height 21
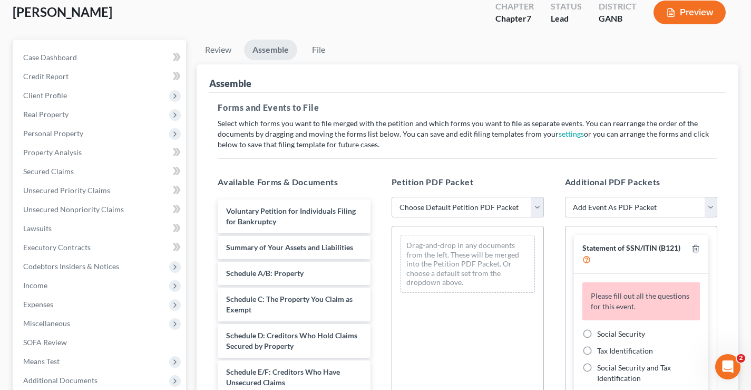
scroll to position [211, 0]
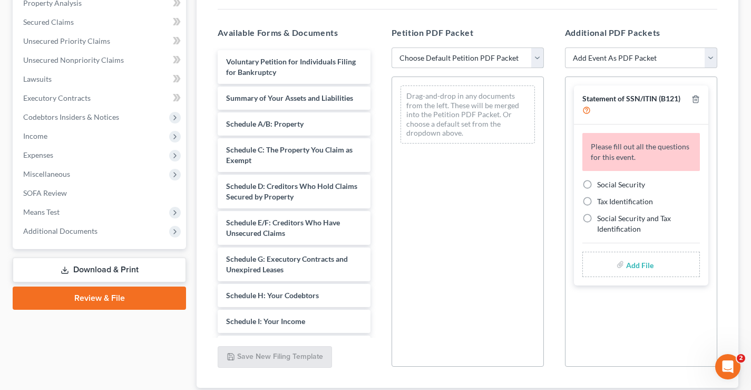
click at [538, 56] on select "Choose Default Petition PDF Packet Complete Bankruptcy Petition (all forms and …" at bounding box center [468, 57] width 152 height 21
select select "0"
click at [392, 47] on select "Choose Default Petition PDF Packet Complete Bankruptcy Petition (all forms and …" at bounding box center [468, 57] width 152 height 21
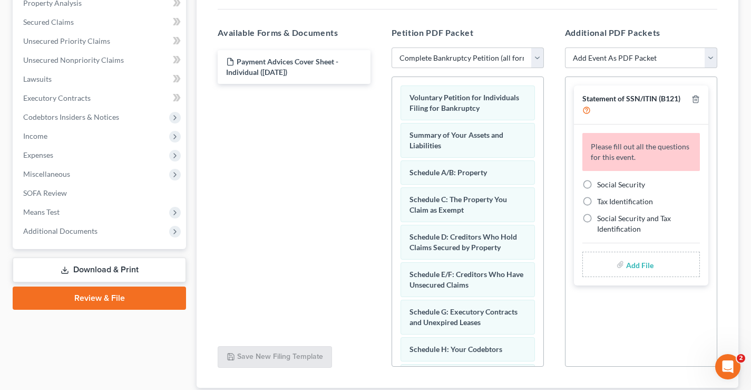
click at [597, 183] on label "Social Security" at bounding box center [621, 184] width 48 height 11
click at [602, 183] on input "Social Security" at bounding box center [605, 182] width 7 height 7
radio input "true"
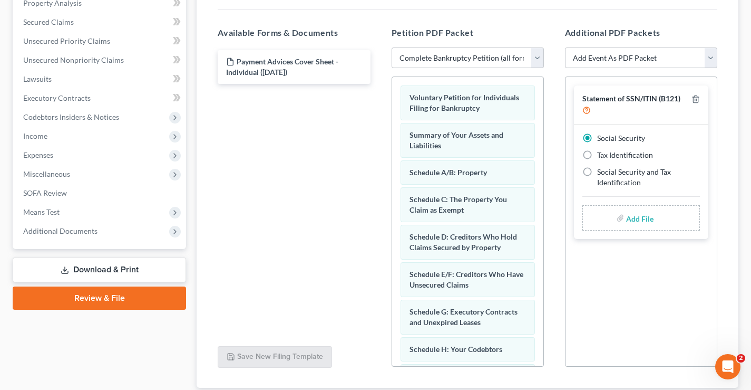
click at [638, 220] on input "file" at bounding box center [638, 217] width 25 height 19
type input "C:\fakepath\Statement re SSN.pdf"
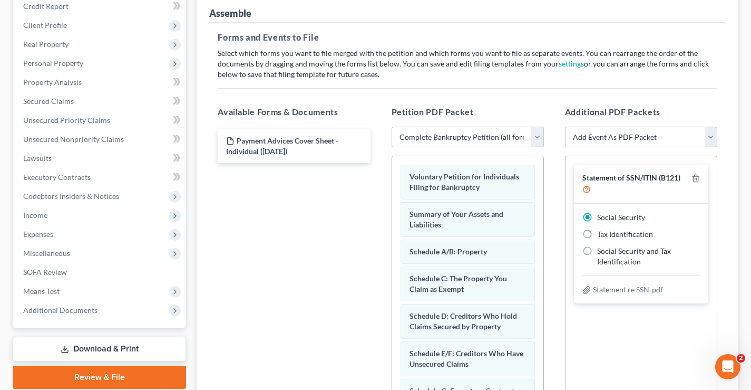
scroll to position [0, 0]
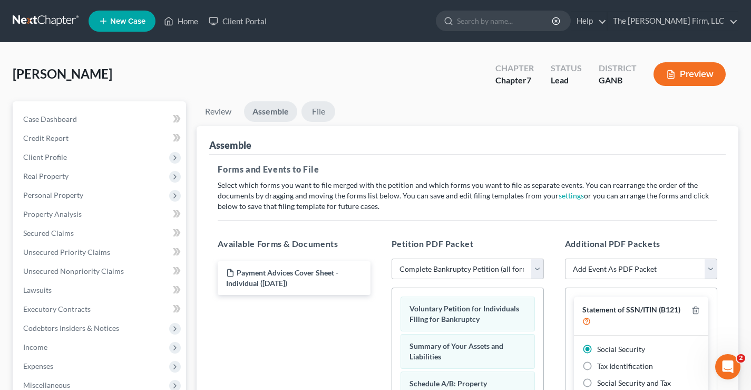
click at [322, 112] on link "File" at bounding box center [319, 111] width 34 height 21
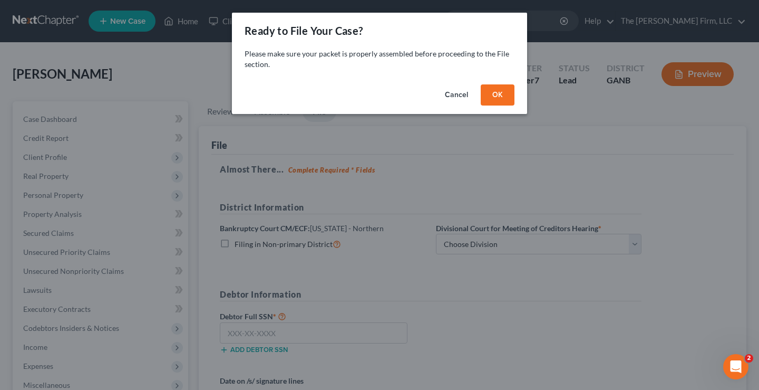
click at [500, 96] on button "OK" at bounding box center [498, 94] width 34 height 21
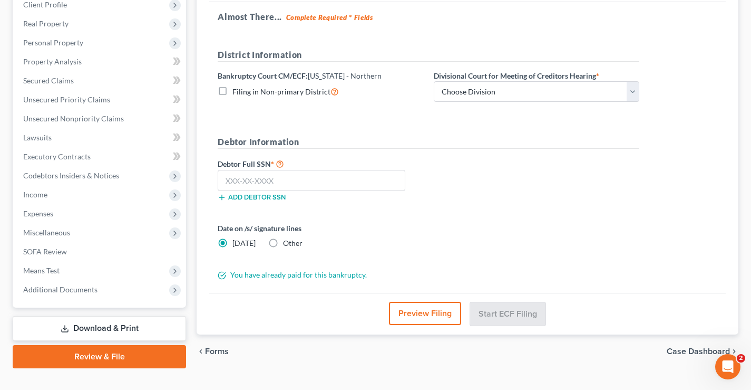
scroll to position [158, 0]
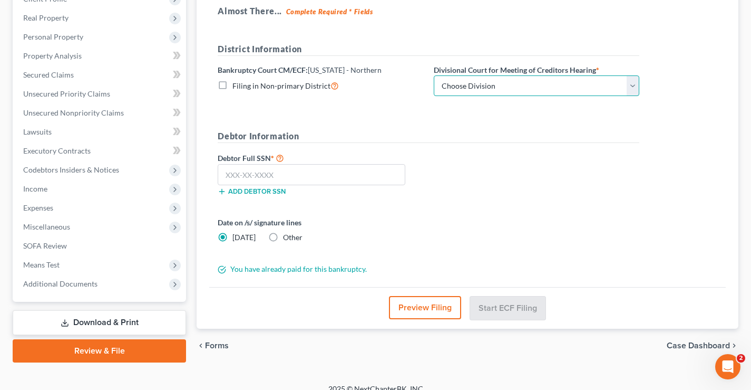
click at [638, 88] on select "Choose Division [GEOGRAPHIC_DATA] [GEOGRAPHIC_DATA] [GEOGRAPHIC_DATA] [GEOGRAPH…" at bounding box center [537, 85] width 206 height 21
click at [233, 84] on label "Filing in Non-primary District" at bounding box center [286, 86] width 107 height 12
click at [237, 84] on input "Filing in Non-primary District" at bounding box center [240, 83] width 7 height 7
checkbox input "true"
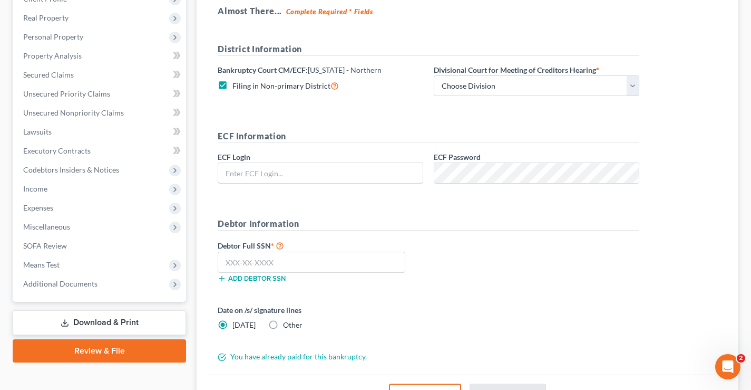
type input "[EMAIL_ADDRESS][DOMAIN_NAME]"
click at [362, 109] on form "District Information Bankruptcy Court CM/ECF: [US_STATE] - Northern Filing in N…" at bounding box center [429, 202] width 422 height 319
click at [635, 82] on select "Choose Division [GEOGRAPHIC_DATA] [GEOGRAPHIC_DATA] [GEOGRAPHIC_DATA] [GEOGRAPH…" at bounding box center [537, 85] width 206 height 21
click at [358, 103] on div "District Information Bankruptcy Court CM/ECF: [US_STATE] - [GEOGRAPHIC_DATA] in…" at bounding box center [428, 74] width 432 height 62
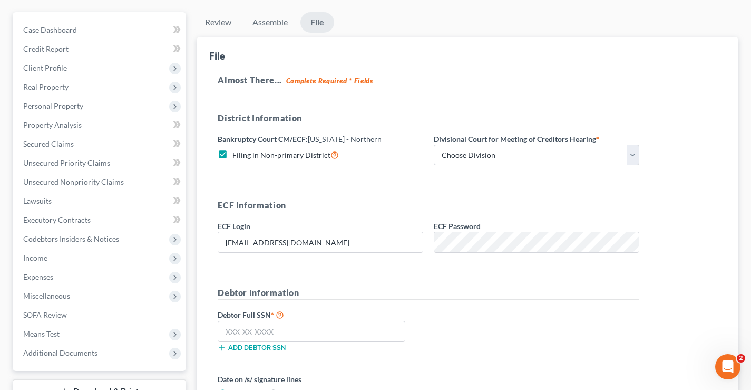
scroll to position [0, 0]
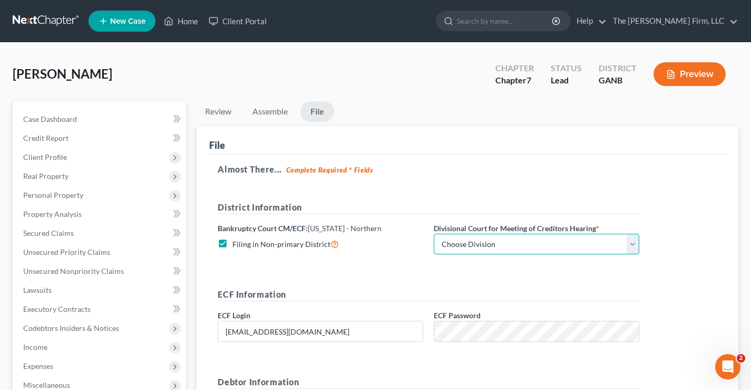
click at [589, 244] on select "Choose Division [GEOGRAPHIC_DATA] [GEOGRAPHIC_DATA] [GEOGRAPHIC_DATA] [GEOGRAPH…" at bounding box center [537, 244] width 206 height 21
click at [400, 76] on div "Carter, Sandra Upgraded Chapter Chapter 7 Status Lead District GANB Preview" at bounding box center [376, 78] width 726 height 46
click at [726, 23] on link "The [PERSON_NAME] Firm, LLC" at bounding box center [673, 21] width 130 height 19
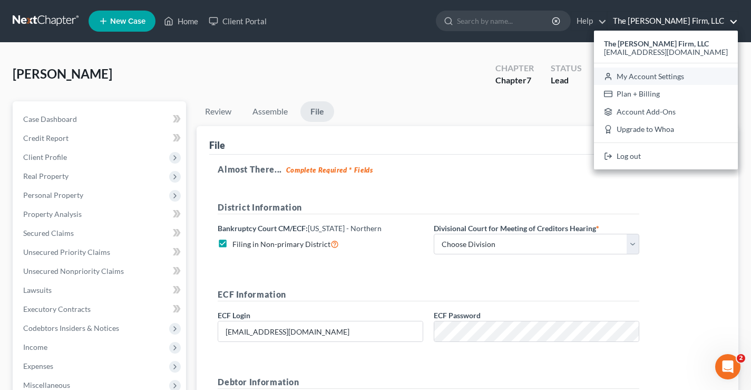
click at [685, 75] on link "My Account Settings" at bounding box center [666, 76] width 144 height 18
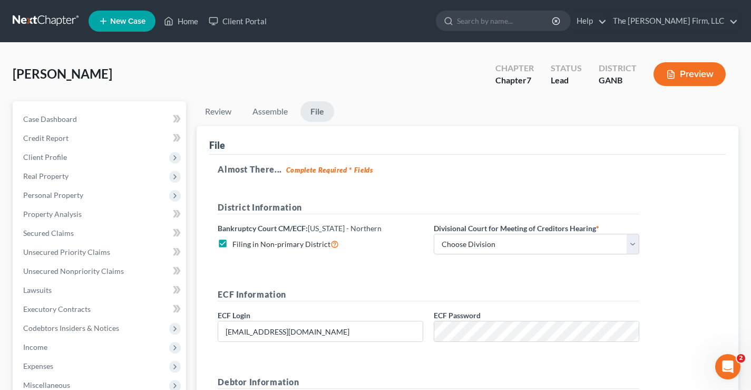
select select "19"
select select "24"
select select "10"
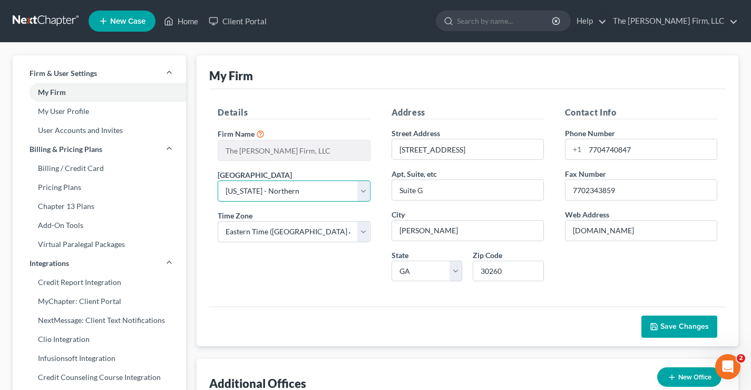
click at [364, 191] on select "Select Alabama - Middle Alabama - Northern Alabama - Southern Alaska Arizona Ar…" at bounding box center [294, 190] width 152 height 21
select select "18"
click at [218, 180] on select "Select Alabama - Middle Alabama - Northern Alabama - Southern Alaska Arizona Ar…" at bounding box center [294, 190] width 152 height 21
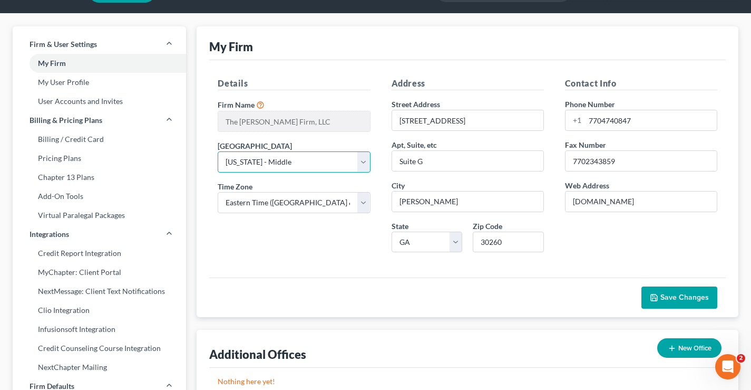
scroll to position [53, 0]
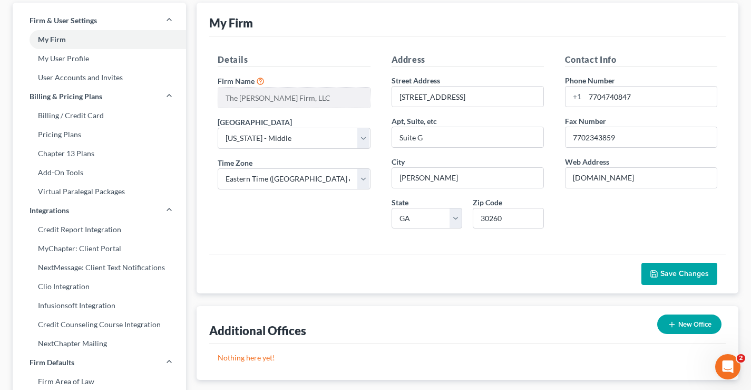
click at [684, 274] on span "Save Changes" at bounding box center [685, 273] width 49 height 9
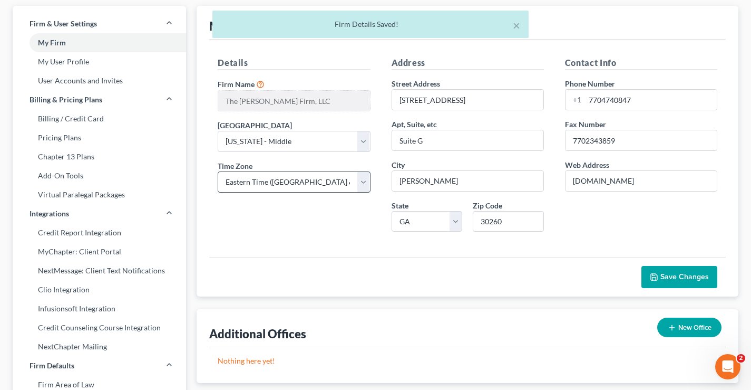
scroll to position [0, 0]
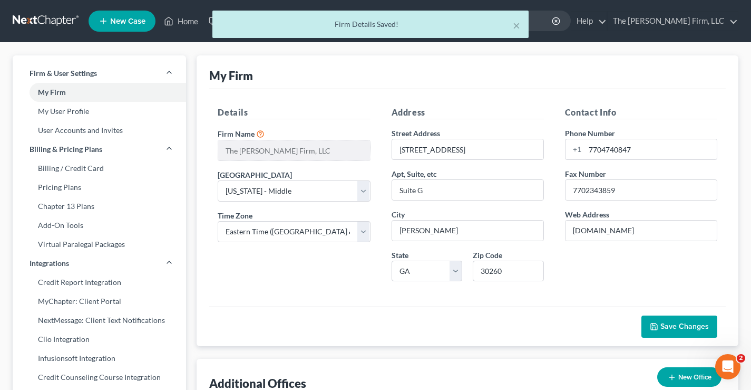
click at [34, 22] on div "× Firm Details Saved!" at bounding box center [370, 27] width 751 height 33
click at [39, 20] on div "× Firm Details Saved!" at bounding box center [370, 27] width 751 height 33
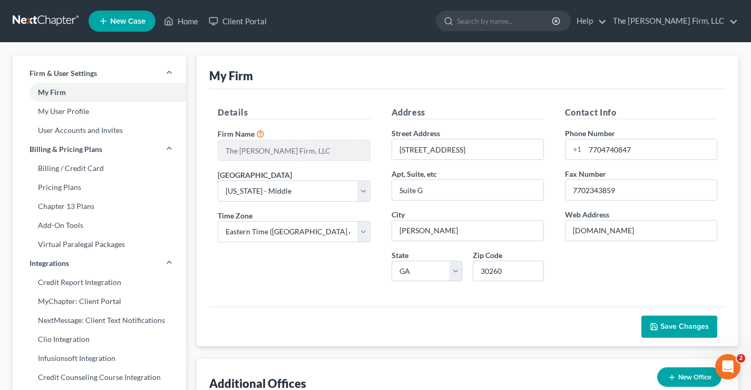
click at [39, 20] on link at bounding box center [46, 21] width 67 height 19
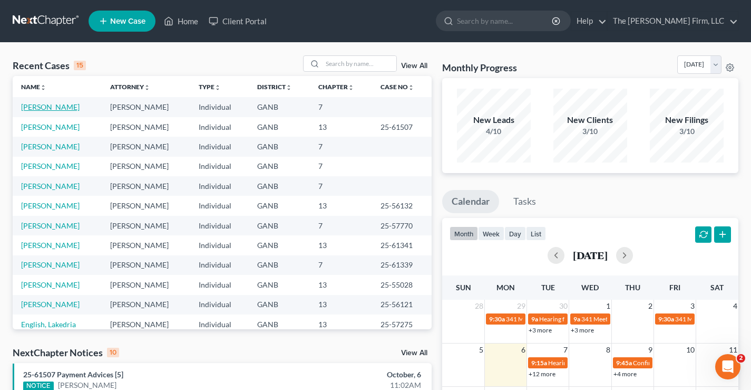
click at [57, 105] on link "[PERSON_NAME]" at bounding box center [50, 106] width 59 height 9
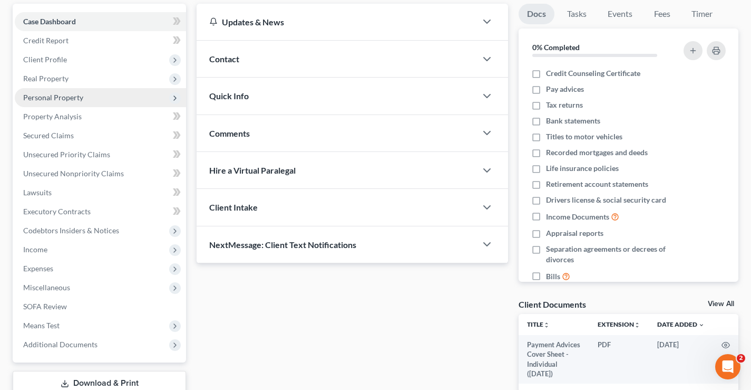
scroll to position [171, 0]
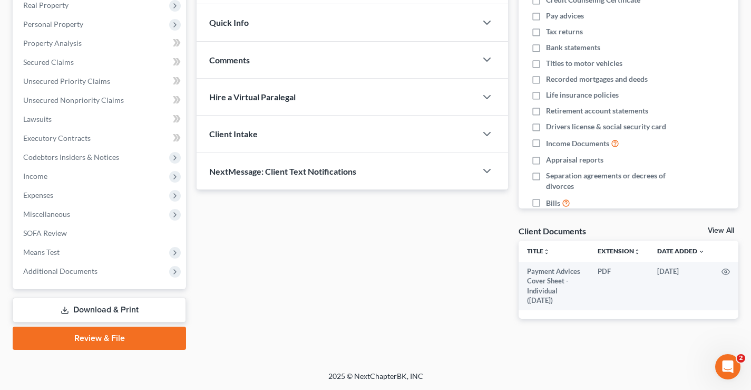
click at [169, 342] on link "Review & File" at bounding box center [99, 337] width 173 height 23
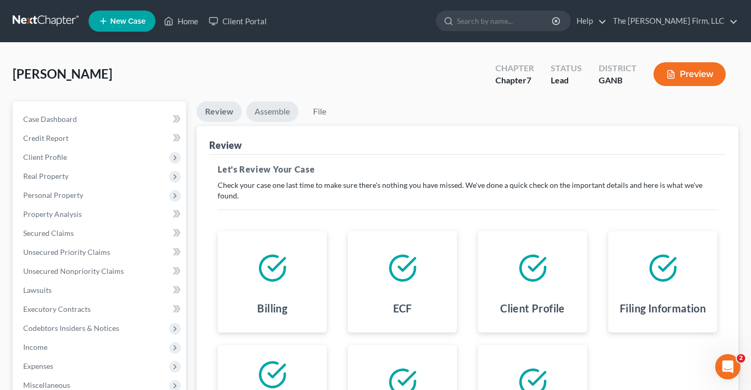
click at [284, 110] on link "Assemble" at bounding box center [272, 111] width 52 height 21
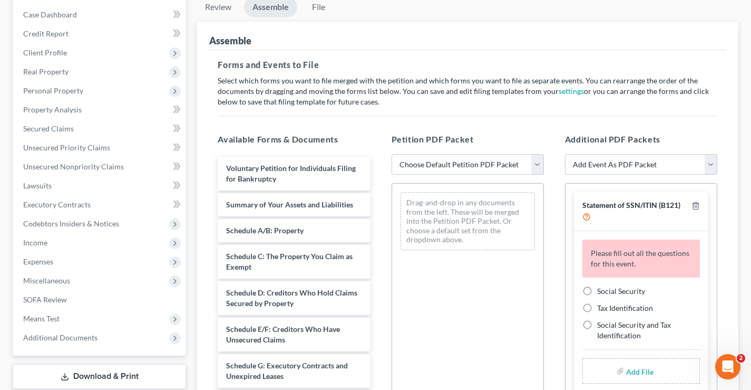
scroll to position [105, 0]
click at [537, 166] on select "Choose Default Petition PDF Packet Complete Bankruptcy Petition (all forms and …" at bounding box center [468, 163] width 152 height 21
select select "0"
click at [392, 153] on select "Choose Default Petition PDF Packet Complete Bankruptcy Petition (all forms and …" at bounding box center [468, 163] width 152 height 21
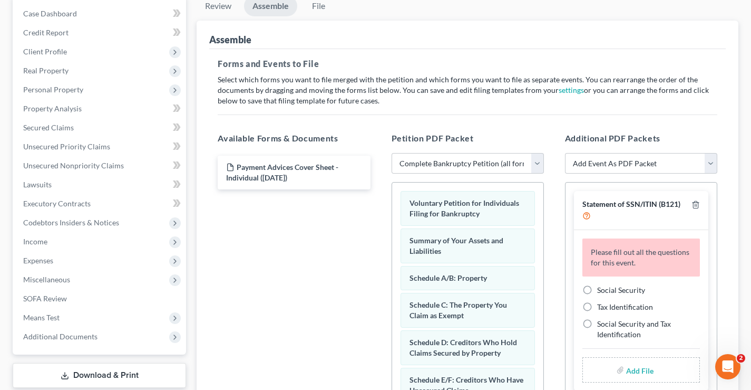
click at [597, 291] on label "Social Security" at bounding box center [621, 290] width 48 height 11
click at [602, 291] on input "Social Security" at bounding box center [605, 288] width 7 height 7
radio input "true"
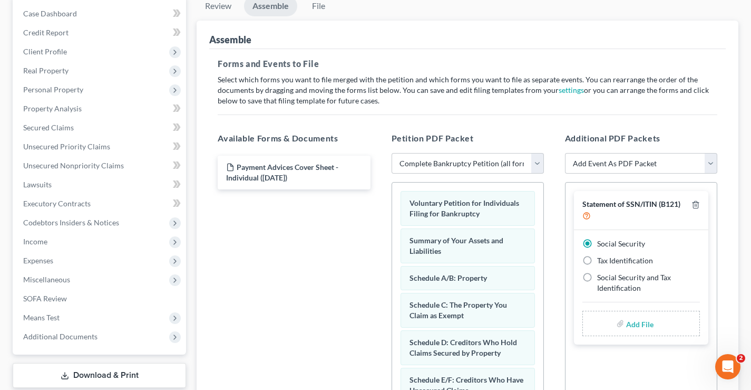
click at [650, 322] on input "file" at bounding box center [638, 323] width 25 height 19
type input "C:\fakepath\Statement re SSN.pdf"
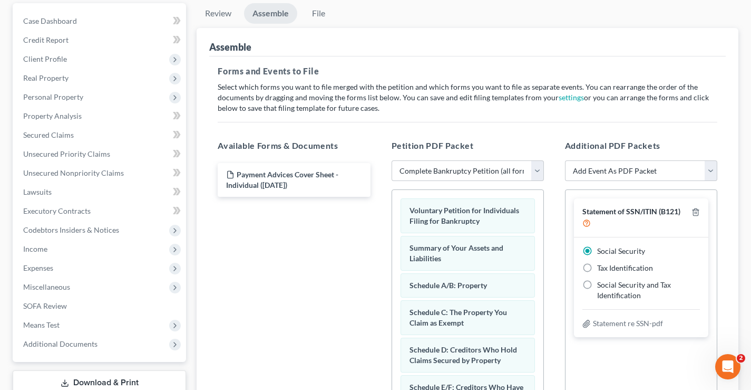
scroll to position [61, 0]
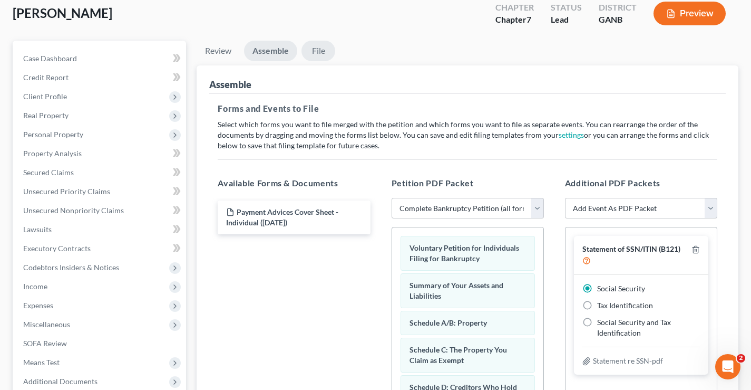
click at [318, 51] on link "File" at bounding box center [319, 51] width 34 height 21
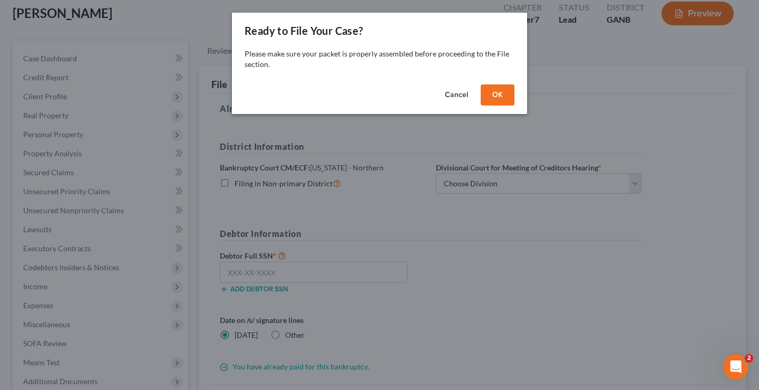
click at [497, 93] on button "OK" at bounding box center [498, 94] width 34 height 21
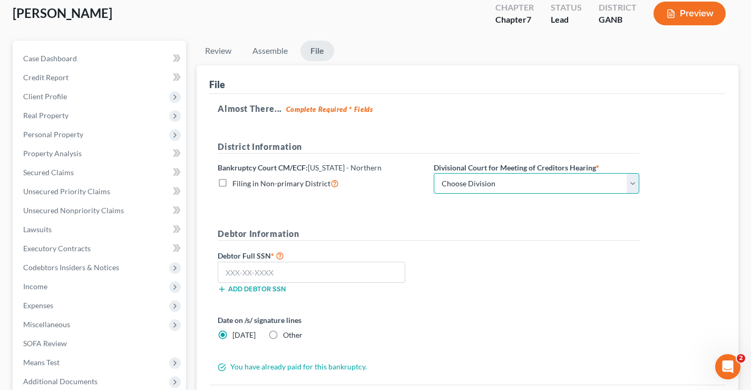
click at [570, 185] on select "Choose Division [GEOGRAPHIC_DATA] [GEOGRAPHIC_DATA] [GEOGRAPHIC_DATA] [GEOGRAPH…" at bounding box center [537, 183] width 206 height 21
click at [295, 207] on form "District Information Bankruptcy Court CM/ECF: [US_STATE] - Northern Filing in N…" at bounding box center [429, 256] width 422 height 232
click at [233, 180] on label "Filing in Non-primary District" at bounding box center [286, 183] width 107 height 12
click at [237, 180] on input "Filing in Non-primary District" at bounding box center [240, 180] width 7 height 7
checkbox input "true"
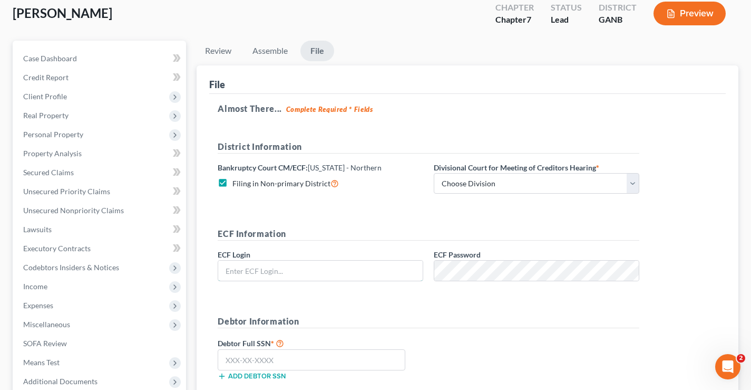
type input "[EMAIL_ADDRESS][DOMAIN_NAME]"
click at [390, 210] on form "District Information Bankruptcy Court CM/ECF: [US_STATE] - Northern Filing in N…" at bounding box center [429, 299] width 422 height 319
click at [492, 179] on select "Choose Division [GEOGRAPHIC_DATA] [GEOGRAPHIC_DATA] [GEOGRAPHIC_DATA] [GEOGRAPH…" at bounding box center [537, 183] width 206 height 21
drag, startPoint x: 492, startPoint y: 179, endPoint x: 476, endPoint y: 181, distance: 16.6
click at [492, 179] on select "Choose Division [GEOGRAPHIC_DATA] [GEOGRAPHIC_DATA] [GEOGRAPHIC_DATA] [GEOGRAPH…" at bounding box center [537, 183] width 206 height 21
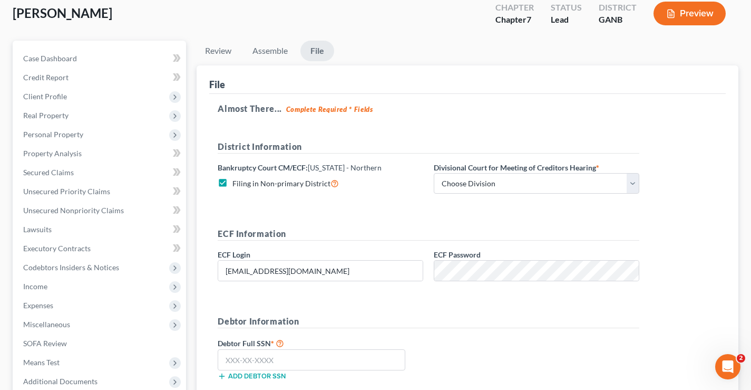
click at [326, 201] on div "District Information Bankruptcy Court CM/ECF: [US_STATE] - [GEOGRAPHIC_DATA] in…" at bounding box center [428, 171] width 432 height 62
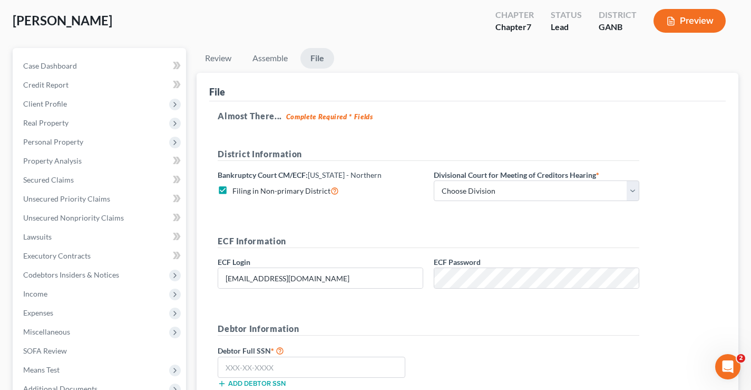
scroll to position [0, 0]
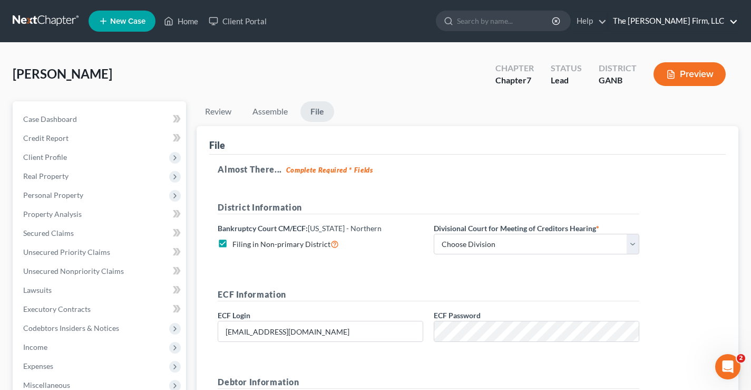
click at [724, 21] on link "The [PERSON_NAME] Firm, LLC" at bounding box center [673, 21] width 130 height 19
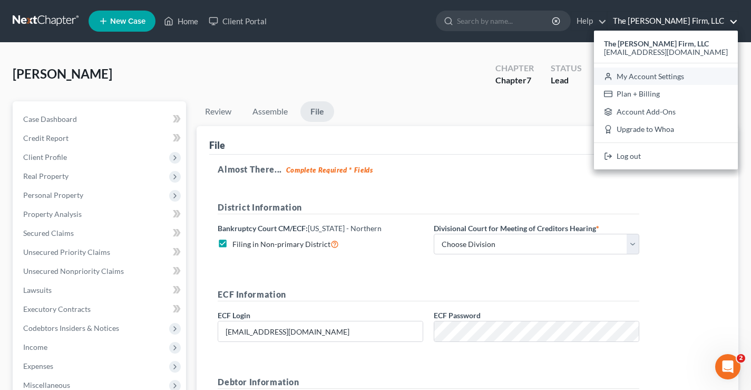
click at [679, 77] on link "My Account Settings" at bounding box center [666, 76] width 144 height 18
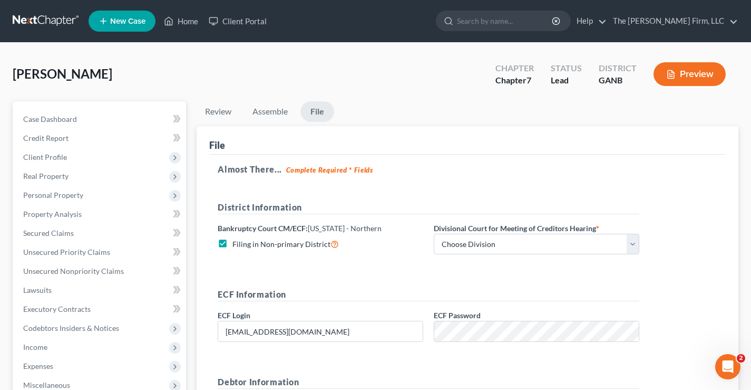
select select "24"
select select "10"
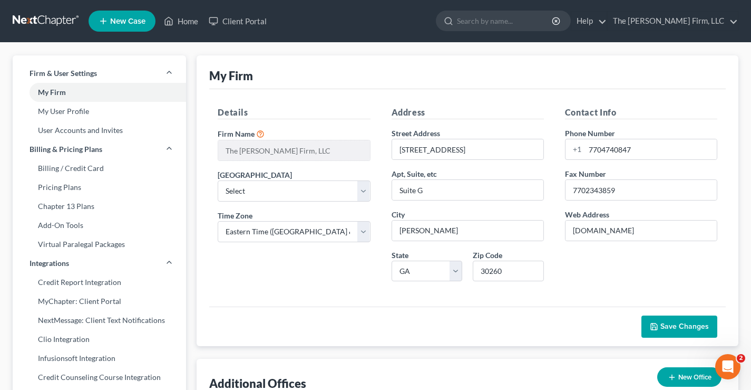
click at [41, 20] on link at bounding box center [46, 21] width 67 height 19
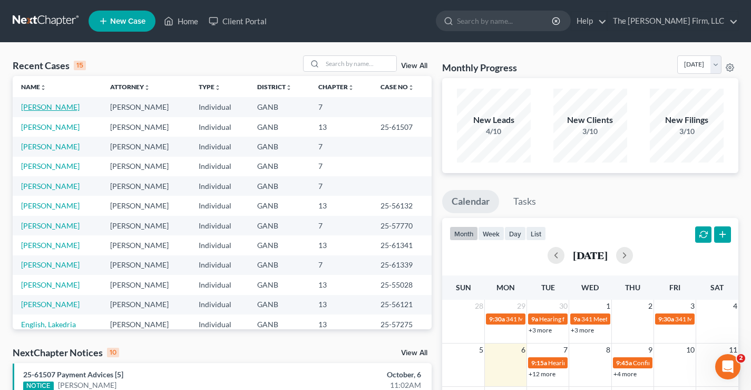
click at [50, 104] on link "[PERSON_NAME]" at bounding box center [50, 106] width 59 height 9
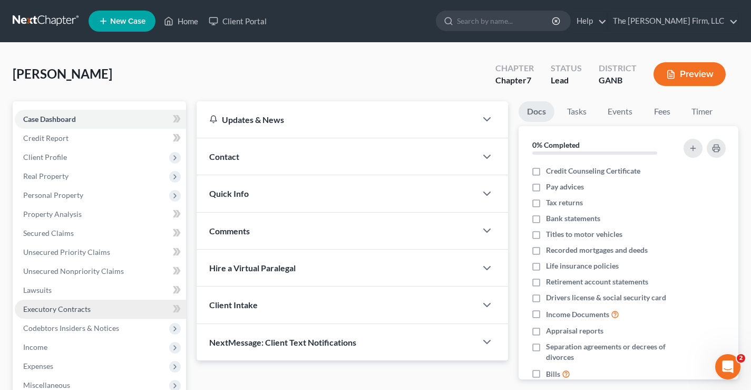
scroll to position [171, 0]
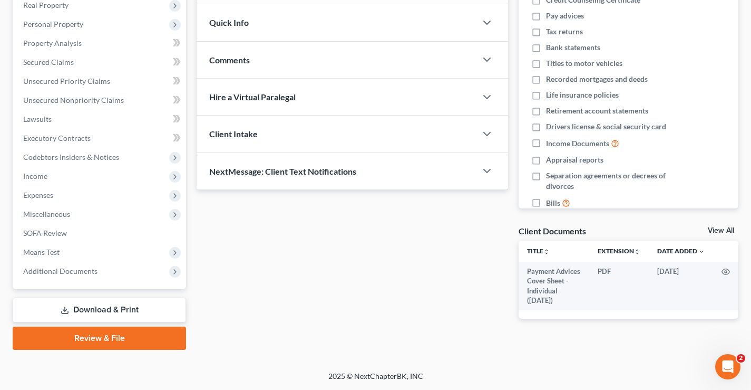
click at [74, 336] on link "Review & File" at bounding box center [99, 337] width 173 height 23
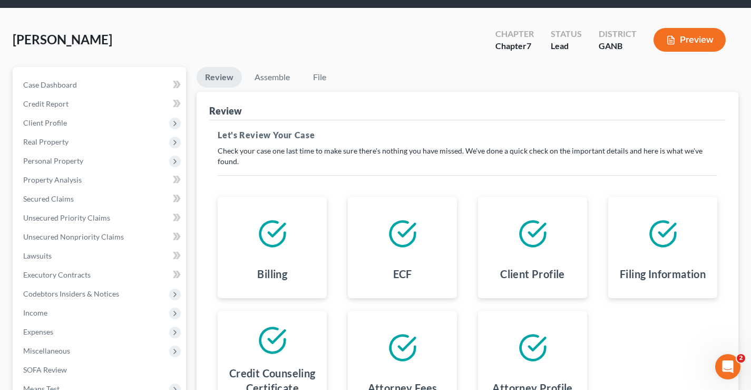
scroll to position [53, 0]
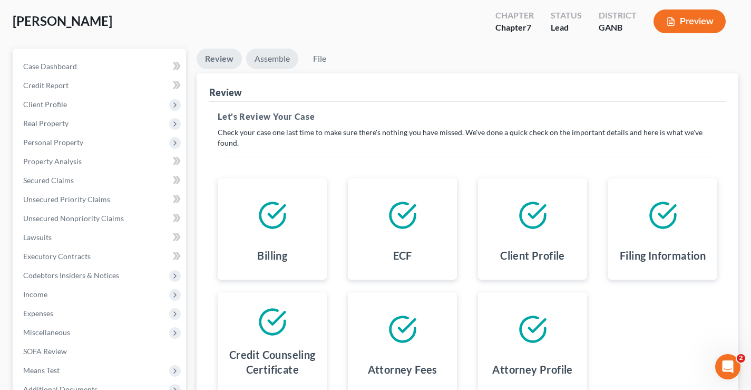
click at [280, 57] on link "Assemble" at bounding box center [272, 59] width 52 height 21
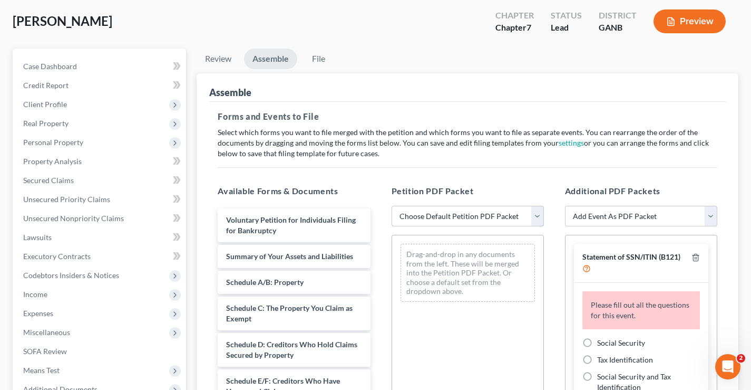
click at [517, 214] on select "Choose Default Petition PDF Packet Complete Bankruptcy Petition (all forms and …" at bounding box center [468, 216] width 152 height 21
select select "0"
click at [392, 206] on select "Choose Default Petition PDF Packet Complete Bankruptcy Petition (all forms and …" at bounding box center [468, 216] width 152 height 21
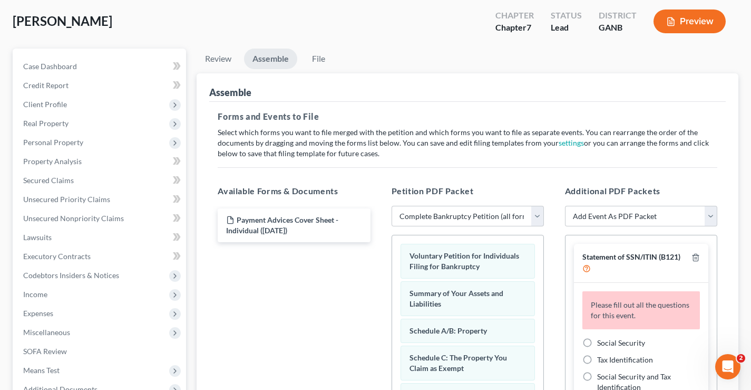
click at [597, 344] on label "Social Security" at bounding box center [621, 342] width 48 height 11
click at [602, 344] on input "Social Security" at bounding box center [605, 340] width 7 height 7
radio input "true"
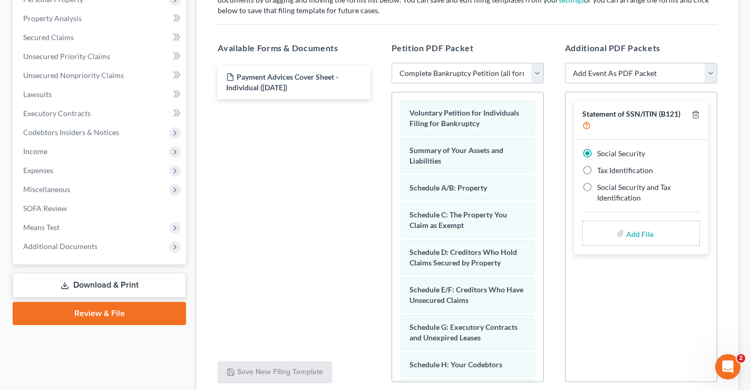
scroll to position [211, 0]
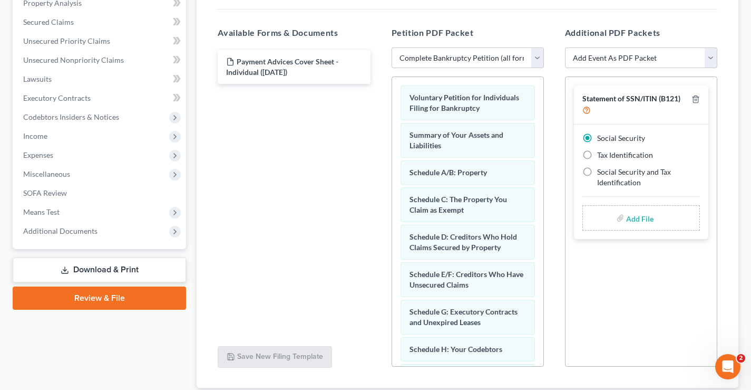
click at [638, 220] on input "file" at bounding box center [638, 217] width 25 height 19
type input "C:\fakepath\Statement re SSN.pdf"
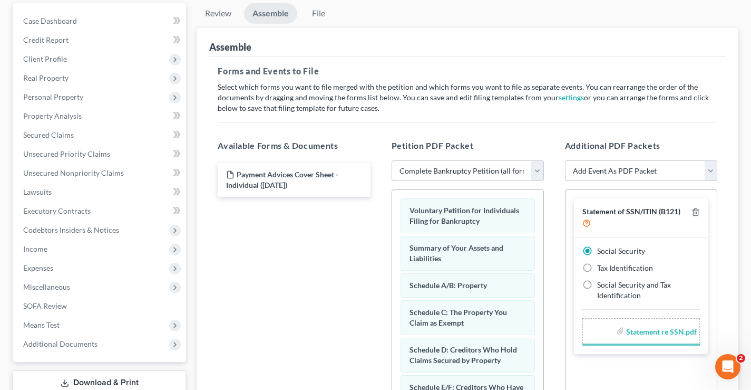
scroll to position [0, 0]
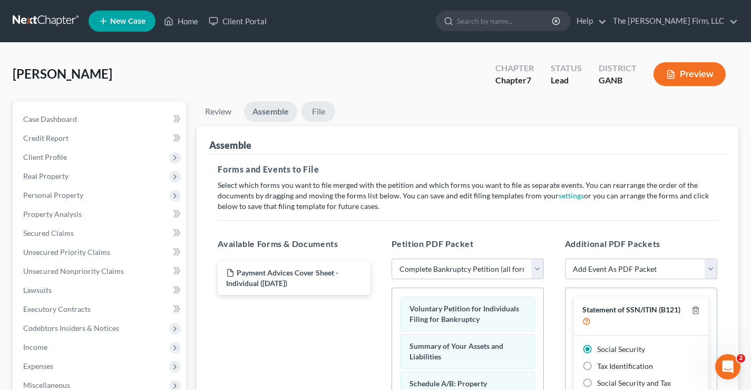
click at [317, 109] on link "File" at bounding box center [319, 111] width 34 height 21
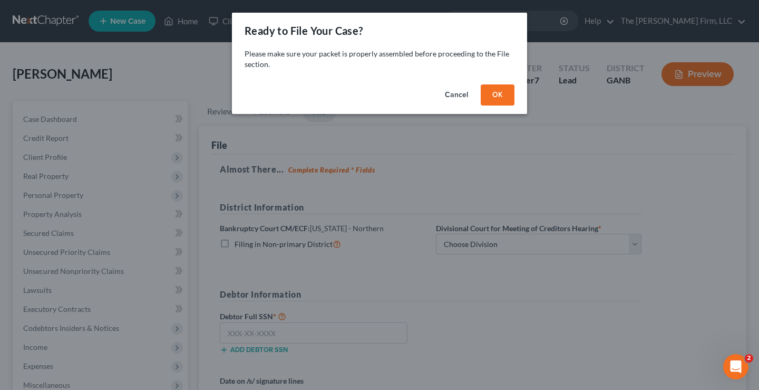
click at [494, 98] on button "OK" at bounding box center [498, 94] width 34 height 21
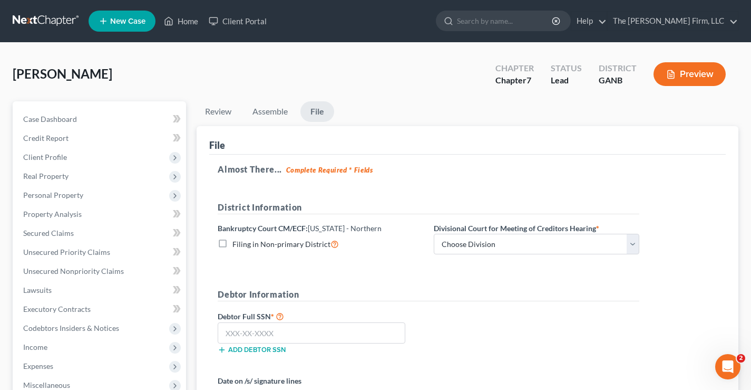
click at [434, 143] on div "File" at bounding box center [467, 140] width 517 height 28
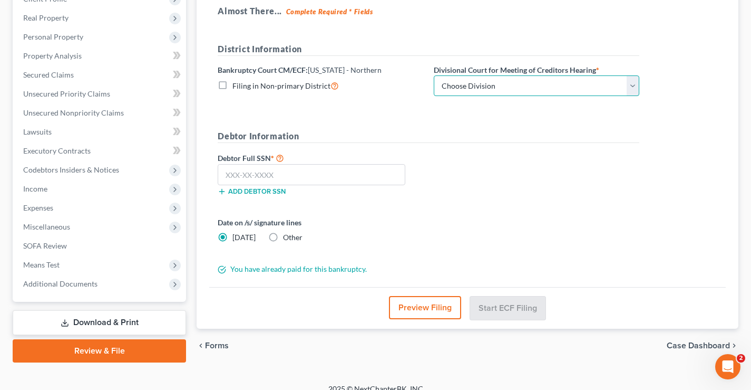
click at [621, 80] on select "Choose Division Atlanta Gainesville Newnan Rome" at bounding box center [537, 85] width 206 height 21
click at [270, 102] on div "District Information Bankruptcy Court CM/ECF: Georgia - Northern Filing in Non-…" at bounding box center [428, 74] width 432 height 62
click at [233, 82] on label "Filing in Non-primary District" at bounding box center [286, 86] width 107 height 12
click at [237, 82] on input "Filing in Non-primary District" at bounding box center [240, 83] width 7 height 7
checkbox input "true"
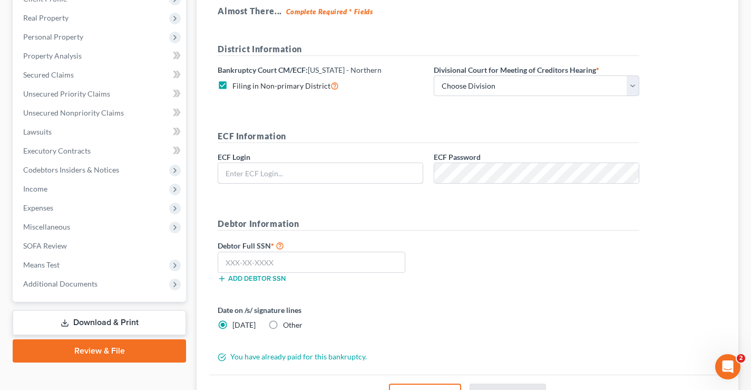
type input "[EMAIL_ADDRESS][DOMAIN_NAME]"
click at [331, 116] on form "District Information Bankruptcy Court CM/ECF: Georgia - Northern Filing in Non-…" at bounding box center [429, 202] width 422 height 319
click at [238, 202] on form "District Information Bankruptcy Court CM/ECF: Georgia - Northern Filing in Non-…" at bounding box center [429, 202] width 422 height 319
click at [559, 83] on select "Choose Division Atlanta Gainesville Newnan Rome" at bounding box center [537, 85] width 206 height 21
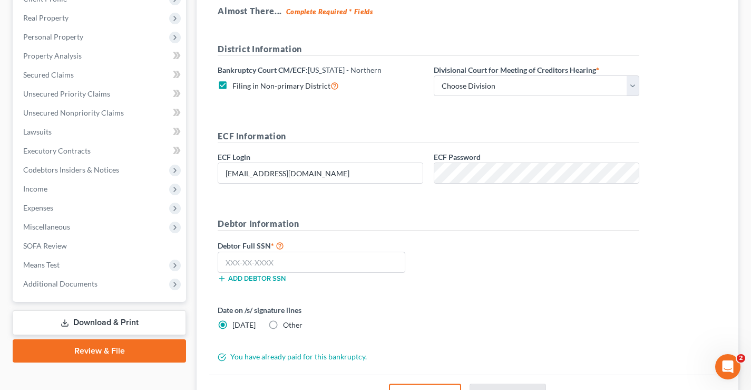
click at [324, 206] on form "District Information Bankruptcy Court CM/ECF: Georgia - Northern Filing in Non-…" at bounding box center [429, 202] width 422 height 319
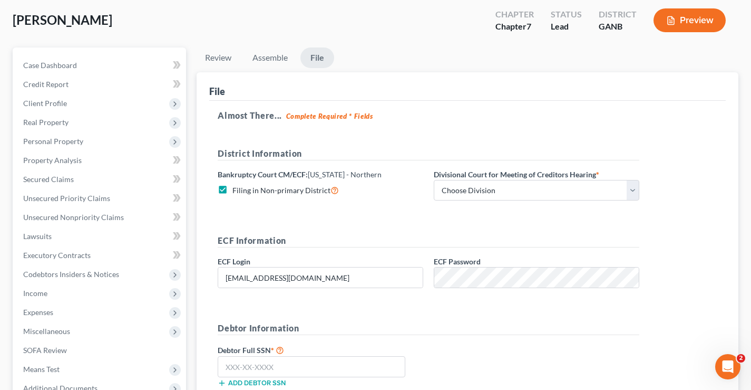
scroll to position [0, 0]
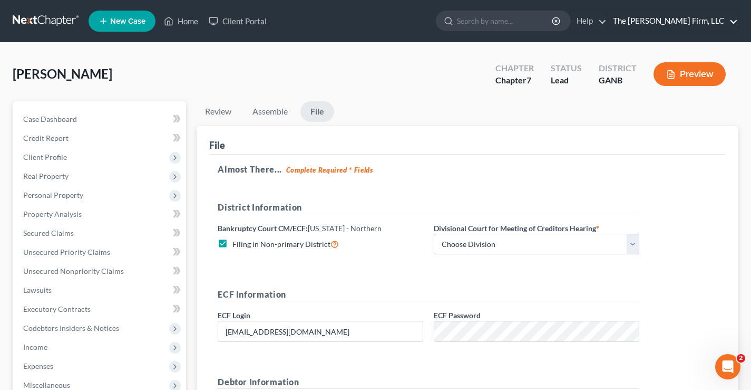
click at [682, 17] on link "The [PERSON_NAME] Firm, LLC" at bounding box center [673, 21] width 130 height 19
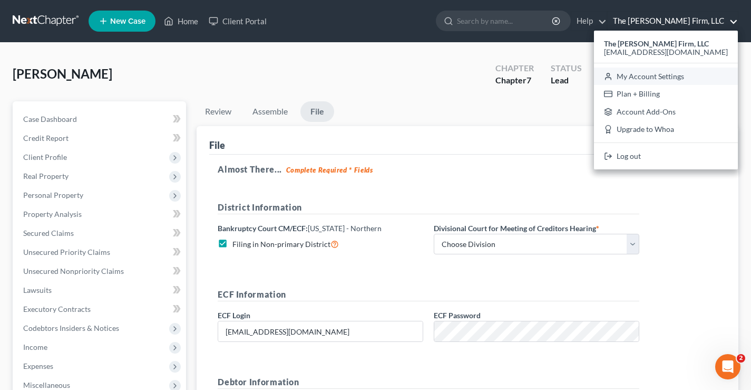
click at [675, 79] on link "My Account Settings" at bounding box center [666, 76] width 144 height 18
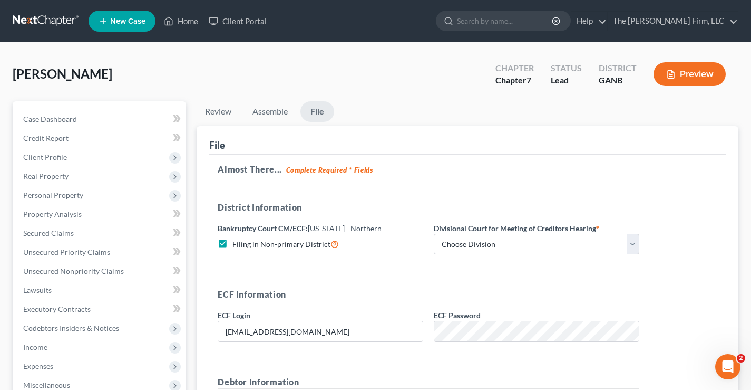
select select "24"
select select "10"
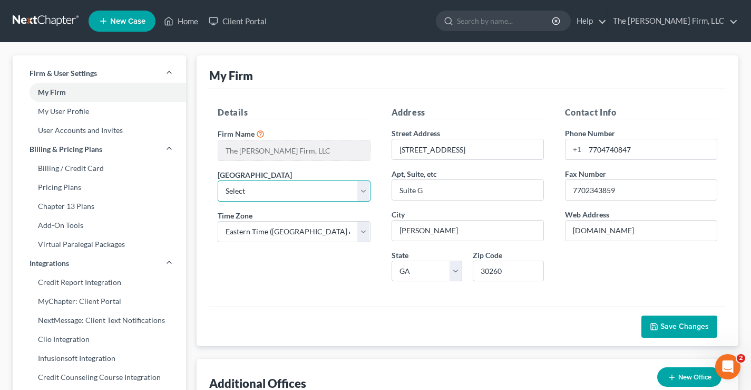
click at [367, 194] on select "Select [US_STATE] - [GEOGRAPHIC_DATA] [US_STATE] - [GEOGRAPHIC_DATA][US_STATE] …" at bounding box center [294, 190] width 152 height 21
select select "19"
click at [218, 180] on select "Select [US_STATE] - [GEOGRAPHIC_DATA] [US_STATE] - [GEOGRAPHIC_DATA][US_STATE] …" at bounding box center [294, 190] width 152 height 21
click at [308, 272] on div "Details Firm Name * The [PERSON_NAME] Firm, LLC [GEOGRAPHIC_DATA] Select [US_ST…" at bounding box center [293, 197] width 173 height 183
click at [679, 324] on span "Save Changes" at bounding box center [685, 326] width 49 height 9
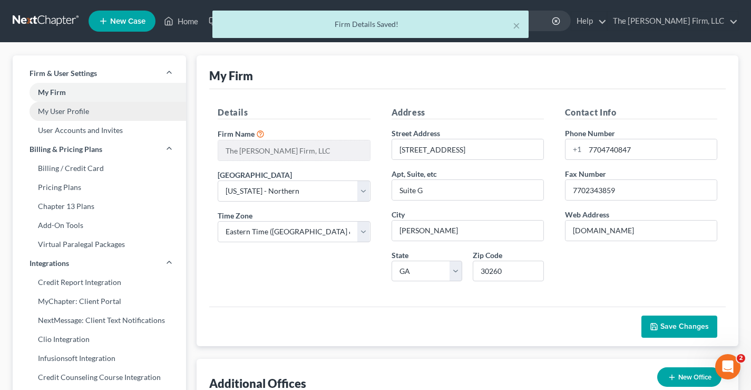
click at [82, 111] on link "My User Profile" at bounding box center [99, 111] width 173 height 19
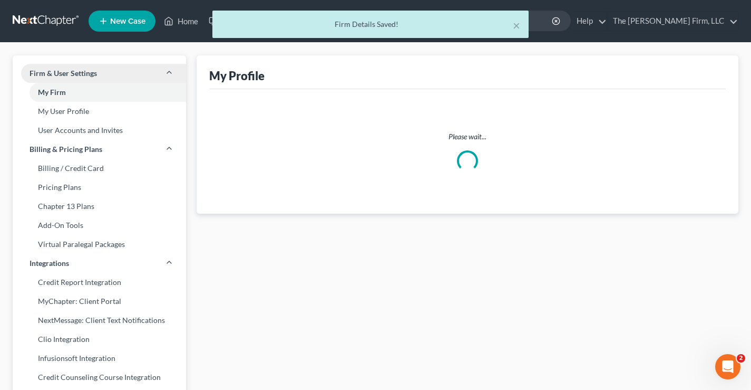
select select "10"
select select "18"
select select "paralegal"
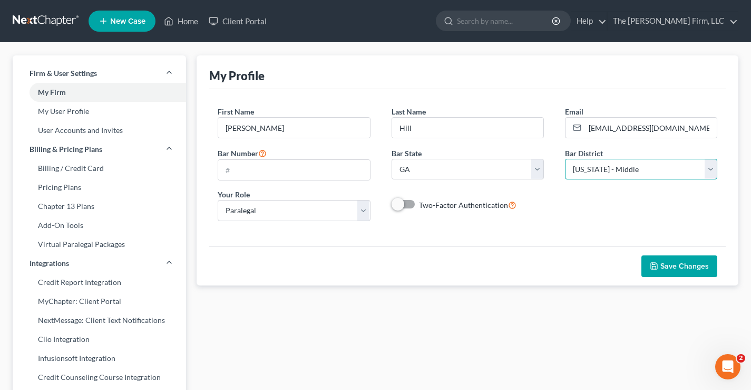
click at [629, 170] on select "Select [US_STATE] - [GEOGRAPHIC_DATA] [US_STATE] - [GEOGRAPHIC_DATA][US_STATE] …" at bounding box center [641, 169] width 152 height 21
select select "19"
click at [565, 159] on select "Select [US_STATE] - [GEOGRAPHIC_DATA] [US_STATE] - [GEOGRAPHIC_DATA][US_STATE] …" at bounding box center [641, 169] width 152 height 21
click at [635, 213] on div "First Name * Chris Last Name * Hill Email * info@brannenlawfirm.com Bar Number …" at bounding box center [467, 167] width 521 height 123
click at [681, 262] on span "Save Changes" at bounding box center [685, 266] width 49 height 9
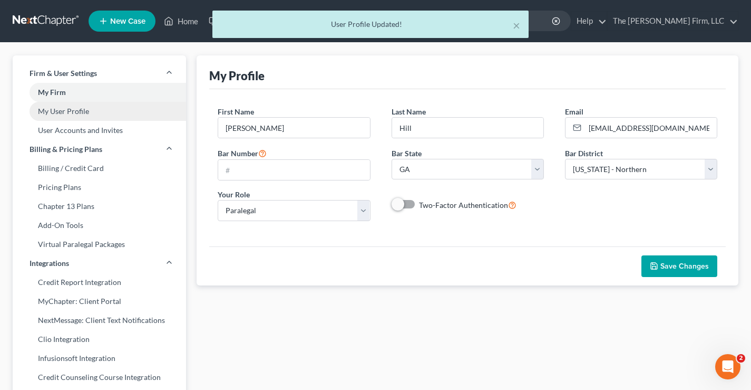
click at [76, 113] on link "My User Profile" at bounding box center [99, 111] width 173 height 19
click at [78, 113] on link "My User Profile" at bounding box center [99, 111] width 173 height 19
click at [74, 111] on link "My User Profile" at bounding box center [99, 111] width 173 height 19
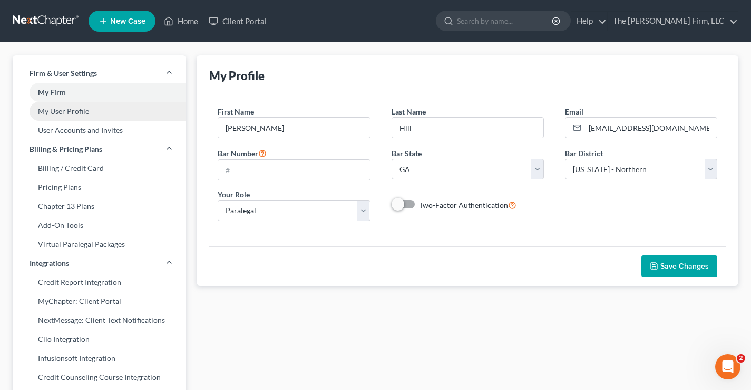
click at [68, 112] on link "My User Profile" at bounding box center [99, 111] width 173 height 19
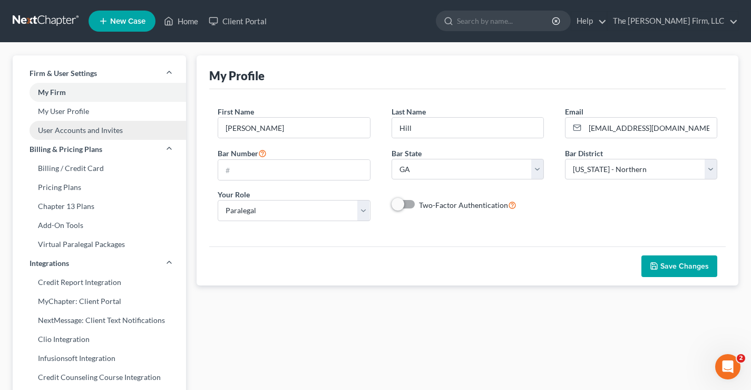
click at [75, 132] on link "User Accounts and Invites" at bounding box center [99, 130] width 173 height 19
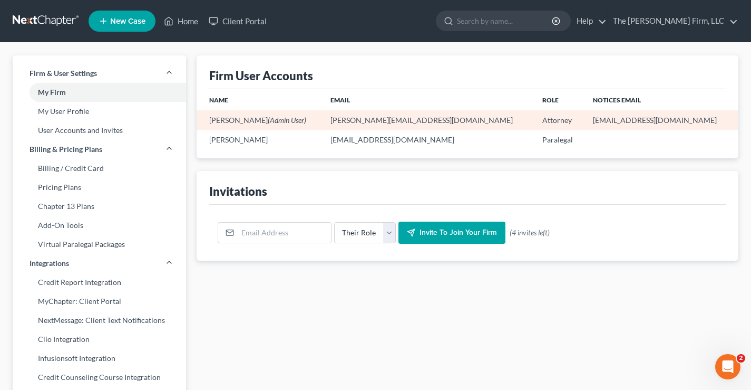
click at [305, 117] on td "Joseph Brannen (Admin User)" at bounding box center [259, 120] width 125 height 20
click at [555, 122] on td "Attorney" at bounding box center [559, 120] width 51 height 20
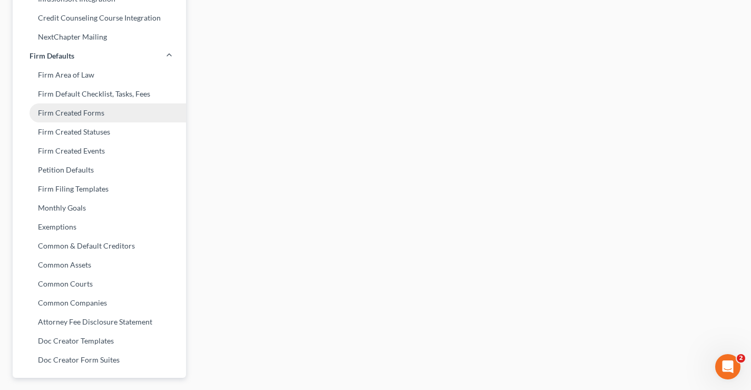
scroll to position [391, 0]
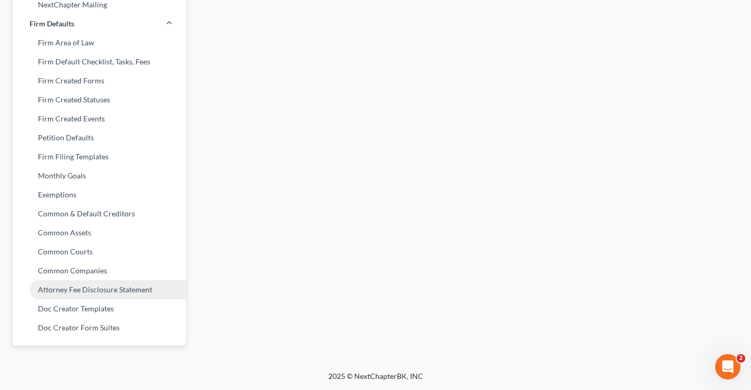
click at [79, 289] on link "Attorney Fee Disclosure Statement" at bounding box center [99, 289] width 173 height 19
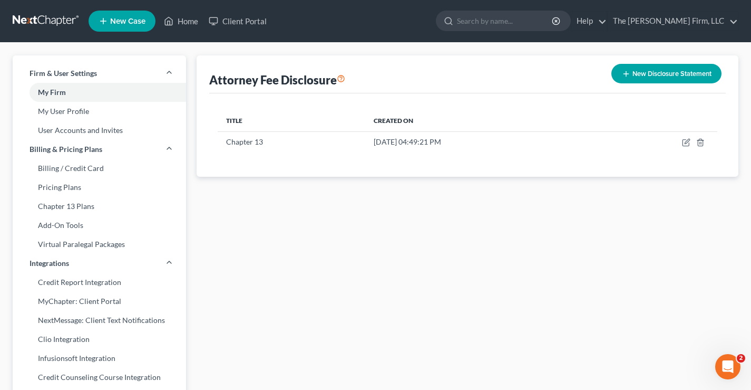
click at [33, 20] on link at bounding box center [46, 21] width 67 height 19
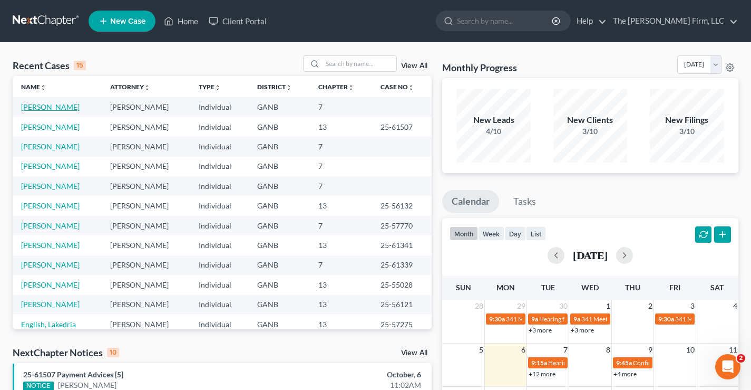
click at [43, 104] on link "[PERSON_NAME]" at bounding box center [50, 106] width 59 height 9
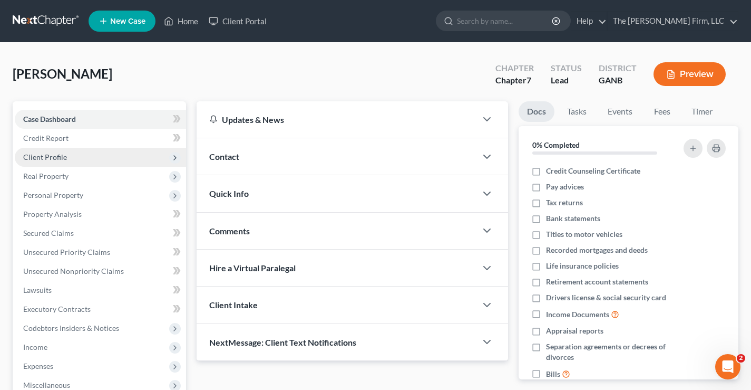
click at [39, 162] on span "Client Profile" at bounding box center [100, 157] width 171 height 19
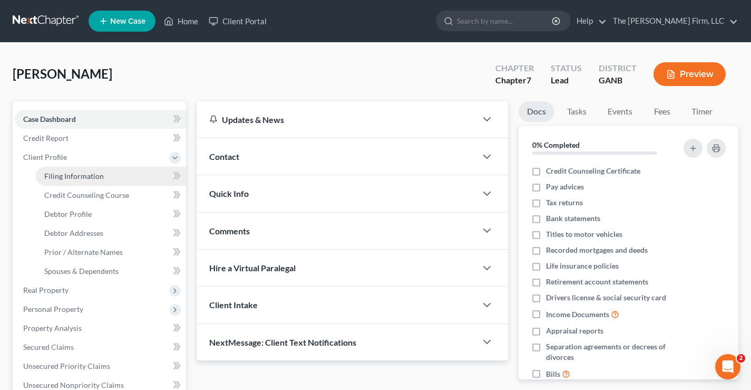
click at [55, 182] on link "Filing Information" at bounding box center [111, 176] width 150 height 19
select select "1"
select select "0"
select select "10"
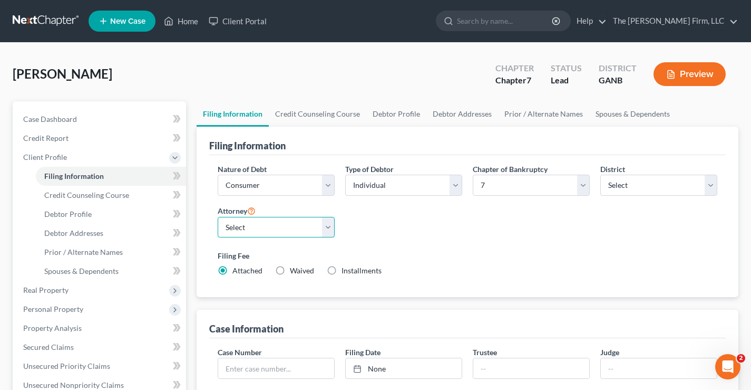
click at [327, 226] on select "Select Joseph Brannen - GANB Joseph Brannen - GAMB" at bounding box center [276, 227] width 117 height 21
select select "1"
click at [218, 217] on select "Select Joseph Brannen - GANB Joseph Brannen - GAMB" at bounding box center [276, 227] width 117 height 21
click at [427, 235] on div "Nature of Debt Select Business Consumer Other Nature of Business Select Clearin…" at bounding box center [467, 223] width 510 height 121
click at [327, 227] on select "Select Joseph Brannen - GANB Joseph Brannen - GAMB" at bounding box center [276, 227] width 117 height 21
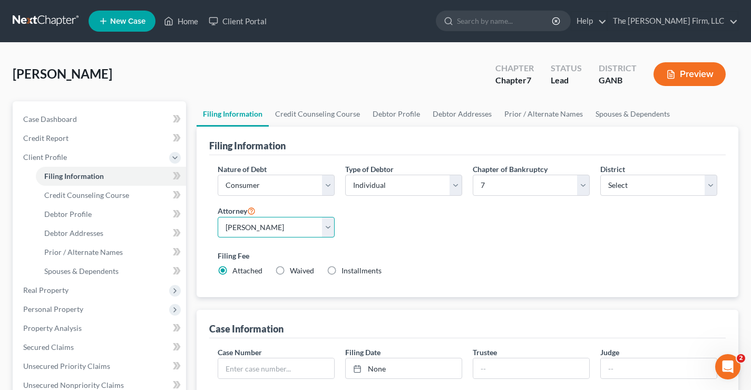
click at [218, 217] on select "Select Joseph Brannen - GANB Joseph Brannen - GAMB" at bounding box center [276, 227] width 117 height 21
click at [414, 237] on div "Nature of Debt Select Business Consumer Other Nature of Business Select Clearin…" at bounding box center [467, 223] width 510 height 121
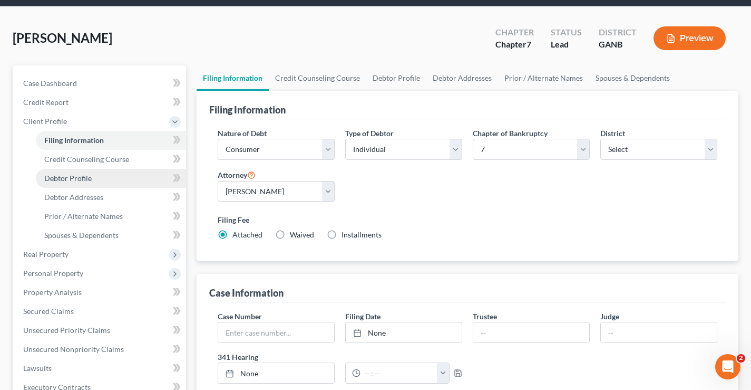
scroll to position [295, 0]
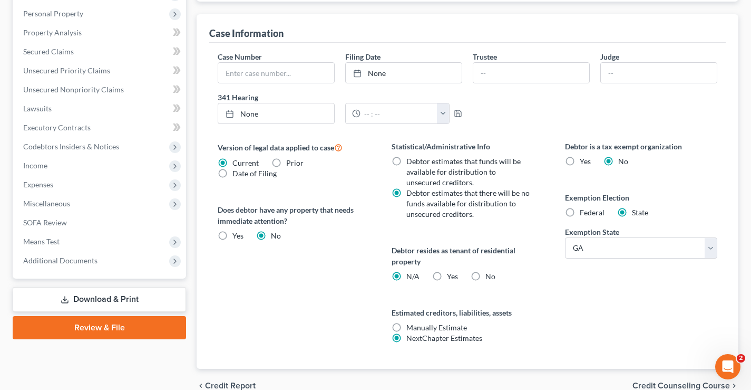
click at [95, 299] on link "Download & Print" at bounding box center [99, 299] width 173 height 25
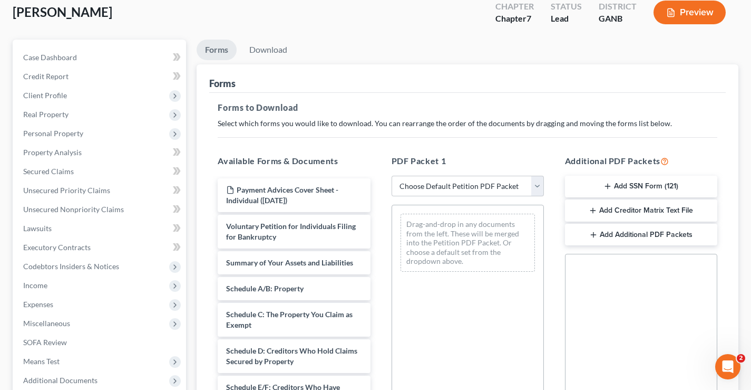
scroll to position [158, 0]
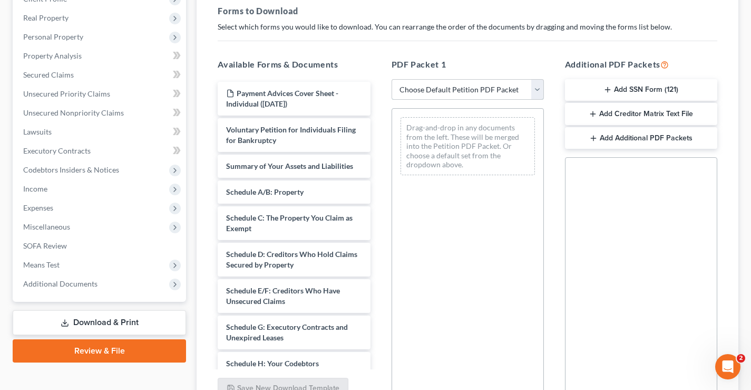
click at [538, 87] on select "Choose Default Petition PDF Packet Complete Bankruptcy Petition (all forms and …" at bounding box center [468, 89] width 152 height 21
select select "0"
click at [392, 79] on select "Choose Default Petition PDF Packet Complete Bankruptcy Petition (all forms and …" at bounding box center [468, 89] width 152 height 21
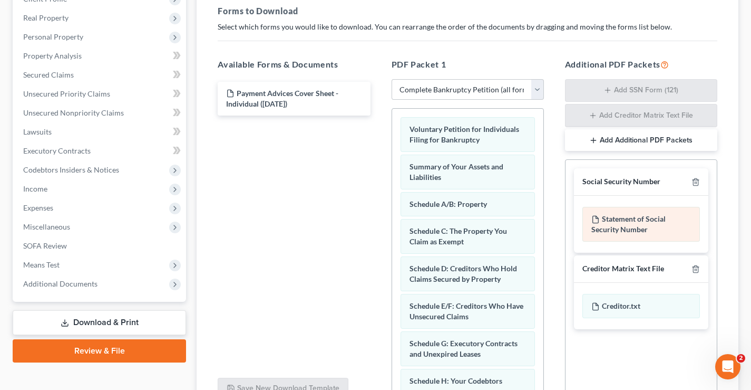
click at [630, 219] on div "Statement of Social Security Number" at bounding box center [642, 224] width 118 height 35
click at [618, 219] on div "Statement of Social Security Number" at bounding box center [642, 224] width 118 height 35
click at [642, 215] on div "Statement of Social Security Number" at bounding box center [642, 224] width 118 height 35
click at [642, 221] on div "Statement of Social Security Number" at bounding box center [642, 224] width 118 height 35
click at [629, 221] on div "Statement of Social Security Number" at bounding box center [642, 224] width 118 height 35
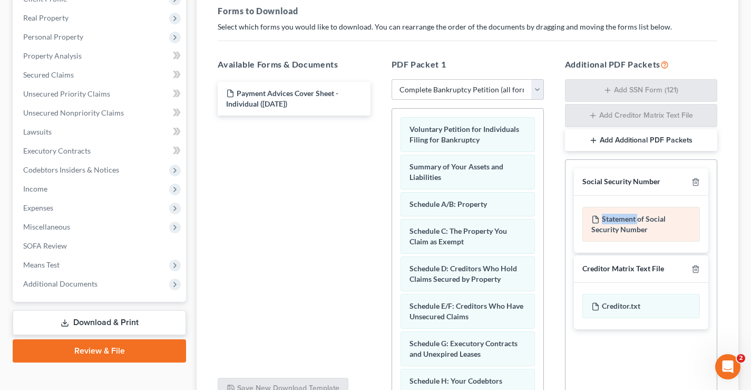
click at [629, 221] on div "Statement of Social Security Number" at bounding box center [642, 224] width 118 height 35
drag, startPoint x: 641, startPoint y: 220, endPoint x: 622, endPoint y: 224, distance: 20.0
click at [642, 220] on div "Statement of Social Security Number" at bounding box center [642, 224] width 118 height 35
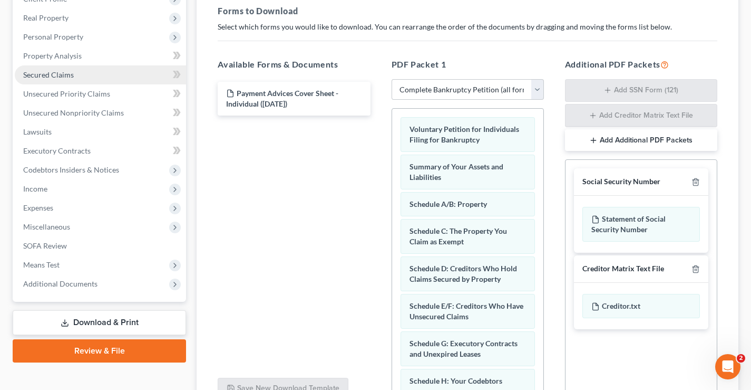
scroll to position [0, 0]
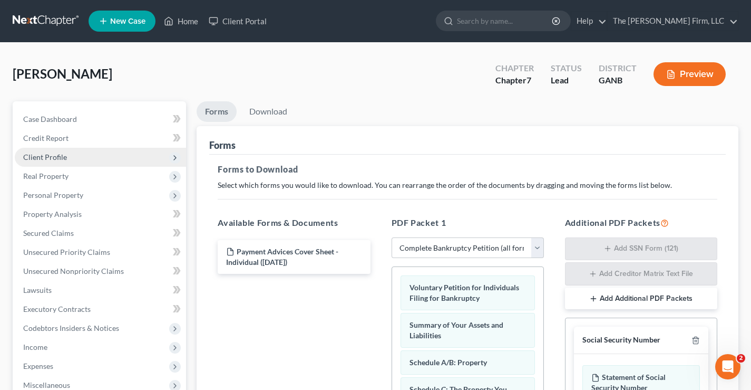
click at [35, 161] on span "Client Profile" at bounding box center [100, 157] width 171 height 19
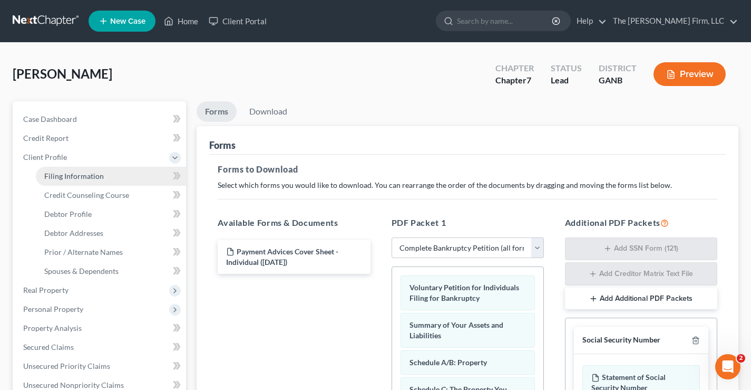
click at [67, 177] on span "Filing Information" at bounding box center [74, 175] width 60 height 9
select select "1"
select select "0"
select select "19"
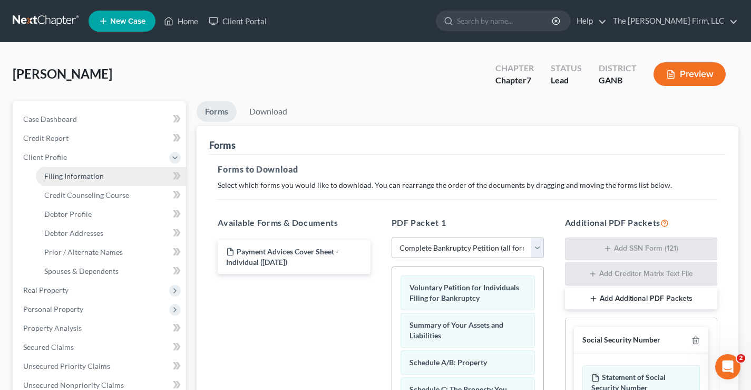
select select "1"
select select "10"
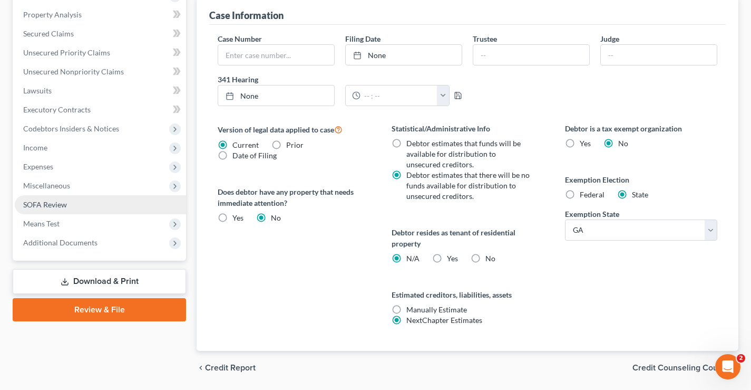
scroll to position [348, 0]
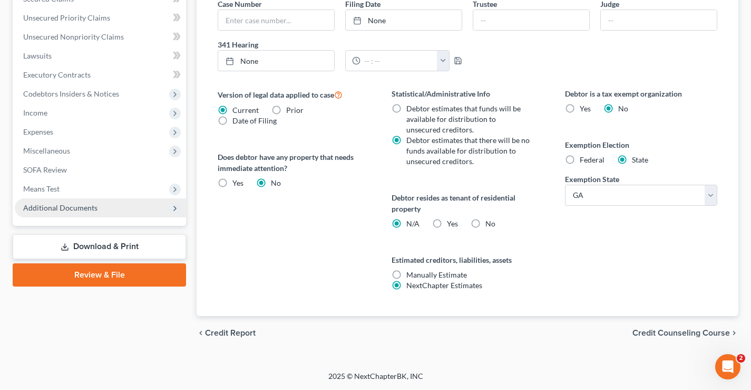
click at [77, 274] on link "Review & File" at bounding box center [99, 274] width 173 height 23
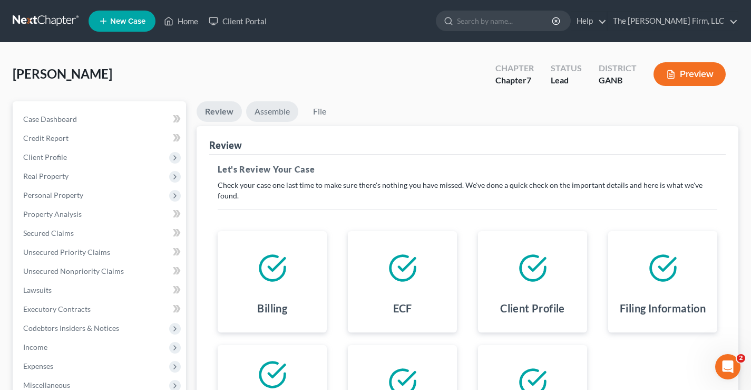
click at [266, 111] on link "Assemble" at bounding box center [272, 111] width 52 height 21
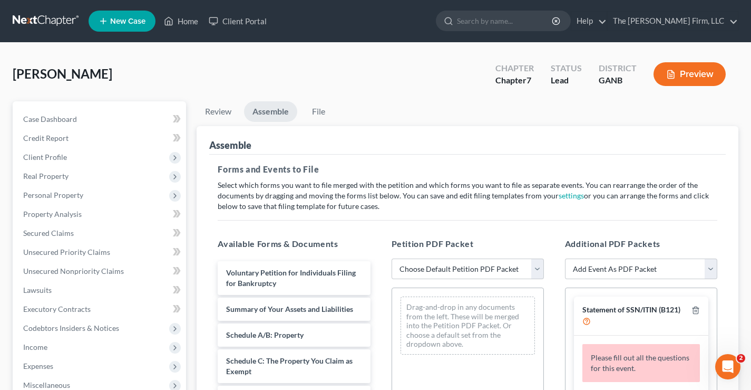
scroll to position [211, 0]
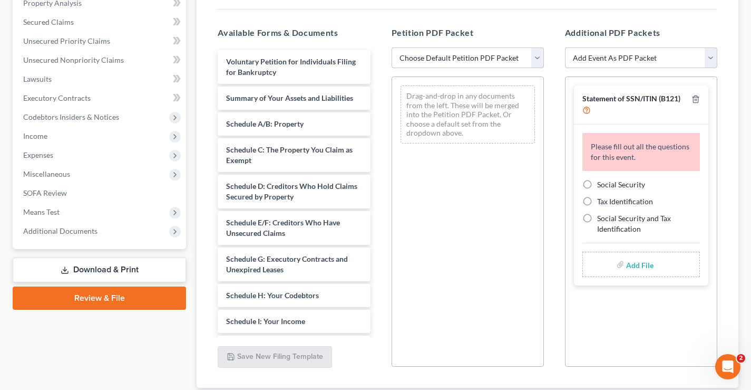
click at [540, 55] on select "Choose Default Petition PDF Packet Complete Bankruptcy Petition (all forms and …" at bounding box center [468, 57] width 152 height 21
select select "0"
click at [392, 47] on select "Choose Default Petition PDF Packet Complete Bankruptcy Petition (all forms and …" at bounding box center [468, 57] width 152 height 21
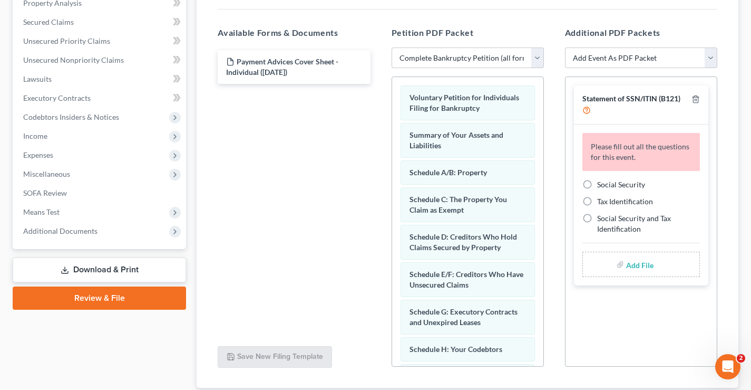
click at [597, 181] on label "Social Security" at bounding box center [621, 184] width 48 height 11
click at [602, 181] on input "Social Security" at bounding box center [605, 182] width 7 height 7
radio input "true"
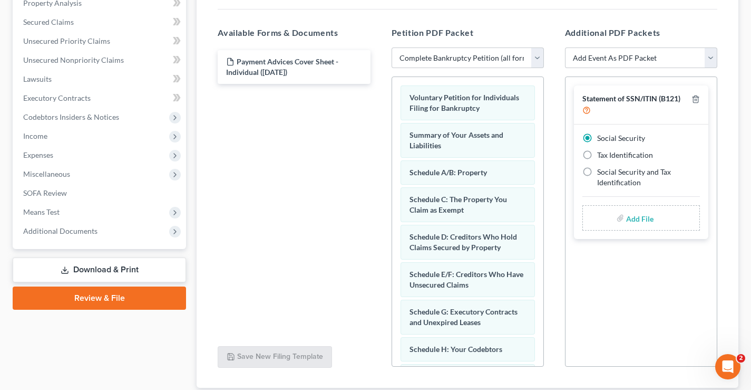
click at [647, 224] on input "file" at bounding box center [638, 217] width 25 height 19
type input "C:\fakepath\Statement re SSN.pdf"
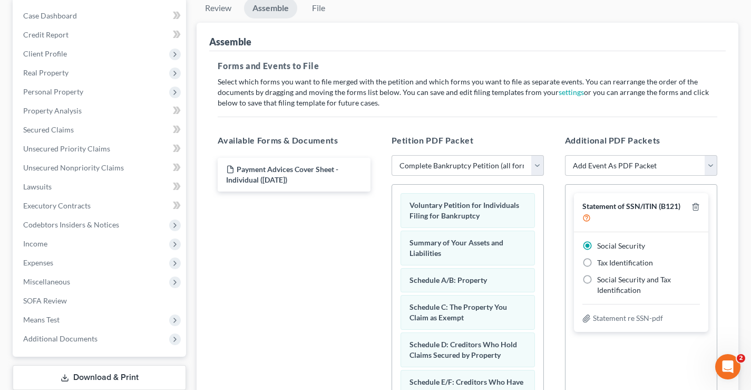
scroll to position [0, 0]
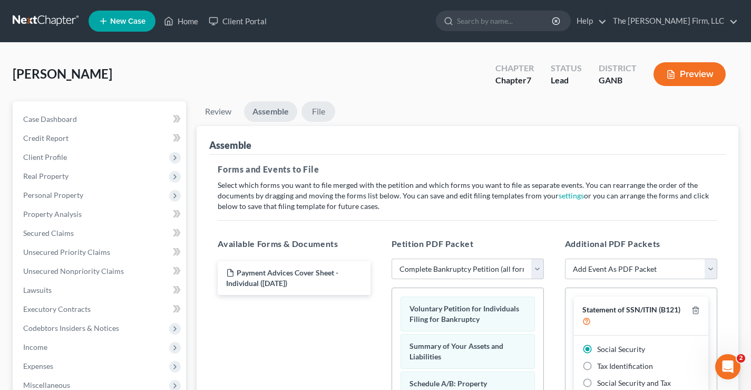
click at [324, 111] on link "File" at bounding box center [319, 111] width 34 height 21
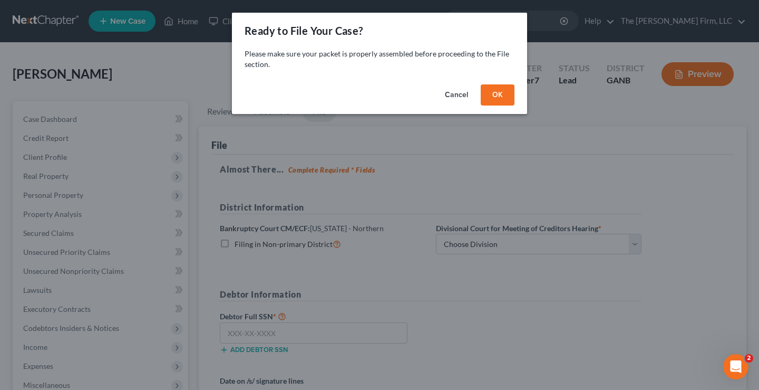
click at [503, 97] on button "OK" at bounding box center [498, 94] width 34 height 21
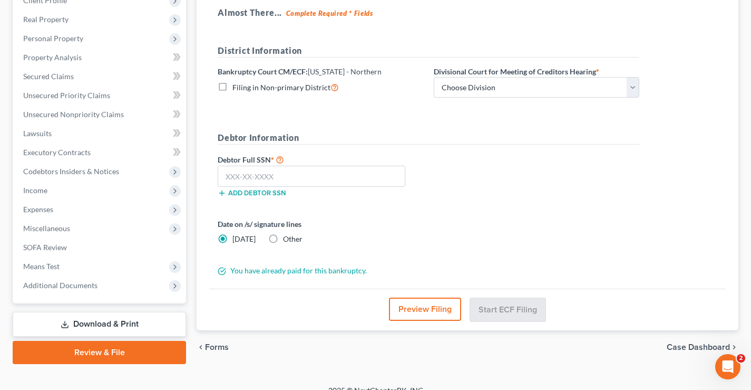
scroll to position [158, 0]
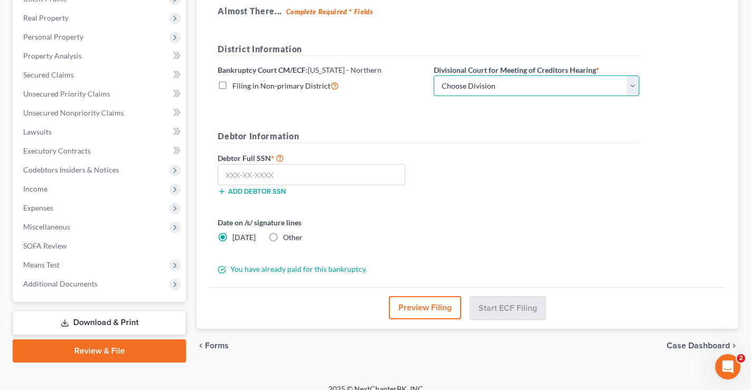
click at [588, 83] on select "Choose Division Atlanta Gainesville Newnan Rome" at bounding box center [537, 85] width 206 height 21
click at [544, 202] on div "Debtor Full SSN * Add debtor SSN" at bounding box center [428, 177] width 432 height 53
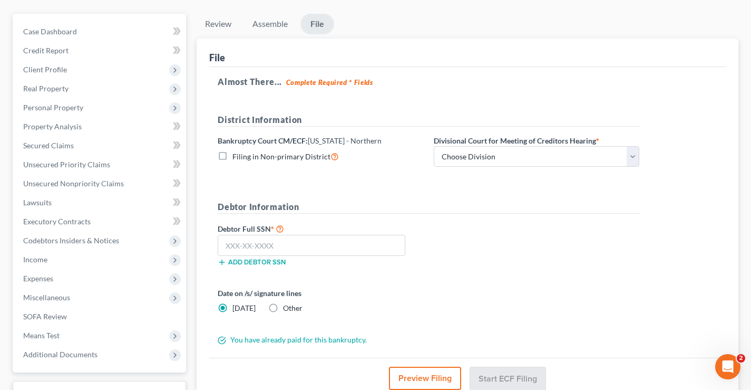
scroll to position [0, 0]
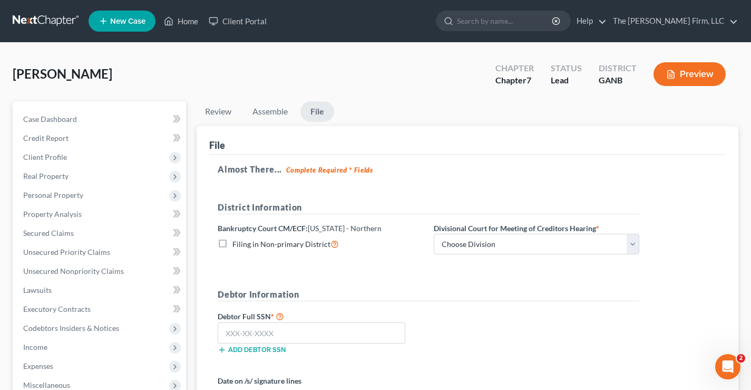
click at [233, 243] on label "Filing in Non-primary District" at bounding box center [286, 244] width 107 height 12
click at [237, 243] on input "Filing in Non-primary District" at bounding box center [240, 241] width 7 height 7
checkbox input "true"
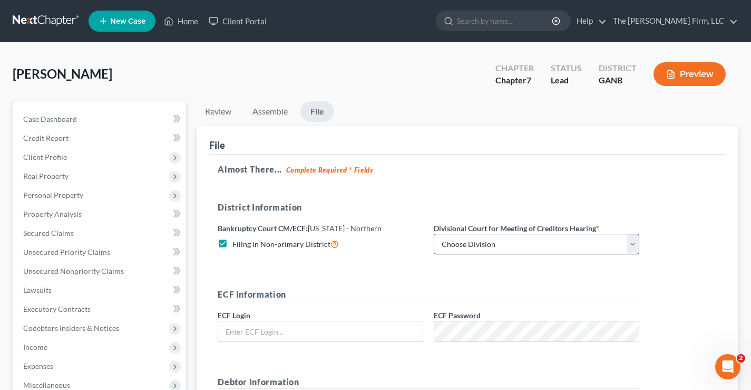
type input "info@brannenlawfirm.com"
click at [501, 239] on select "Choose Division Atlanta Gainesville Newnan Rome" at bounding box center [537, 244] width 206 height 21
click at [307, 267] on form "District Information Bankruptcy Court CM/ECF: Georgia - Northern Filing in Non-…" at bounding box center [429, 360] width 422 height 319
click at [233, 241] on label "Filing in Non-primary District" at bounding box center [286, 244] width 107 height 12
click at [237, 241] on input "Filing in Non-primary District" at bounding box center [240, 241] width 7 height 7
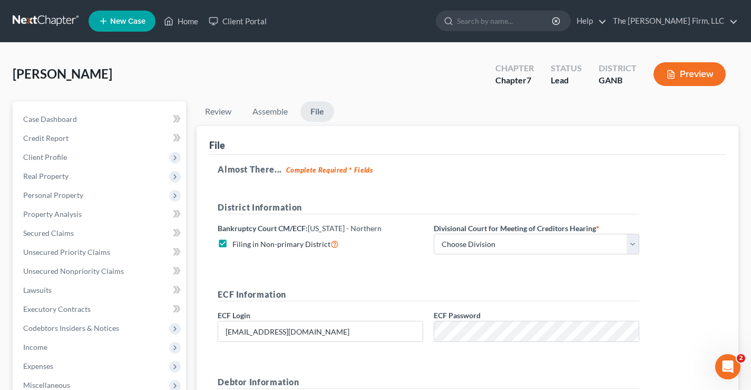
checkbox input "false"
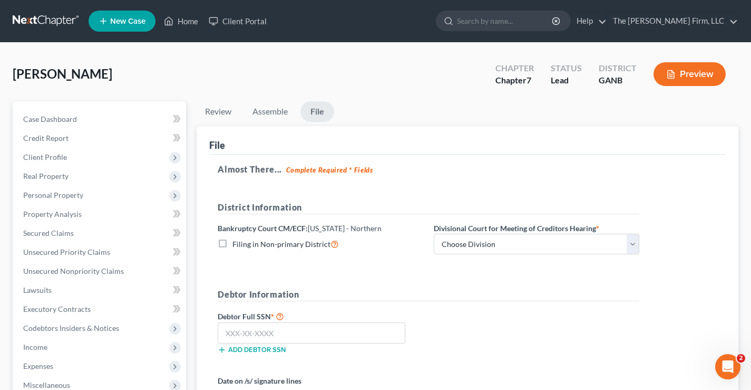
click at [41, 23] on link at bounding box center [46, 21] width 67 height 19
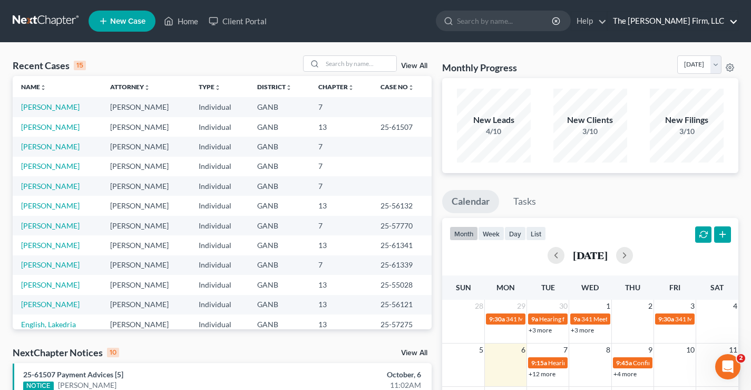
click at [693, 23] on link "The [PERSON_NAME] Firm, LLC" at bounding box center [673, 21] width 130 height 19
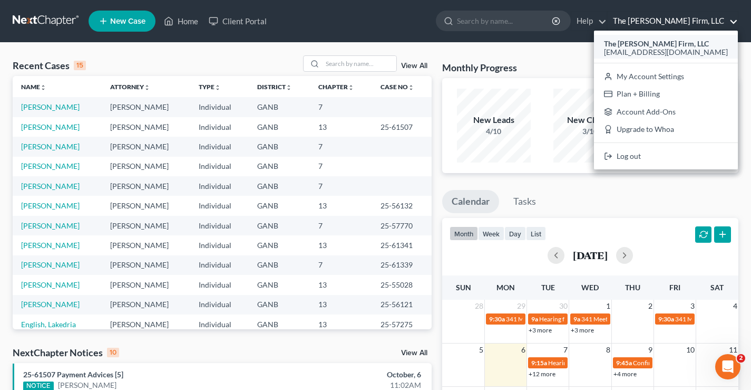
click at [692, 41] on strong "The [PERSON_NAME] Firm, LLC" at bounding box center [656, 43] width 105 height 9
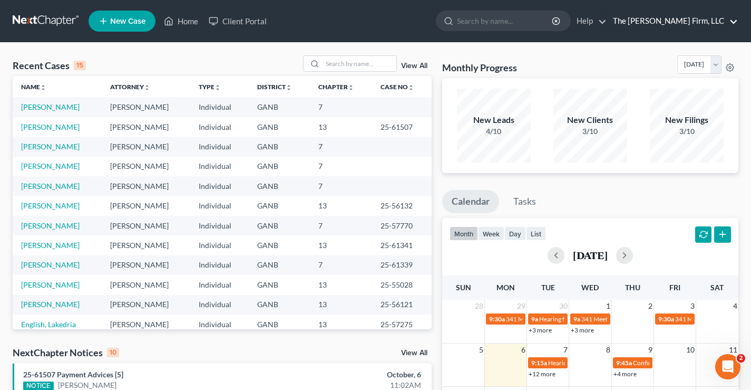
click at [696, 19] on link "The [PERSON_NAME] Firm, LLC" at bounding box center [673, 21] width 130 height 19
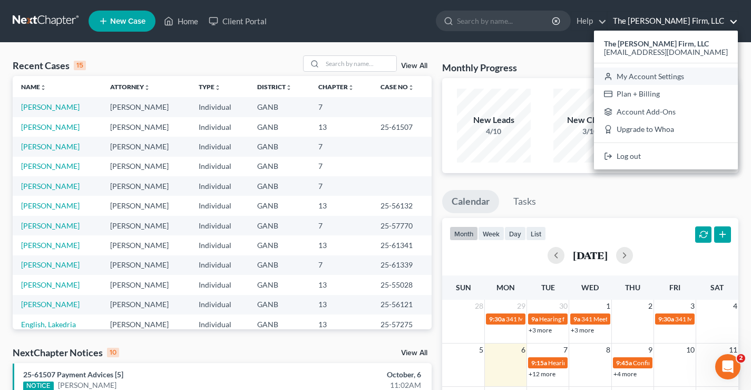
click at [686, 74] on link "My Account Settings" at bounding box center [666, 76] width 144 height 18
select select "24"
select select "10"
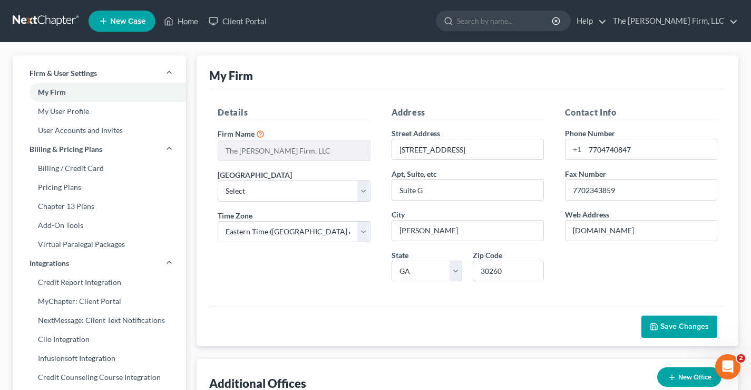
click at [317, 73] on div "My Firm" at bounding box center [467, 72] width 517 height 34
click at [366, 191] on select "Select [US_STATE] - [GEOGRAPHIC_DATA] [US_STATE] - [GEOGRAPHIC_DATA][US_STATE] …" at bounding box center [294, 190] width 152 height 21
select select "18"
click at [218, 180] on select "Select [US_STATE] - [GEOGRAPHIC_DATA] [US_STATE] - [GEOGRAPHIC_DATA][US_STATE] …" at bounding box center [294, 190] width 152 height 21
click at [277, 269] on div "Details Firm Name * The Brannen Firm, LLC Primary District Select Alabama - Mid…" at bounding box center [293, 197] width 173 height 183
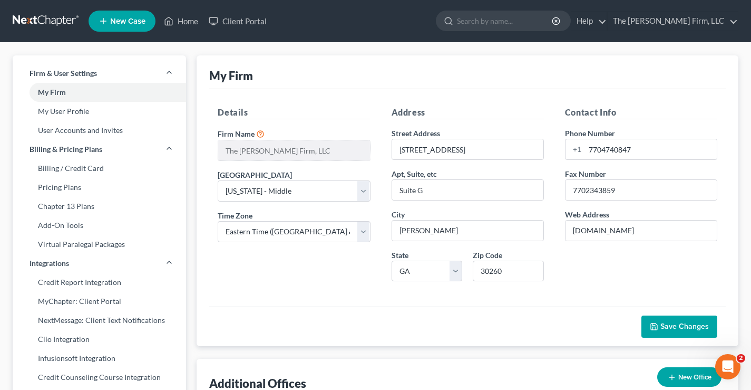
click at [689, 324] on span "Save Changes" at bounding box center [685, 326] width 49 height 9
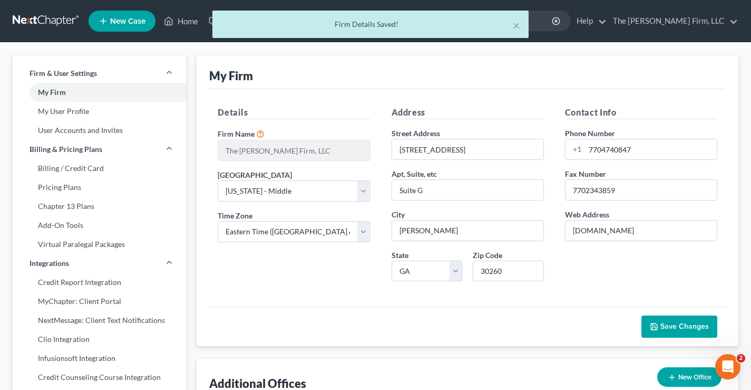
click at [41, 21] on div "× Firm Details Saved!" at bounding box center [370, 27] width 751 height 33
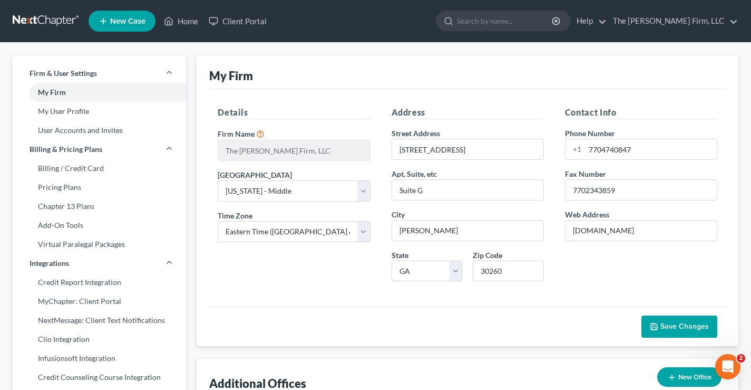
click at [30, 22] on link at bounding box center [46, 21] width 67 height 19
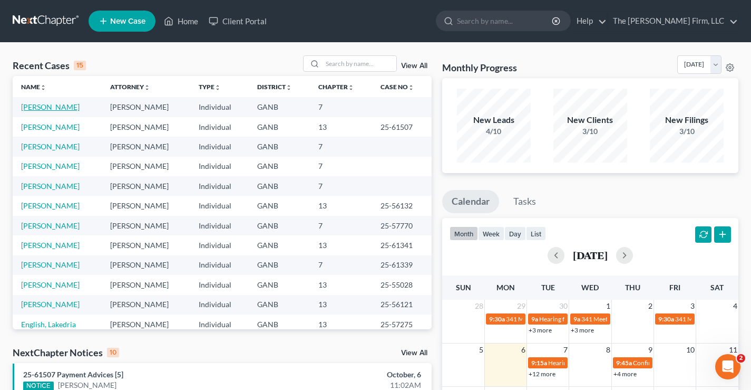
click at [30, 106] on link "[PERSON_NAME]" at bounding box center [50, 106] width 59 height 9
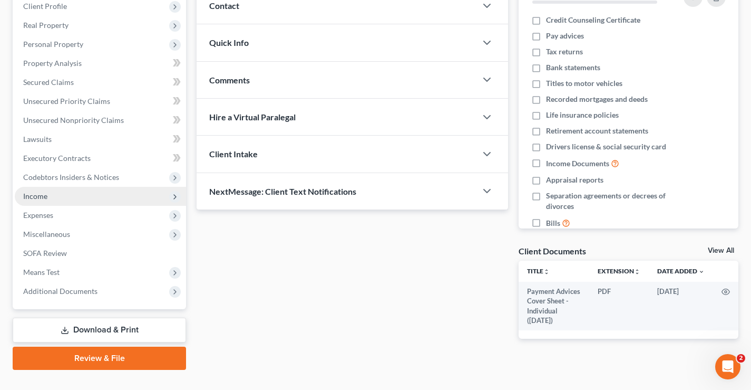
scroll to position [171, 0]
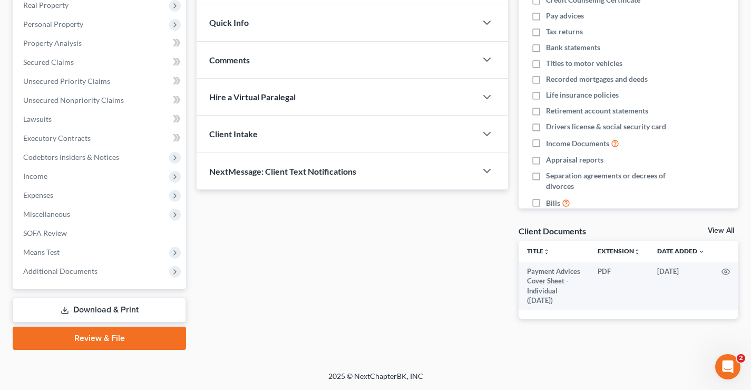
click at [88, 339] on link "Review & File" at bounding box center [99, 337] width 173 height 23
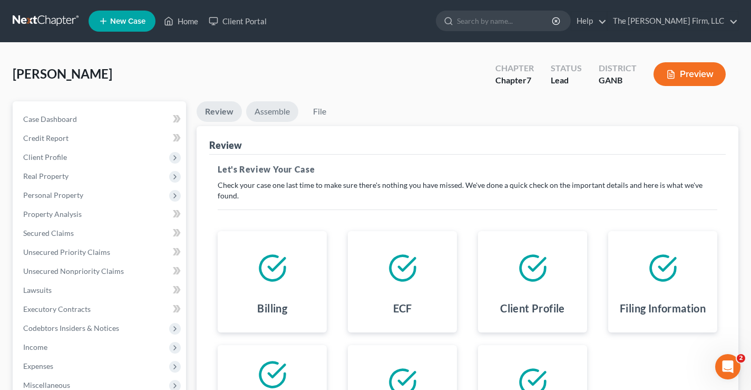
click at [273, 115] on link "Assemble" at bounding box center [272, 111] width 52 height 21
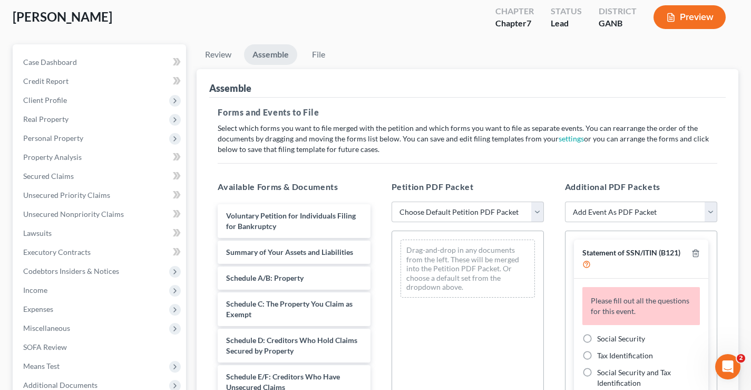
scroll to position [158, 0]
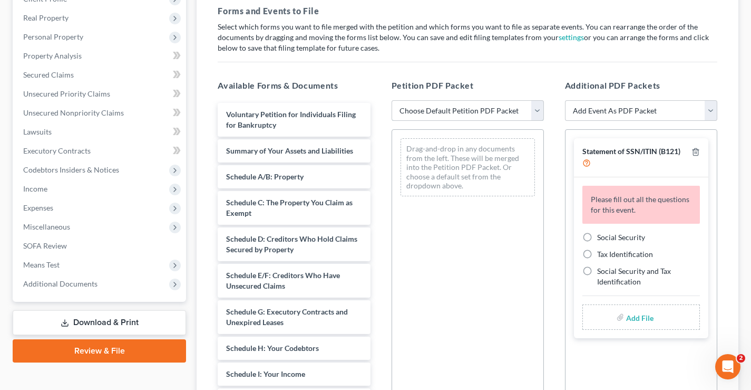
click at [538, 112] on select "Choose Default Petition PDF Packet Complete Bankruptcy Petition (all forms and …" at bounding box center [468, 110] width 152 height 21
select select "0"
click at [392, 100] on select "Choose Default Petition PDF Packet Complete Bankruptcy Petition (all forms and …" at bounding box center [468, 110] width 152 height 21
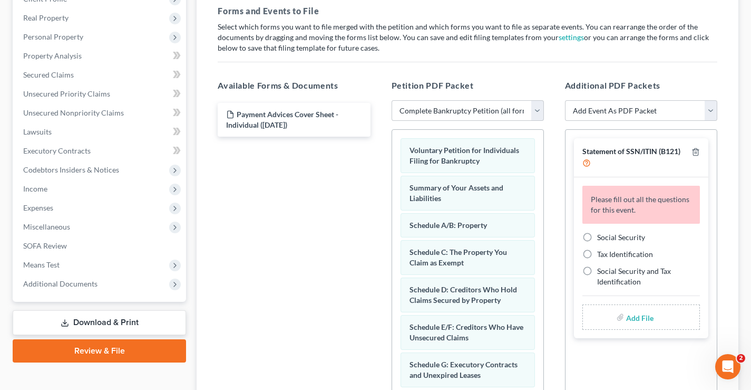
click at [597, 238] on label "Social Security" at bounding box center [621, 237] width 48 height 11
click at [602, 238] on input "Social Security" at bounding box center [605, 235] width 7 height 7
radio input "true"
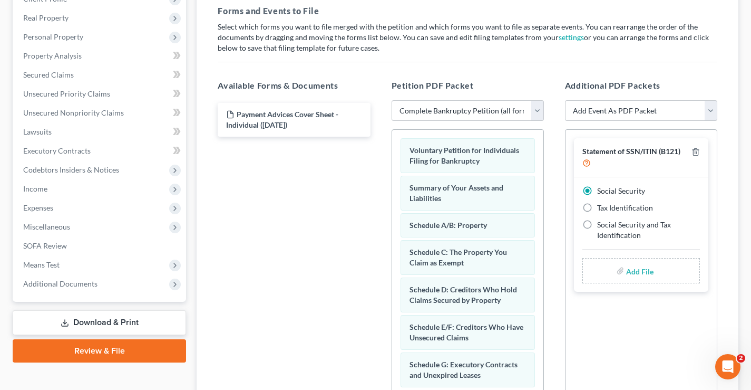
click at [646, 275] on input "file" at bounding box center [638, 270] width 25 height 19
type input "C:\fakepath\Statement re SSN.pdf"
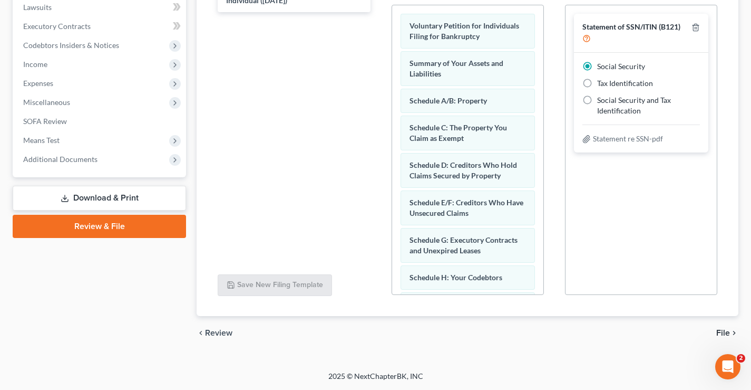
scroll to position [0, 0]
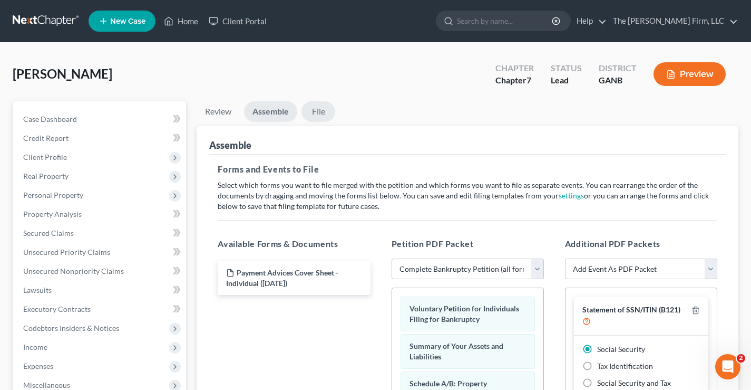
click at [317, 110] on link "File" at bounding box center [319, 111] width 34 height 21
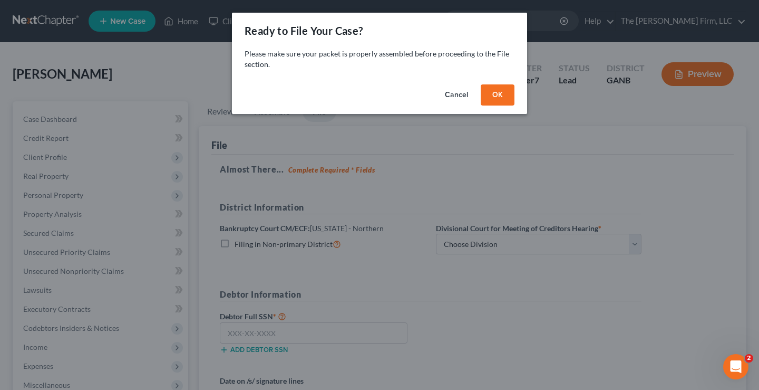
click at [500, 94] on button "OK" at bounding box center [498, 94] width 34 height 21
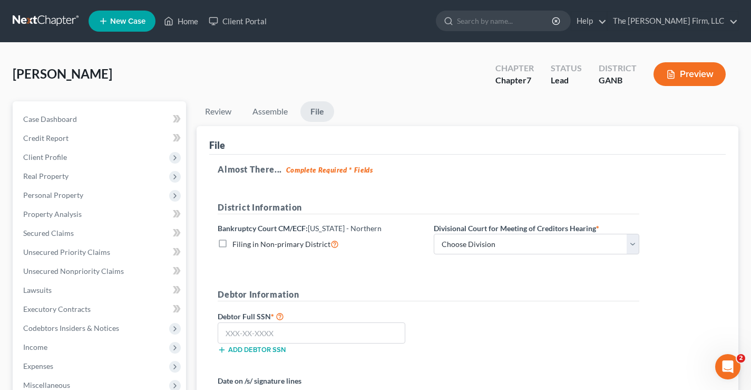
click at [459, 124] on ul "Review Assemble File" at bounding box center [468, 113] width 542 height 25
click at [497, 248] on select "Choose Division Atlanta Gainesville Newnan Rome" at bounding box center [537, 244] width 206 height 21
click at [233, 243] on label "Filing in Non-primary District" at bounding box center [286, 244] width 107 height 12
click at [237, 243] on input "Filing in Non-primary District" at bounding box center [240, 241] width 7 height 7
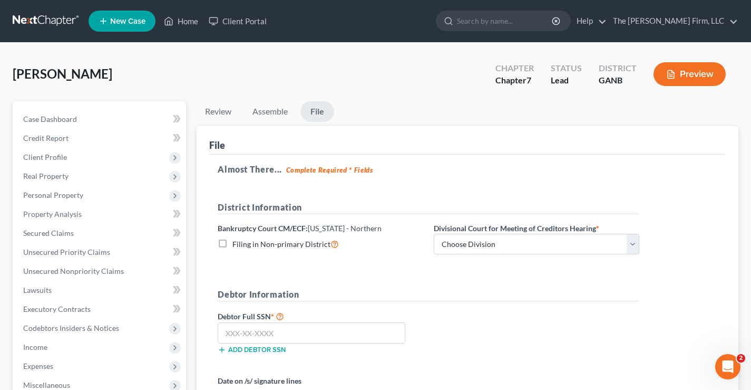
checkbox input "true"
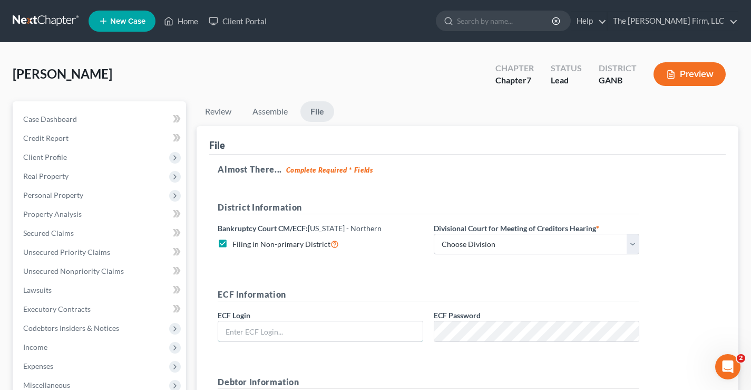
type input "info@brannenlawfirm.com"
drag, startPoint x: 349, startPoint y: 270, endPoint x: 520, endPoint y: 267, distance: 171.4
click at [351, 271] on form "District Information Bankruptcy Court CM/ECF: Georgia - Northern Filing in Non-…" at bounding box center [429, 360] width 422 height 319
click at [538, 244] on select "Choose Division Atlanta Gainesville Newnan Rome" at bounding box center [537, 244] width 206 height 21
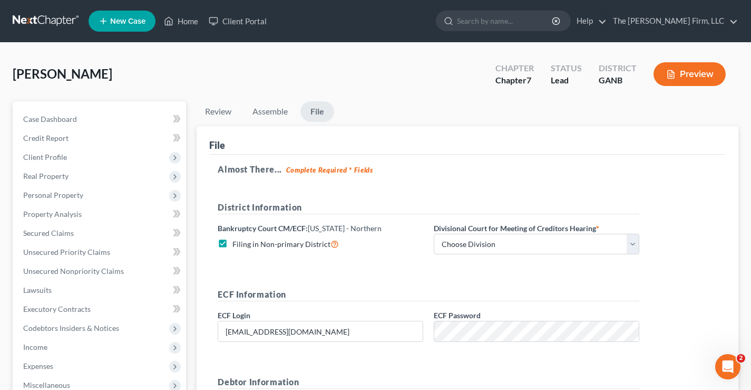
click at [314, 264] on form "District Information Bankruptcy Court CM/ECF: Georgia - Northern Filing in Non-…" at bounding box center [429, 360] width 422 height 319
click at [723, 21] on link "The Brannen Firm, LLC" at bounding box center [673, 21] width 130 height 19
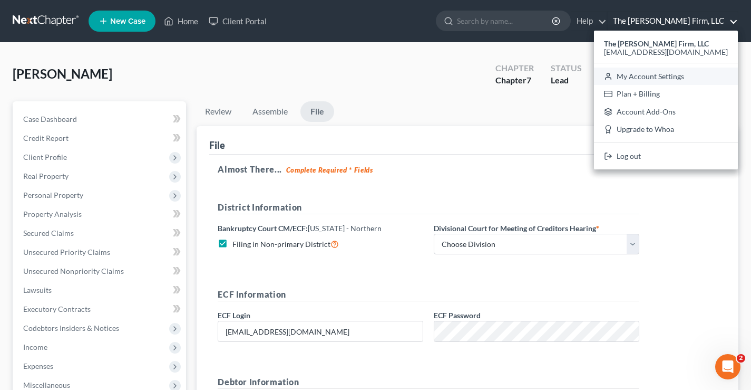
click at [684, 79] on link "My Account Settings" at bounding box center [666, 76] width 144 height 18
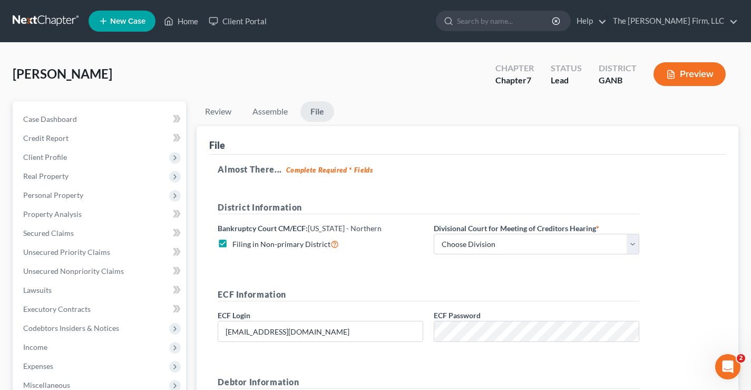
select select "24"
select select "10"
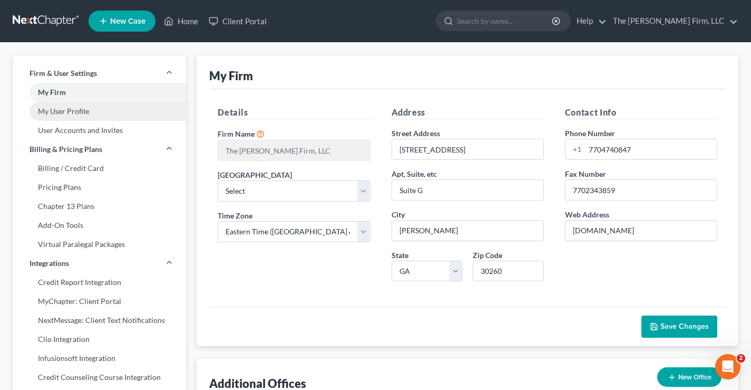
click at [59, 110] on link "My User Profile" at bounding box center [99, 111] width 173 height 19
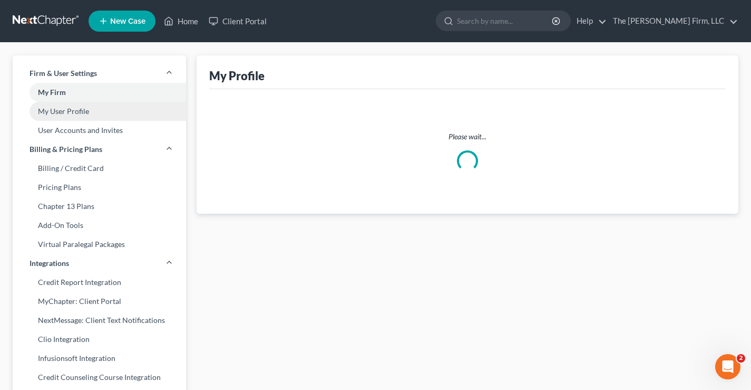
select select "10"
select select "19"
select select "paralegal"
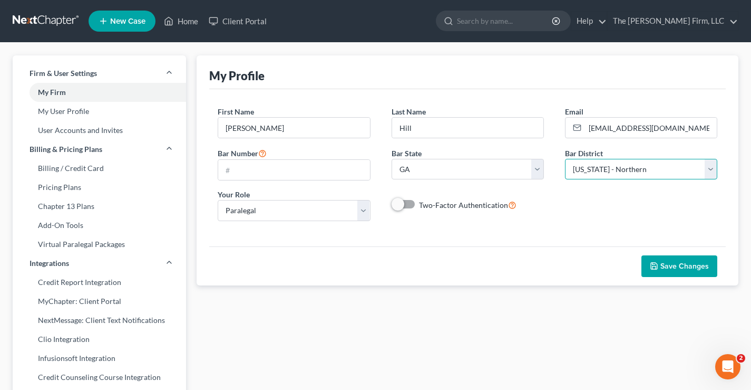
click at [604, 168] on select "Select Alabama - Middle Alabama - Northern Alabama - Southern Alaska Arizona Ar…" at bounding box center [641, 169] width 152 height 21
select select "18"
click at [565, 159] on select "Select Alabama - Middle Alabama - Northern Alabama - Southern Alaska Arizona Ar…" at bounding box center [641, 169] width 152 height 21
click at [695, 263] on span "Save Changes" at bounding box center [685, 266] width 49 height 9
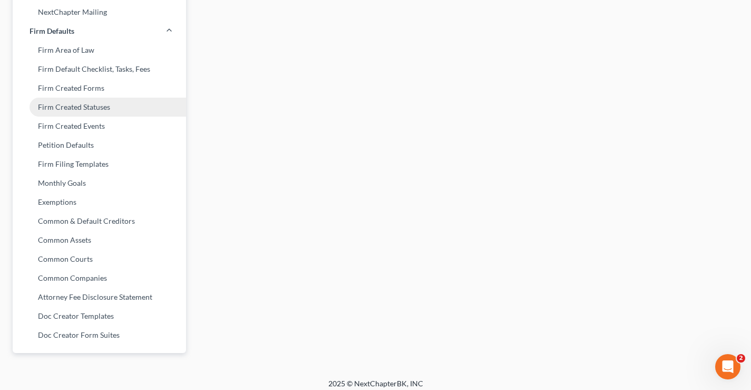
scroll to position [391, 0]
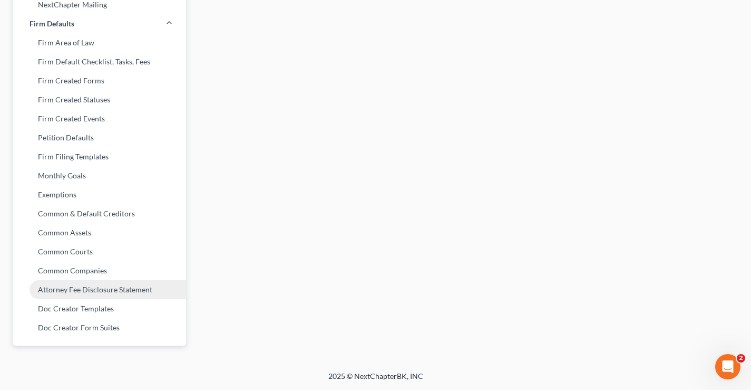
click at [77, 287] on link "Attorney Fee Disclosure Statement" at bounding box center [99, 289] width 173 height 19
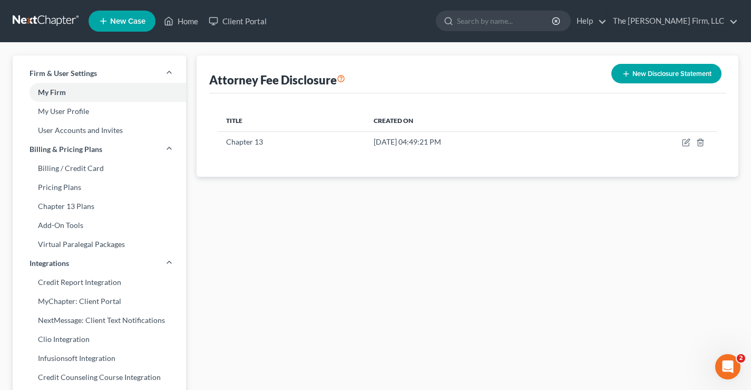
click at [52, 20] on link at bounding box center [46, 21] width 67 height 19
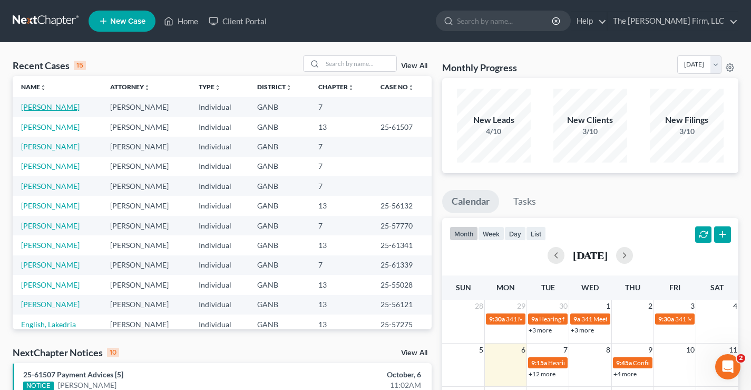
click at [51, 107] on link "[PERSON_NAME]" at bounding box center [50, 106] width 59 height 9
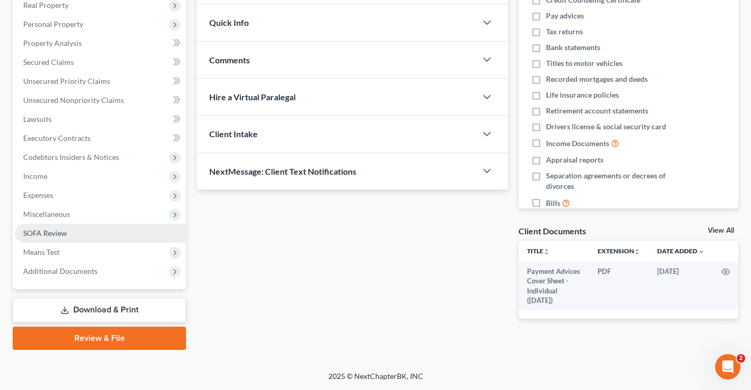
click at [47, 229] on span "SOFA Review" at bounding box center [45, 232] width 44 height 9
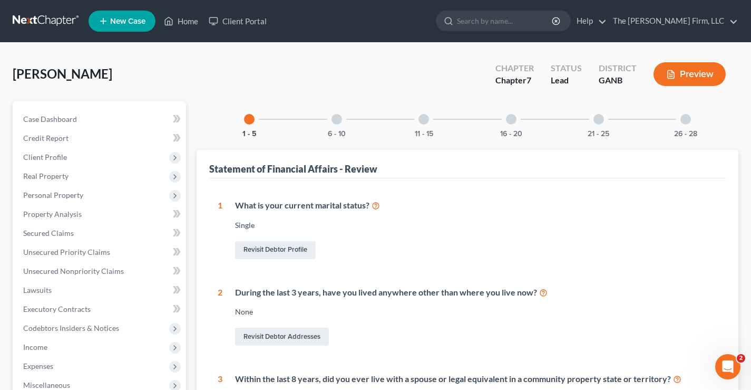
click at [510, 121] on div at bounding box center [511, 119] width 11 height 11
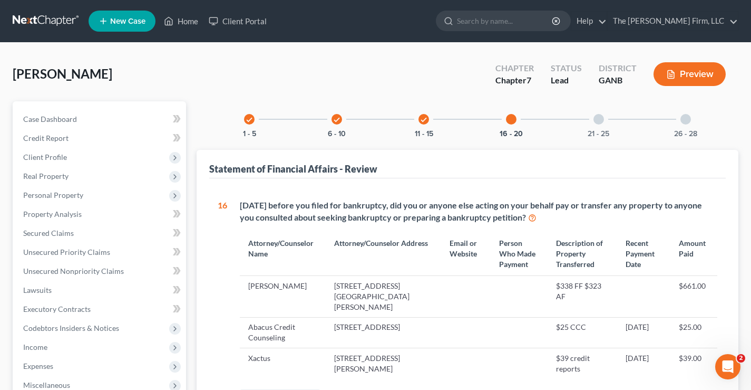
scroll to position [264, 0]
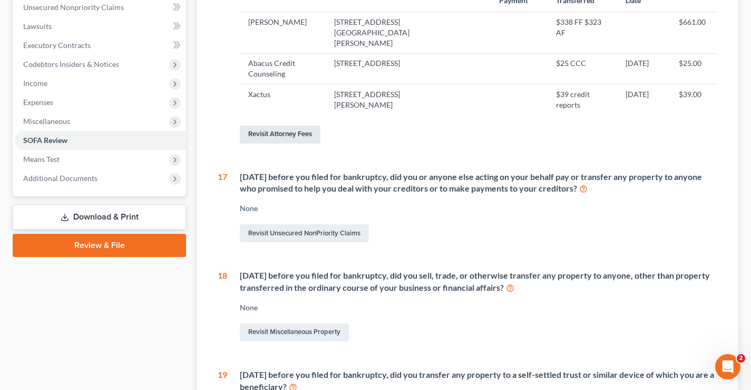
click at [288, 125] on link "Revisit Attorney Fees" at bounding box center [280, 134] width 81 height 18
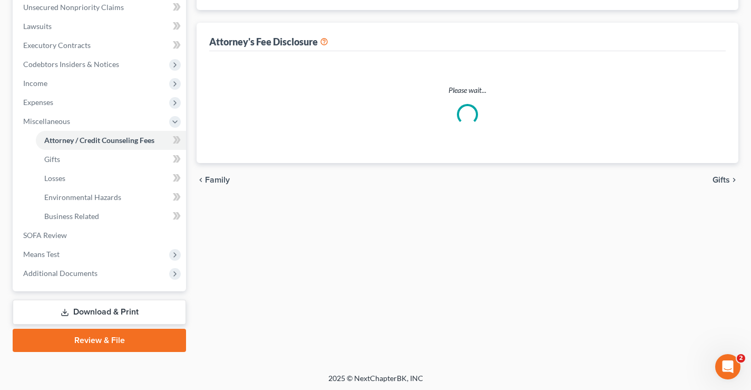
scroll to position [32, 0]
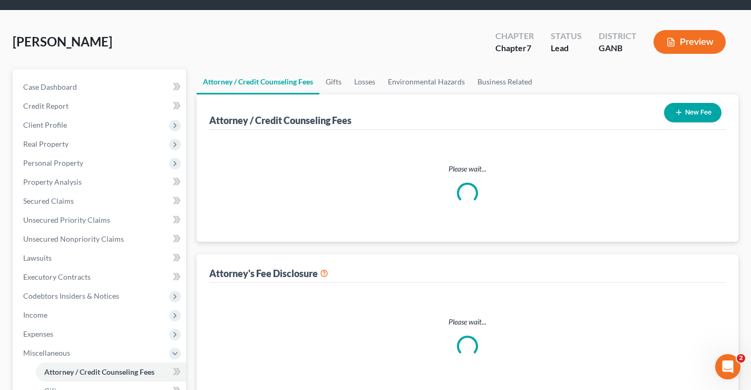
select select "0"
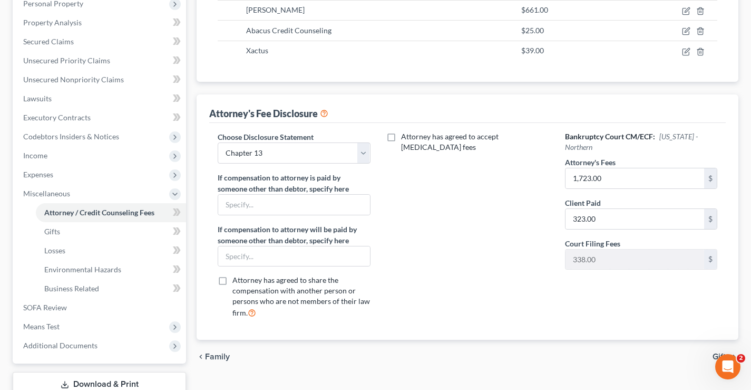
scroll to position [211, 0]
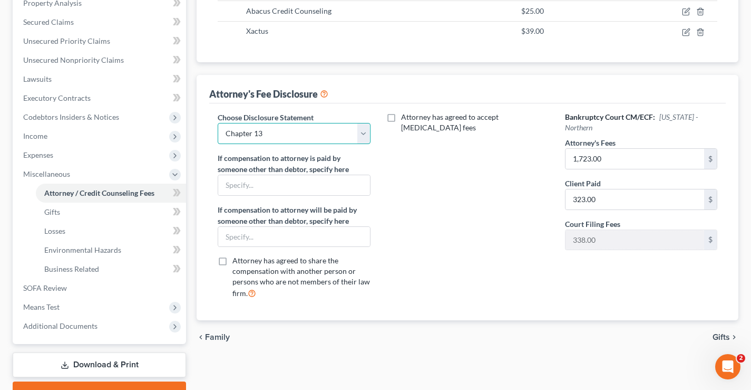
click at [366, 138] on select "Select Chapter 13" at bounding box center [294, 133] width 152 height 21
click at [448, 189] on div "Attorney has agreed to accept [MEDICAL_DATA] fees" at bounding box center [467, 210] width 173 height 196
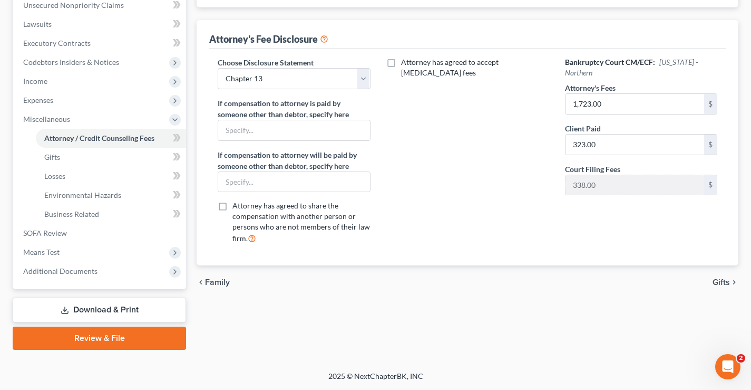
scroll to position [0, 0]
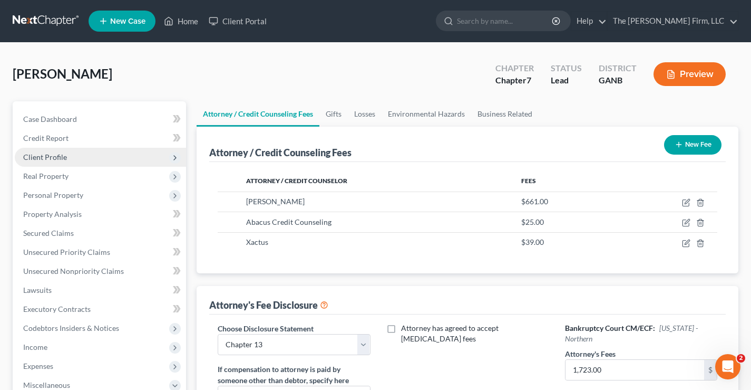
click at [38, 159] on span "Client Profile" at bounding box center [45, 156] width 44 height 9
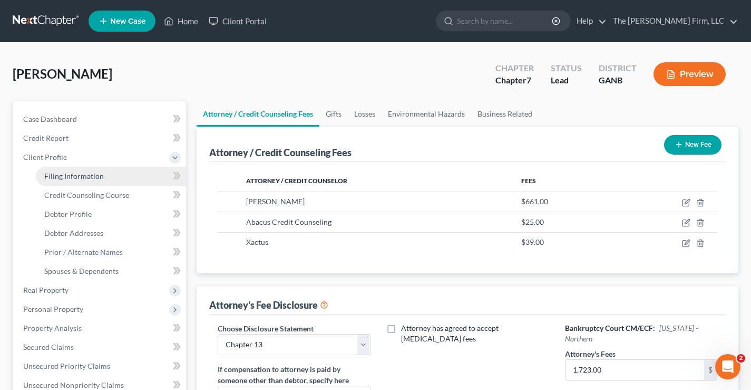
click at [52, 175] on span "Filing Information" at bounding box center [74, 175] width 60 height 9
select select "1"
select select "0"
select select "10"
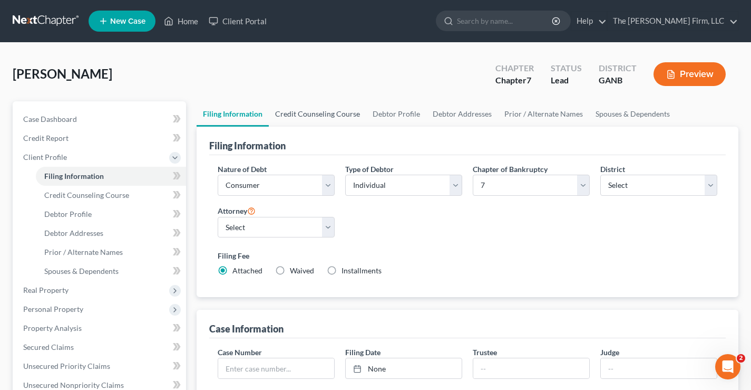
click at [330, 117] on link "Credit Counseling Course" at bounding box center [318, 113] width 98 height 25
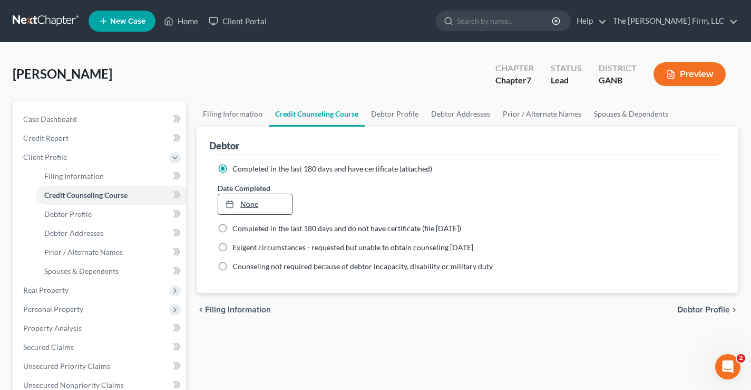
click at [245, 203] on link "None" at bounding box center [254, 204] width 73 height 20
type input "[DATE]"
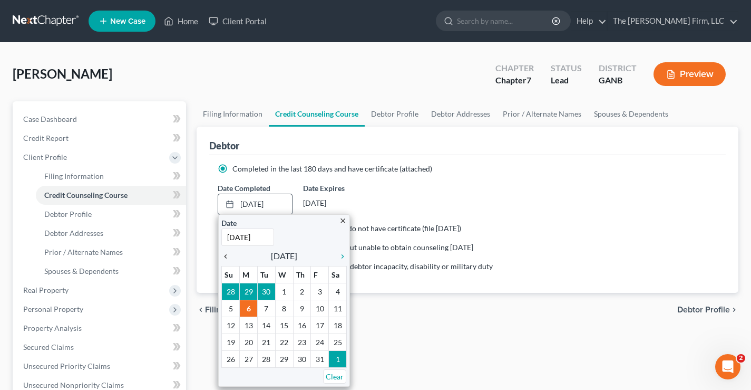
click at [226, 256] on icon "chevron_left" at bounding box center [228, 256] width 14 height 8
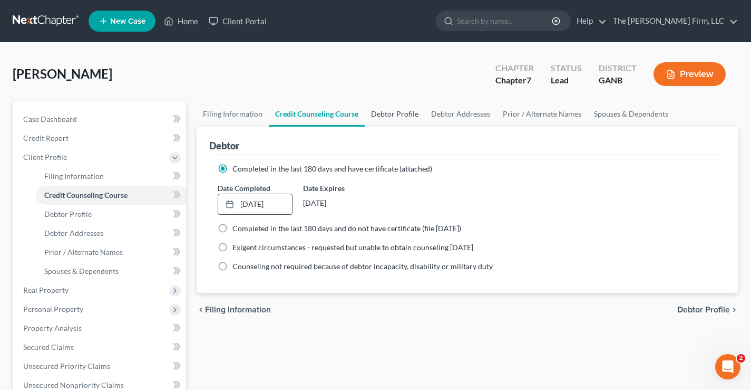
click at [403, 112] on link "Debtor Profile" at bounding box center [395, 113] width 60 height 25
select select "0"
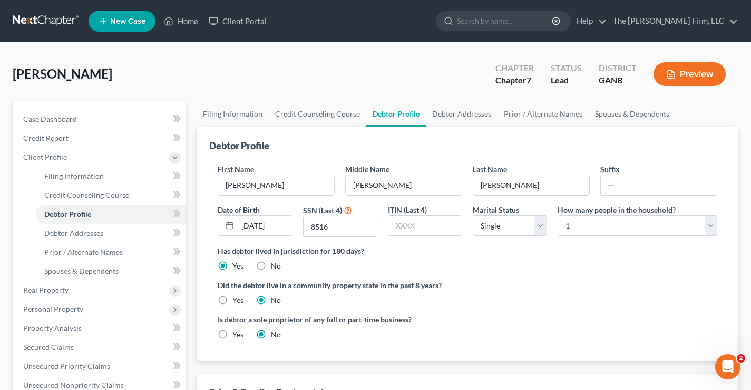
click at [533, 278] on ng-include "First Name [PERSON_NAME] Middle Name [PERSON_NAME] Last Name [PERSON_NAME] Date…" at bounding box center [468, 255] width 500 height 185
drag, startPoint x: 373, startPoint y: 73, endPoint x: 549, endPoint y: 125, distance: 184.2
click at [373, 72] on div "[PERSON_NAME] Upgraded Chapter Chapter 7 Status Lead District GANB Preview" at bounding box center [376, 78] width 726 height 46
click at [475, 113] on link "Debtor Addresses" at bounding box center [462, 113] width 72 height 25
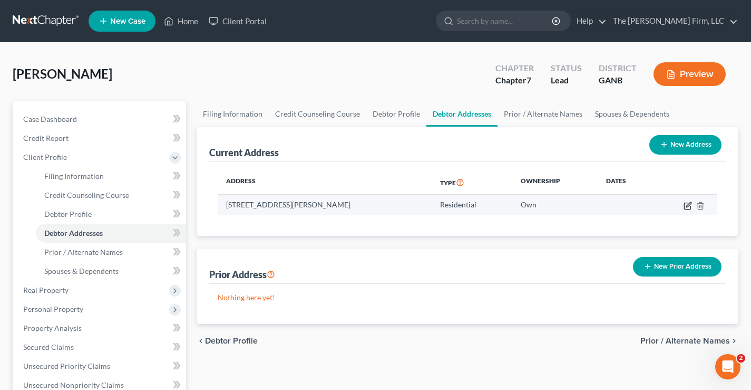
click at [686, 207] on icon "button" at bounding box center [688, 204] width 5 height 5
select select "10"
select select "78"
select select "0"
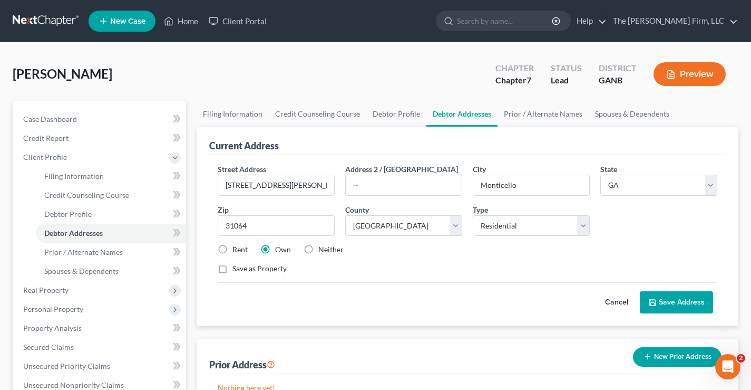
drag, startPoint x: 428, startPoint y: 277, endPoint x: 421, endPoint y: 277, distance: 7.4
click at [429, 277] on div "Street Address * [STREET_ADDRESS][PERSON_NAME] Address 2 / [GEOGRAPHIC_DATA] * …" at bounding box center [467, 222] width 510 height 119
click at [534, 113] on link "Prior / Alternate Names" at bounding box center [543, 113] width 91 height 25
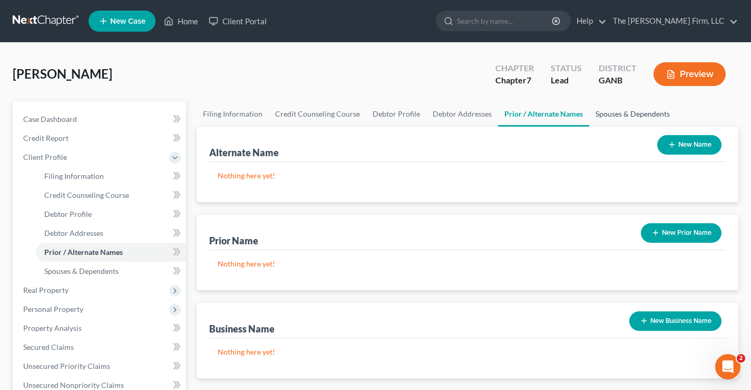
click at [616, 113] on link "Spouses & Dependents" at bounding box center [632, 113] width 87 height 25
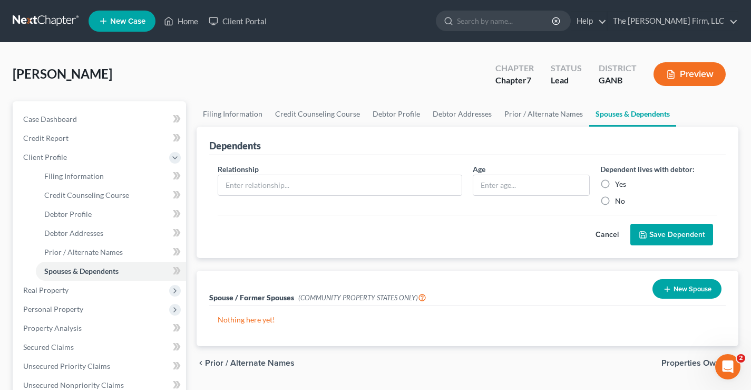
click at [291, 76] on div "[PERSON_NAME] Upgraded Chapter Chapter 7 Status Lead District GANB Preview" at bounding box center [376, 78] width 726 height 46
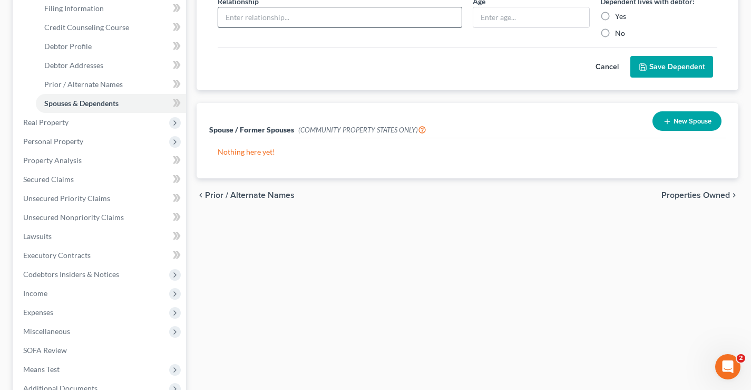
scroll to position [21, 0]
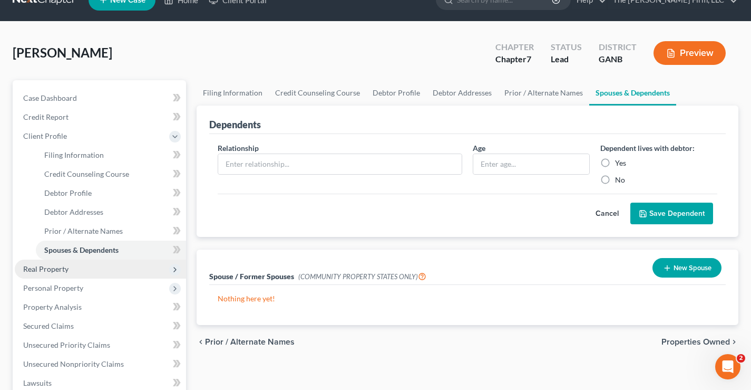
click at [44, 269] on span "Real Property" at bounding box center [45, 268] width 45 height 9
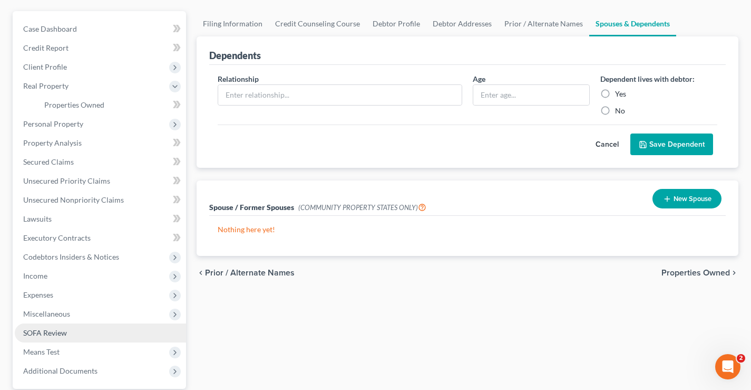
scroll to position [0, 0]
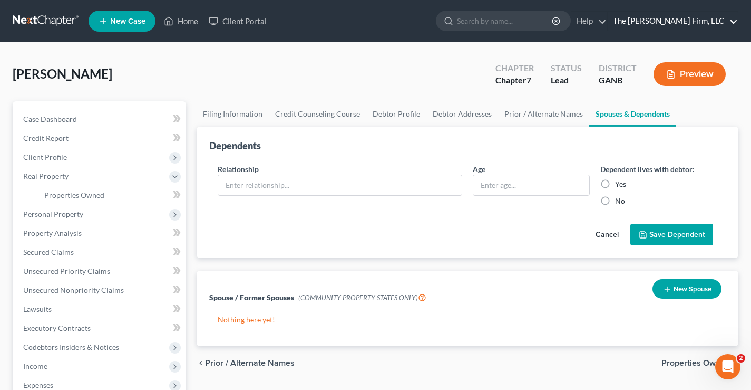
click at [733, 21] on link "The [PERSON_NAME] Firm, LLC" at bounding box center [673, 21] width 130 height 19
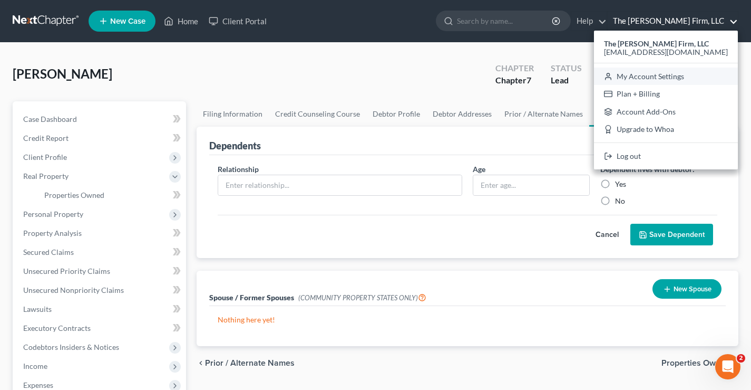
click at [687, 75] on link "My Account Settings" at bounding box center [666, 76] width 144 height 18
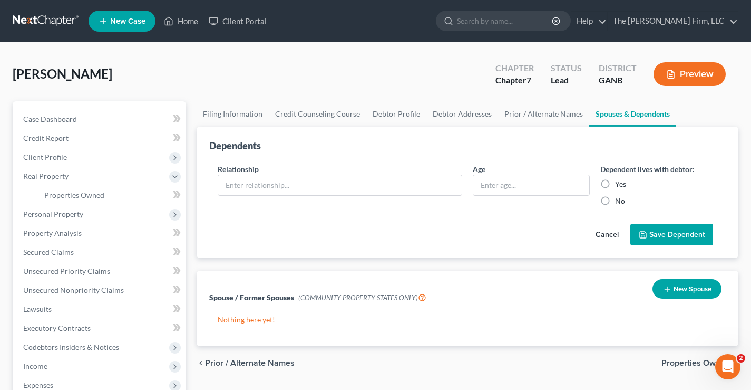
select select "18"
select select "24"
select select "10"
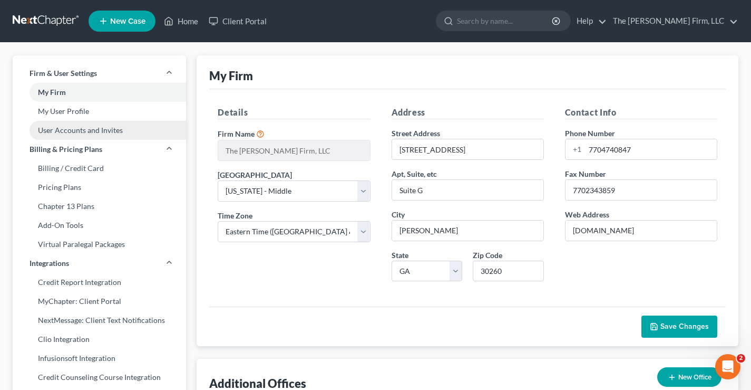
click at [16, 123] on link "User Accounts and Invites" at bounding box center [99, 130] width 173 height 19
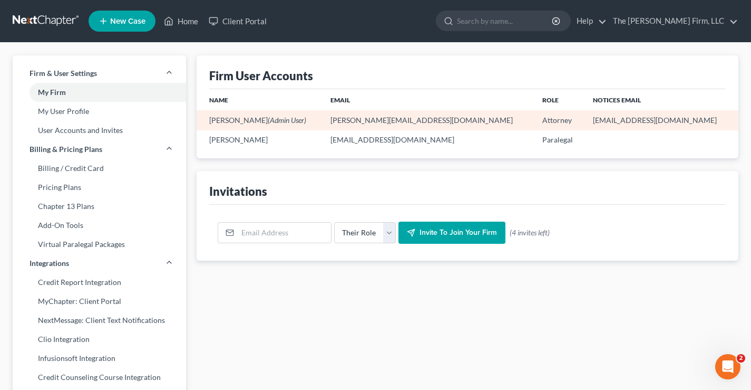
click at [392, 120] on td "[PERSON_NAME][EMAIL_ADDRESS][DOMAIN_NAME]" at bounding box center [428, 120] width 212 height 20
click at [281, 116] on span "(Admin User)" at bounding box center [287, 119] width 38 height 9
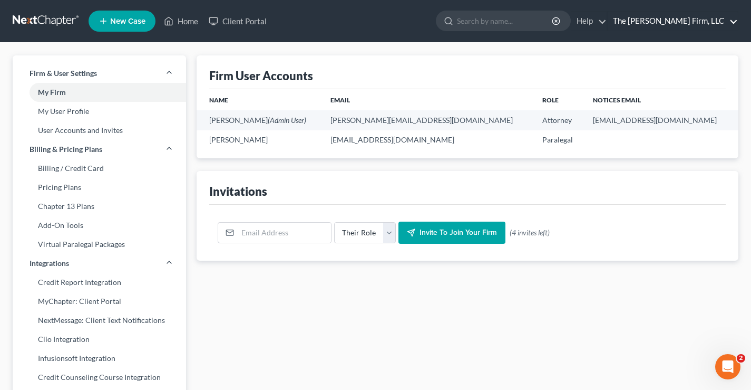
click at [729, 20] on link "The [PERSON_NAME] Firm, LLC" at bounding box center [673, 21] width 130 height 19
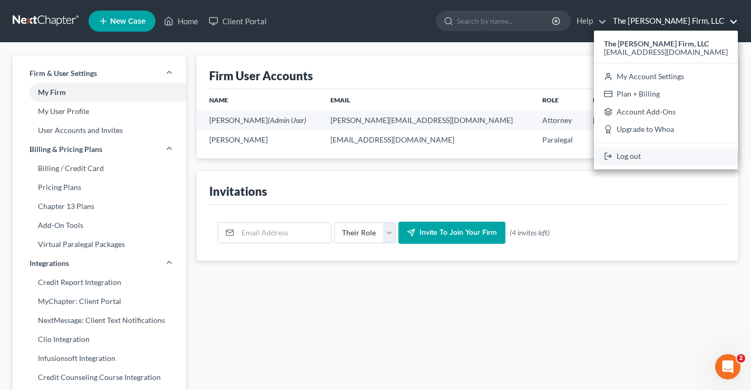
click at [675, 158] on link "Log out" at bounding box center [666, 156] width 144 height 18
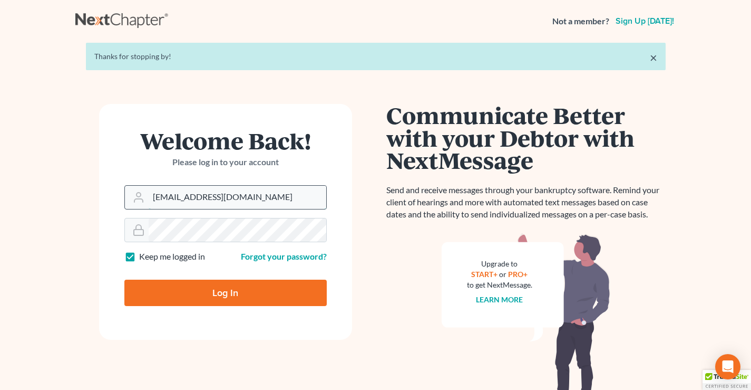
click at [241, 197] on input "[EMAIL_ADDRESS][DOMAIN_NAME]" at bounding box center [238, 197] width 178 height 23
type input "[PERSON_NAME][EMAIL_ADDRESS][DOMAIN_NAME]"
click at [201, 289] on input "Log In" at bounding box center [225, 292] width 202 height 26
type input "Thinking..."
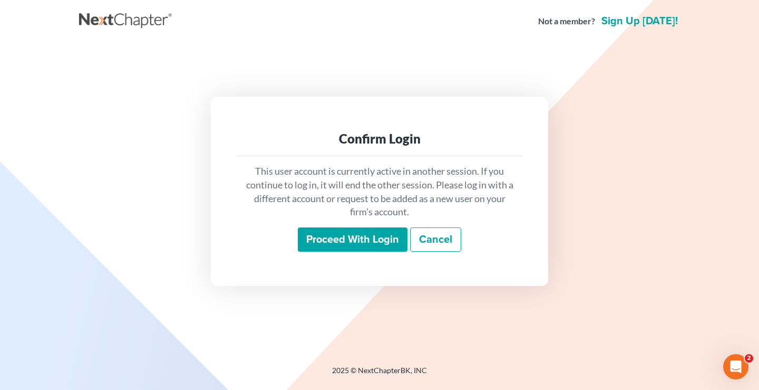
click at [351, 240] on input "Proceed with login" at bounding box center [353, 239] width 110 height 24
